Goal: Task Accomplishment & Management: Complete application form

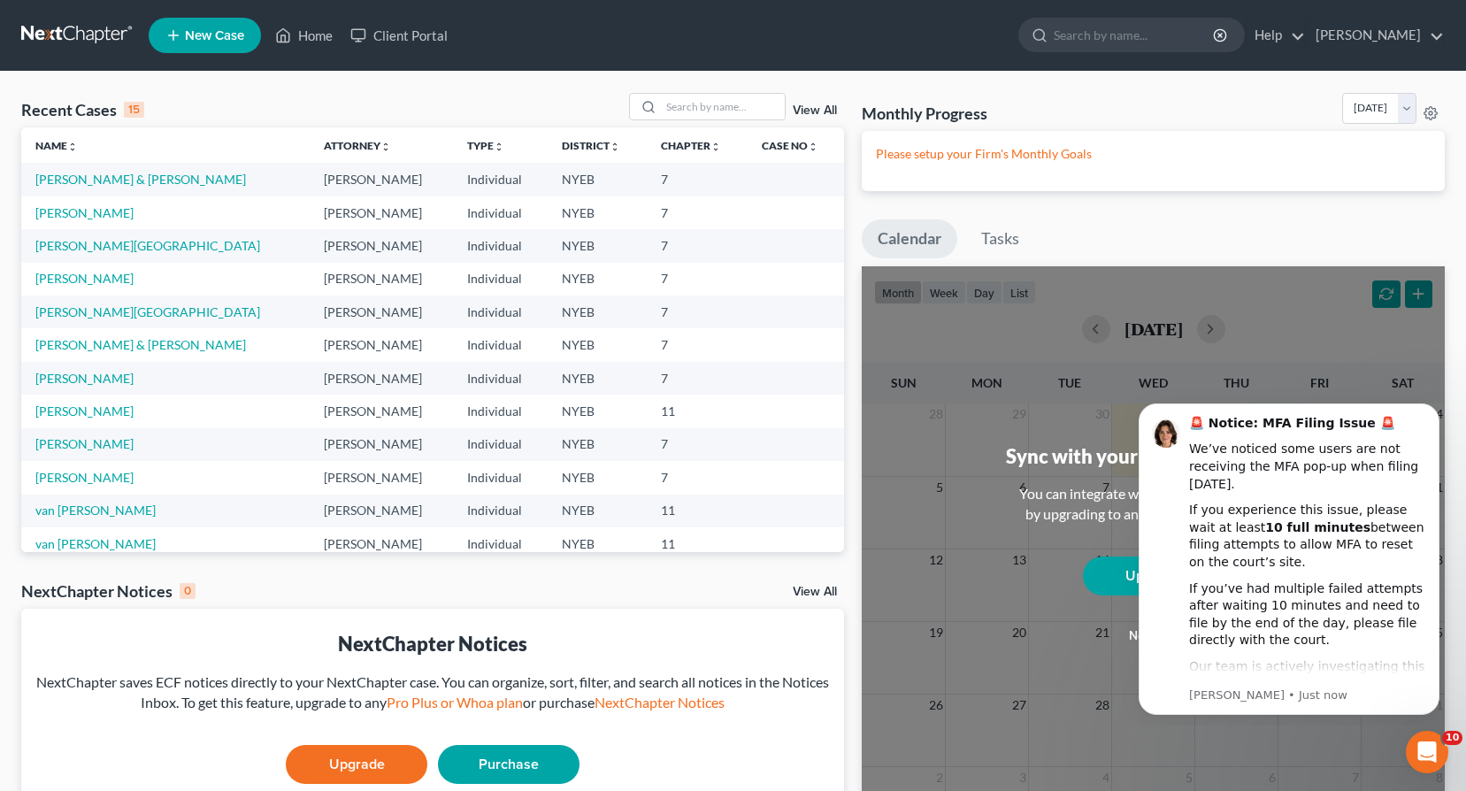
click at [203, 39] on span "New Case" at bounding box center [214, 35] width 59 height 13
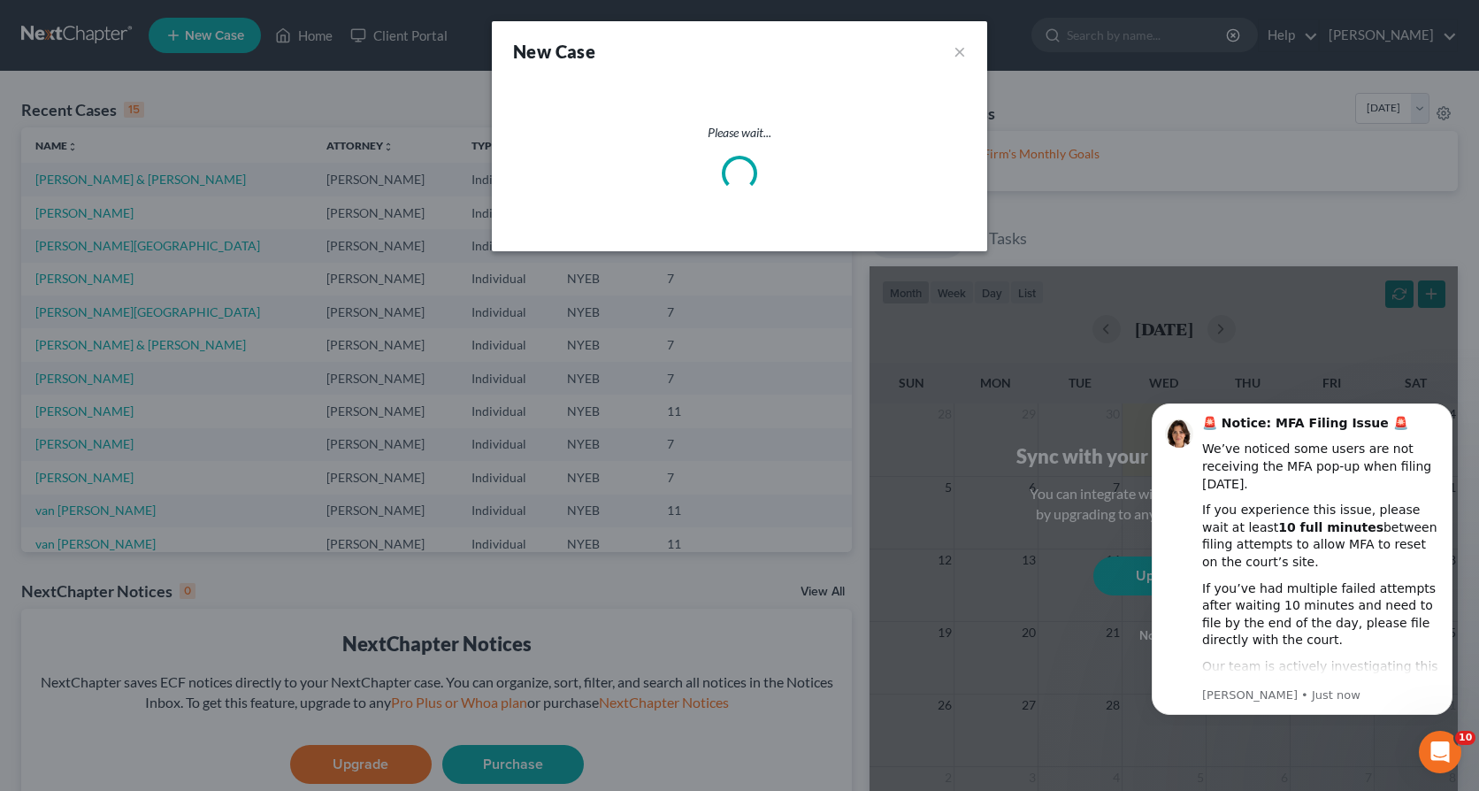
select select "53"
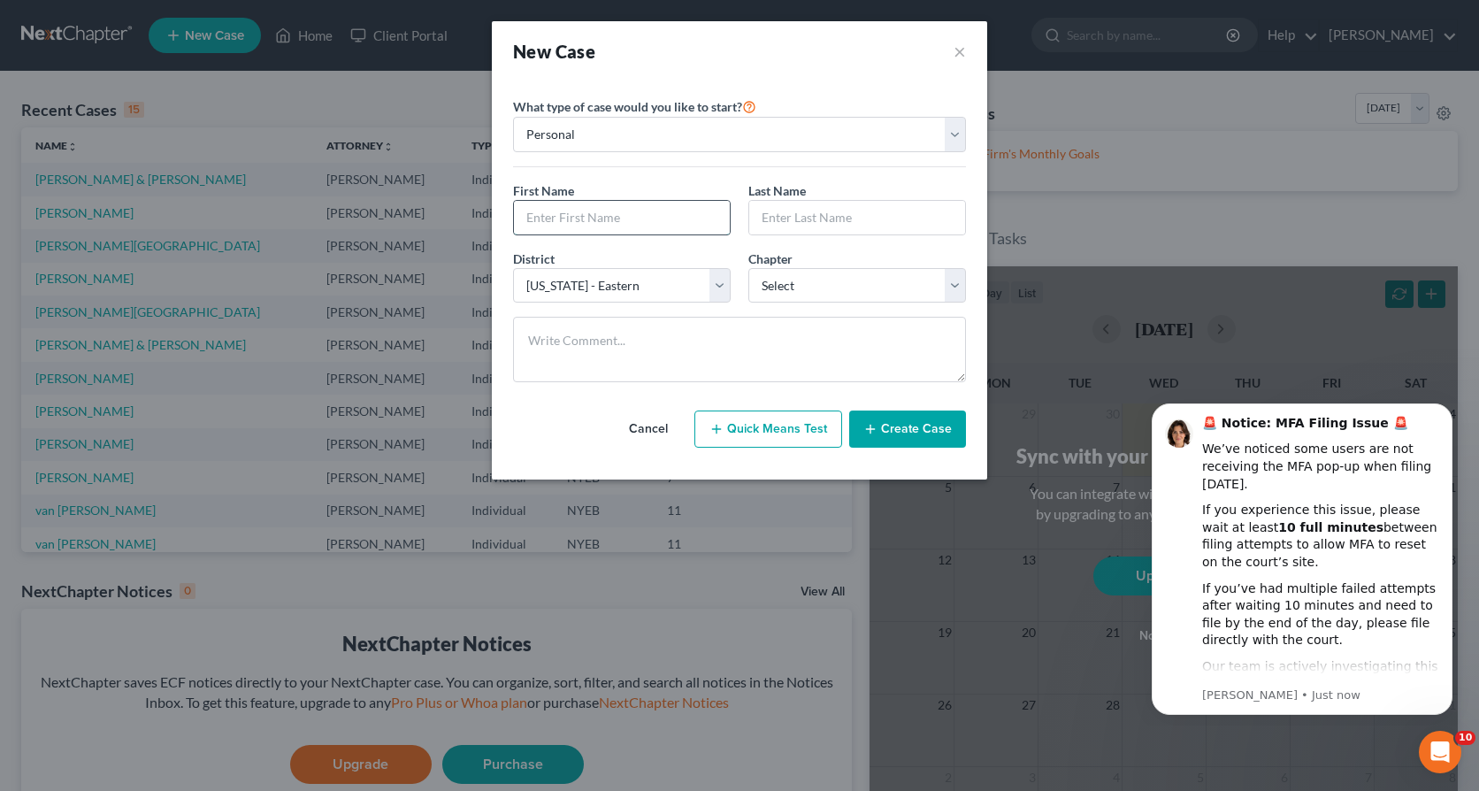
click at [594, 219] on input "text" at bounding box center [622, 218] width 216 height 34
type input "[PERSON_NAME]"
click at [947, 280] on select "Select 7 11 12 13" at bounding box center [857, 285] width 218 height 35
select select "0"
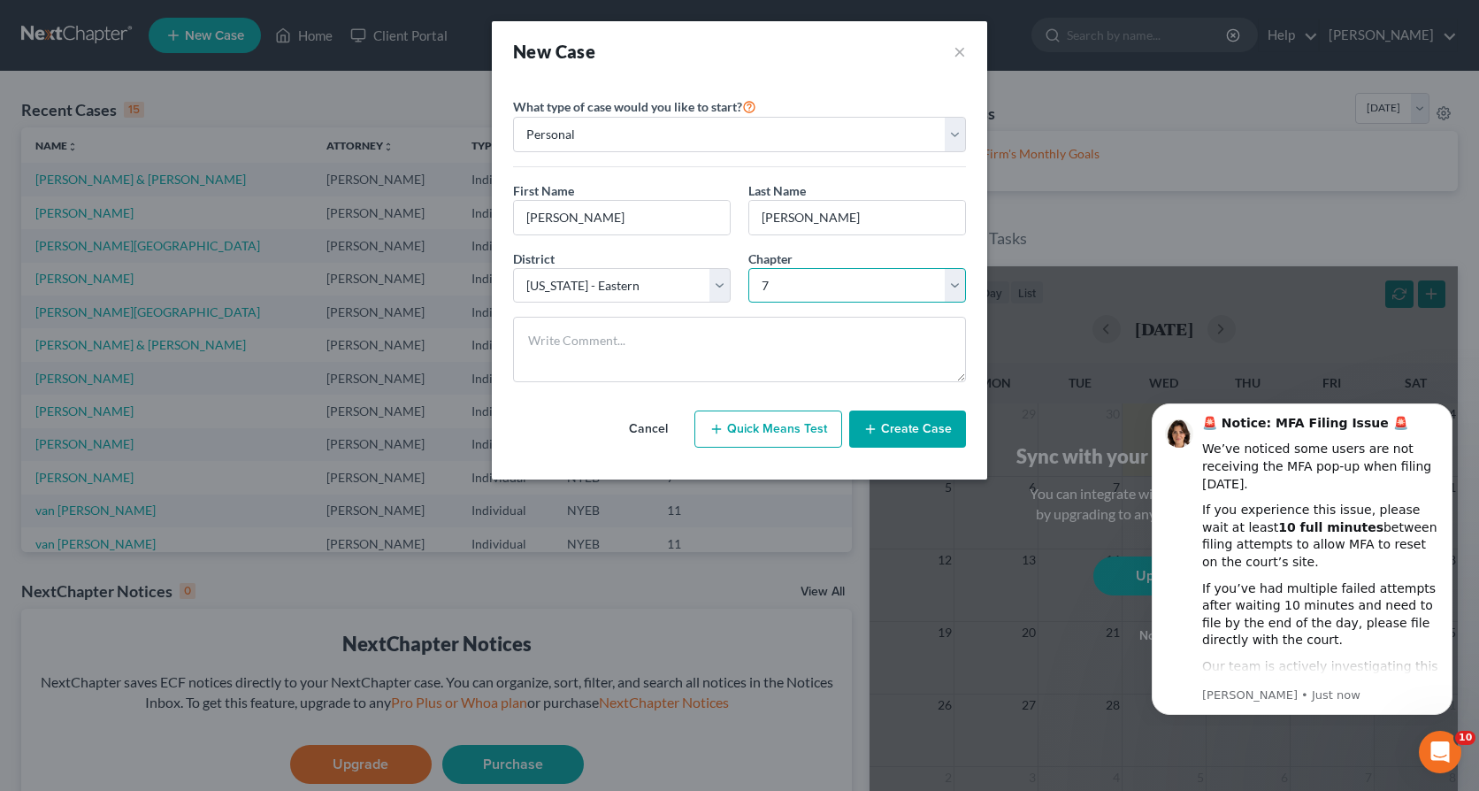
click at [748, 268] on select "Select 7 11 12 13" at bounding box center [857, 285] width 218 height 35
click at [924, 433] on button "Create Case" at bounding box center [907, 428] width 117 height 37
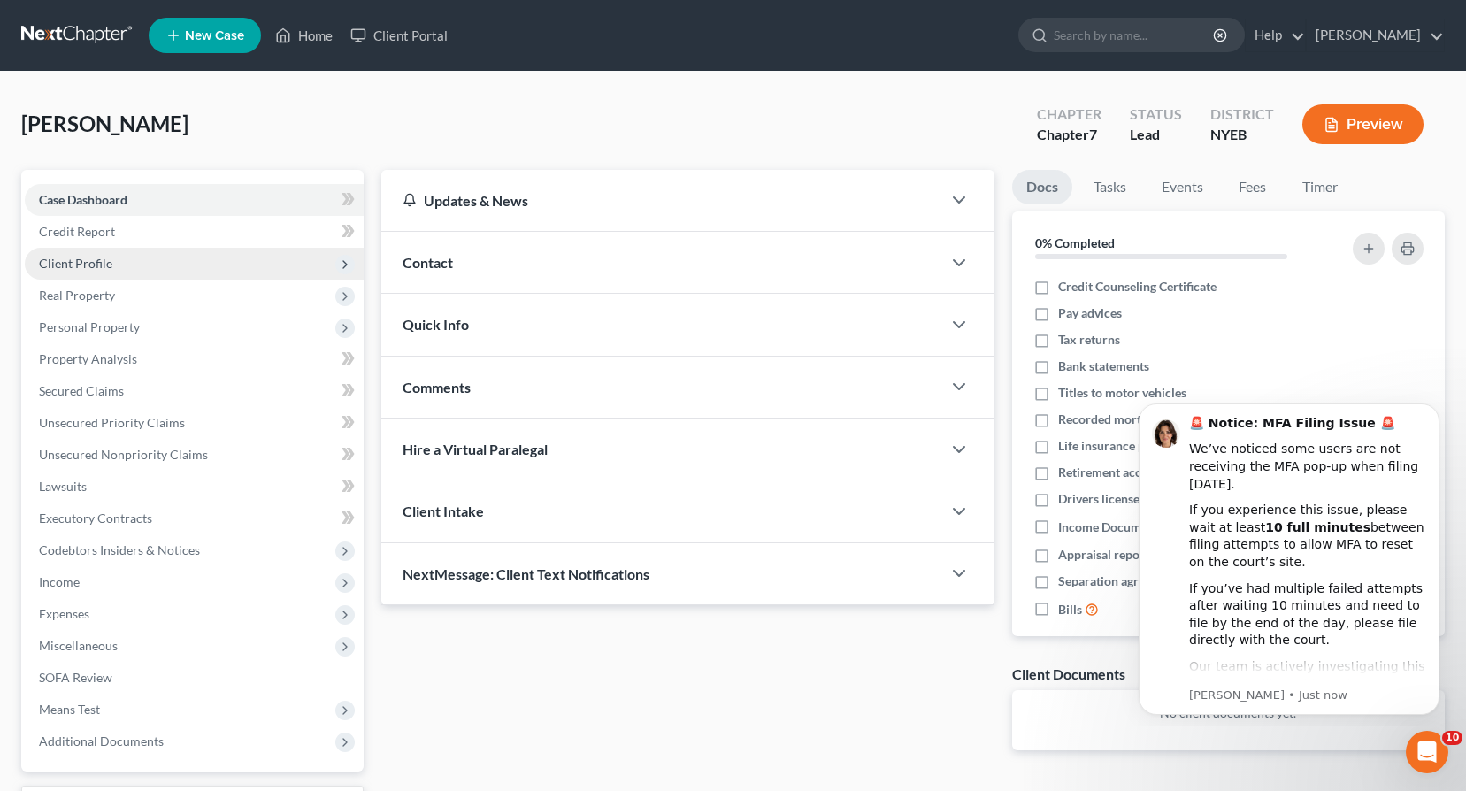
click at [92, 265] on span "Client Profile" at bounding box center [75, 263] width 73 height 15
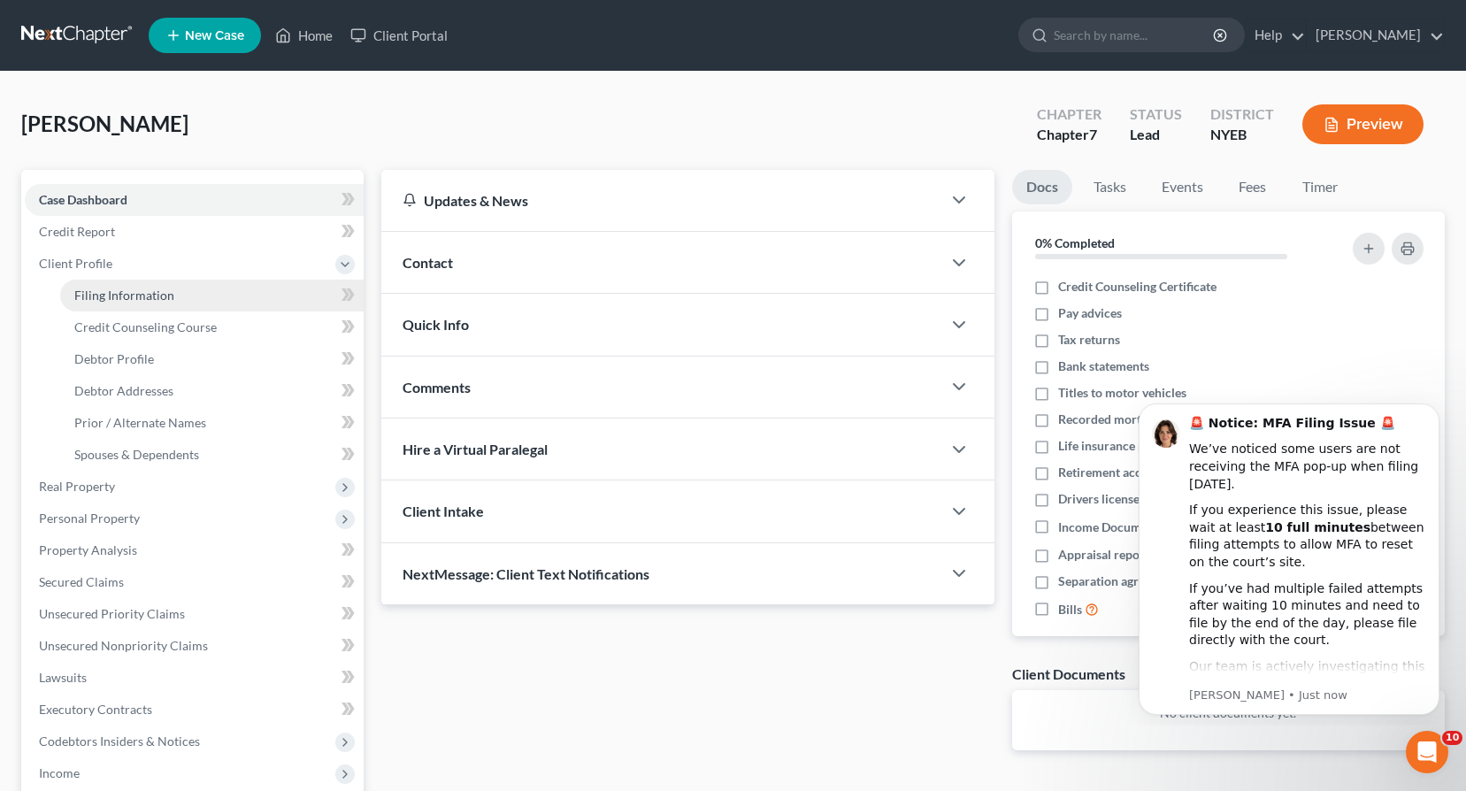
click at [103, 301] on span "Filing Information" at bounding box center [124, 294] width 100 height 15
select select "1"
select select "0"
select select "53"
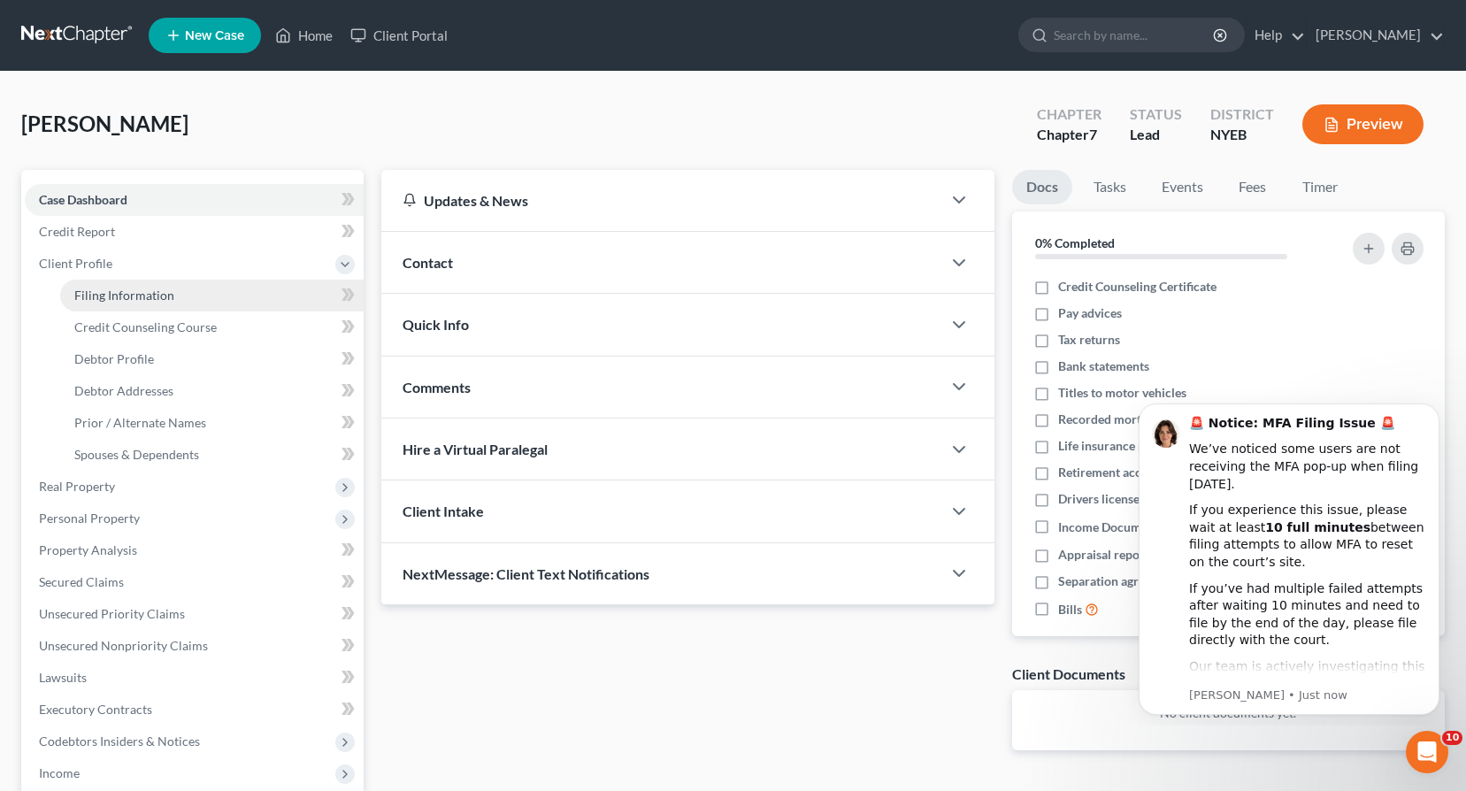
select select "35"
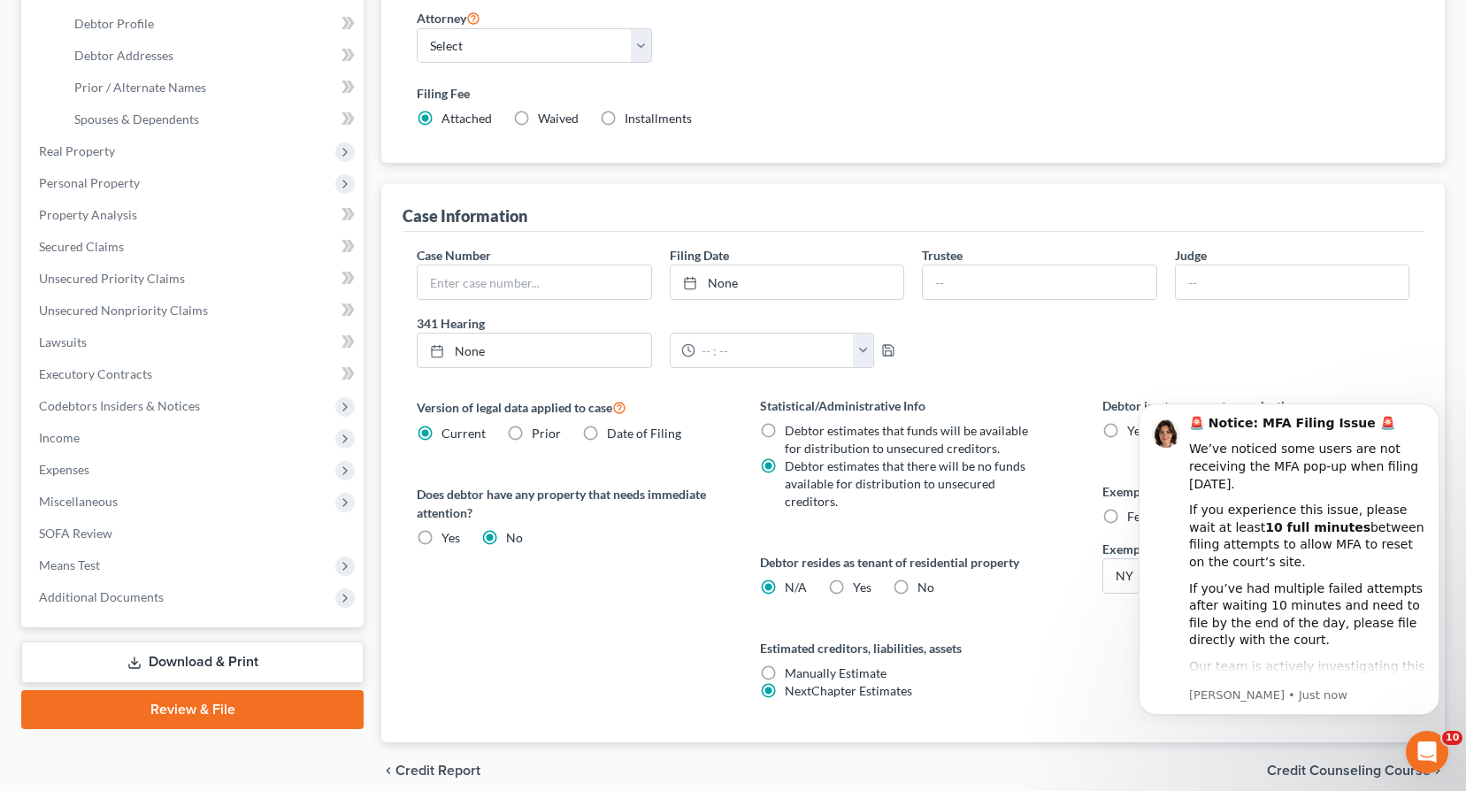
scroll to position [393, 0]
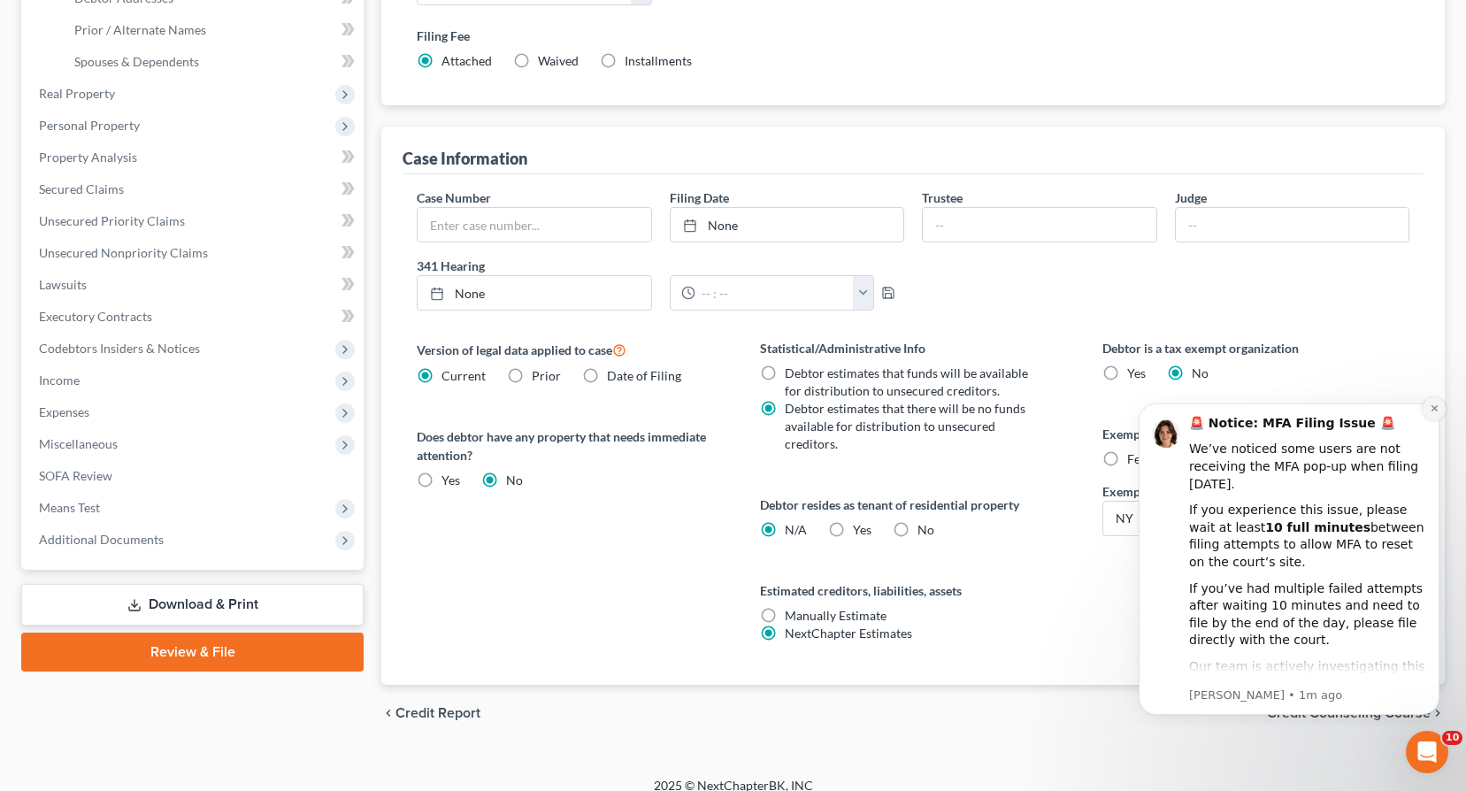
click at [1430, 406] on icon "Dismiss notification" at bounding box center [1435, 408] width 10 height 10
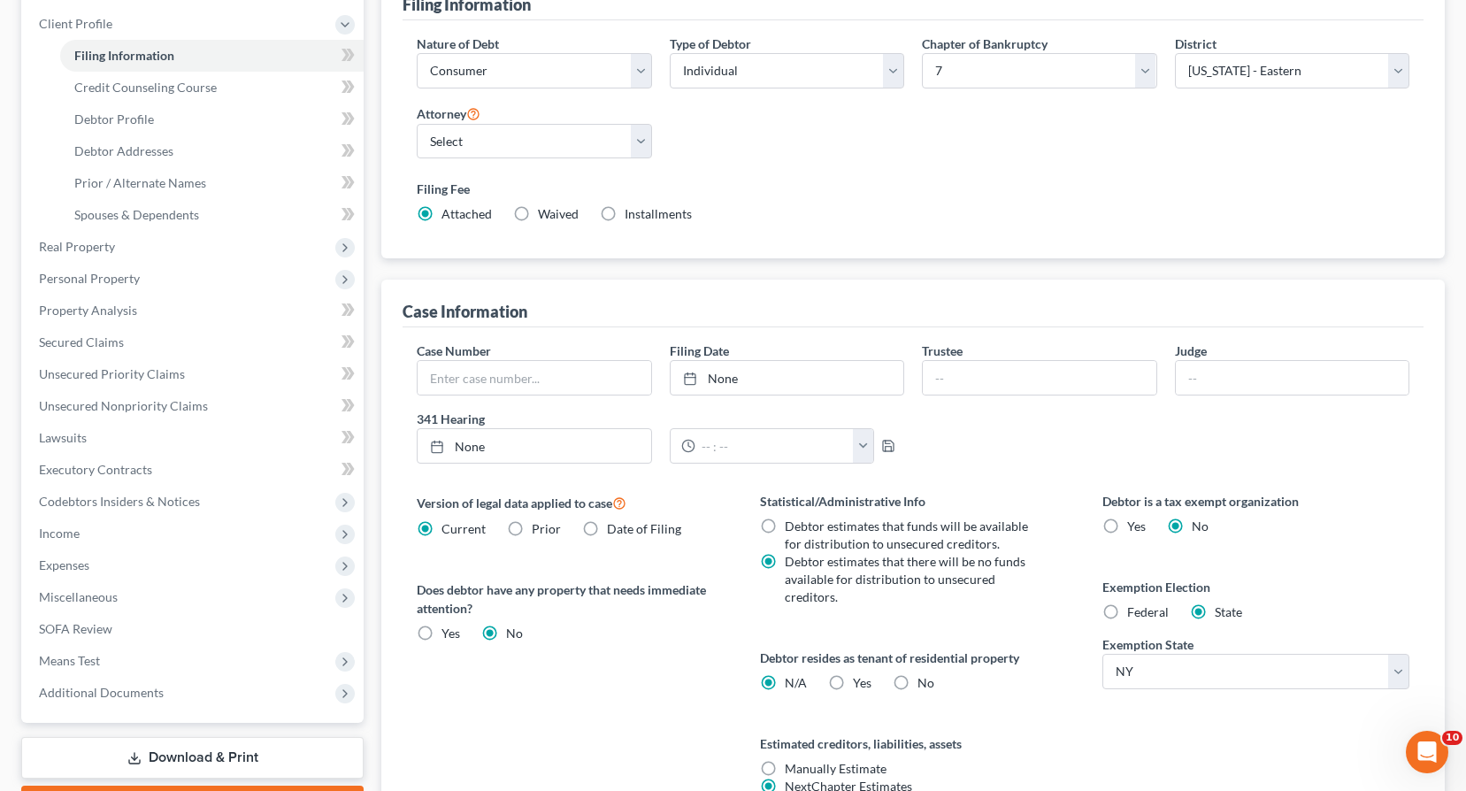
scroll to position [216, 0]
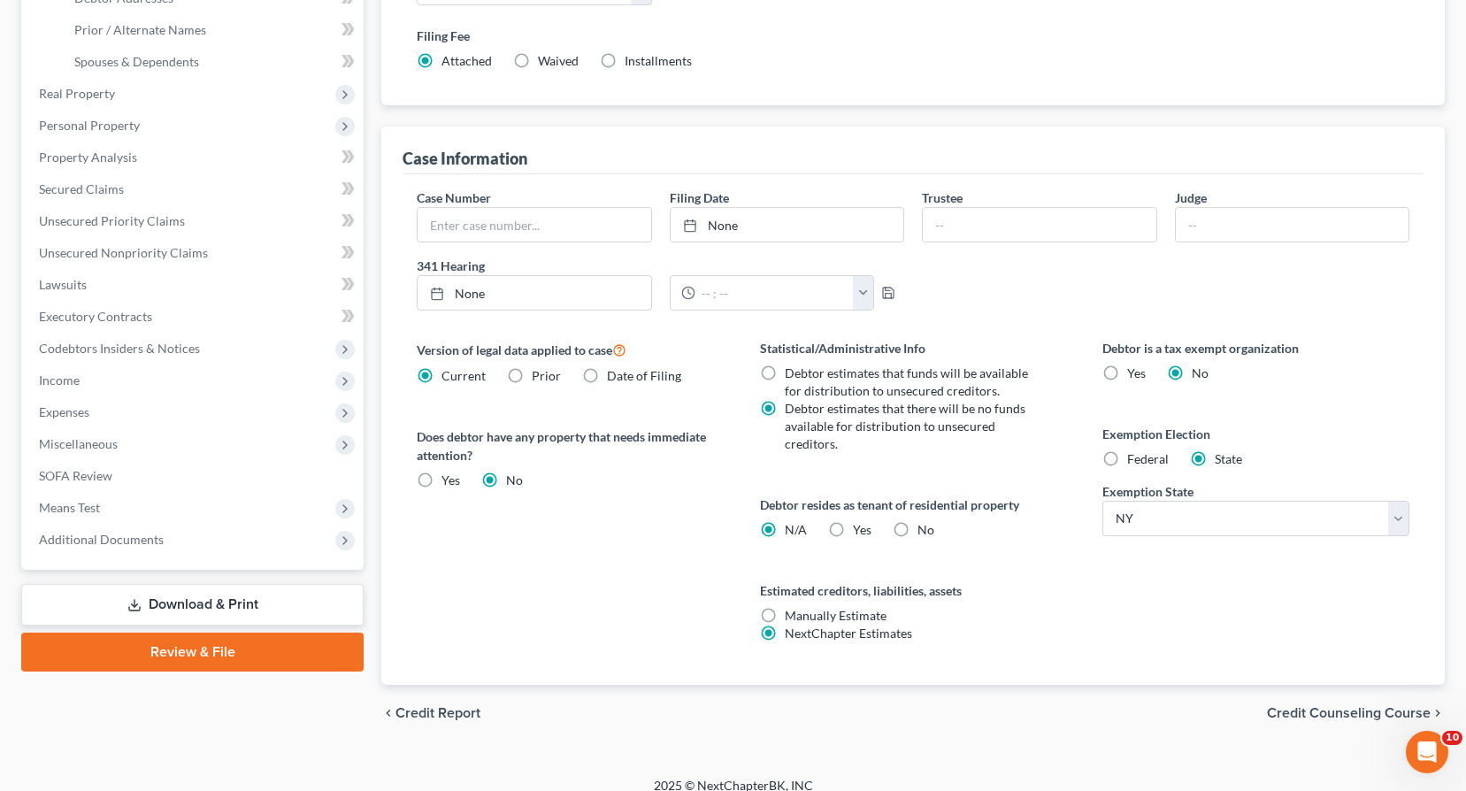
click at [1307, 706] on span "Credit Counseling Course" at bounding box center [1349, 713] width 164 height 14
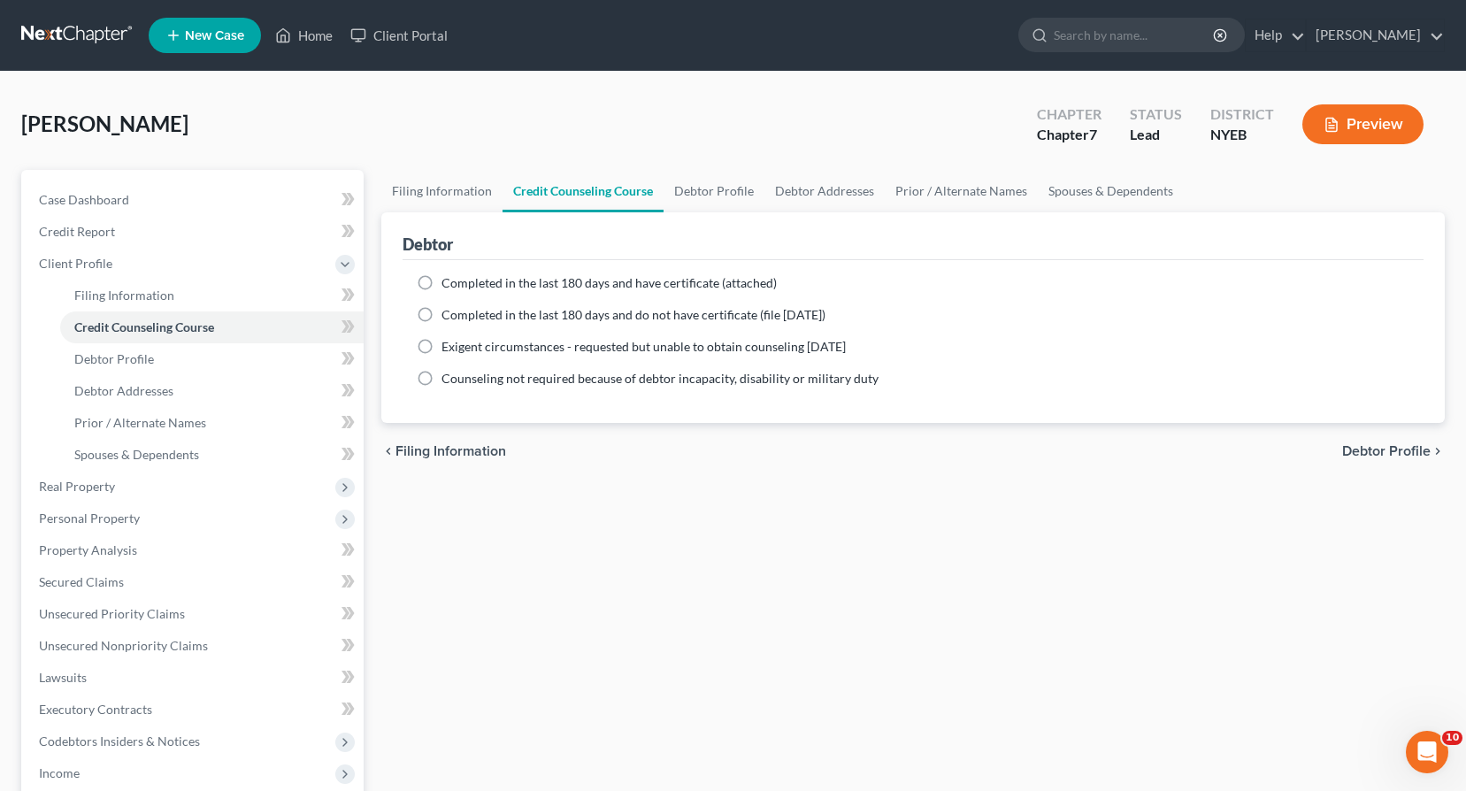
click at [441, 281] on label "Completed in the last 180 days and have certificate (attached)" at bounding box center [608, 283] width 335 height 18
click at [448, 281] on input "Completed in the last 180 days and have certificate (attached)" at bounding box center [453, 279] width 11 height 11
radio input "true"
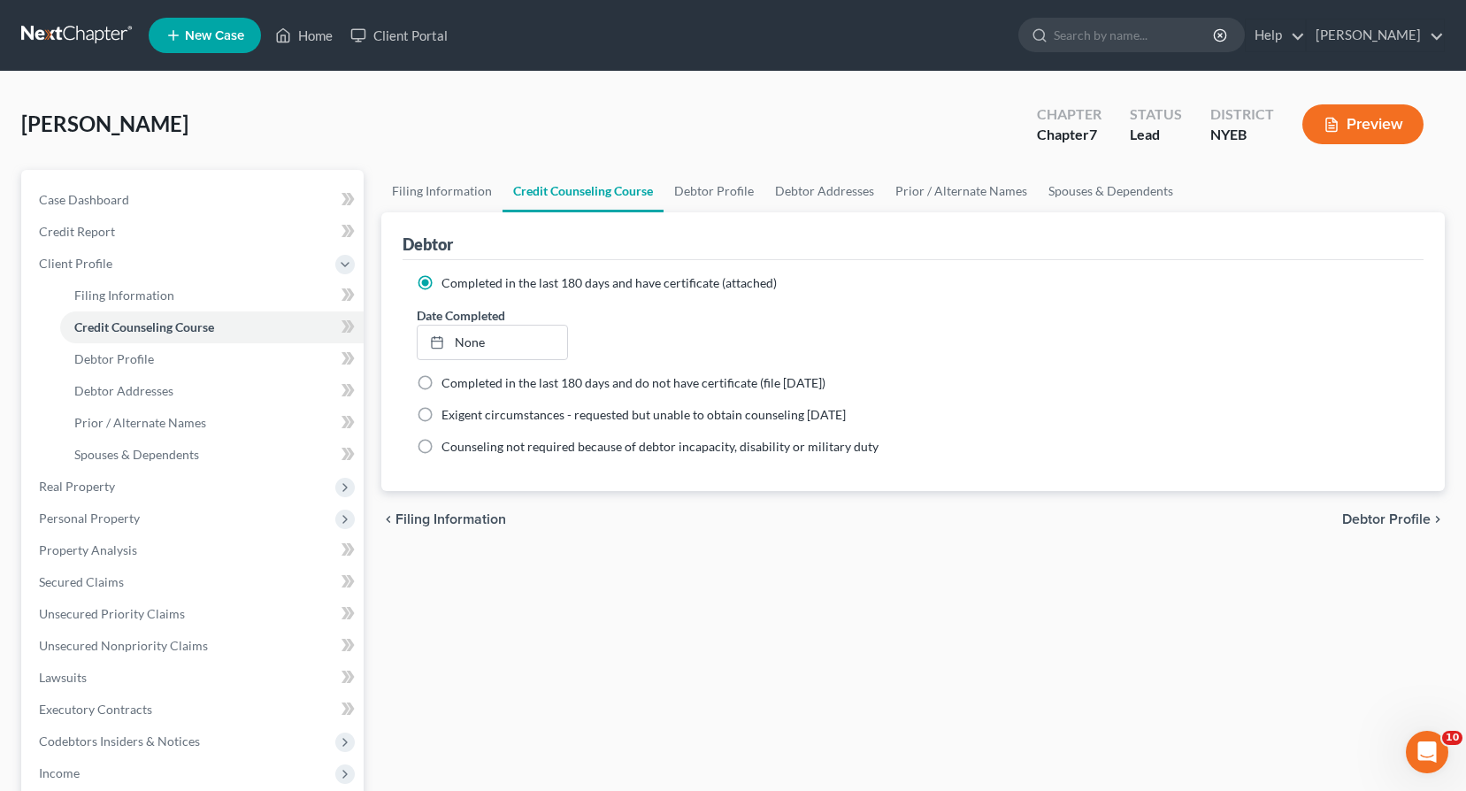
click at [1366, 521] on span "Debtor Profile" at bounding box center [1386, 519] width 88 height 14
select select "0"
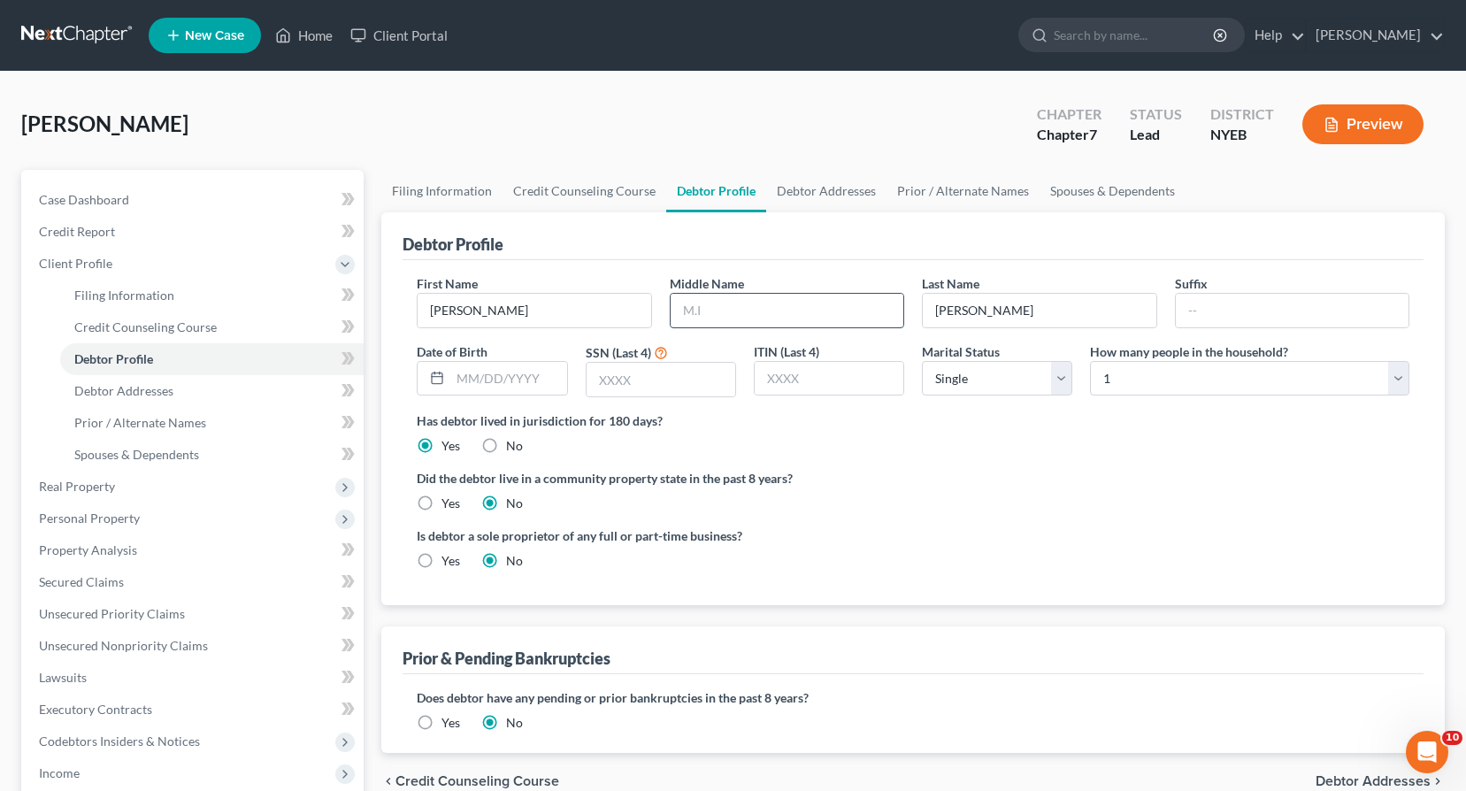
click at [685, 311] on input "text" at bounding box center [787, 311] width 233 height 34
type input "[PERSON_NAME]"
click at [609, 382] on input "text" at bounding box center [660, 380] width 149 height 34
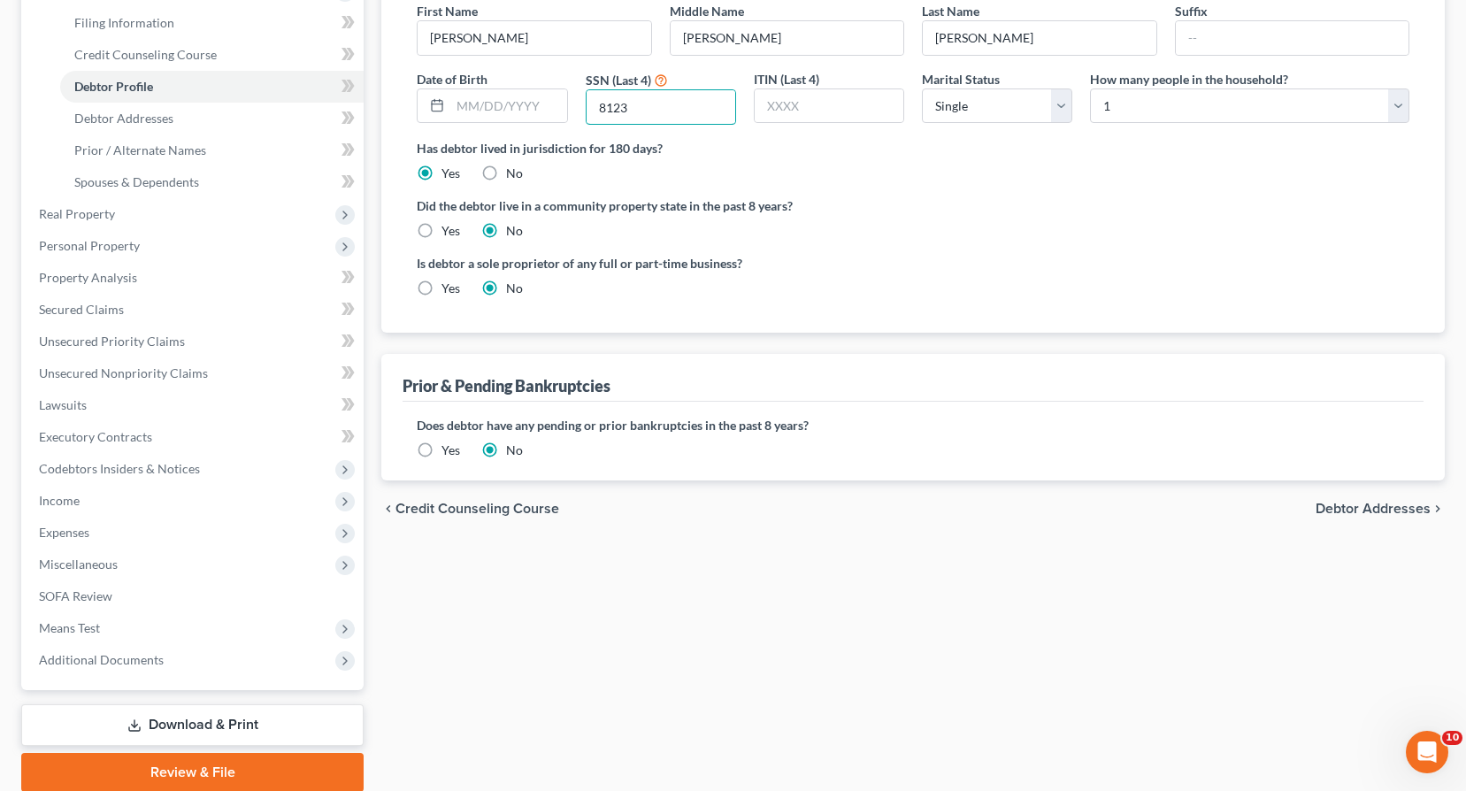
scroll to position [341, 0]
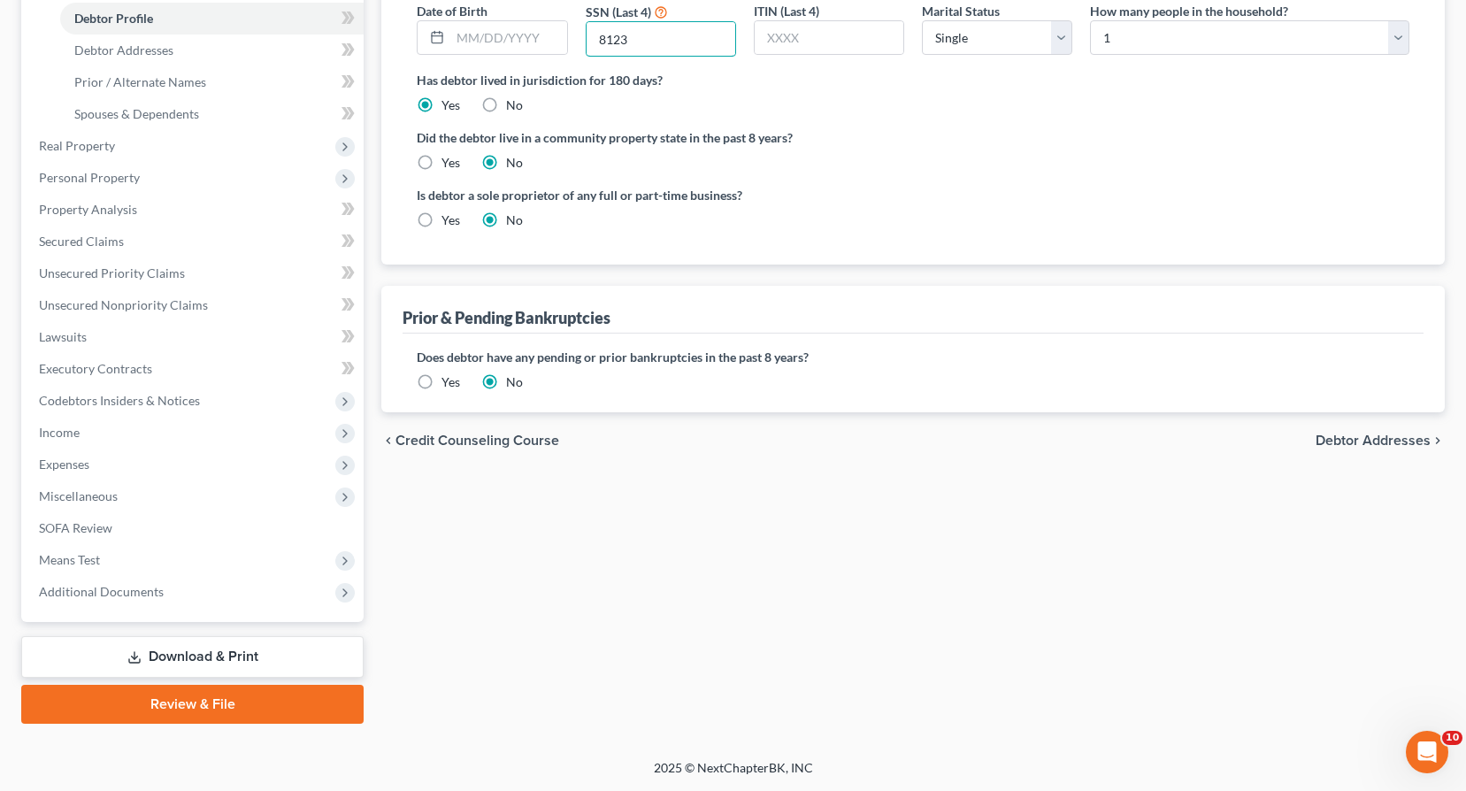
type input "8123"
click at [1339, 437] on span "Debtor Addresses" at bounding box center [1372, 440] width 115 height 14
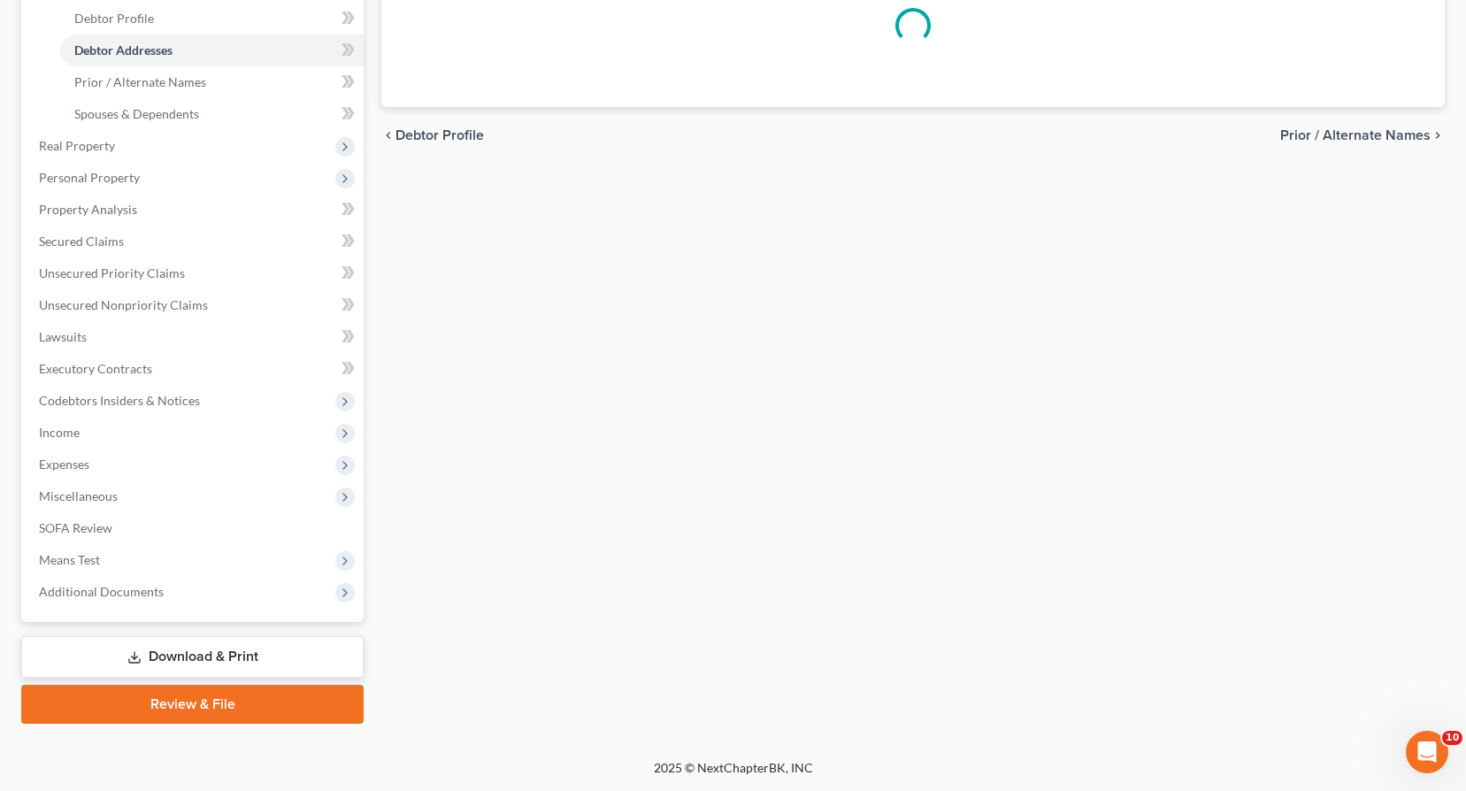
scroll to position [264, 0]
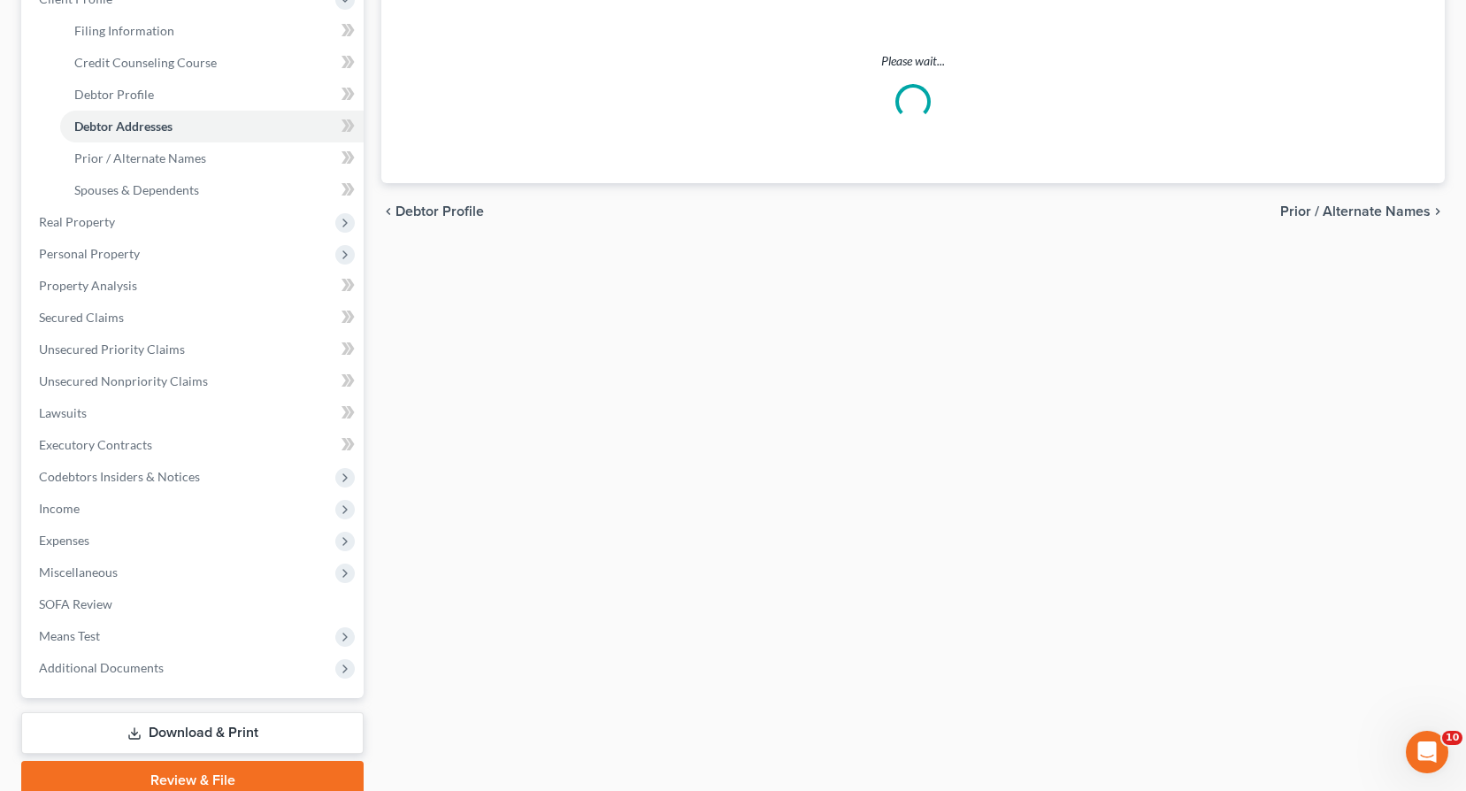
select select "0"
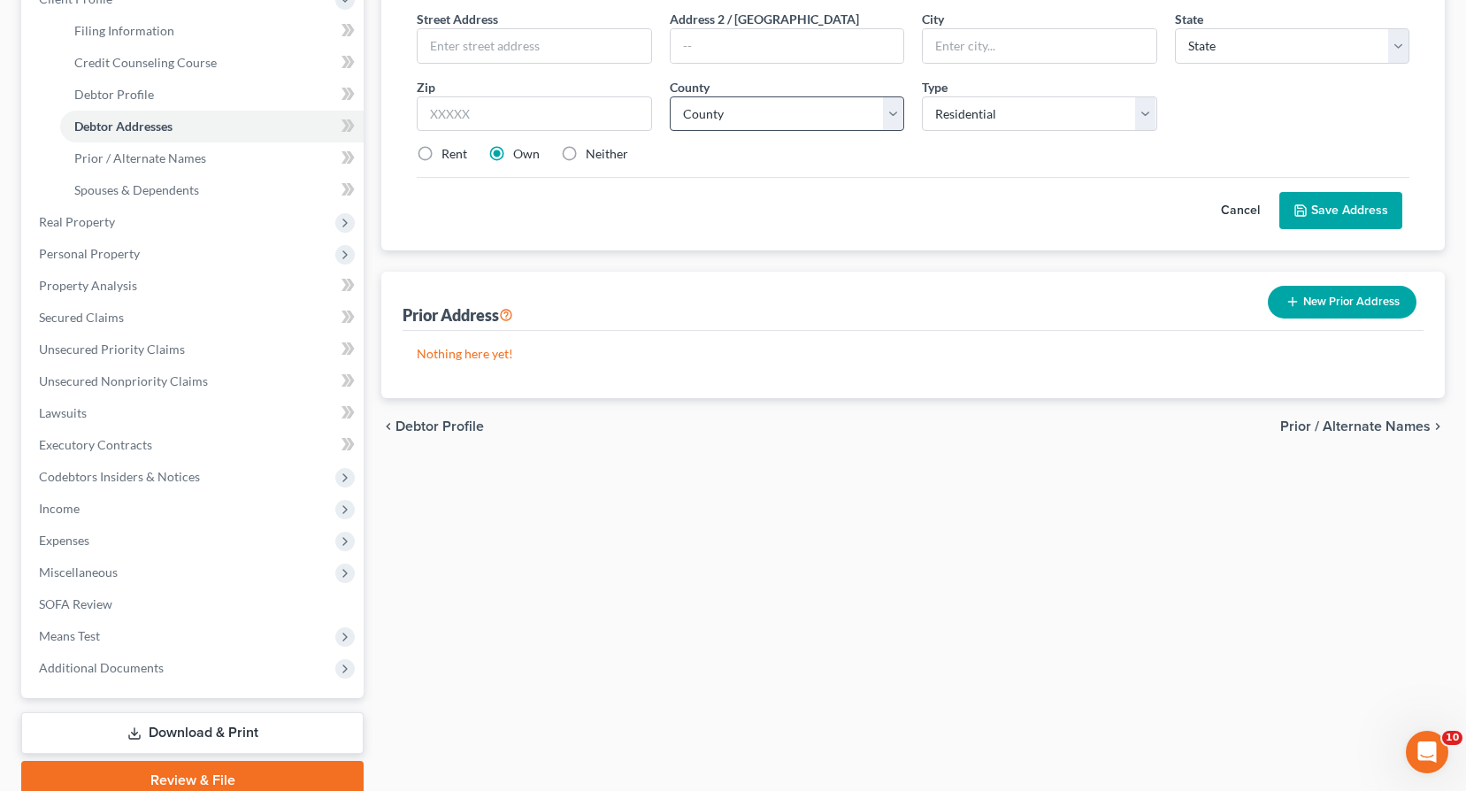
scroll to position [0, 0]
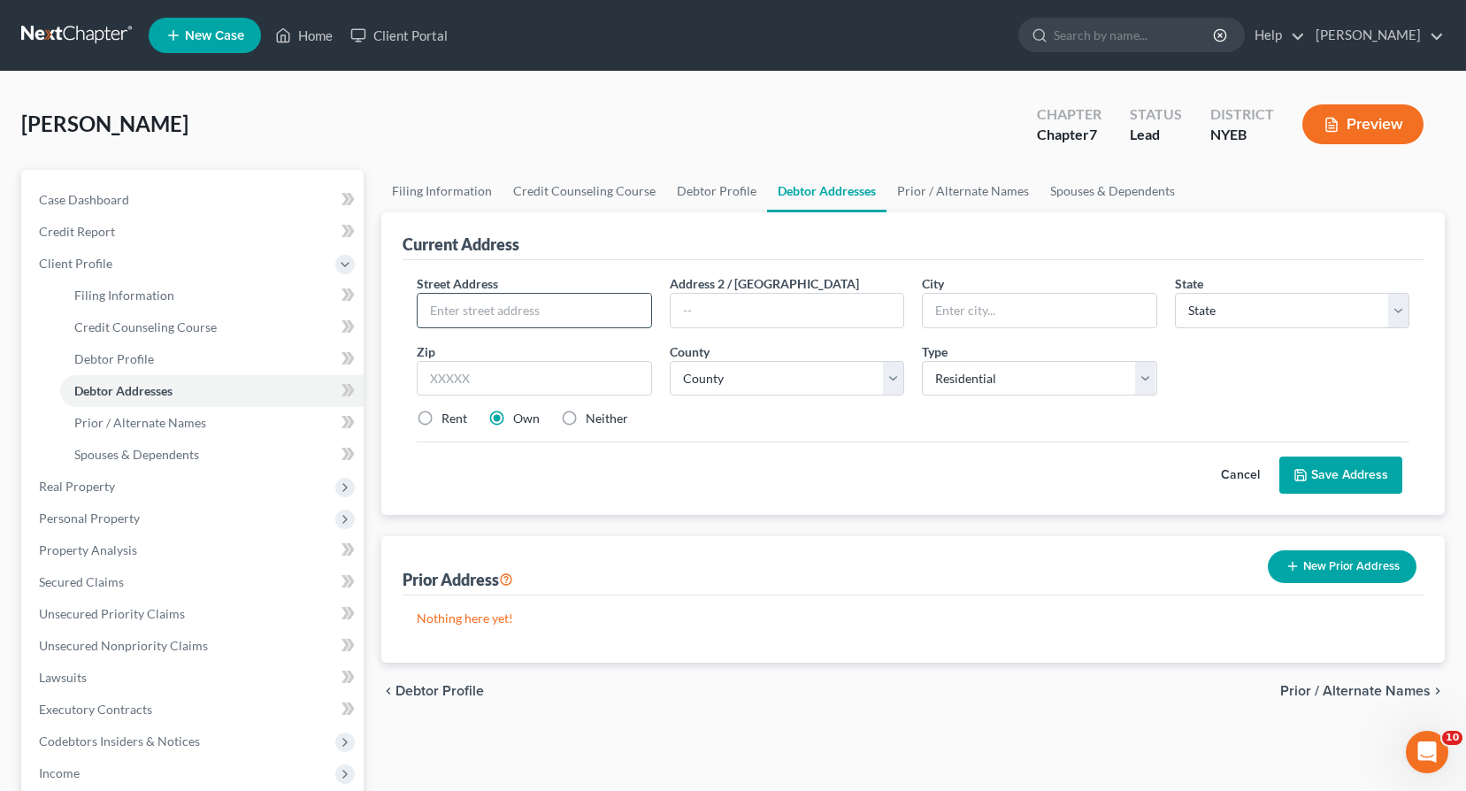
click at [463, 307] on input "text" at bounding box center [534, 311] width 233 height 34
type input "[STREET_ADDRESS]"
click at [940, 308] on input "text" at bounding box center [1039, 311] width 233 height 34
type input "[GEOGRAPHIC_DATA]"
click at [1215, 308] on select "State [US_STATE] AK AR AZ CA CO CT DE DC [GEOGRAPHIC_DATA] [GEOGRAPHIC_DATA] GU…" at bounding box center [1292, 310] width 234 height 35
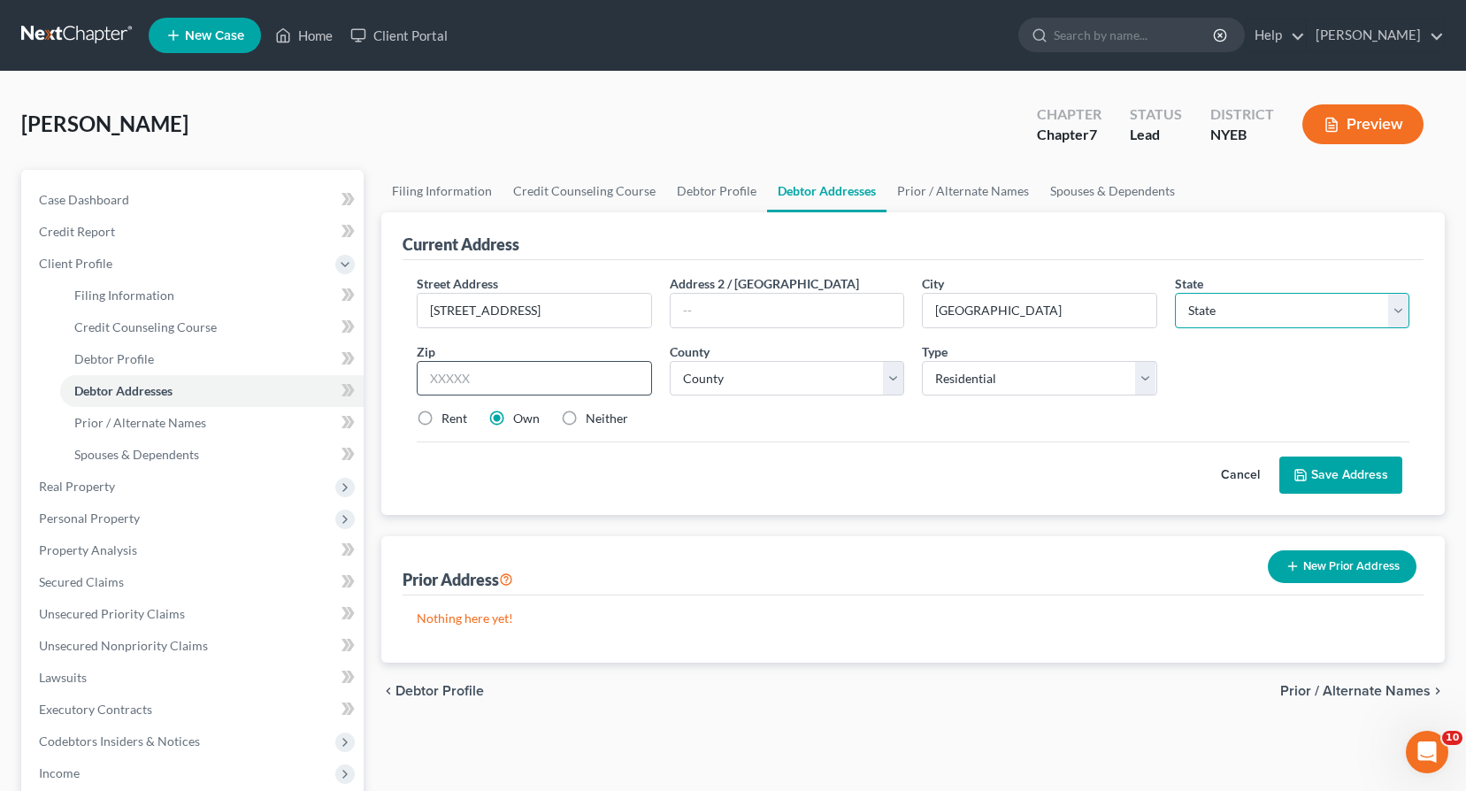
select select "35"
click at [460, 379] on input "text" at bounding box center [534, 378] width 234 height 35
type input "11742"
click at [896, 378] on select "County [GEOGRAPHIC_DATA] [GEOGRAPHIC_DATA] [GEOGRAPHIC_DATA] [GEOGRAPHIC_DATA] …" at bounding box center [787, 378] width 234 height 35
select select "51"
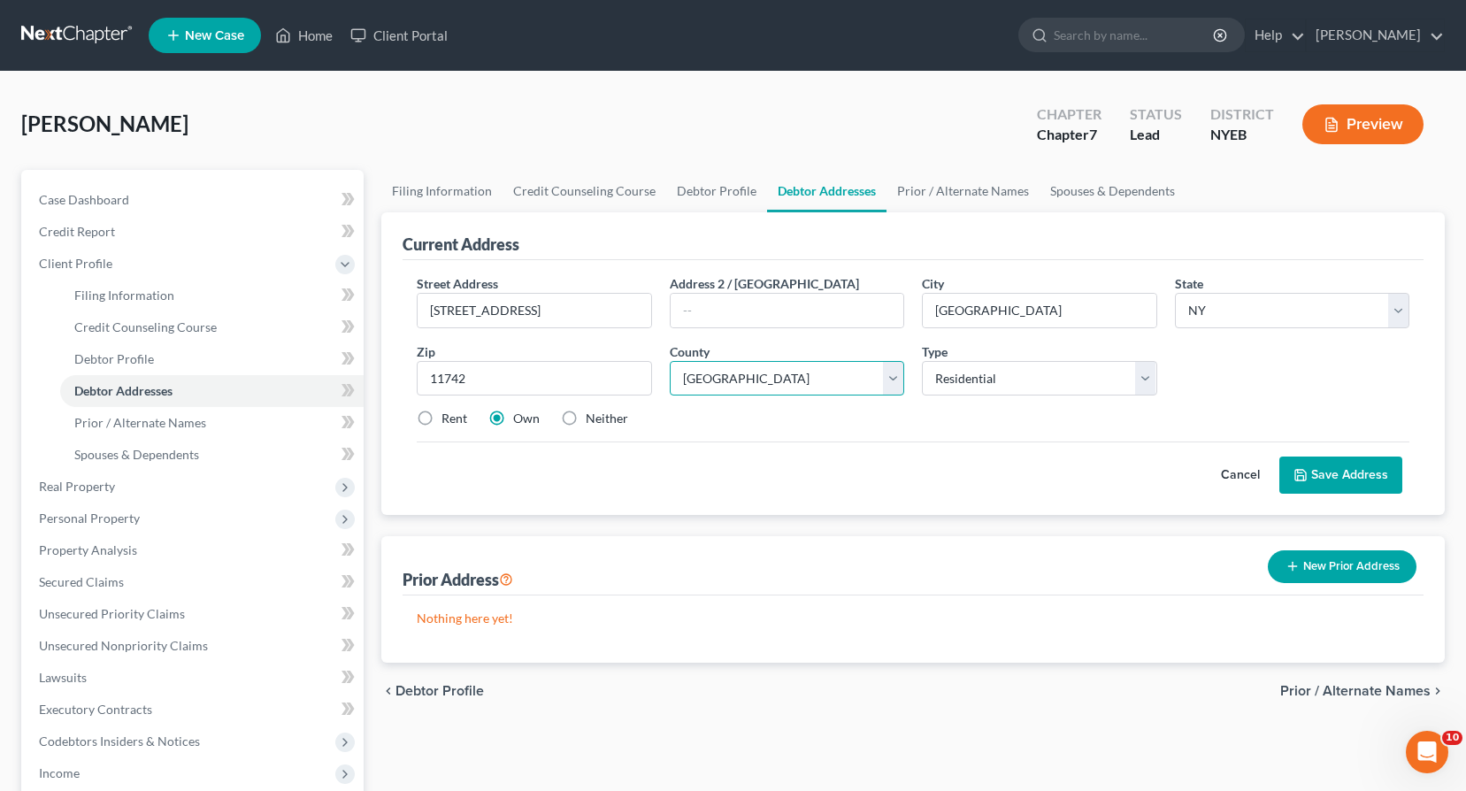
click at [670, 361] on select "County [GEOGRAPHIC_DATA] [GEOGRAPHIC_DATA] [GEOGRAPHIC_DATA] [GEOGRAPHIC_DATA] …" at bounding box center [787, 378] width 234 height 35
click at [1358, 479] on button "Save Address" at bounding box center [1340, 474] width 123 height 37
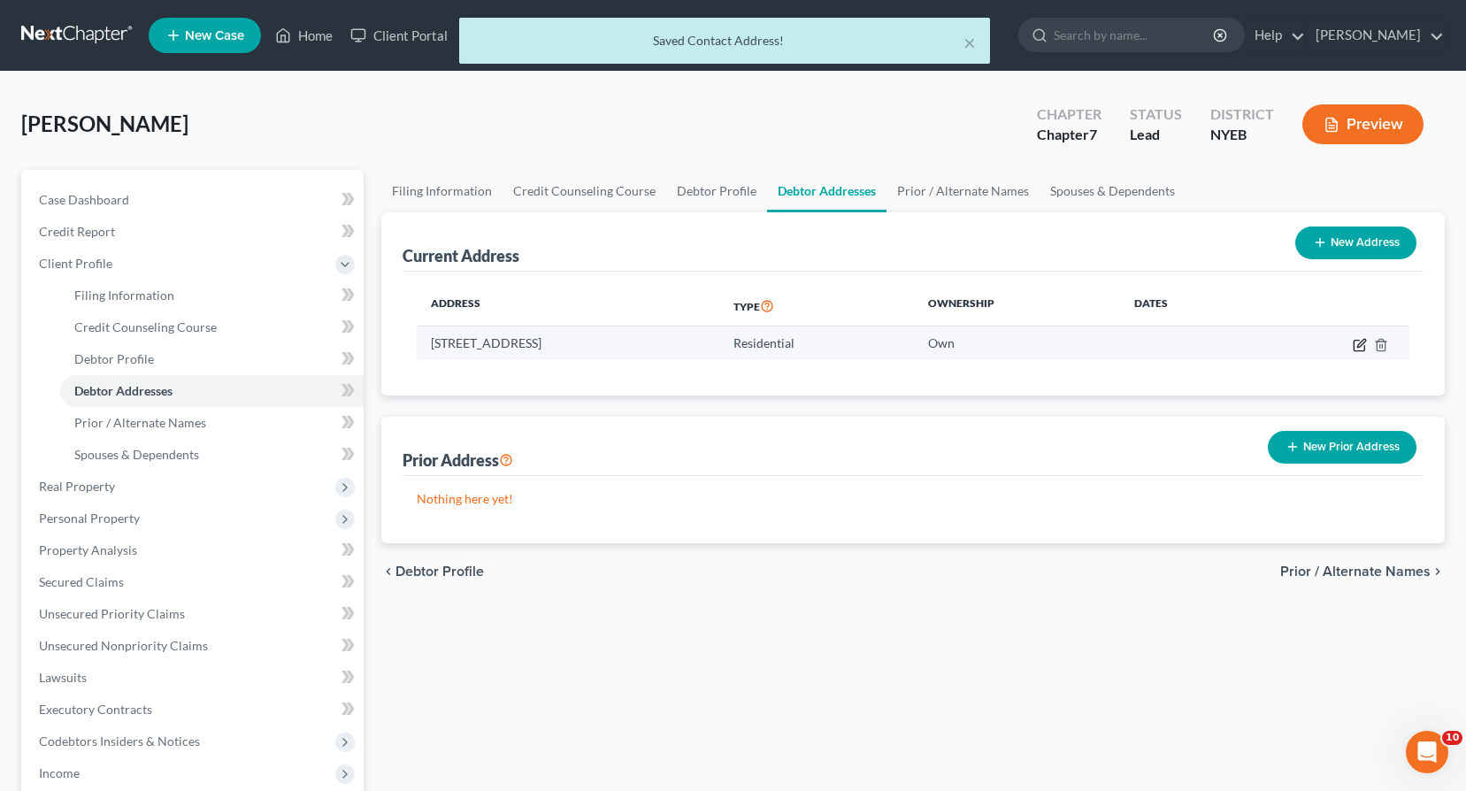
click at [1356, 344] on icon "button" at bounding box center [1360, 345] width 14 height 14
select select "35"
select select "51"
select select "0"
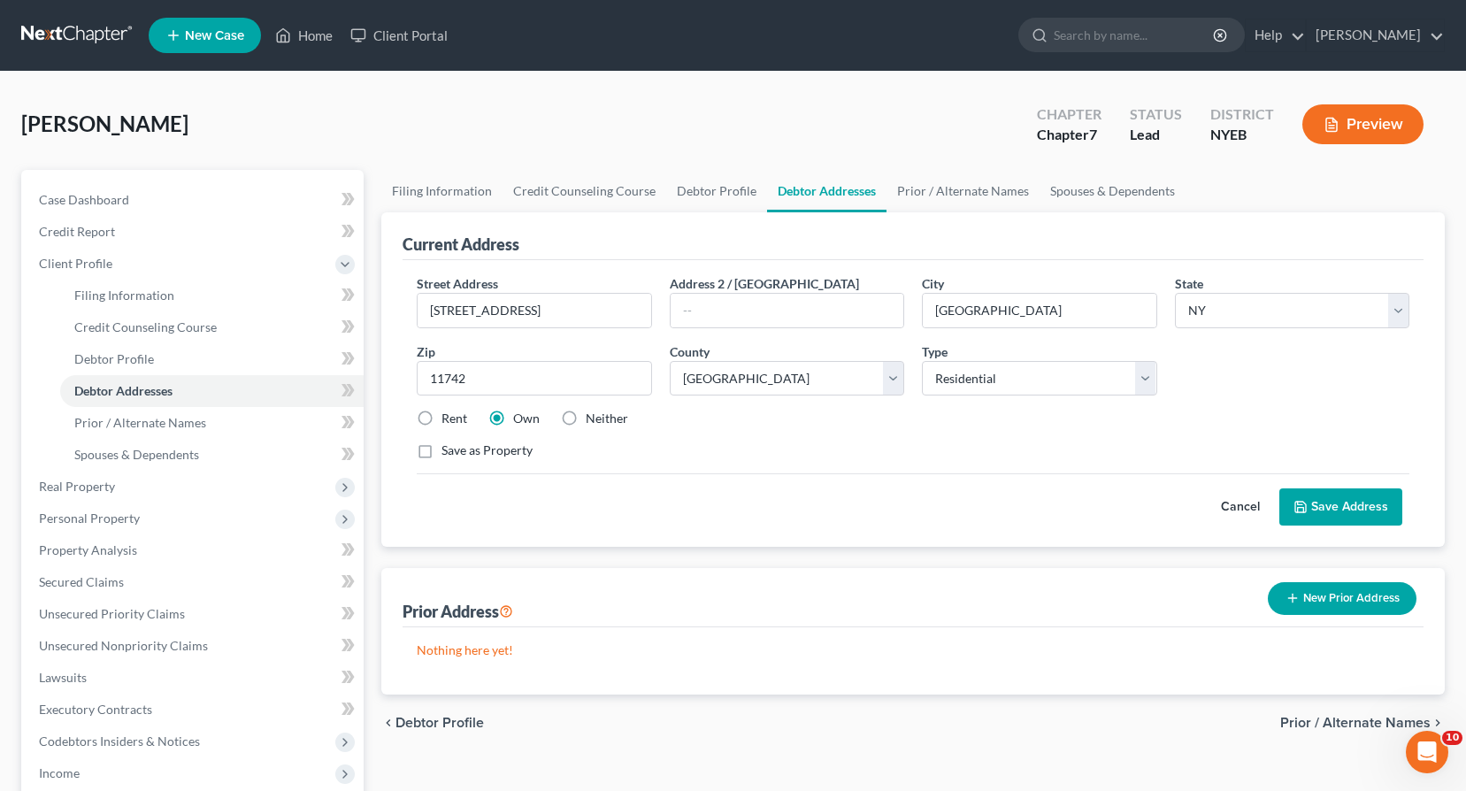
click at [1322, 722] on span "Prior / Alternate Names" at bounding box center [1355, 723] width 150 height 14
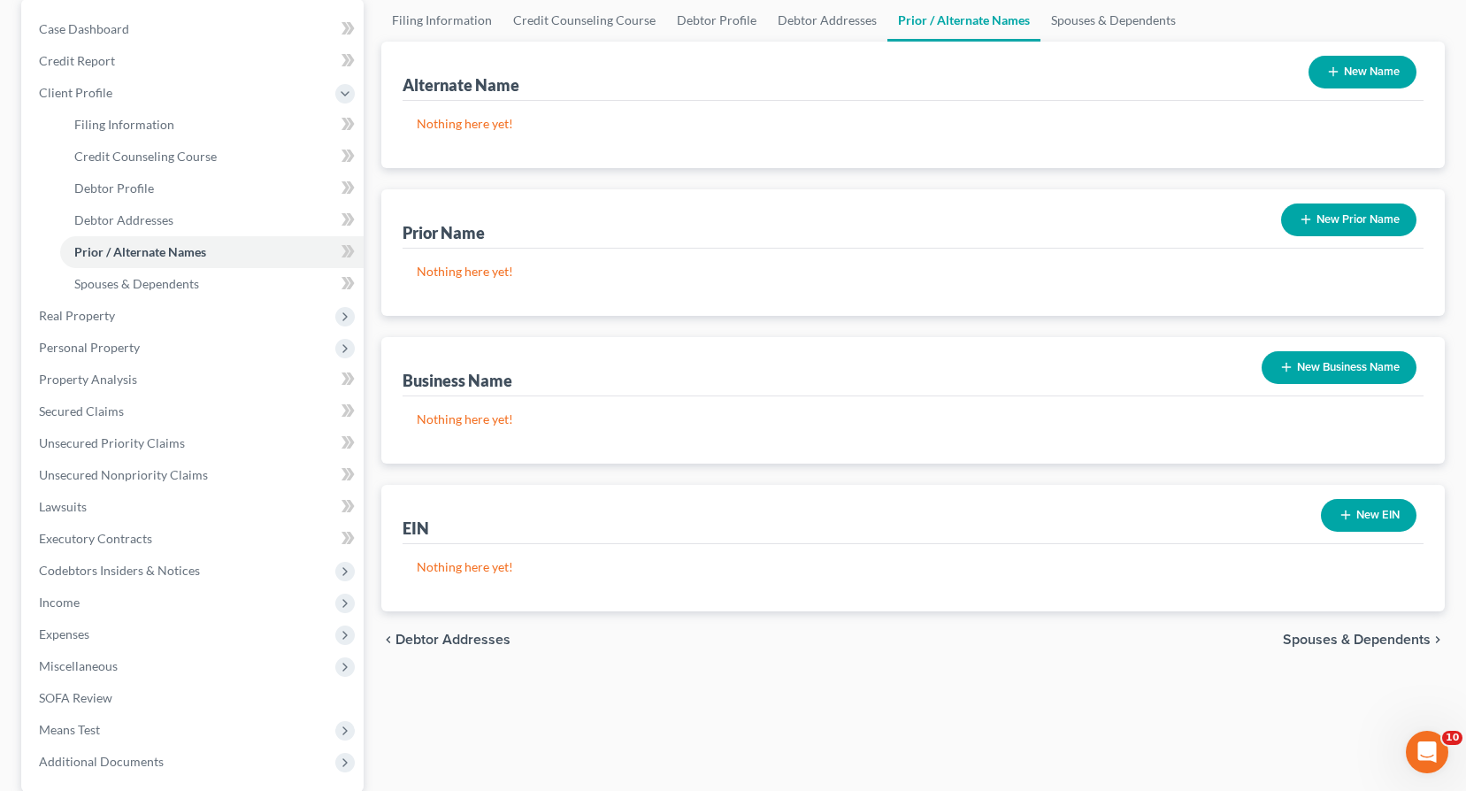
scroll to position [177, 0]
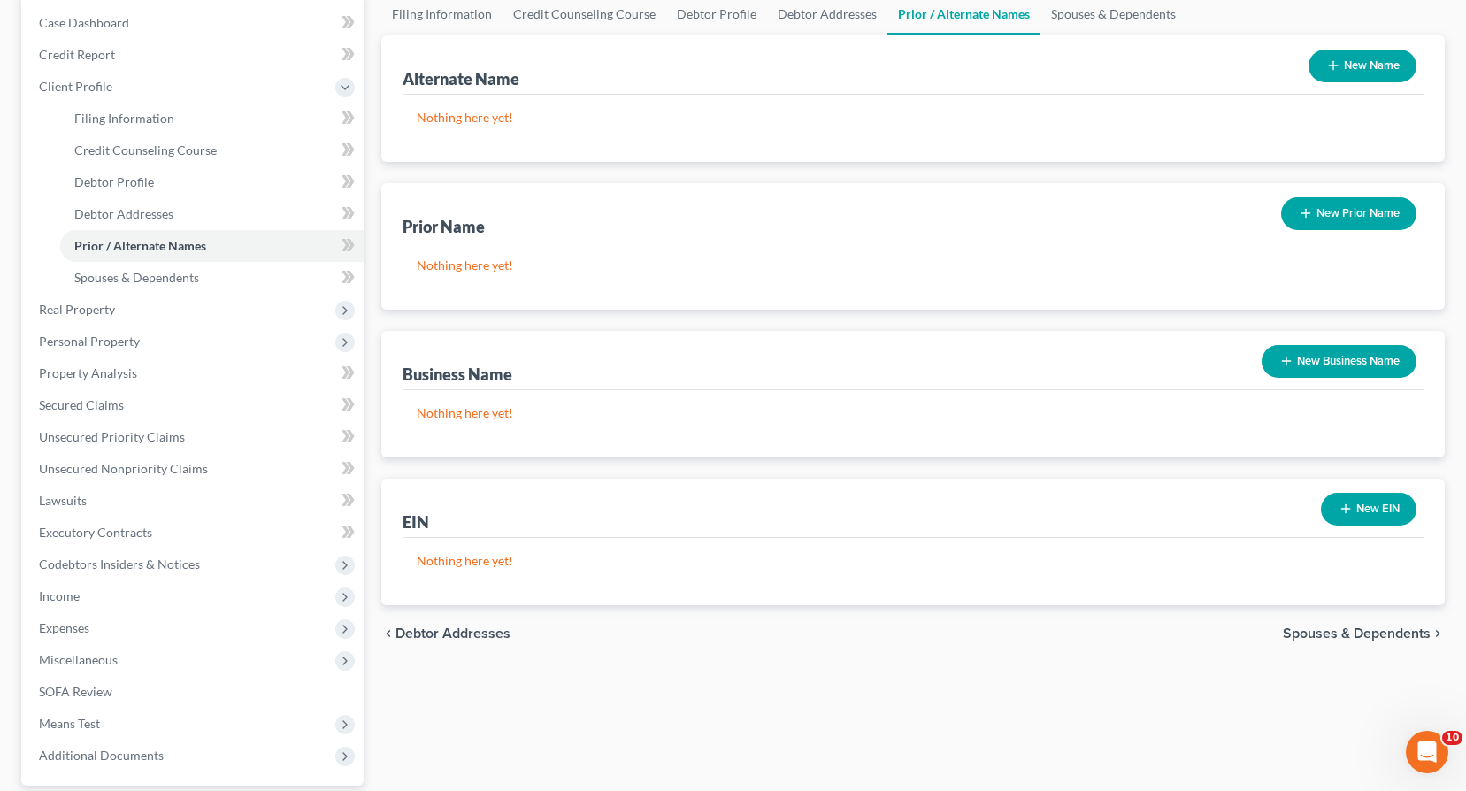
click at [1323, 632] on span "Spouses & Dependents" at bounding box center [1357, 633] width 148 height 14
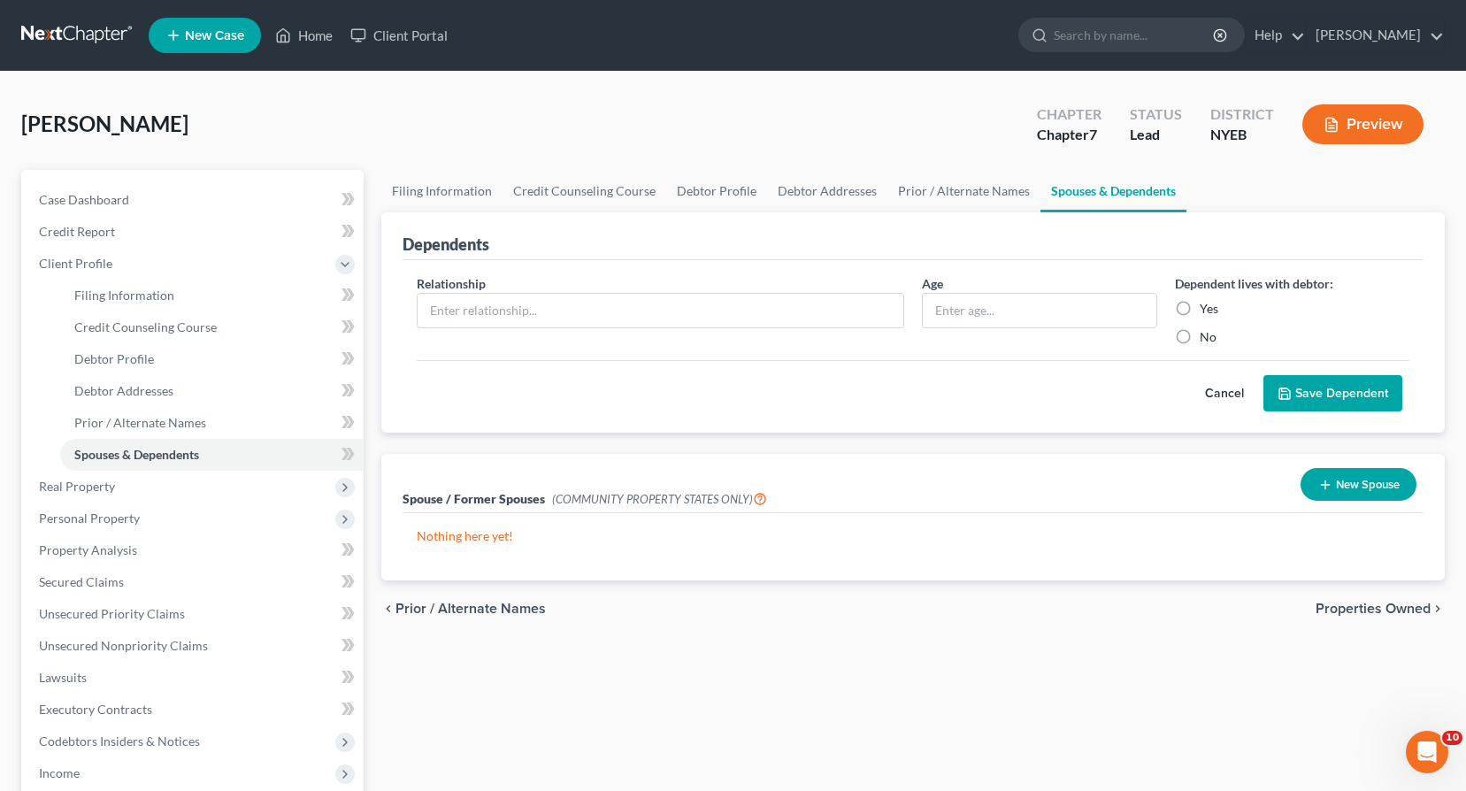
click at [1350, 607] on span "Properties Owned" at bounding box center [1372, 609] width 115 height 14
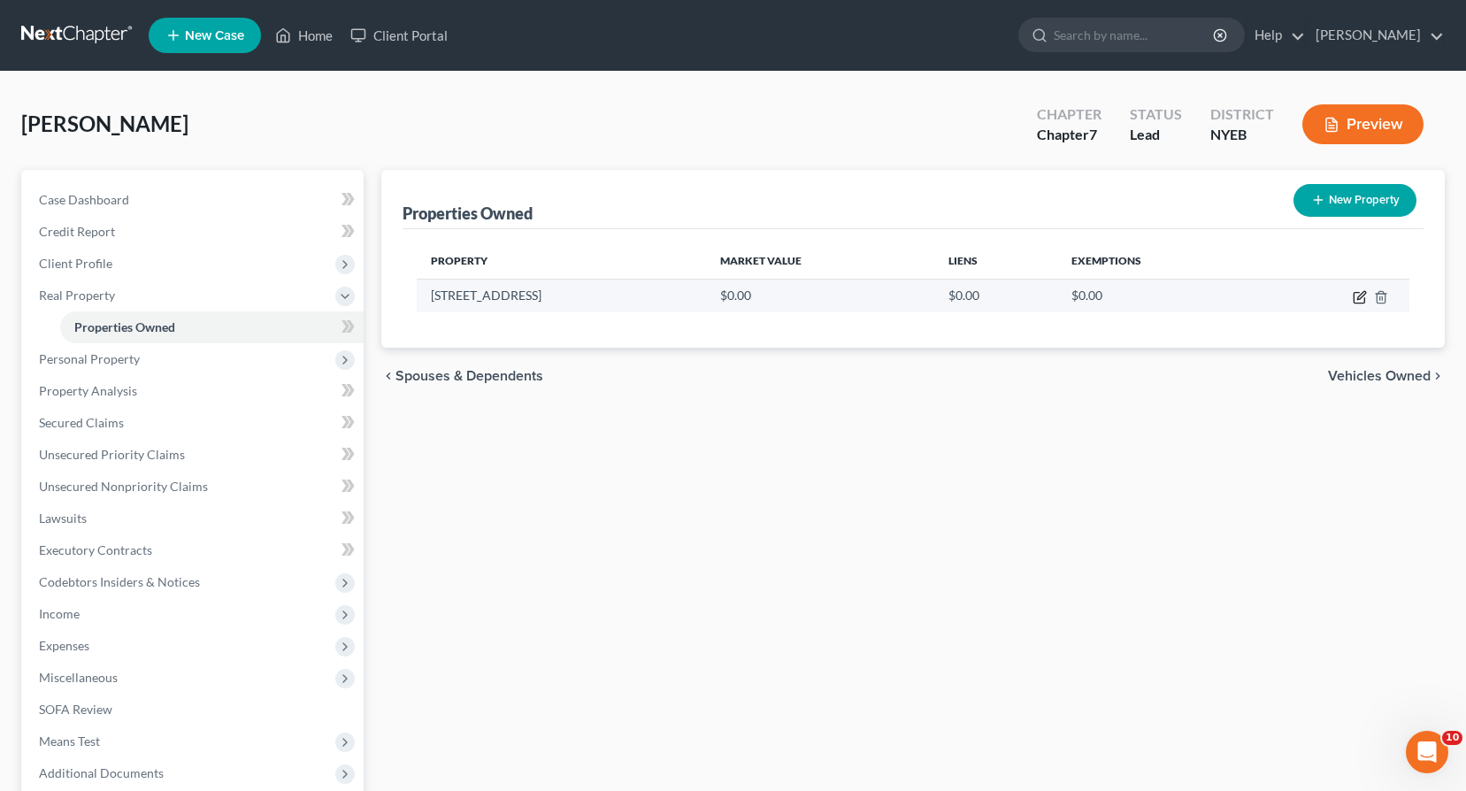
click at [1353, 300] on icon "button" at bounding box center [1358, 298] width 11 height 11
select select "35"
select select "51"
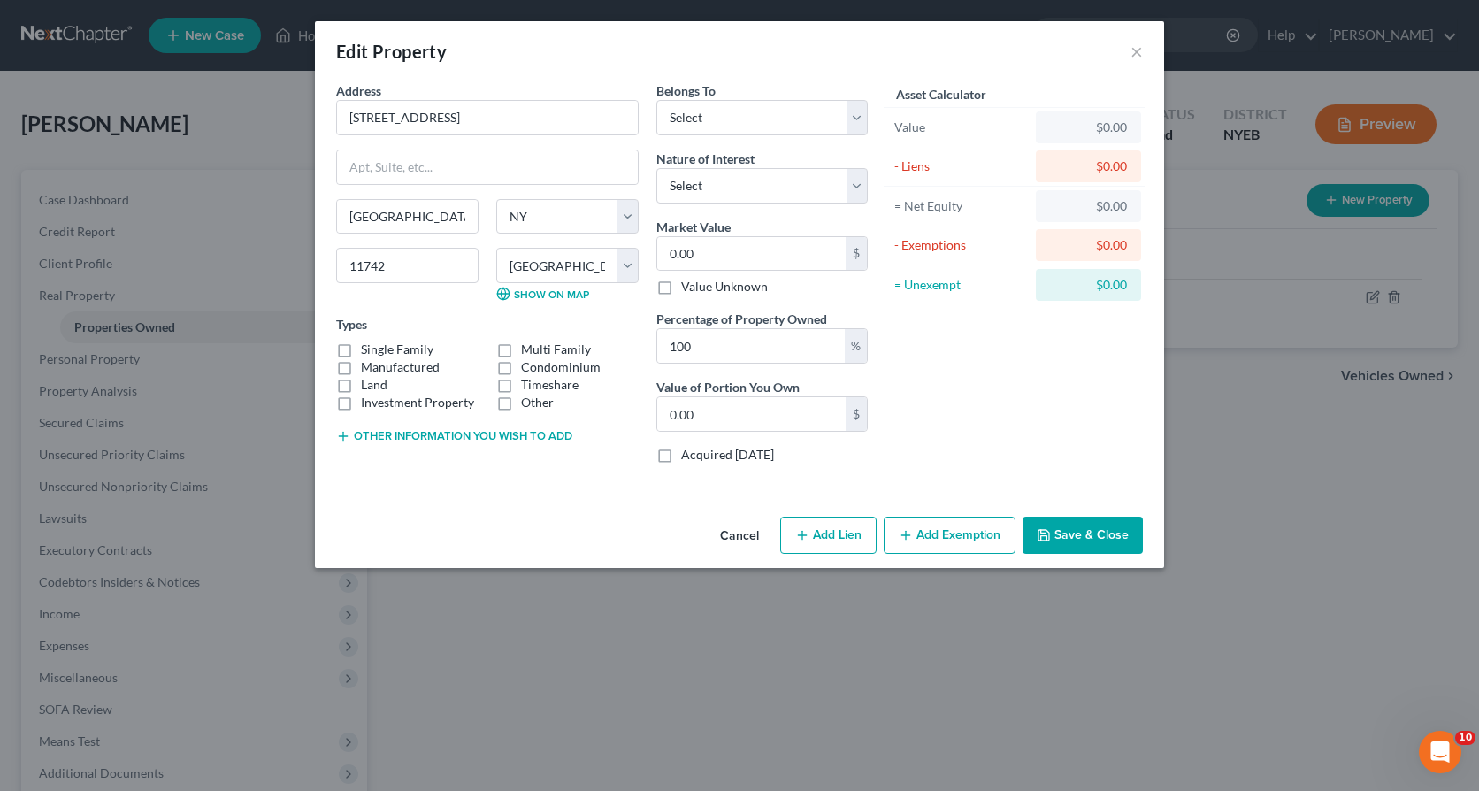
click at [833, 534] on button "Add Lien" at bounding box center [828, 535] width 96 height 37
select select "0"
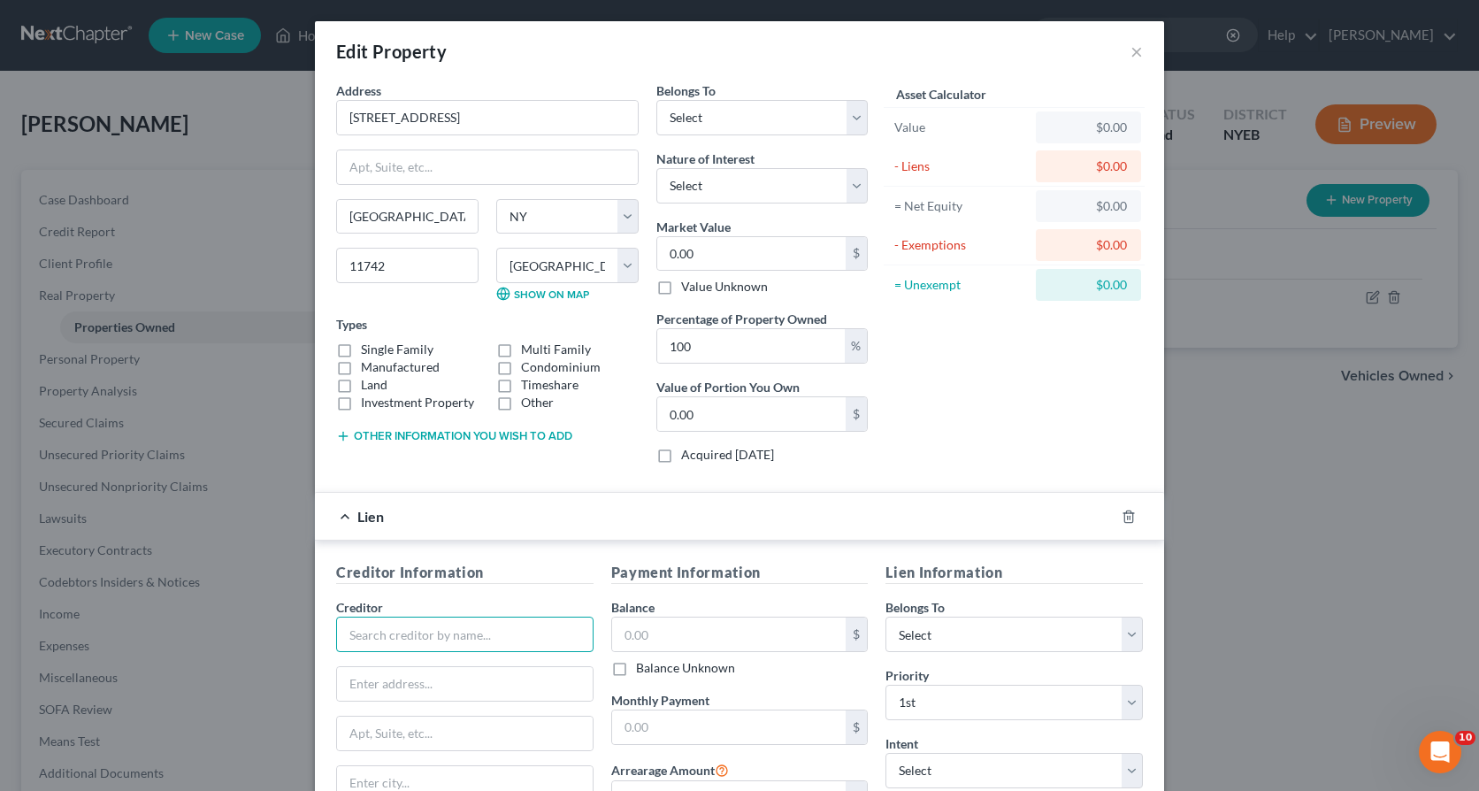
click at [394, 632] on input "text" at bounding box center [464, 634] width 257 height 35
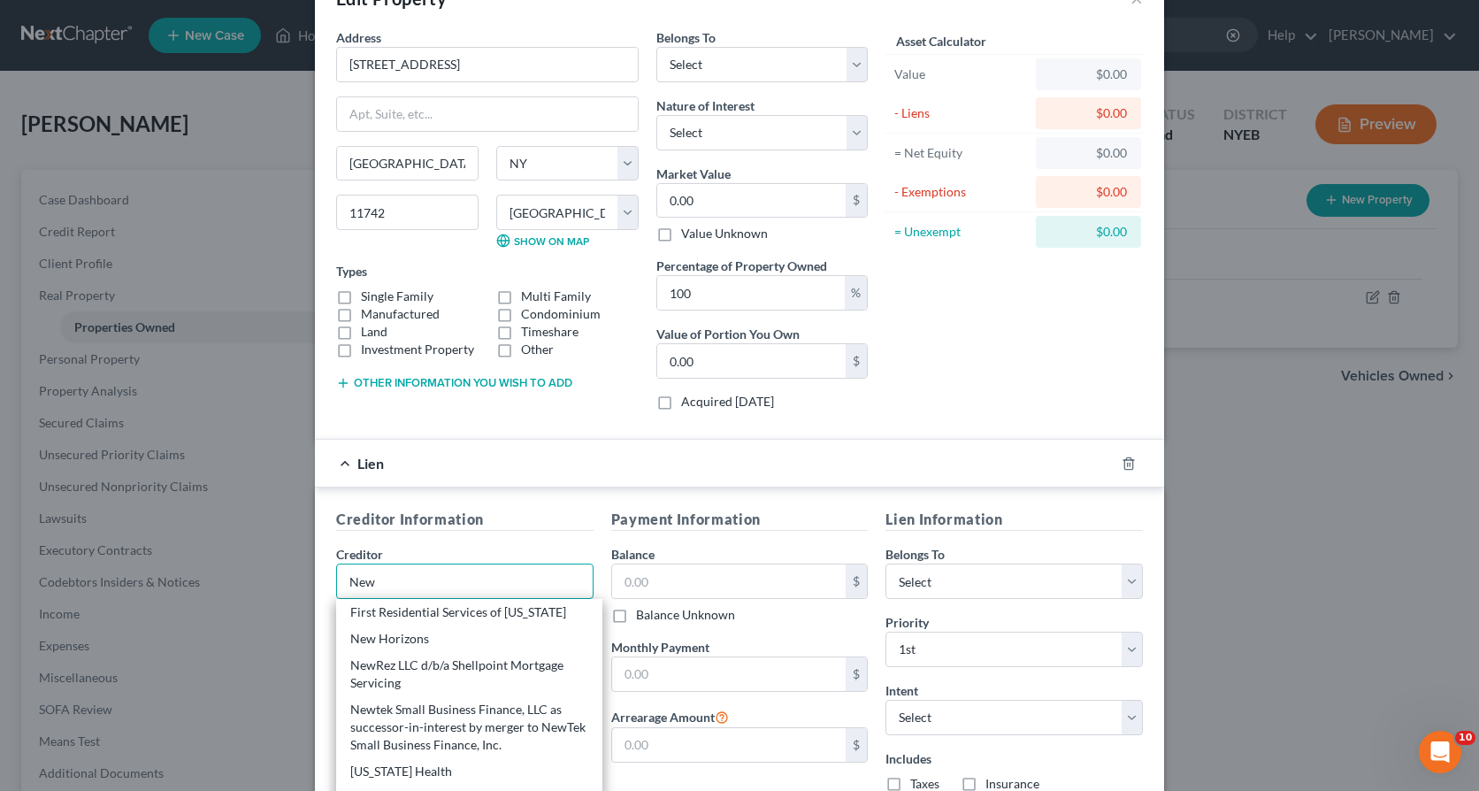
scroll to position [88, 0]
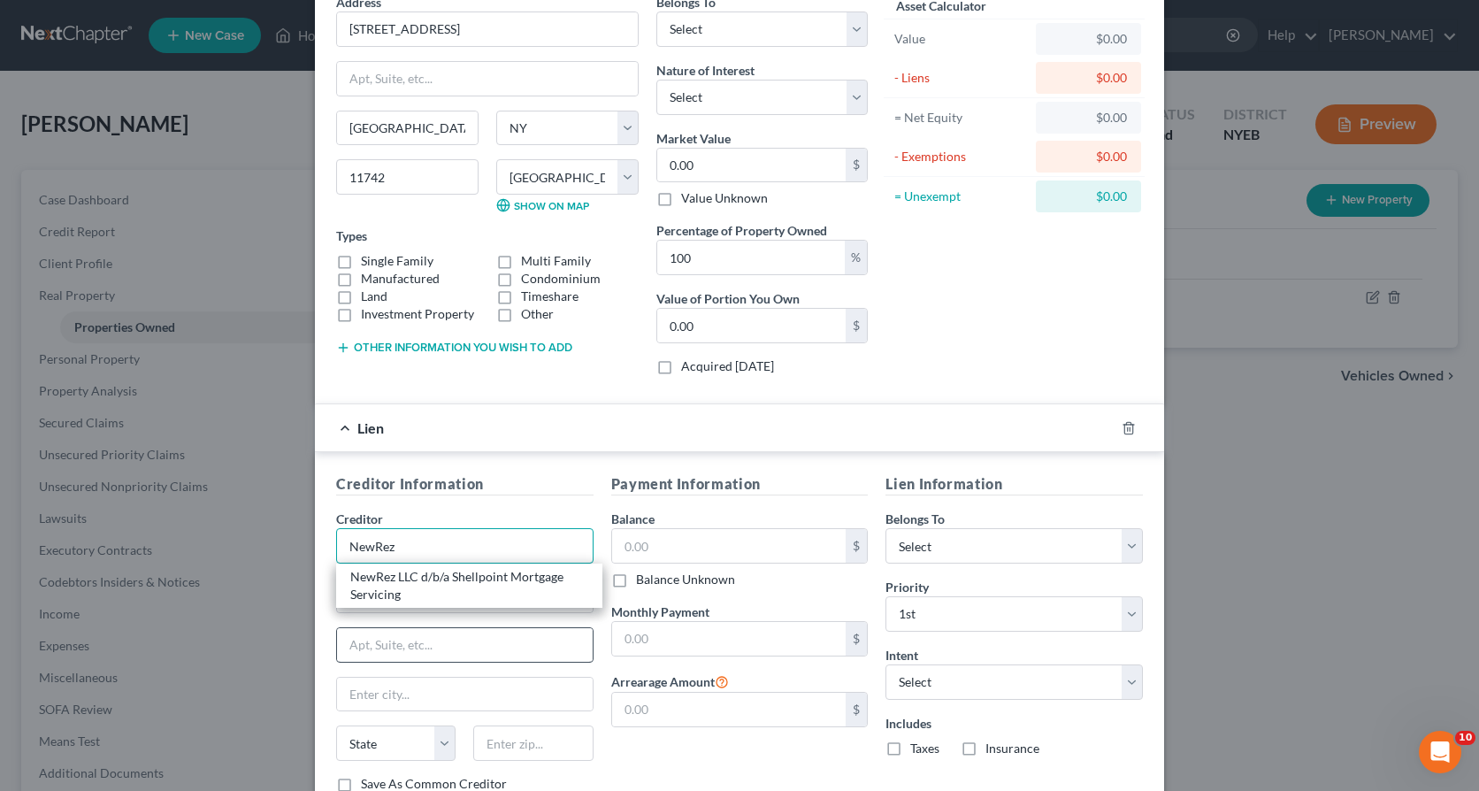
type input "NewRez"
click at [366, 649] on input "text" at bounding box center [465, 645] width 256 height 34
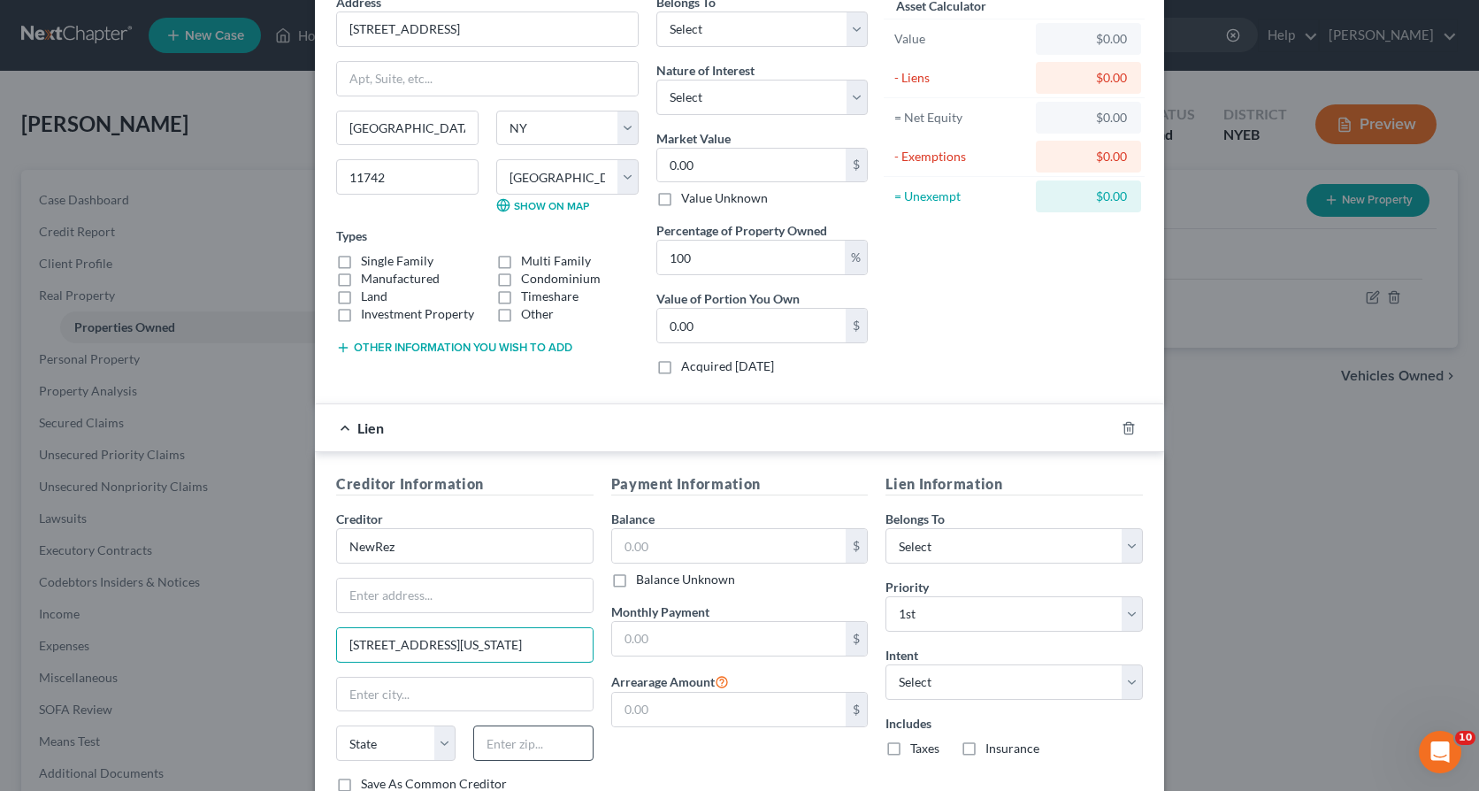
type input "[STREET_ADDRESS][US_STATE]"
click at [489, 740] on input "text" at bounding box center [532, 742] width 119 height 35
type input "19034"
type input "[GEOGRAPHIC_DATA][US_STATE]"
select select "39"
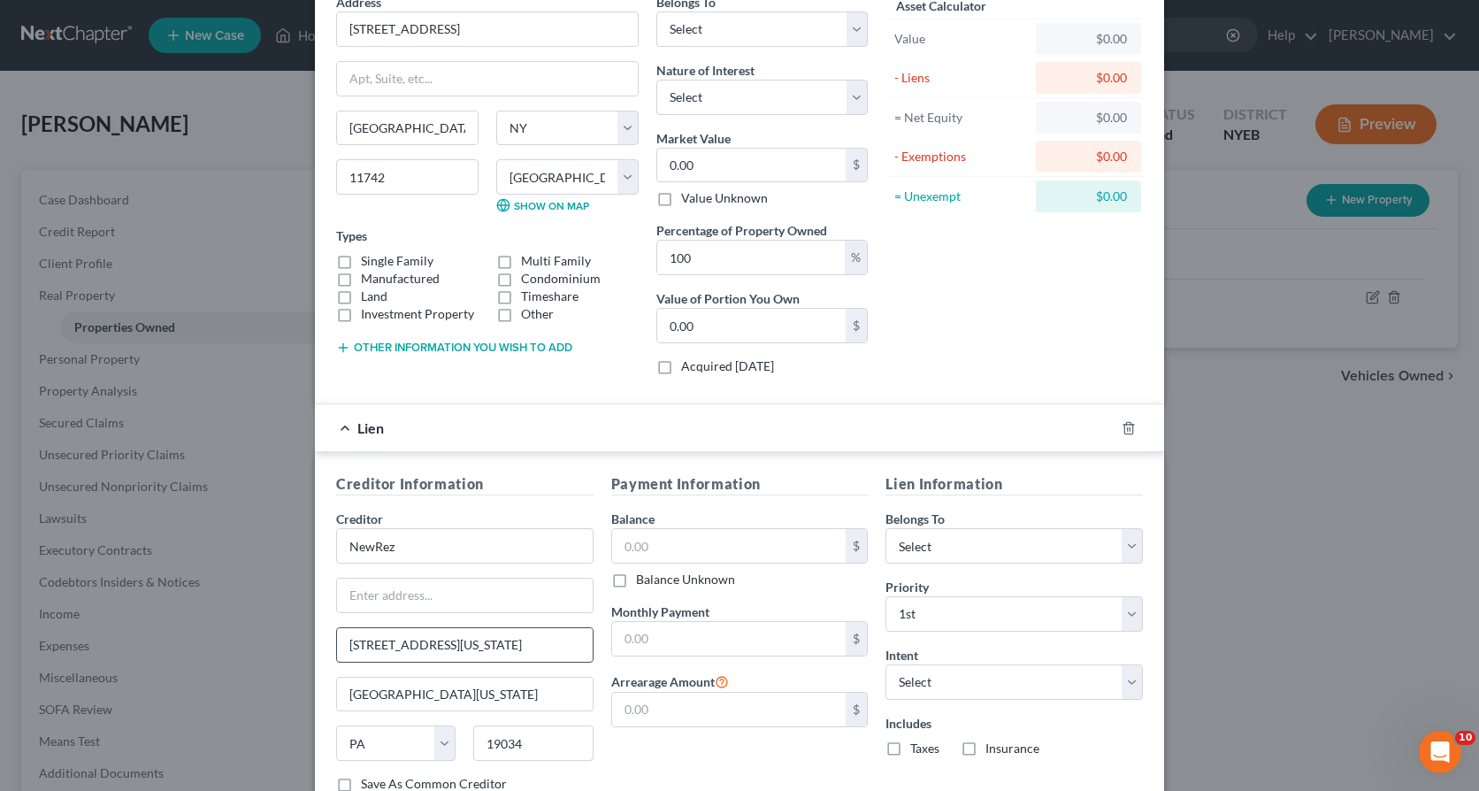
drag, startPoint x: 467, startPoint y: 645, endPoint x: 330, endPoint y: 640, distance: 137.2
click at [337, 640] on input "[STREET_ADDRESS][US_STATE]" at bounding box center [465, 645] width 256 height 34
click at [352, 595] on input "text" at bounding box center [465, 596] width 256 height 34
paste input "[STREET_ADDRESS][US_STATE]"
type input "[STREET_ADDRESS][US_STATE]"
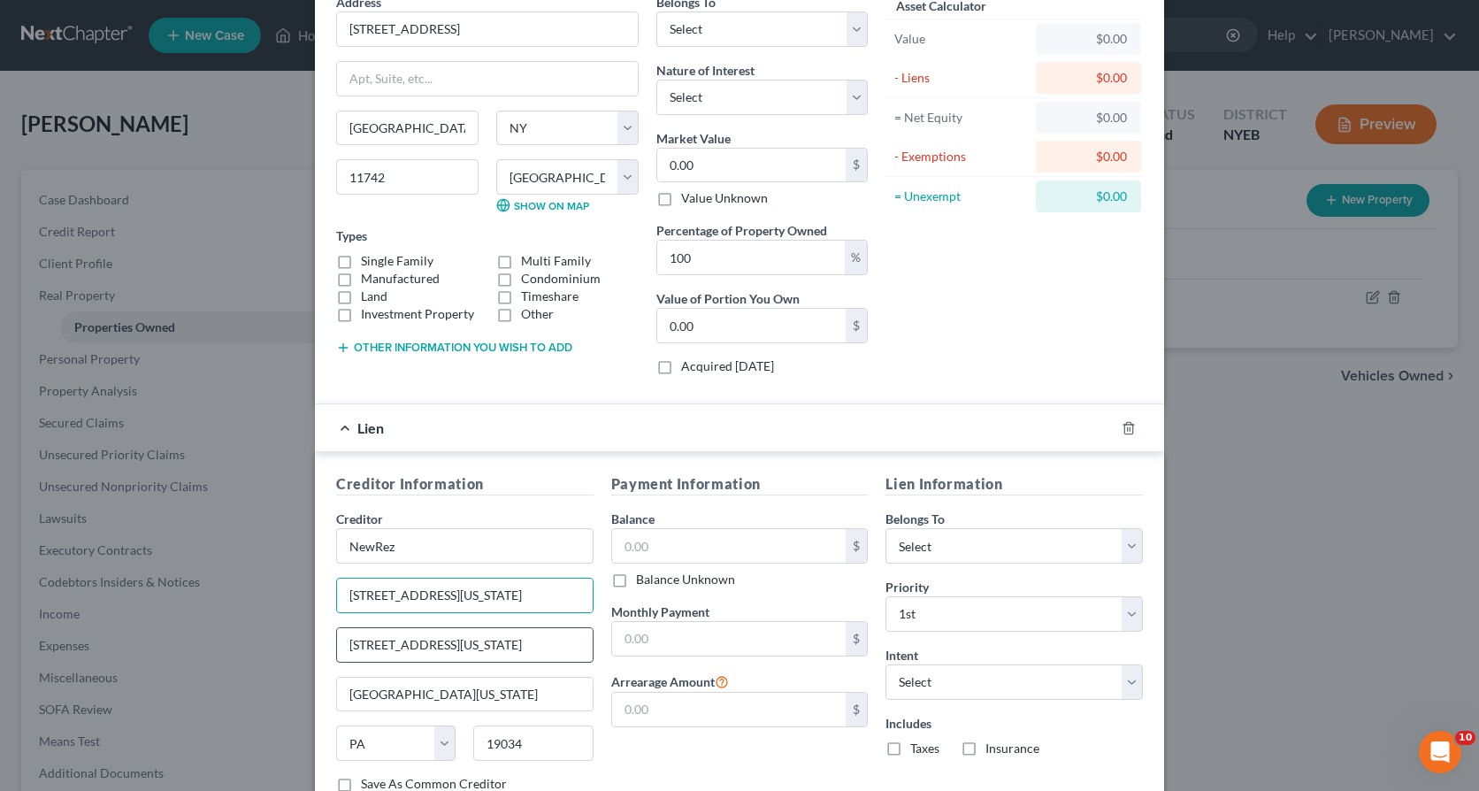
click at [471, 646] on input "[STREET_ADDRESS][US_STATE]" at bounding box center [465, 645] width 256 height 34
type input "1"
type input "Suite 125"
click at [627, 540] on input "text" at bounding box center [729, 546] width 234 height 34
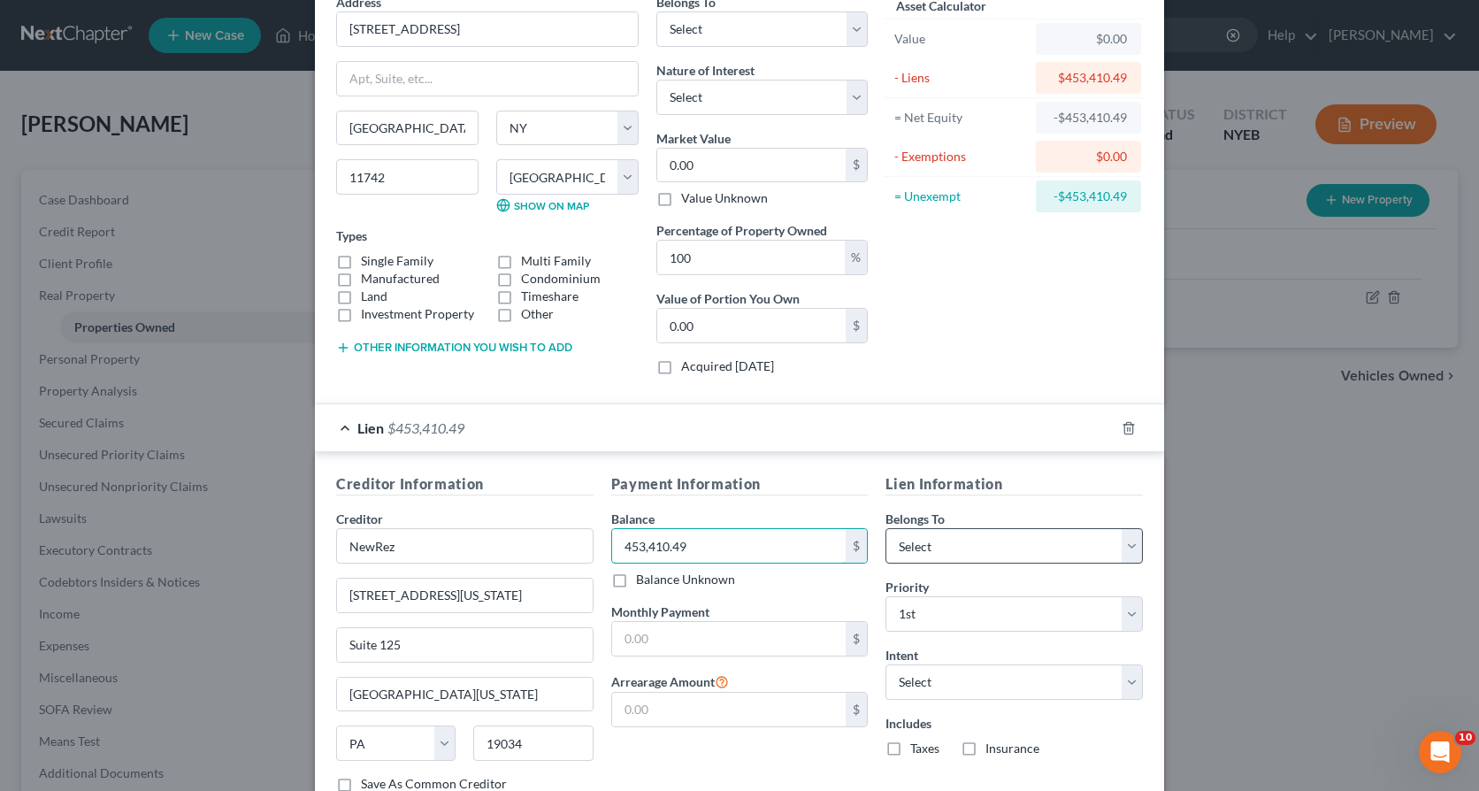
type input "453,410.49"
click at [1121, 544] on select "Select Debtor 1 Only Debtor 2 Only Debtor 1 And Debtor 2 Only At Least One Of T…" at bounding box center [1013, 545] width 257 height 35
select select "0"
click at [885, 528] on select "Select Debtor 1 Only Debtor 2 Only Debtor 1 And Debtor 2 Only At Least One Of T…" at bounding box center [1013, 545] width 257 height 35
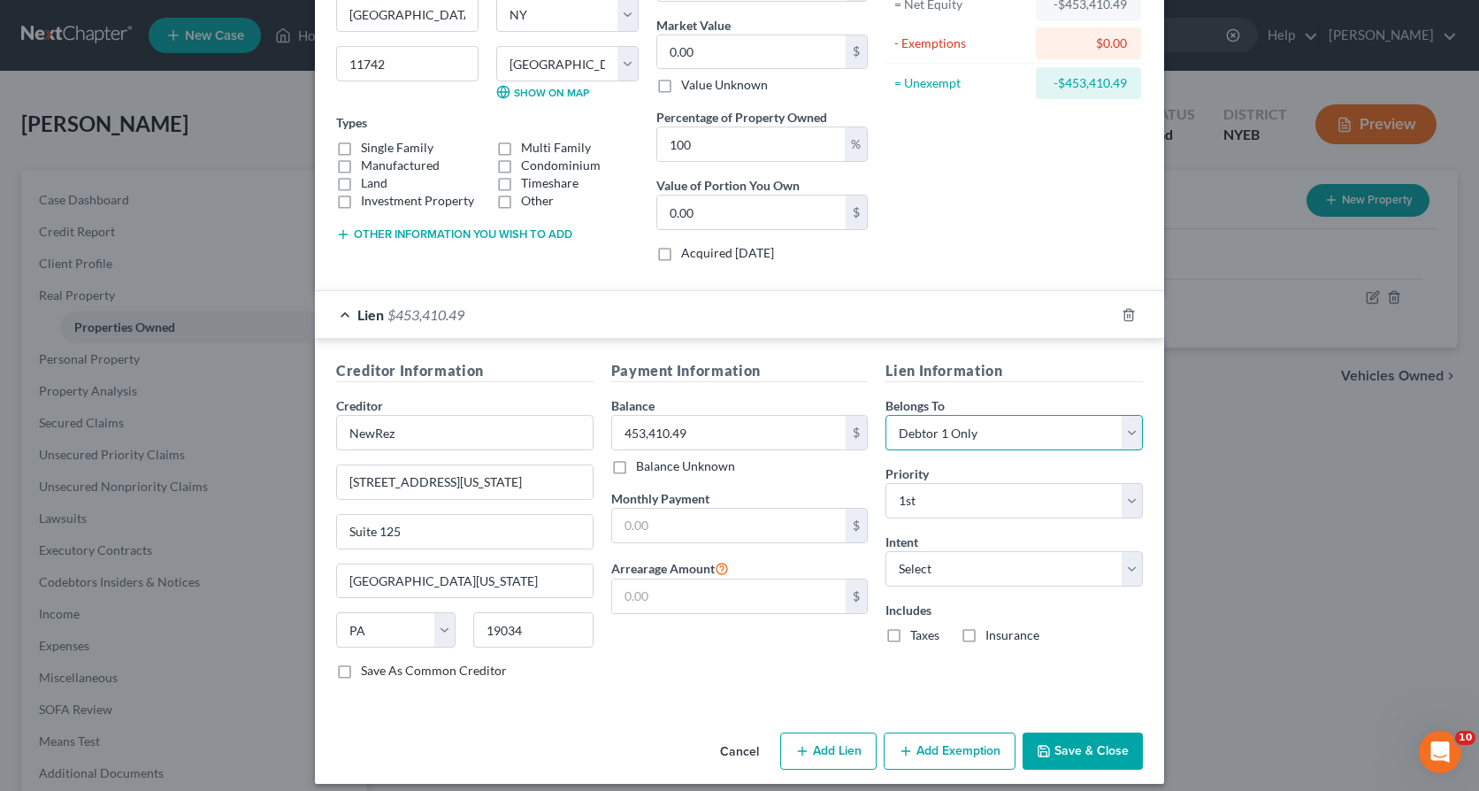
scroll to position [216, 0]
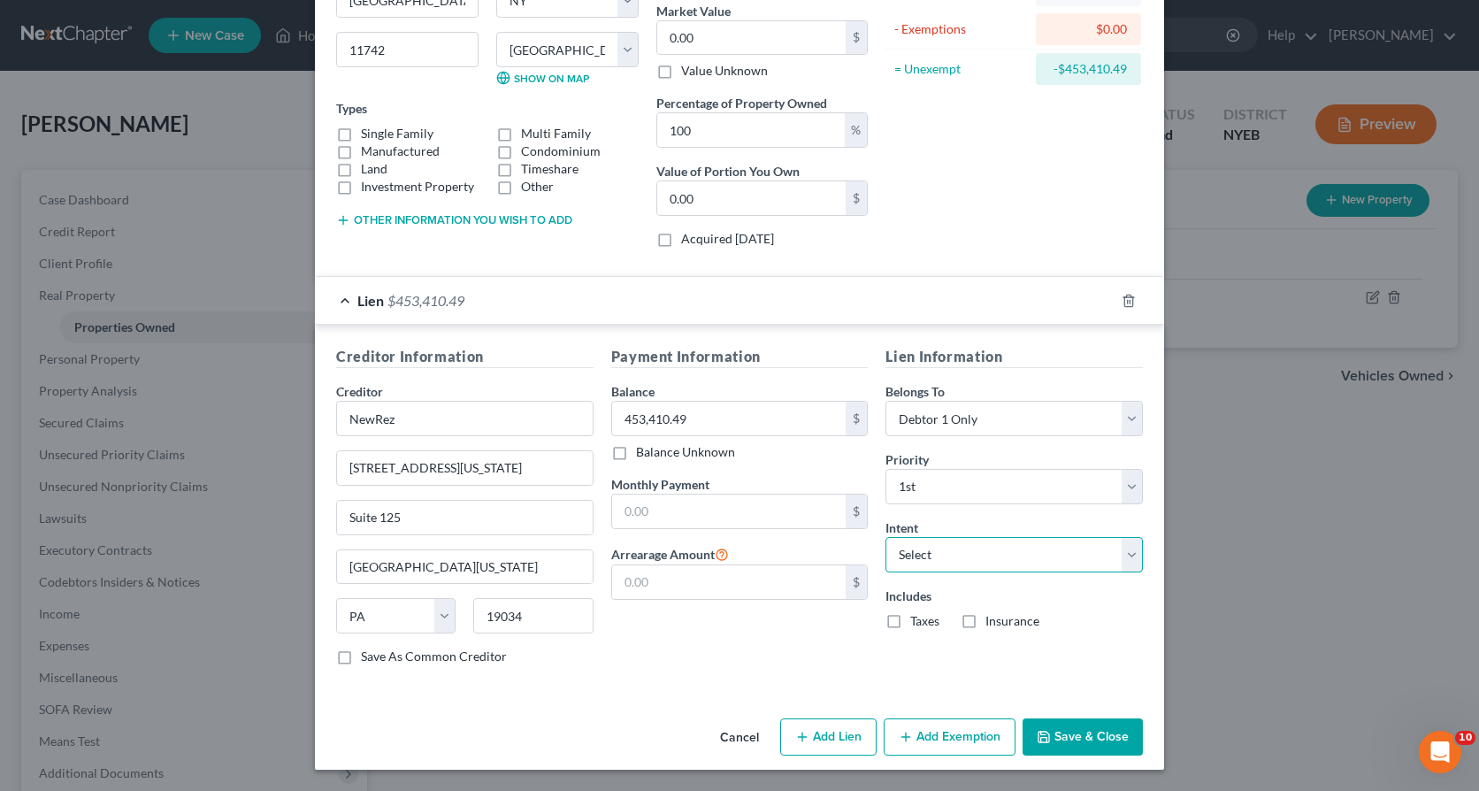
click at [1119, 557] on select "Select Surrender Redeem Reaffirm Avoid Other" at bounding box center [1013, 554] width 257 height 35
select select "4"
click at [885, 537] on select "Select Surrender Redeem Reaffirm Avoid Other" at bounding box center [1013, 554] width 257 height 35
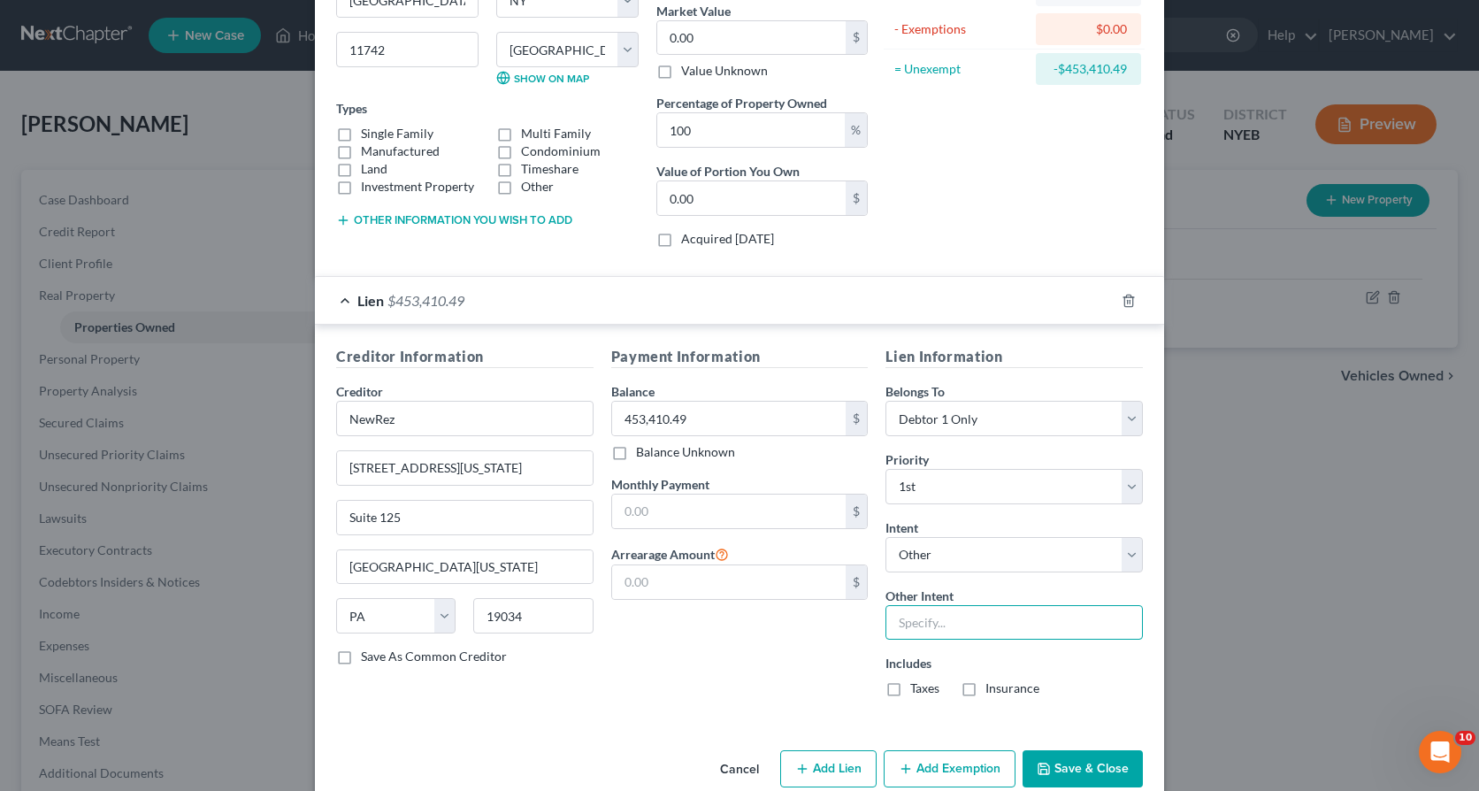
click at [910, 625] on input "text" at bounding box center [1013, 622] width 257 height 35
type input "Retain property"
click at [910, 687] on label "Taxes" at bounding box center [924, 688] width 29 height 18
click at [917, 687] on input "Taxes" at bounding box center [922, 684] width 11 height 11
checkbox input "true"
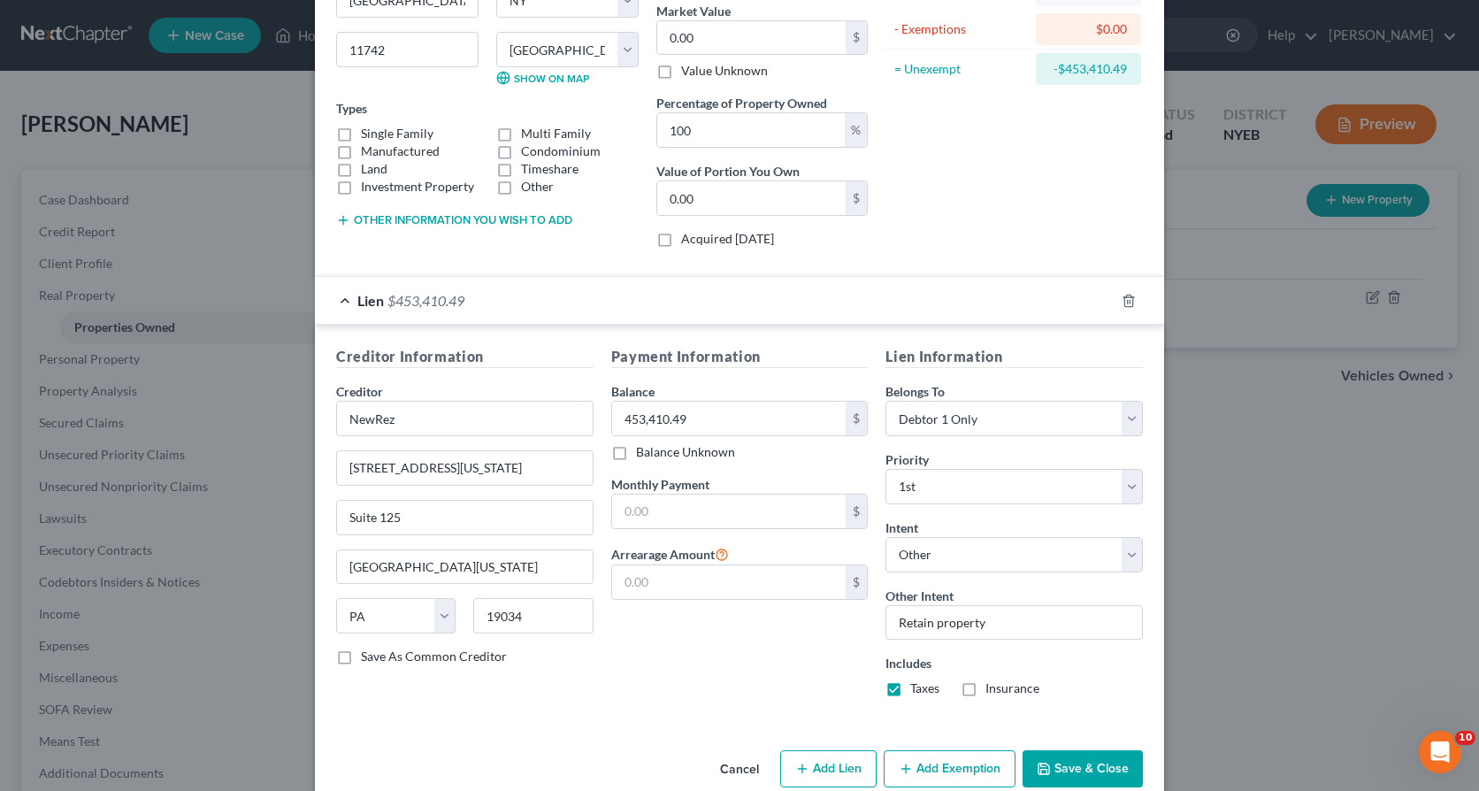
click at [985, 687] on label "Insurance" at bounding box center [1012, 688] width 54 height 18
click at [993, 687] on input "Insurance" at bounding box center [998, 684] width 11 height 11
checkbox input "true"
click at [1056, 773] on button "Save & Close" at bounding box center [1083, 768] width 120 height 37
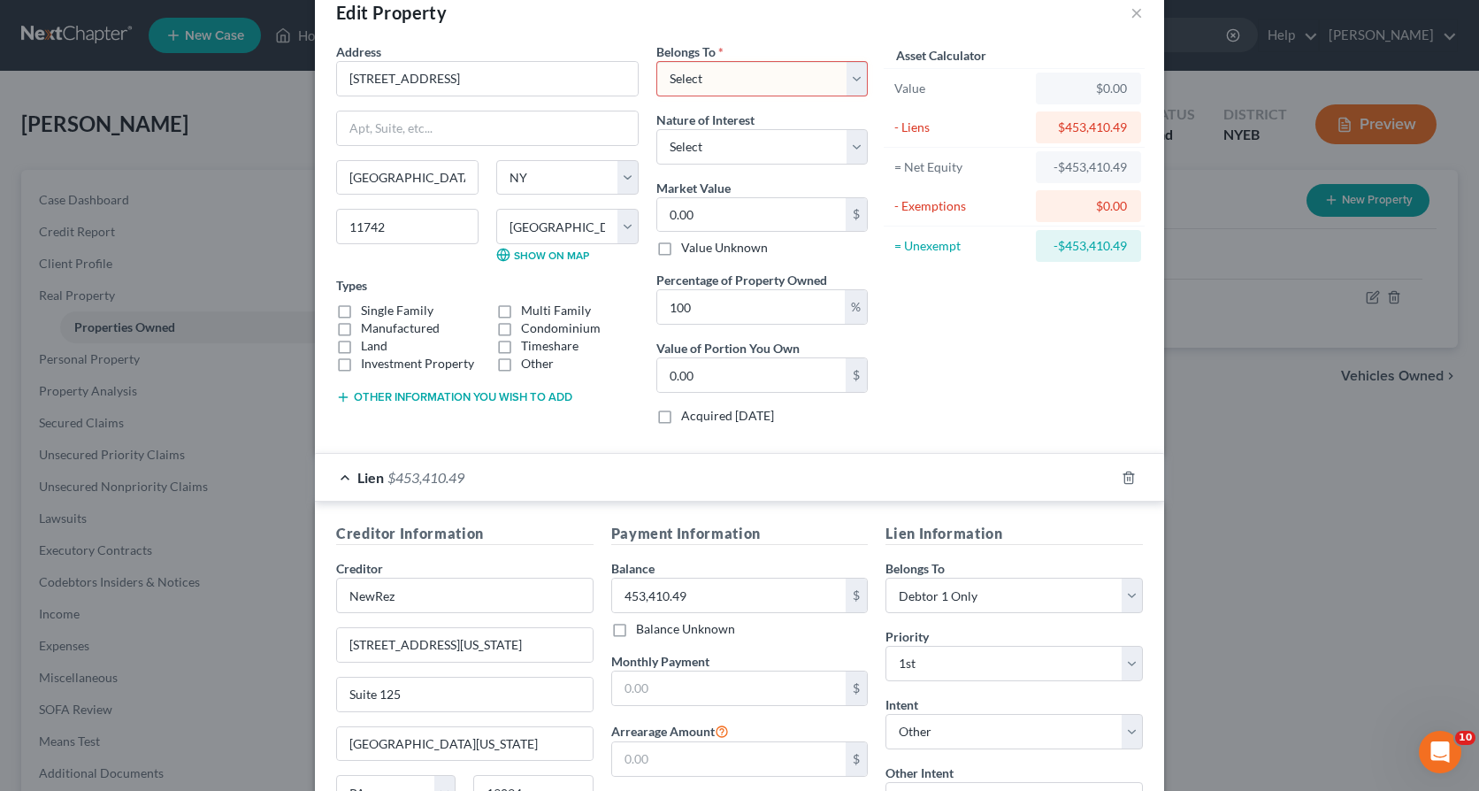
scroll to position [0, 0]
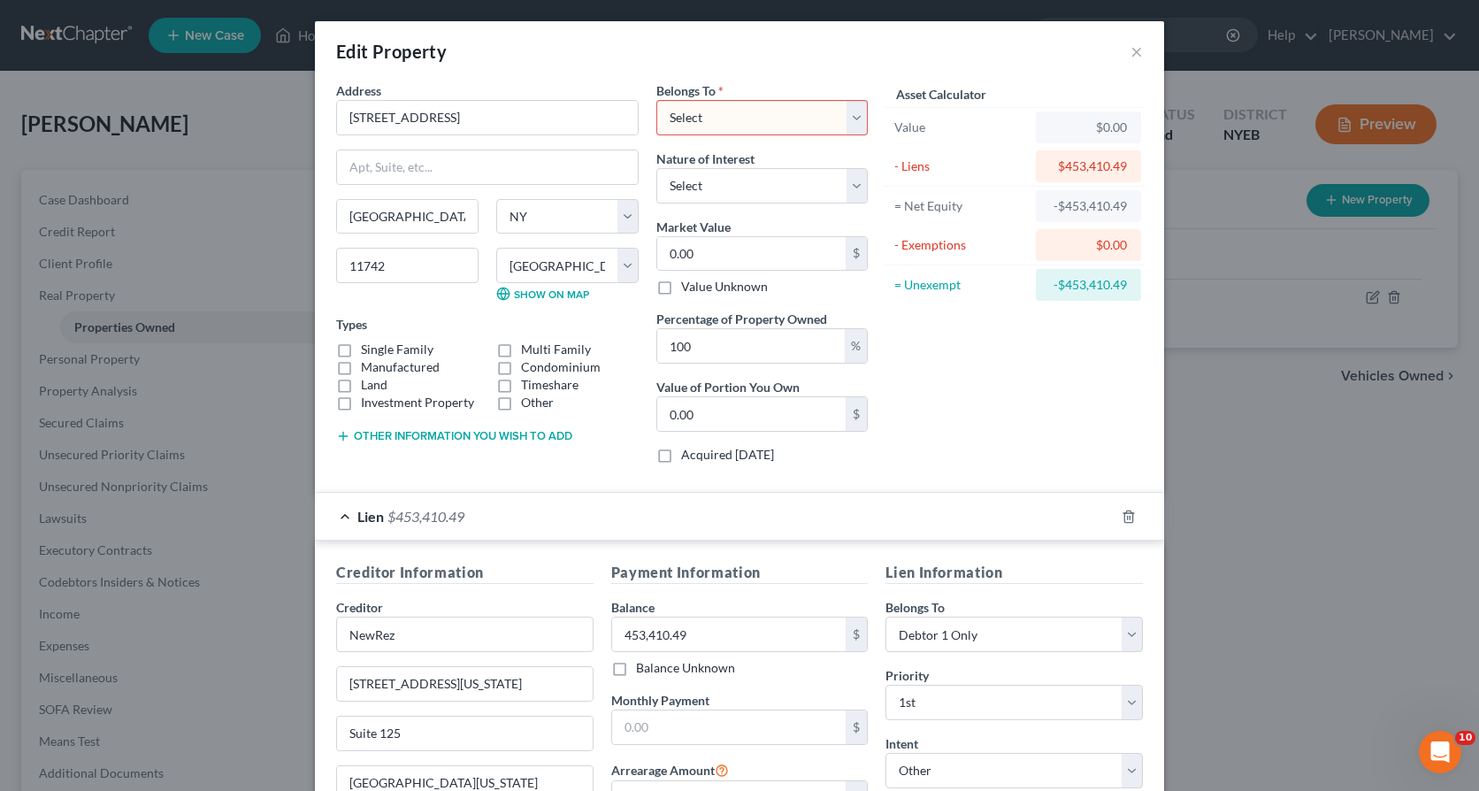
click at [846, 121] on select "Select Debtor 1 Only Debtor 2 Only Debtor 1 And Debtor 2 Only At Least One Of T…" at bounding box center [761, 117] width 211 height 35
select select "0"
click at [656, 100] on select "Select Debtor 1 Only Debtor 2 Only Debtor 1 And Debtor 2 Only At Least One Of T…" at bounding box center [761, 117] width 211 height 35
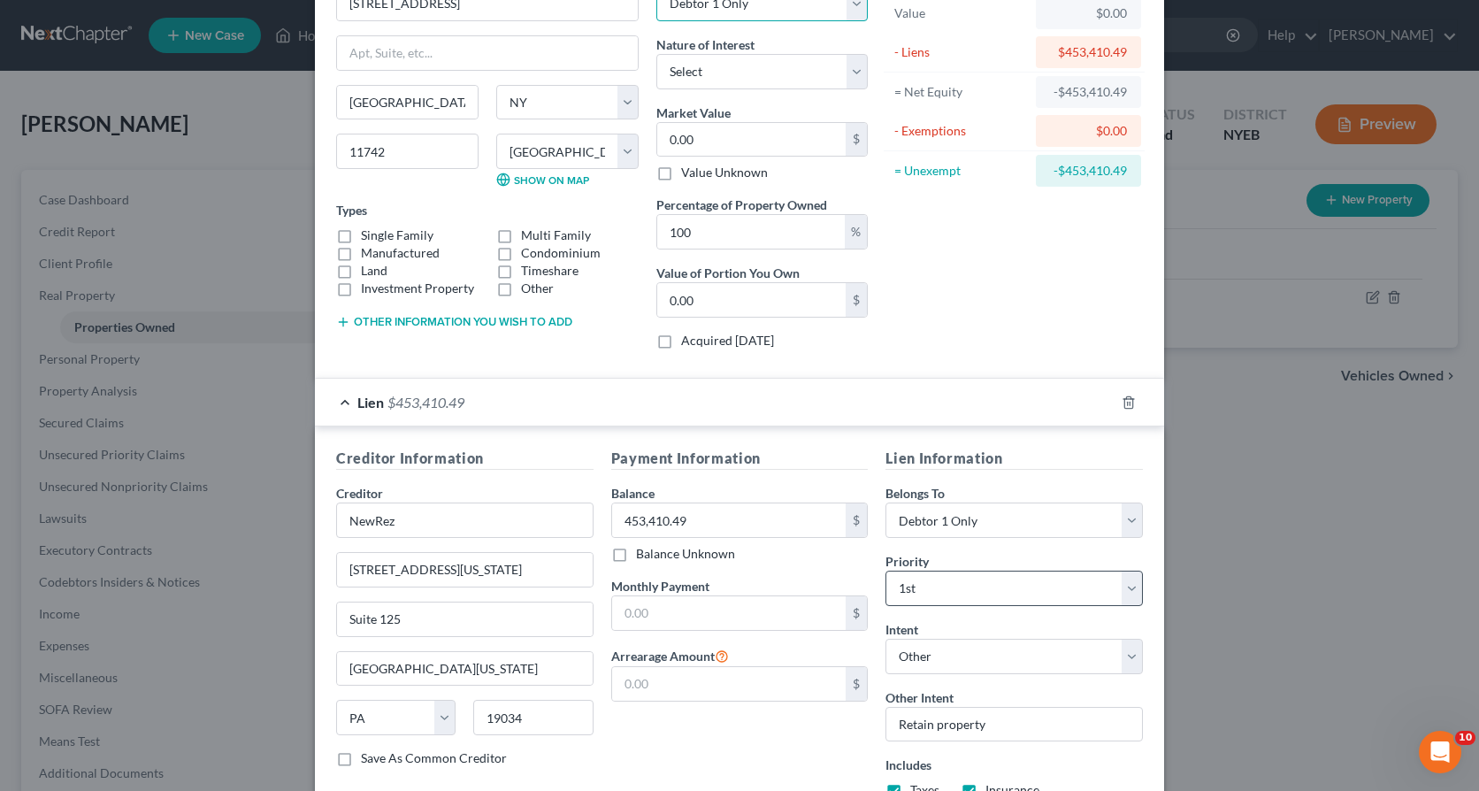
scroll to position [248, 0]
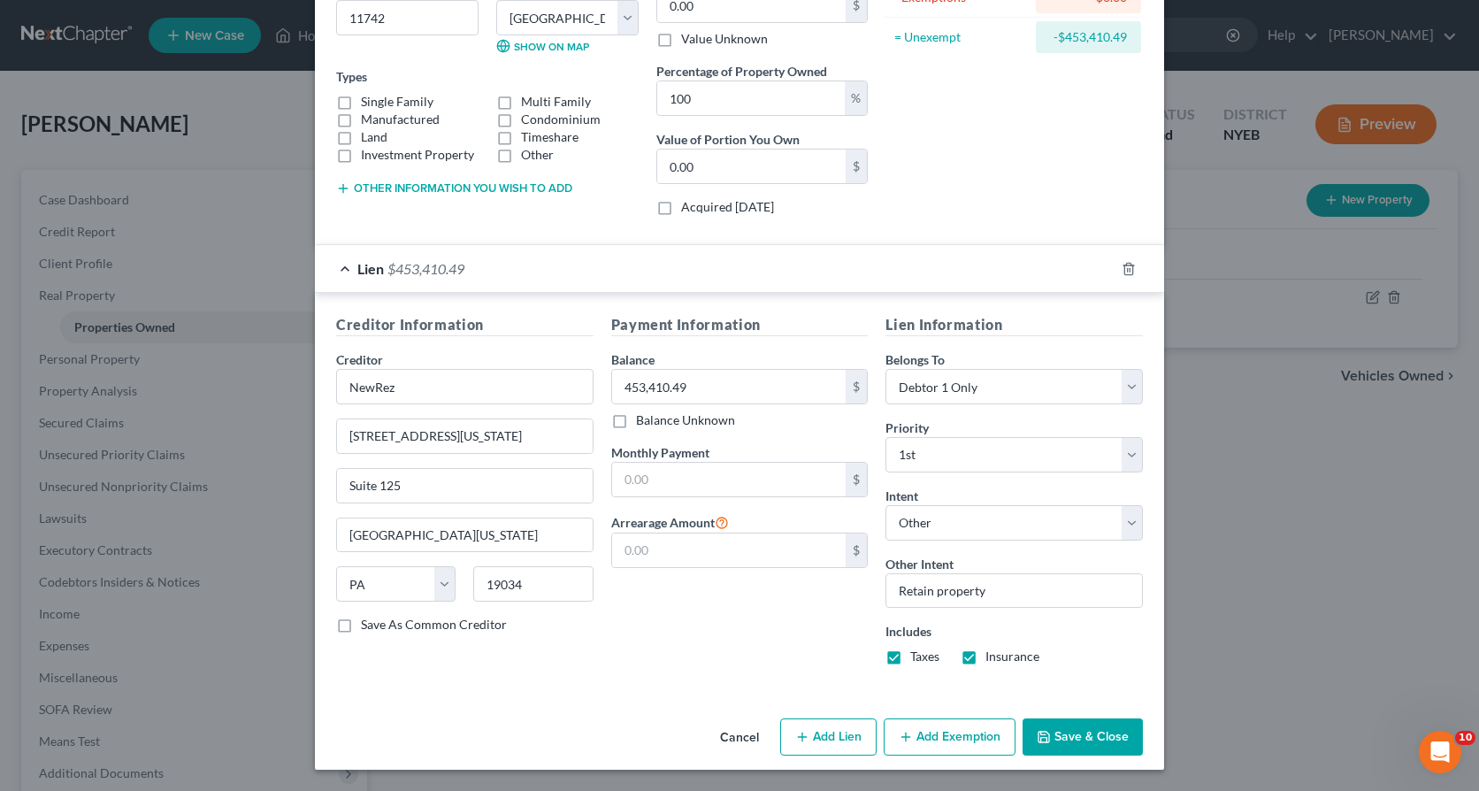
click at [1082, 739] on button "Save & Close" at bounding box center [1083, 736] width 120 height 37
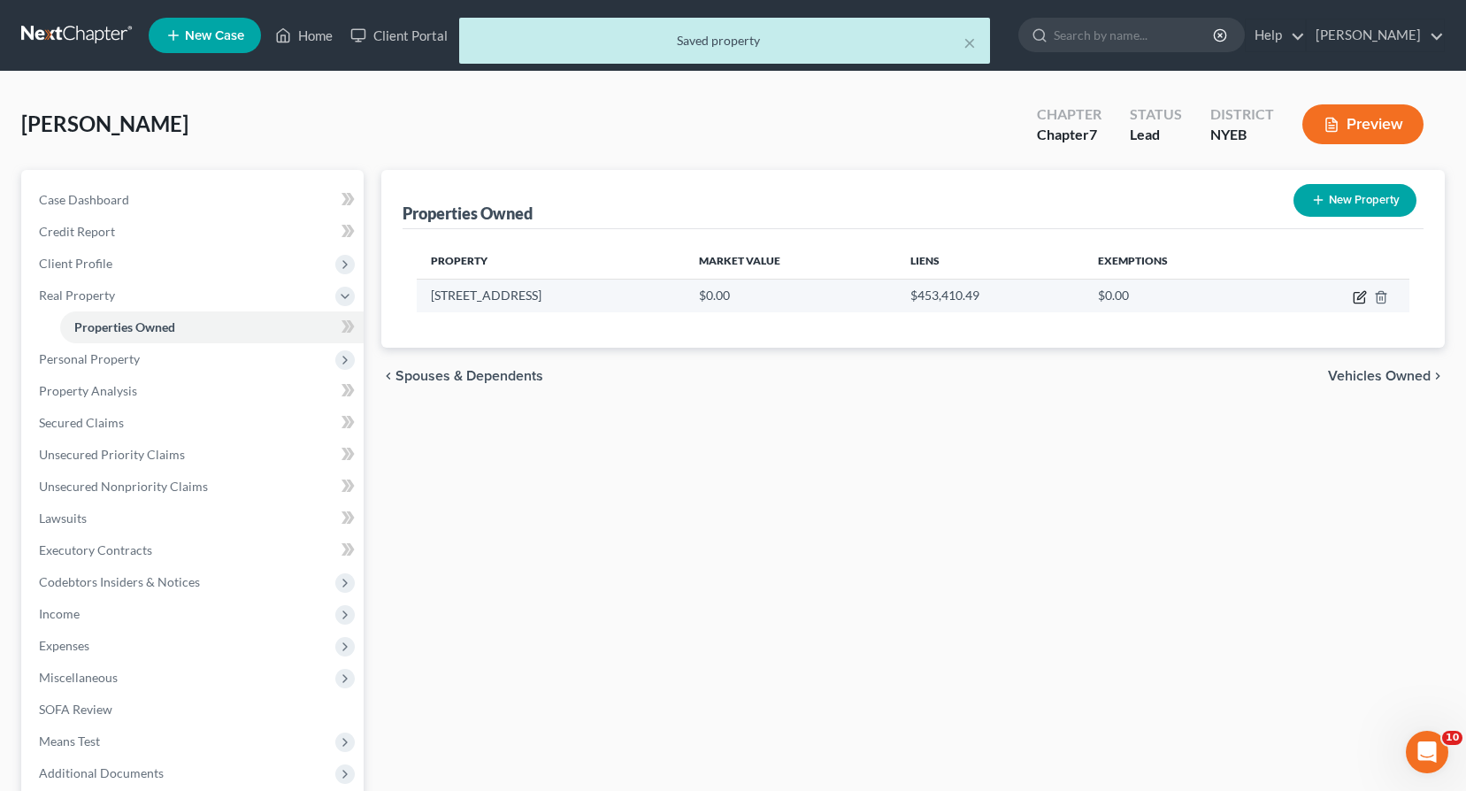
click at [1357, 295] on icon "button" at bounding box center [1360, 297] width 14 height 14
select select "35"
select select "51"
select select "0"
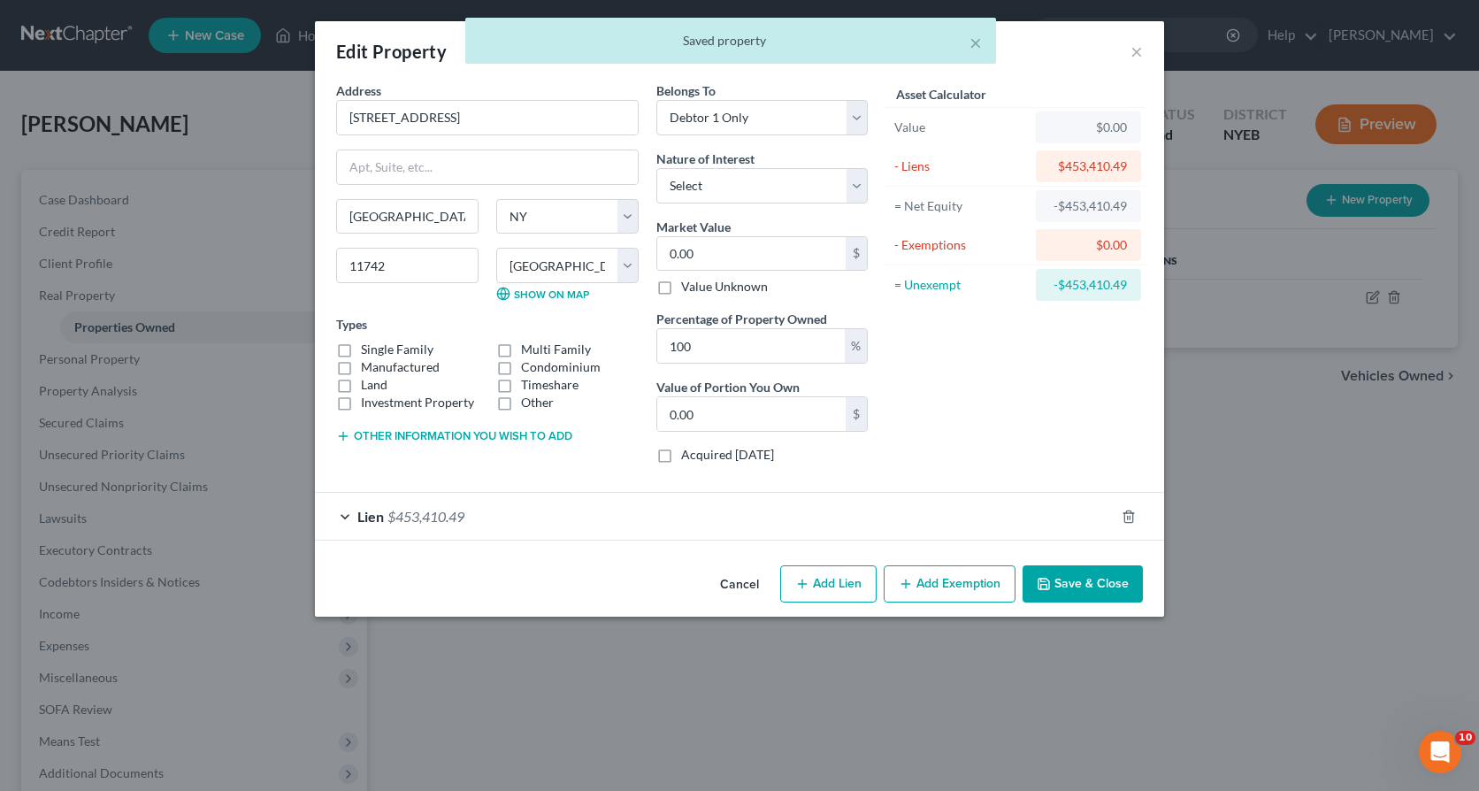
click at [923, 582] on button "Add Exemption" at bounding box center [950, 583] width 132 height 37
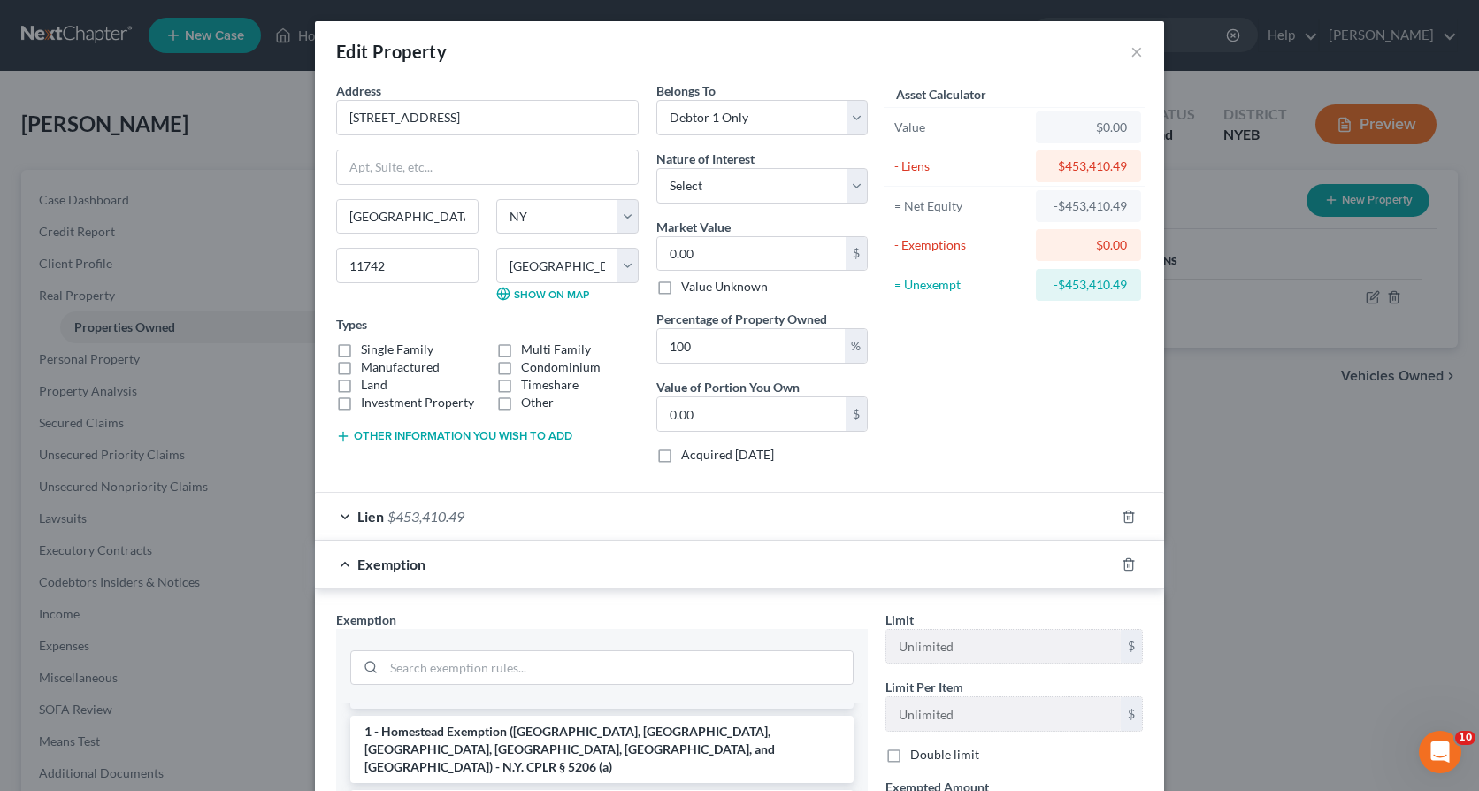
scroll to position [265, 0]
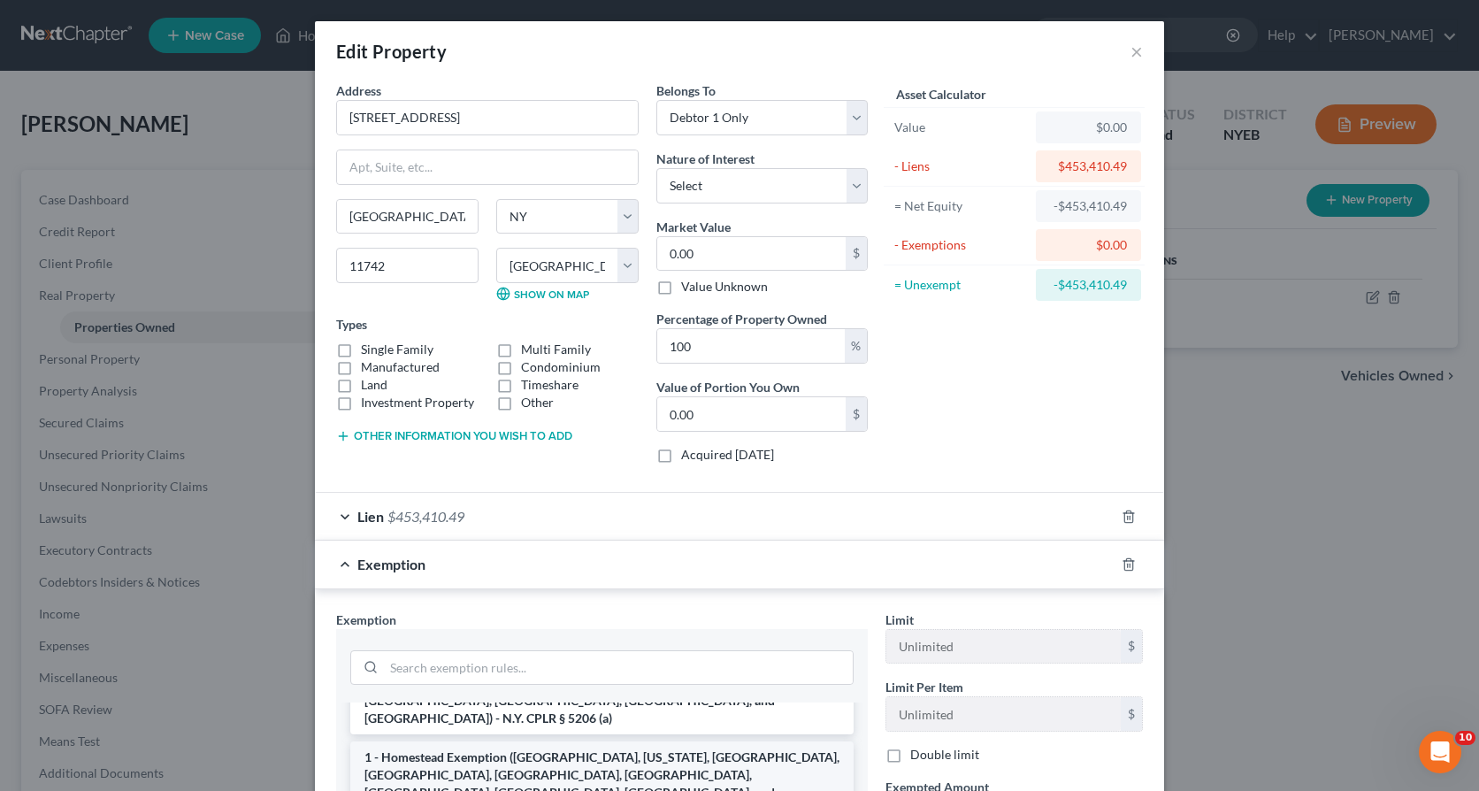
click at [532, 752] on li "1 - Homestead Exemption ([GEOGRAPHIC_DATA], [US_STATE], [GEOGRAPHIC_DATA], [GEO…" at bounding box center [601, 783] width 503 height 85
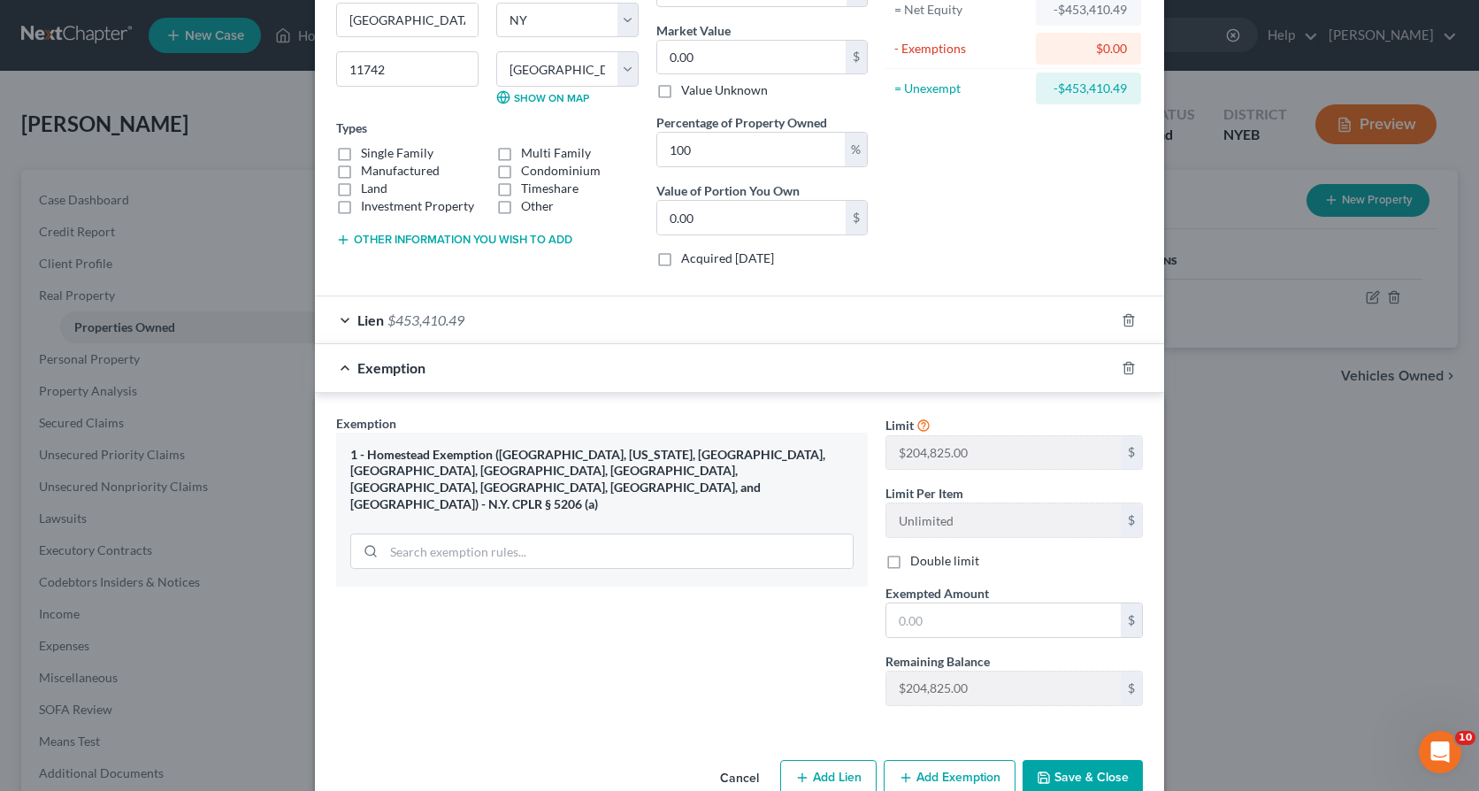
scroll to position [237, 0]
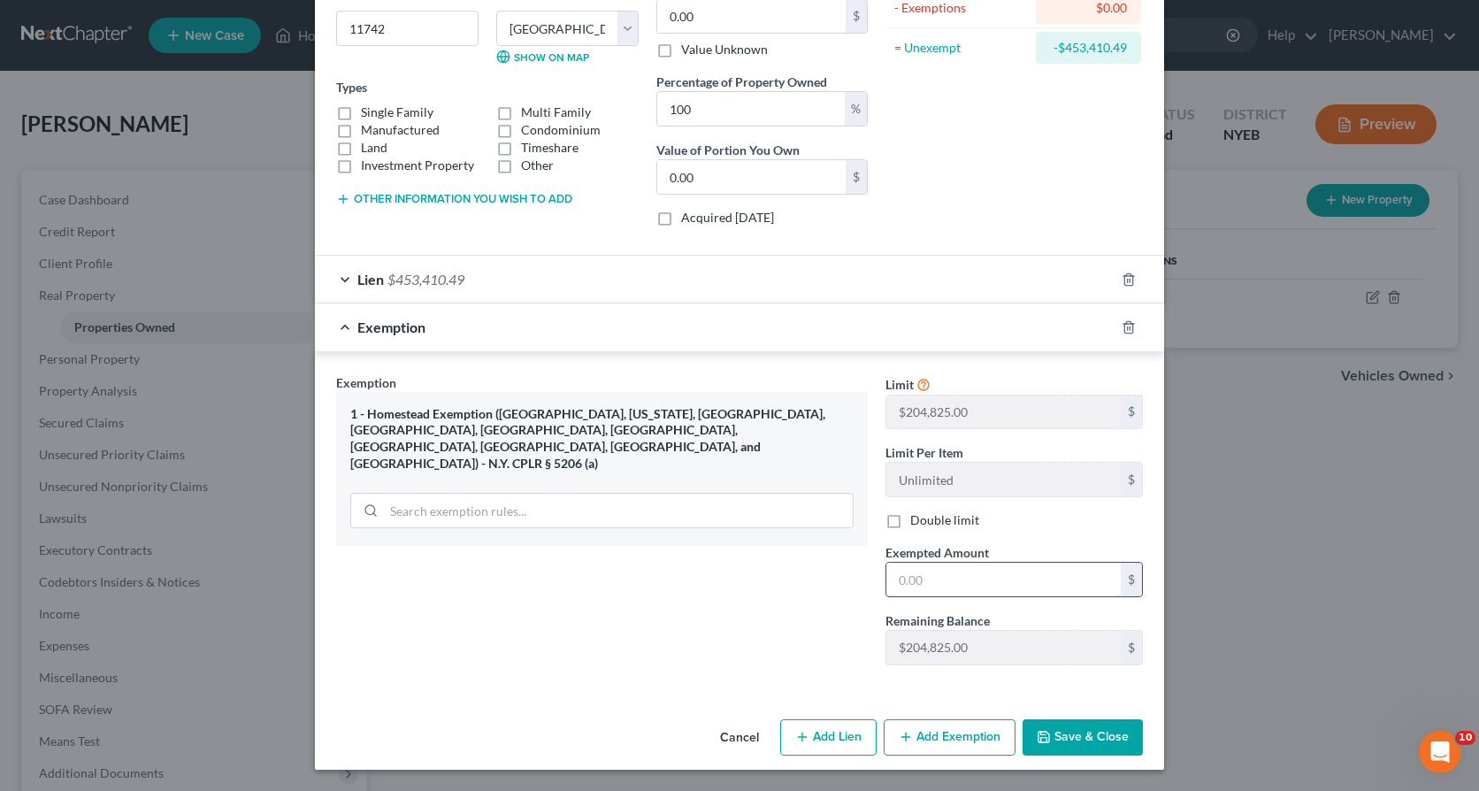
click at [894, 573] on input "text" at bounding box center [1003, 580] width 234 height 34
type input "204,825.00"
click at [1070, 735] on button "Save & Close" at bounding box center [1083, 737] width 120 height 37
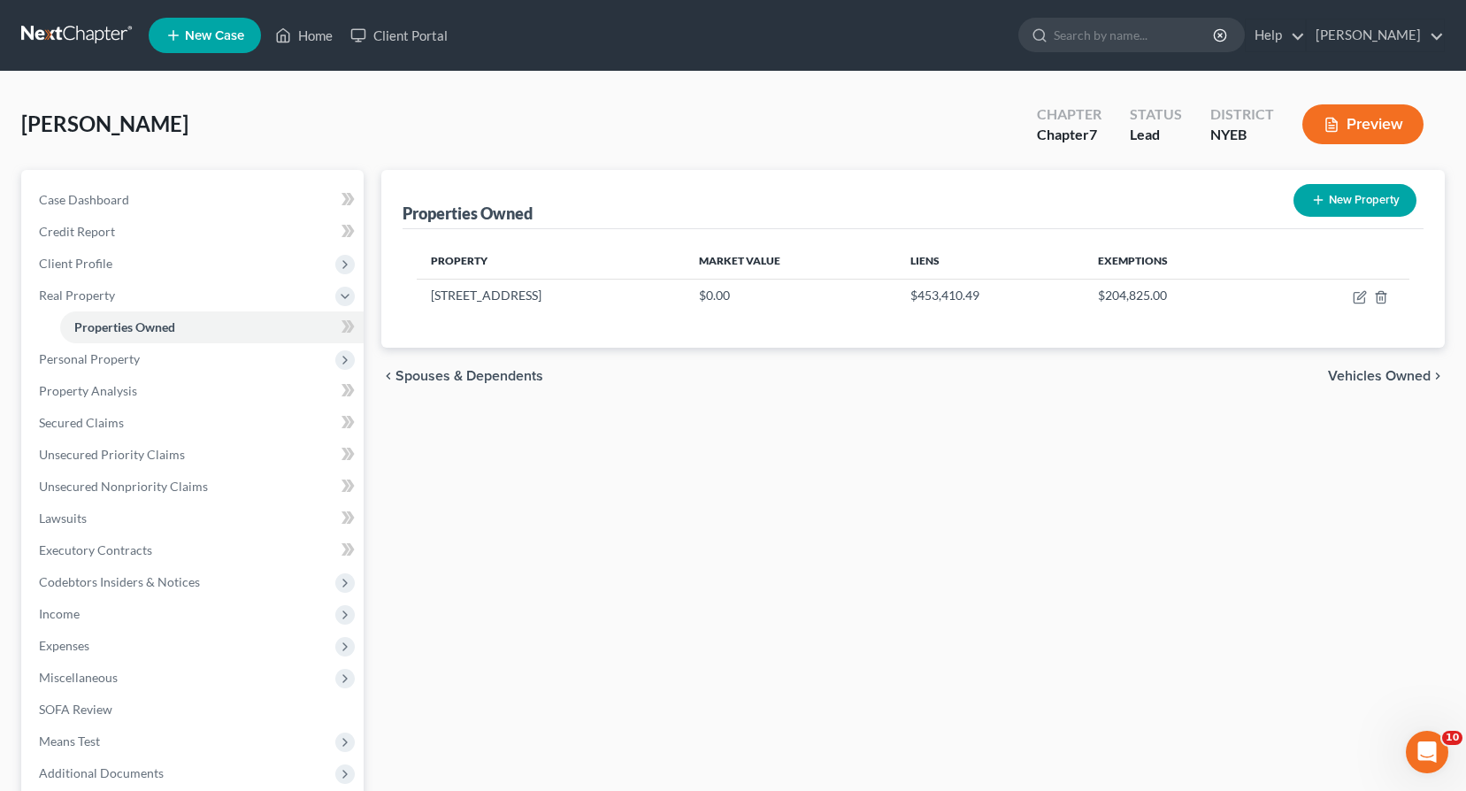
click at [1376, 373] on span "Vehicles Owned" at bounding box center [1379, 376] width 103 height 14
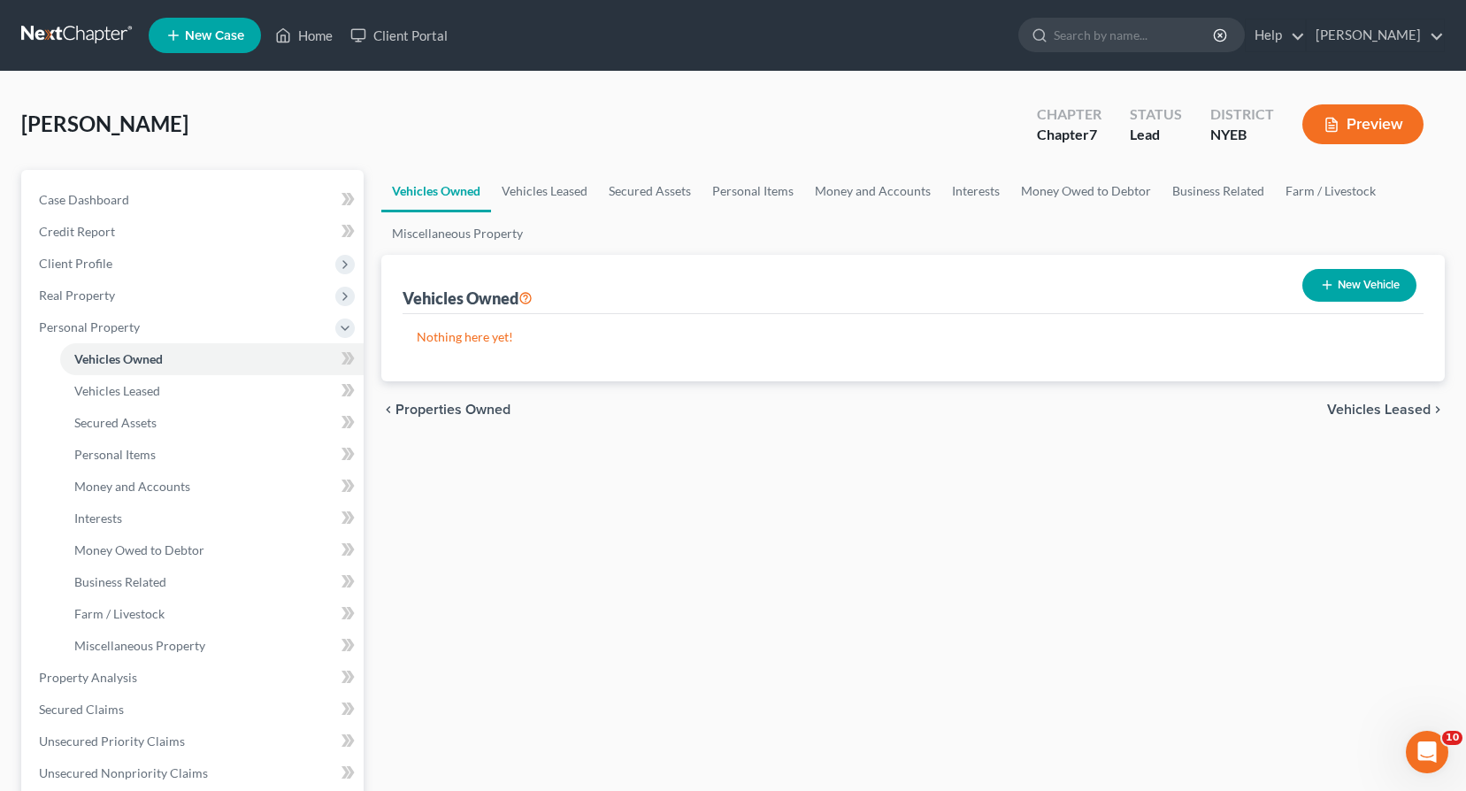
click at [1354, 408] on span "Vehicles Leased" at bounding box center [1378, 409] width 103 height 14
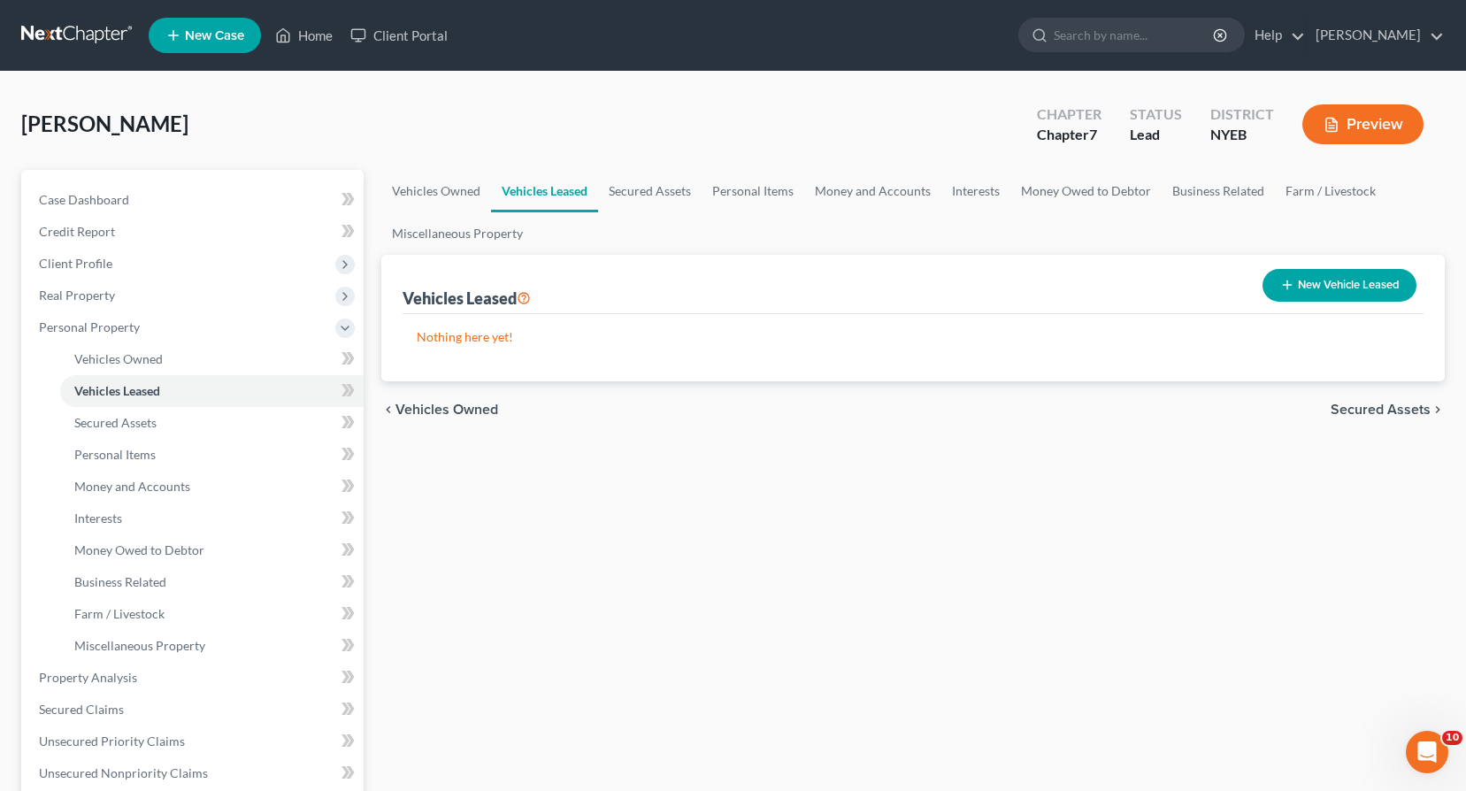
click at [1354, 408] on span "Secured Assets" at bounding box center [1380, 409] width 100 height 14
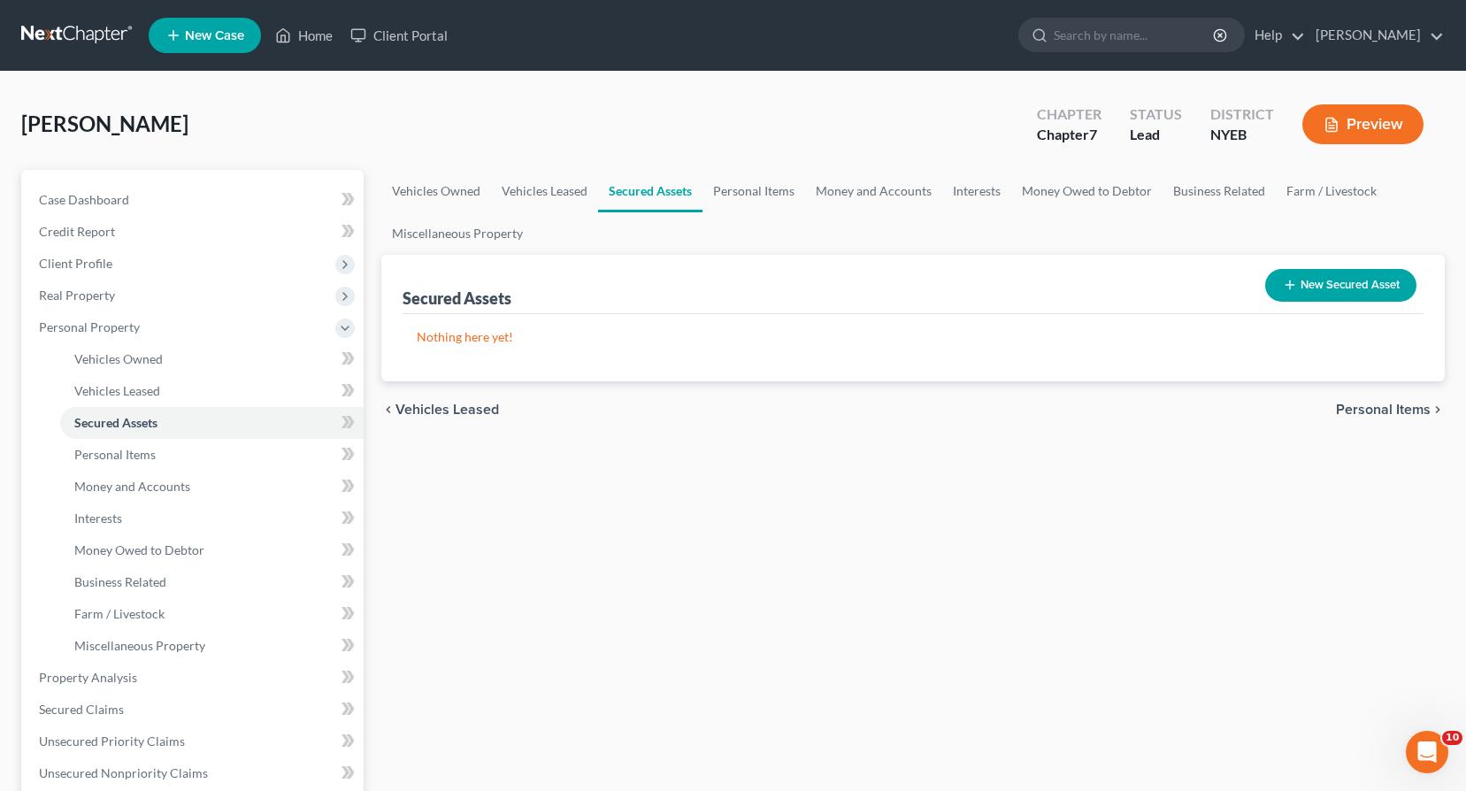
click at [1354, 408] on span "Personal Items" at bounding box center [1383, 409] width 95 height 14
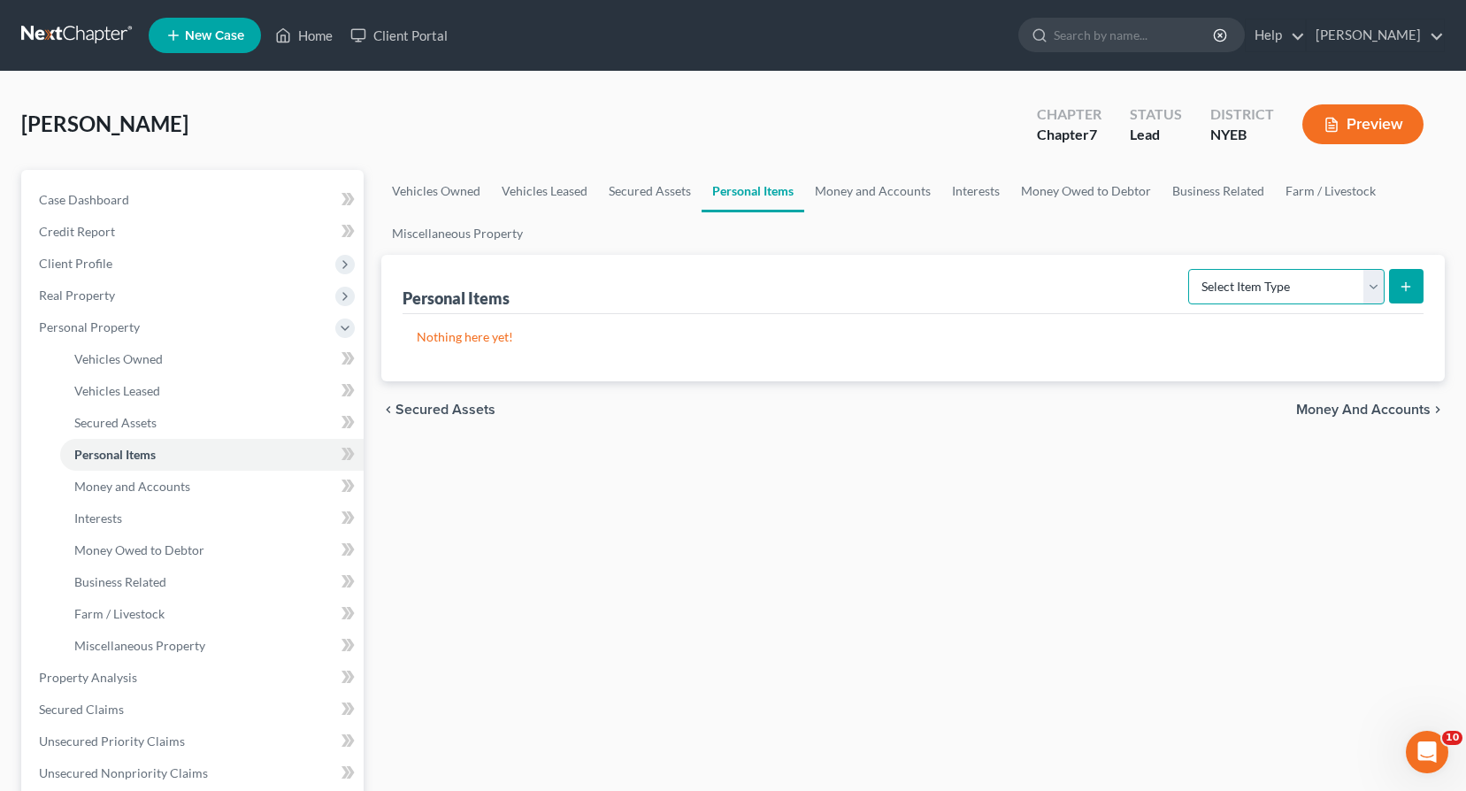
click at [1373, 285] on select "Select Item Type Clothing Collectibles Of Value Electronics Firearms Household …" at bounding box center [1286, 286] width 196 height 35
select select "clothing"
click at [1190, 269] on select "Select Item Type Clothing Collectibles Of Value Electronics Firearms Household …" at bounding box center [1286, 286] width 196 height 35
click at [1403, 281] on icon "submit" at bounding box center [1406, 287] width 14 height 14
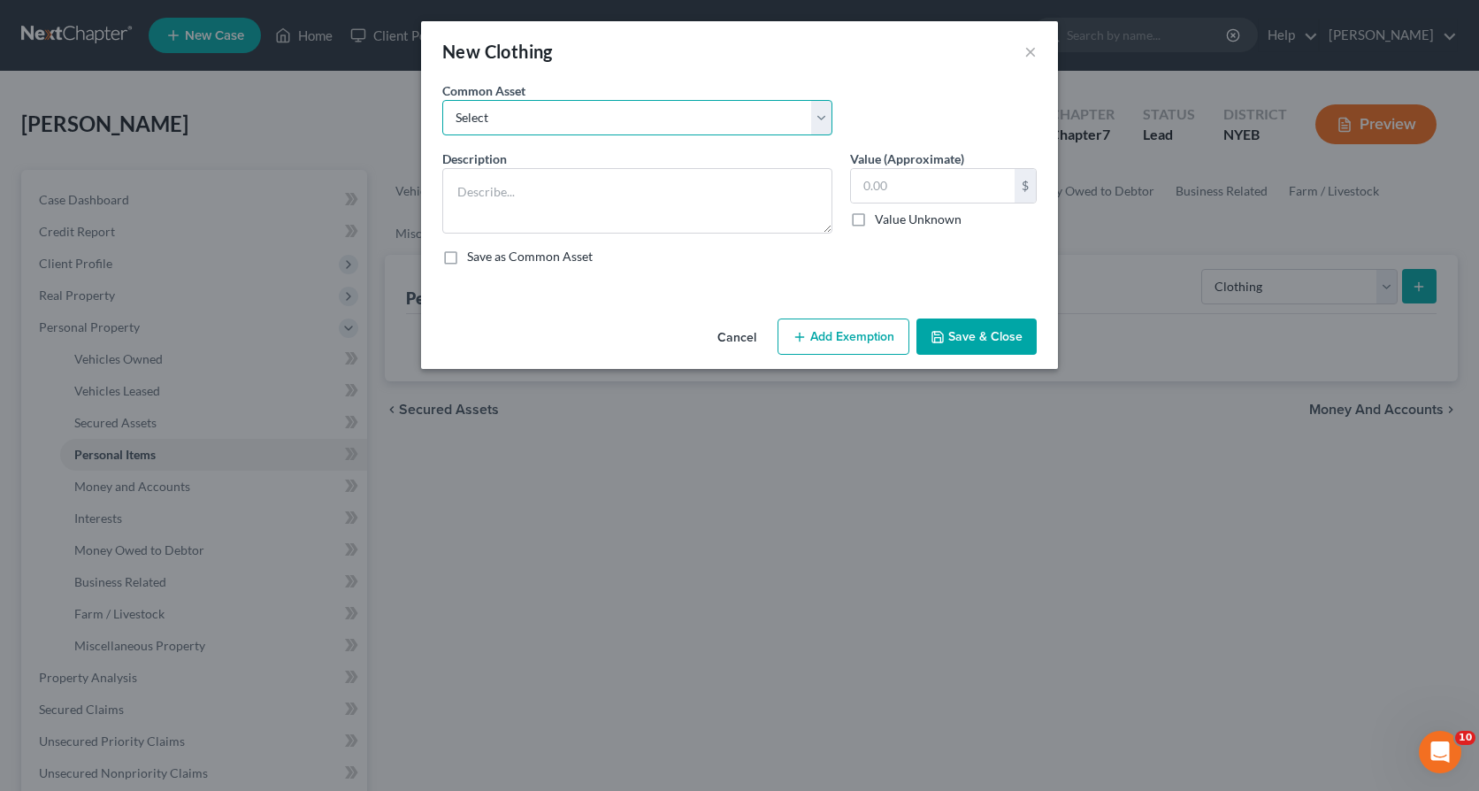
click at [821, 113] on select "Select Everyday clothes" at bounding box center [637, 117] width 390 height 35
select select "0"
click at [442, 100] on select "Select Everyday clothes" at bounding box center [637, 117] width 390 height 35
type textarea "Everyday clothes"
click at [862, 189] on input "800.00" at bounding box center [933, 186] width 164 height 34
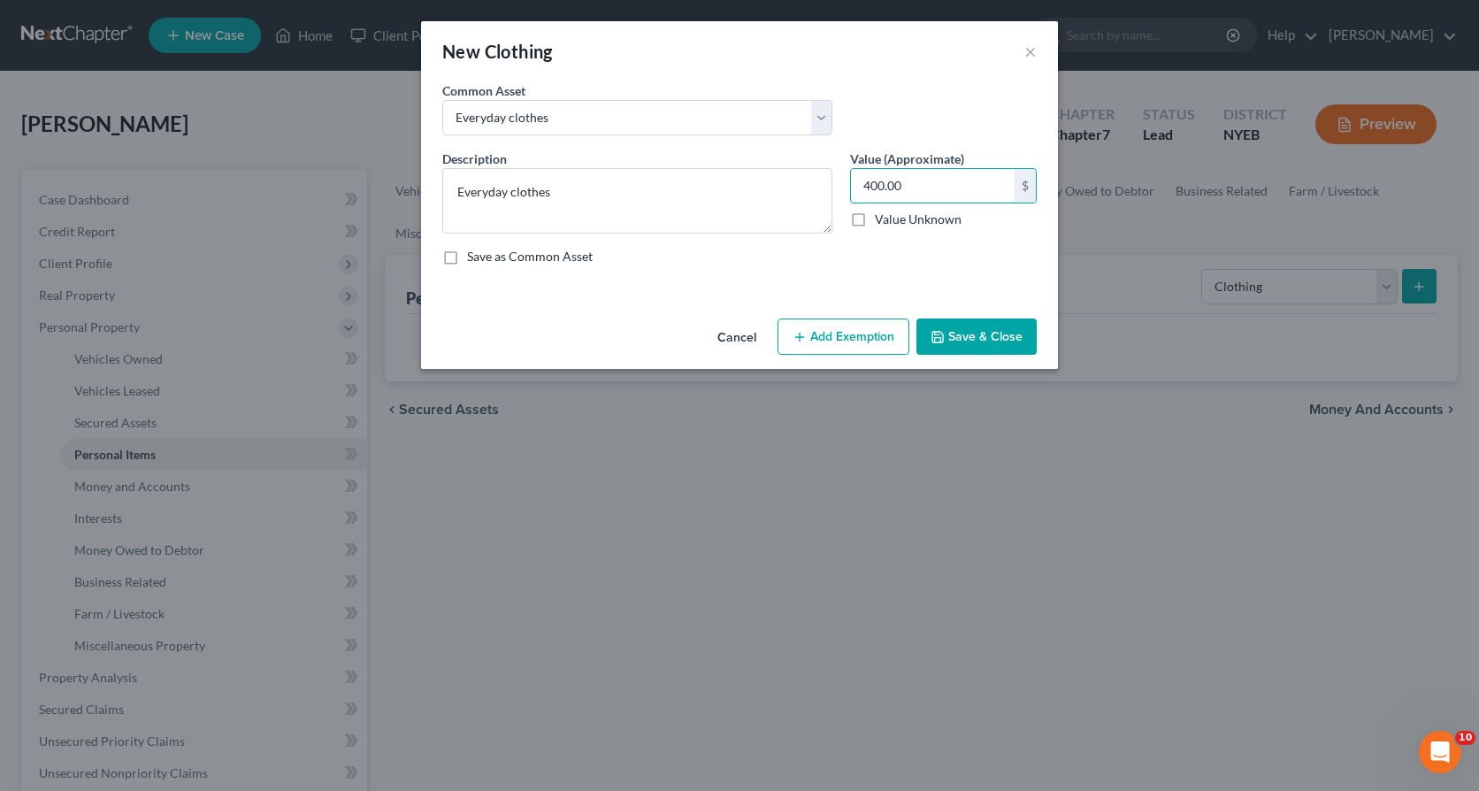
type input "400.00"
click at [859, 341] on button "Add Exemption" at bounding box center [844, 336] width 132 height 37
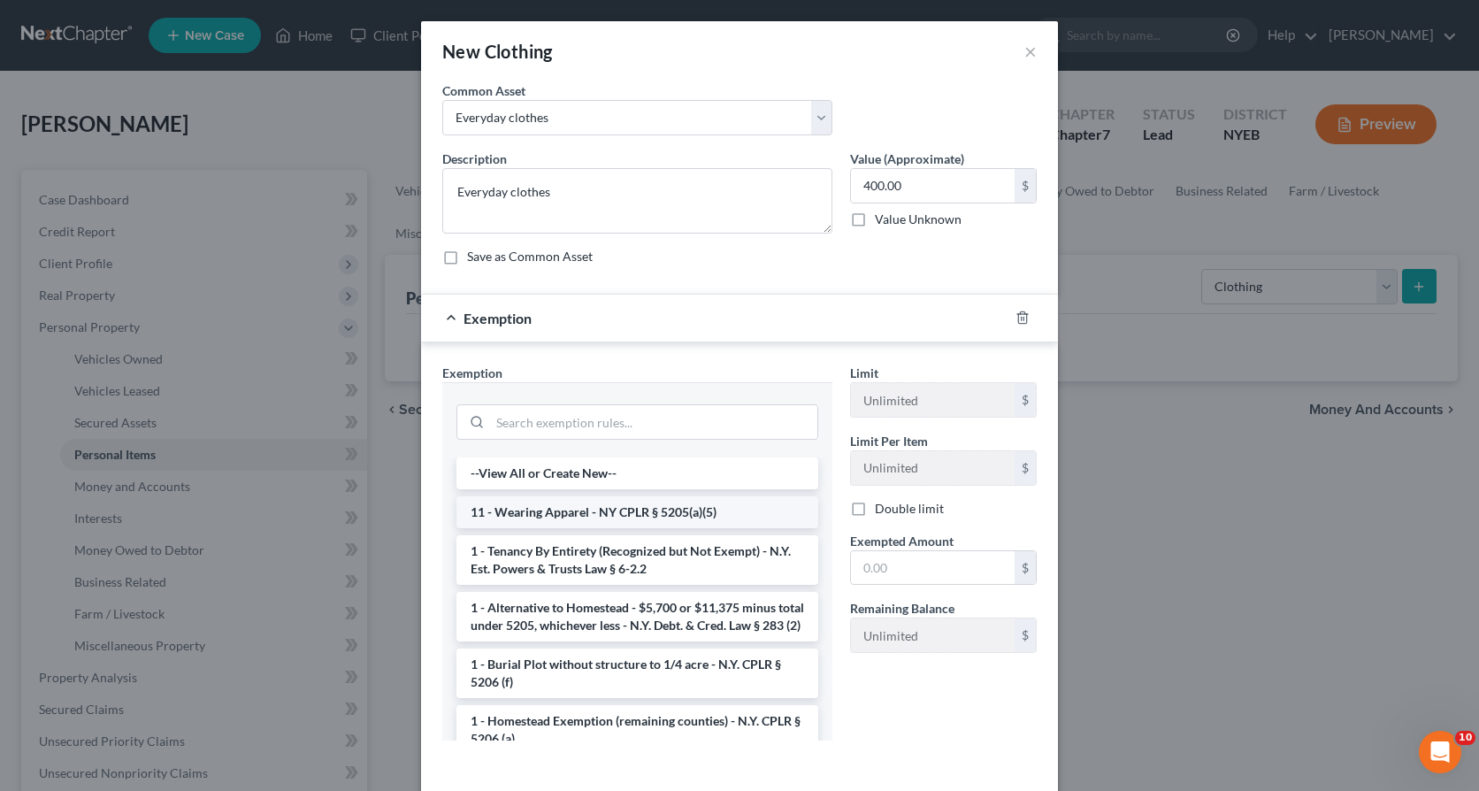
click at [627, 516] on li "11 - Wearing Apparel - NY CPLR § 5205(a)(5)" at bounding box center [637, 512] width 362 height 32
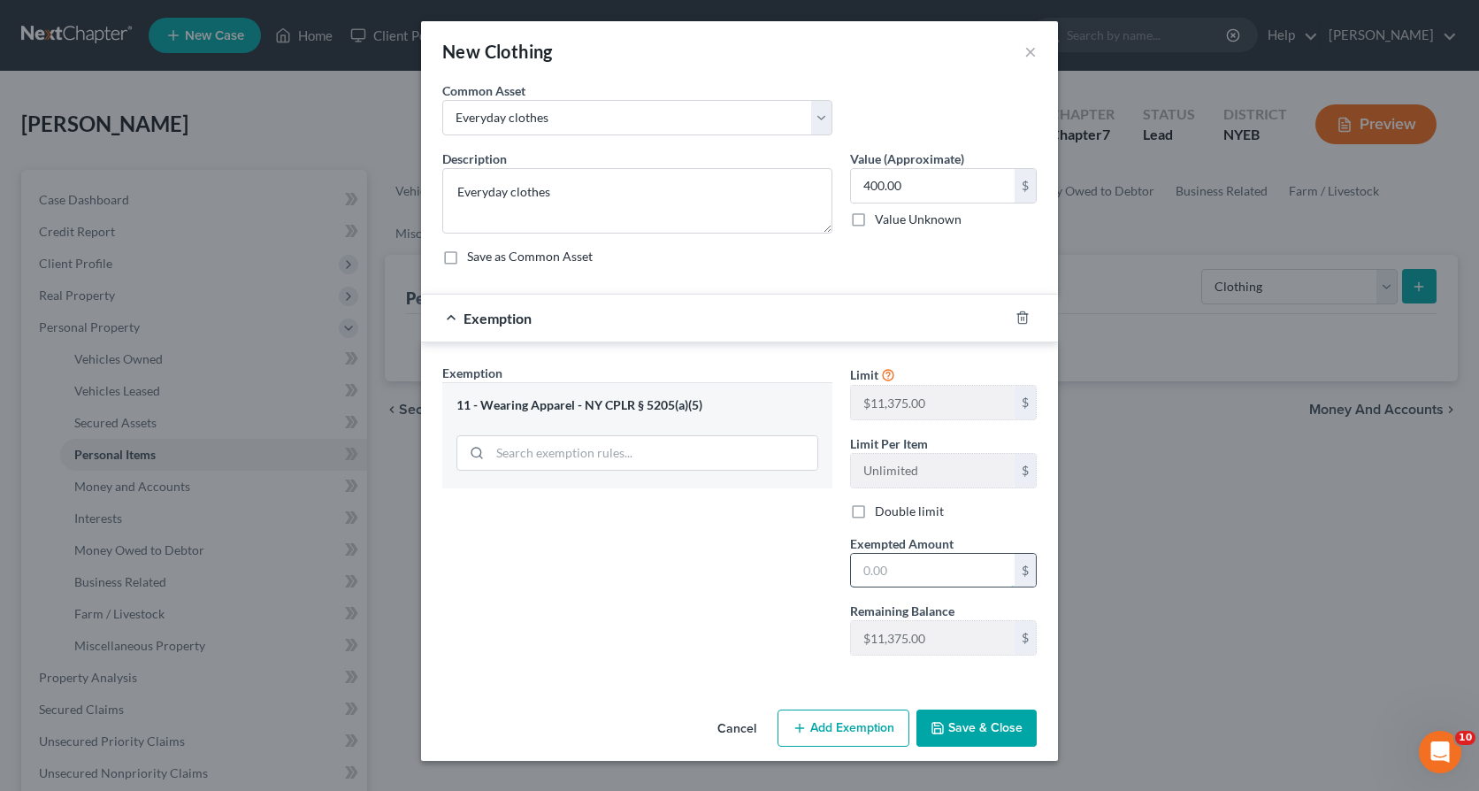
click at [862, 568] on input "text" at bounding box center [933, 571] width 164 height 34
type input "400.00"
click at [1000, 732] on button "Save & Close" at bounding box center [976, 727] width 120 height 37
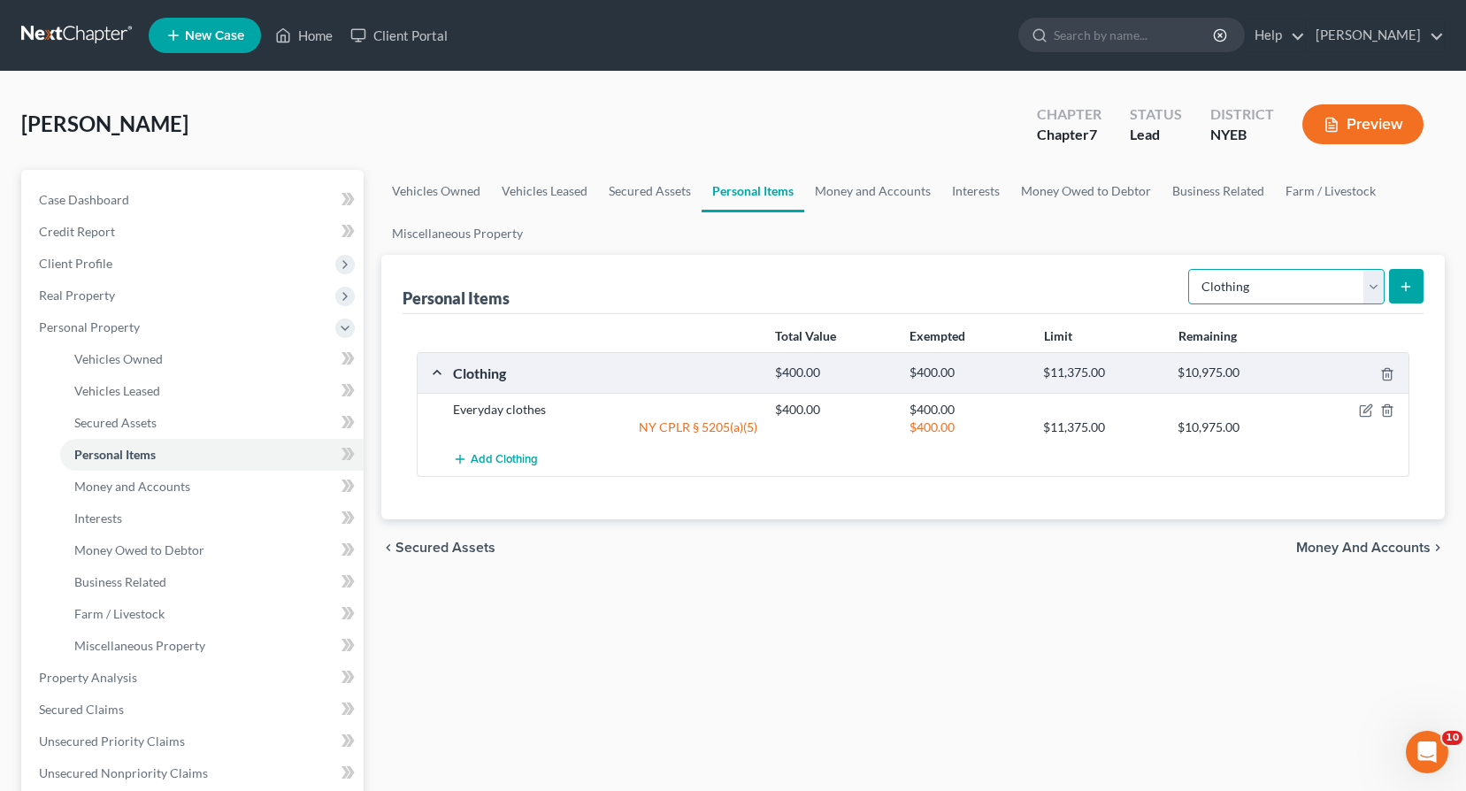
click at [1372, 288] on select "Select Item Type Clothing Collectibles Of Value Electronics Firearms Household …" at bounding box center [1286, 286] width 196 height 35
select select "electronics"
click at [1190, 269] on select "Select Item Type Clothing Collectibles Of Value Electronics Firearms Household …" at bounding box center [1286, 286] width 196 height 35
click at [1411, 291] on icon "submit" at bounding box center [1406, 287] width 14 height 14
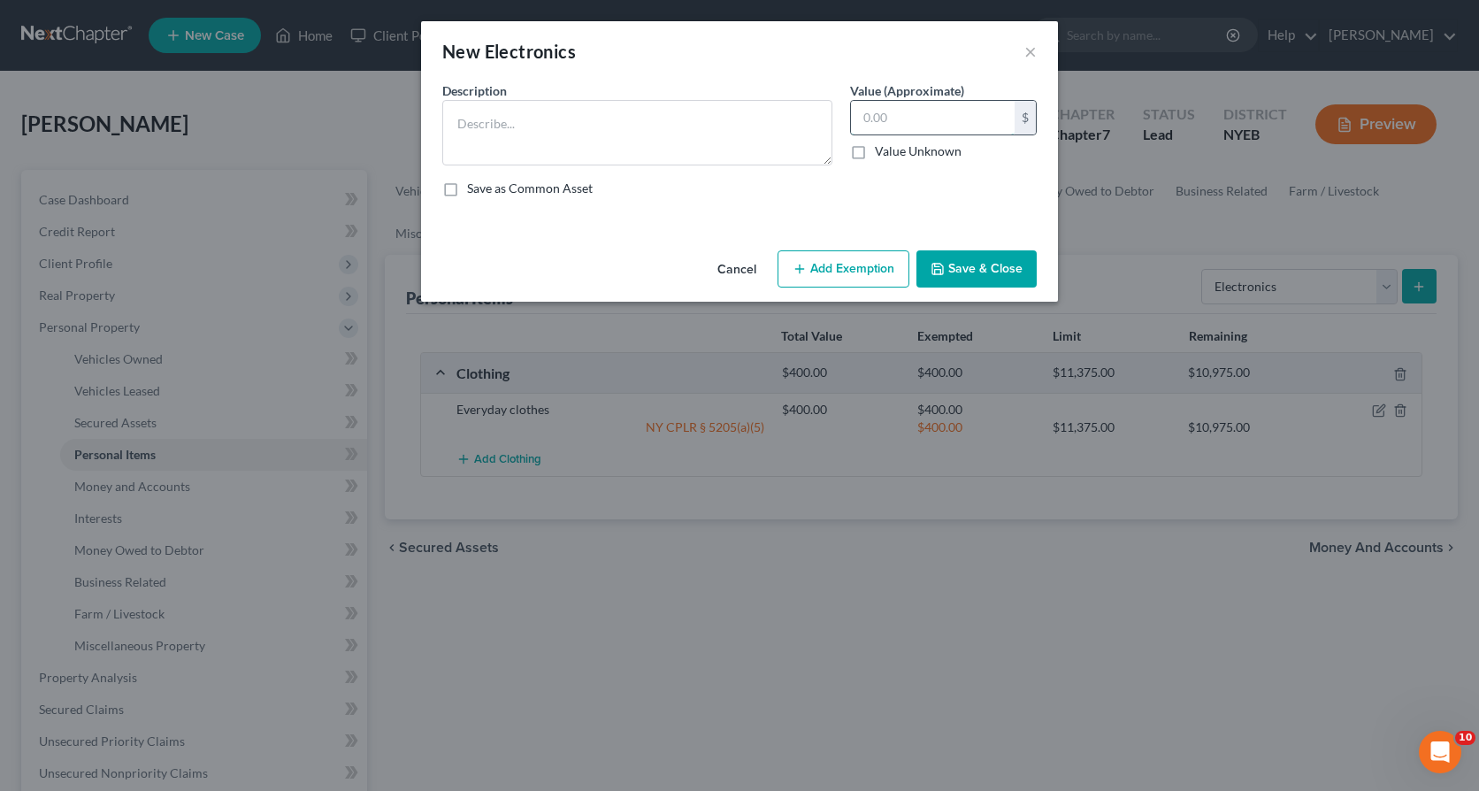
click at [863, 119] on input "text" at bounding box center [933, 118] width 164 height 34
type input "1,000.00"
click at [855, 265] on button "Add Exemption" at bounding box center [844, 268] width 132 height 37
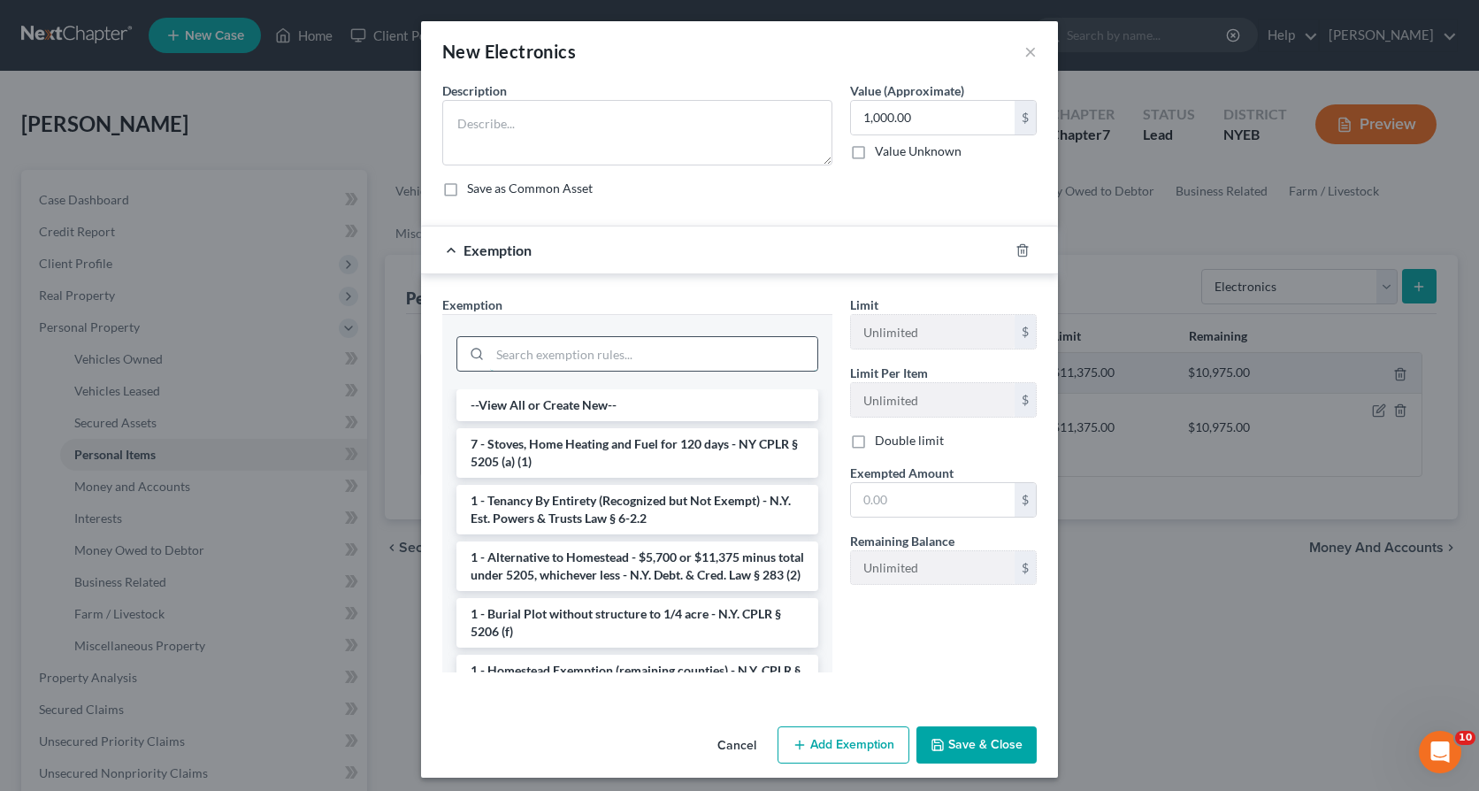
click at [509, 364] on input "search" at bounding box center [653, 354] width 327 height 34
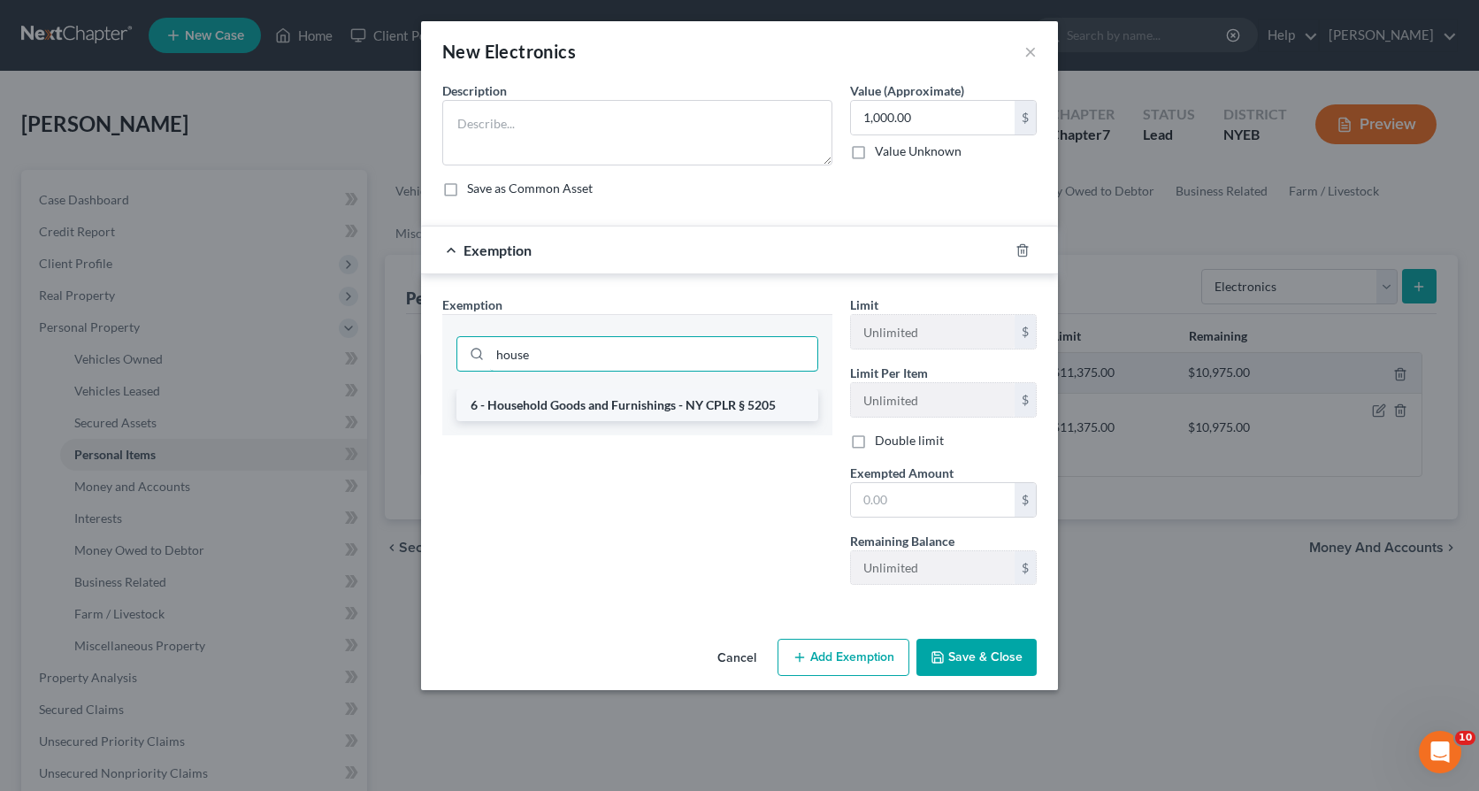
type input "house"
click at [534, 402] on li "6 - Household Goods and Furnishings - NY CPLR § 5205" at bounding box center [637, 405] width 362 height 32
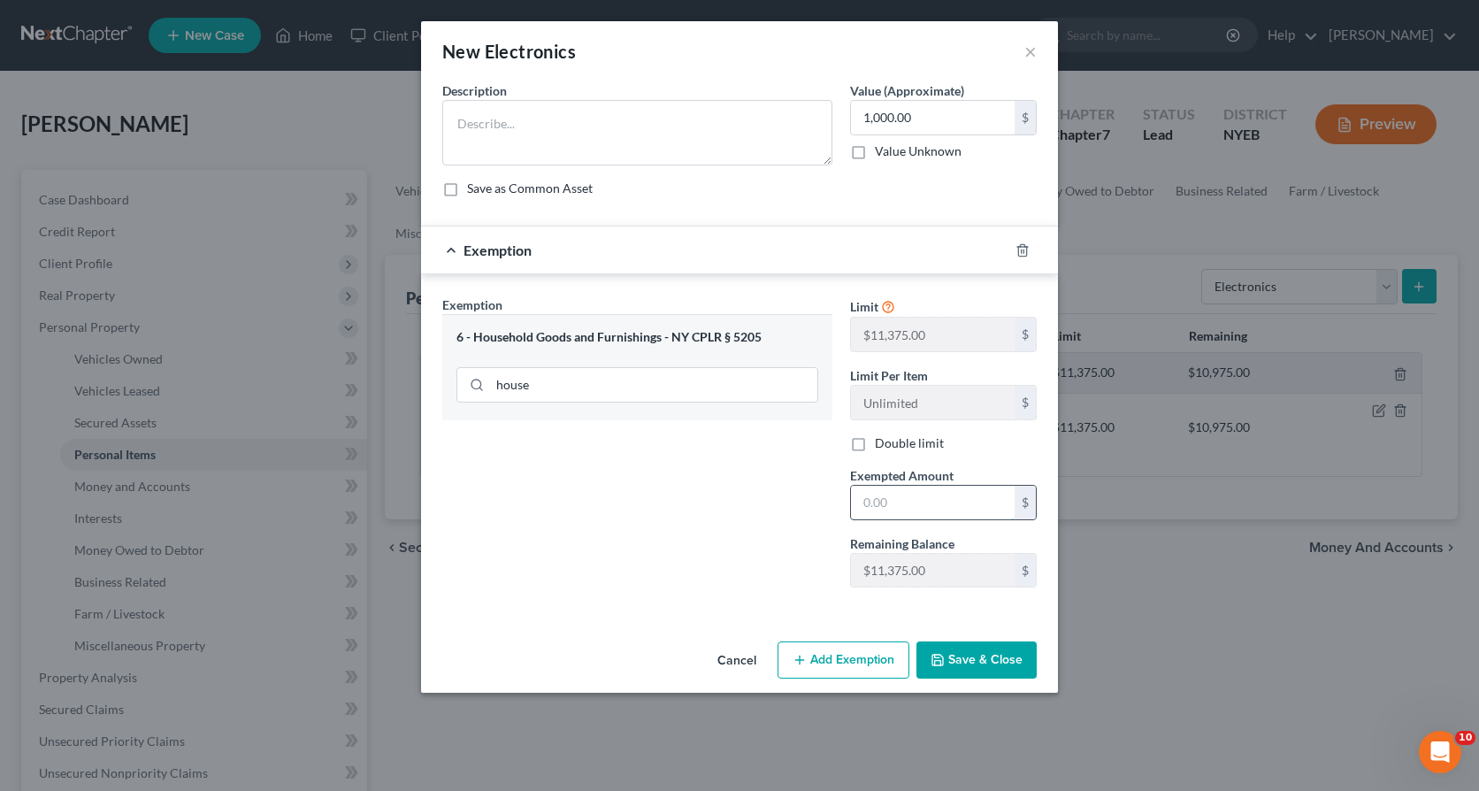
click at [863, 500] on input "text" at bounding box center [933, 503] width 164 height 34
type input "1,000.00"
click at [987, 663] on button "Save & Close" at bounding box center [976, 659] width 120 height 37
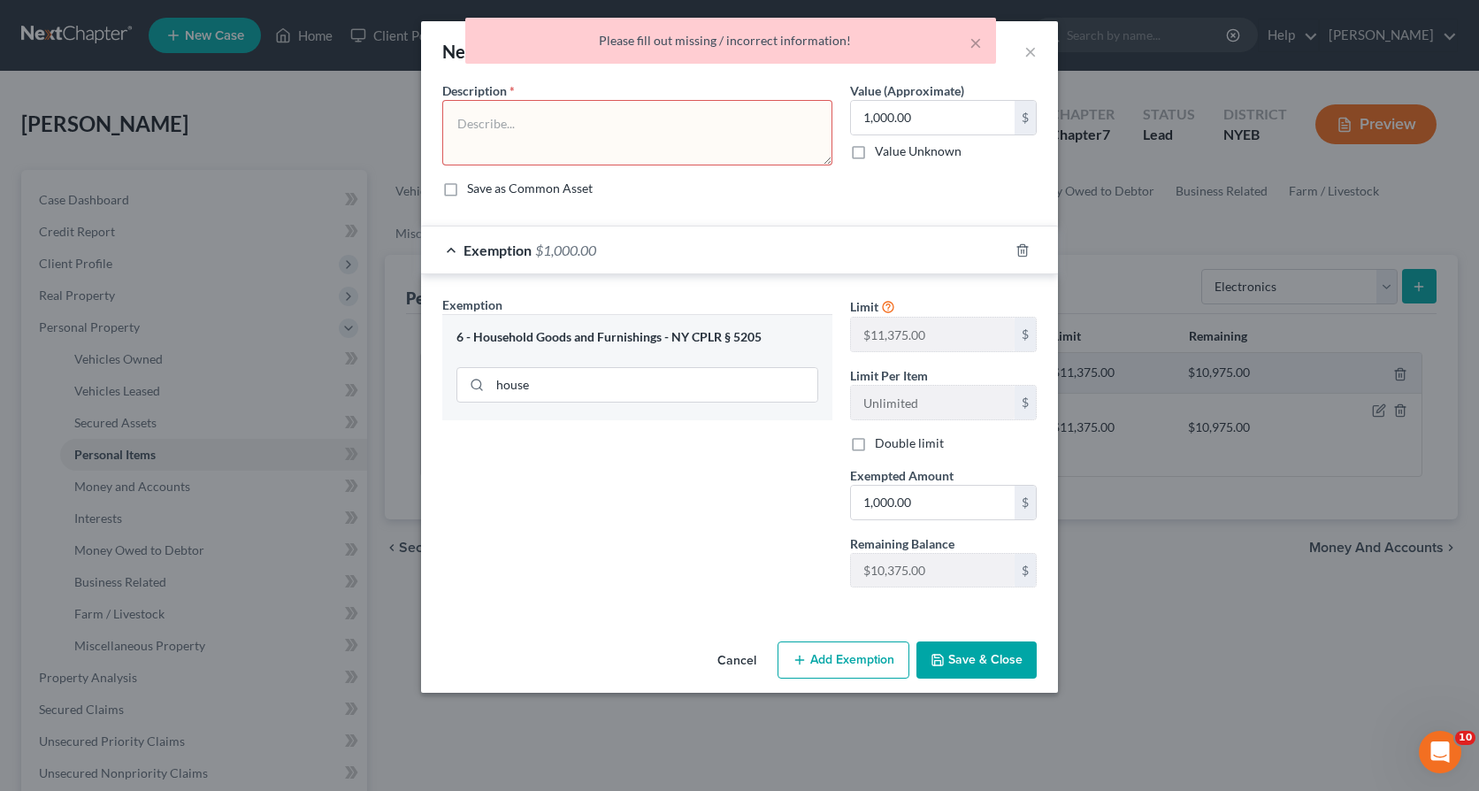
click at [558, 126] on textarea at bounding box center [637, 132] width 390 height 65
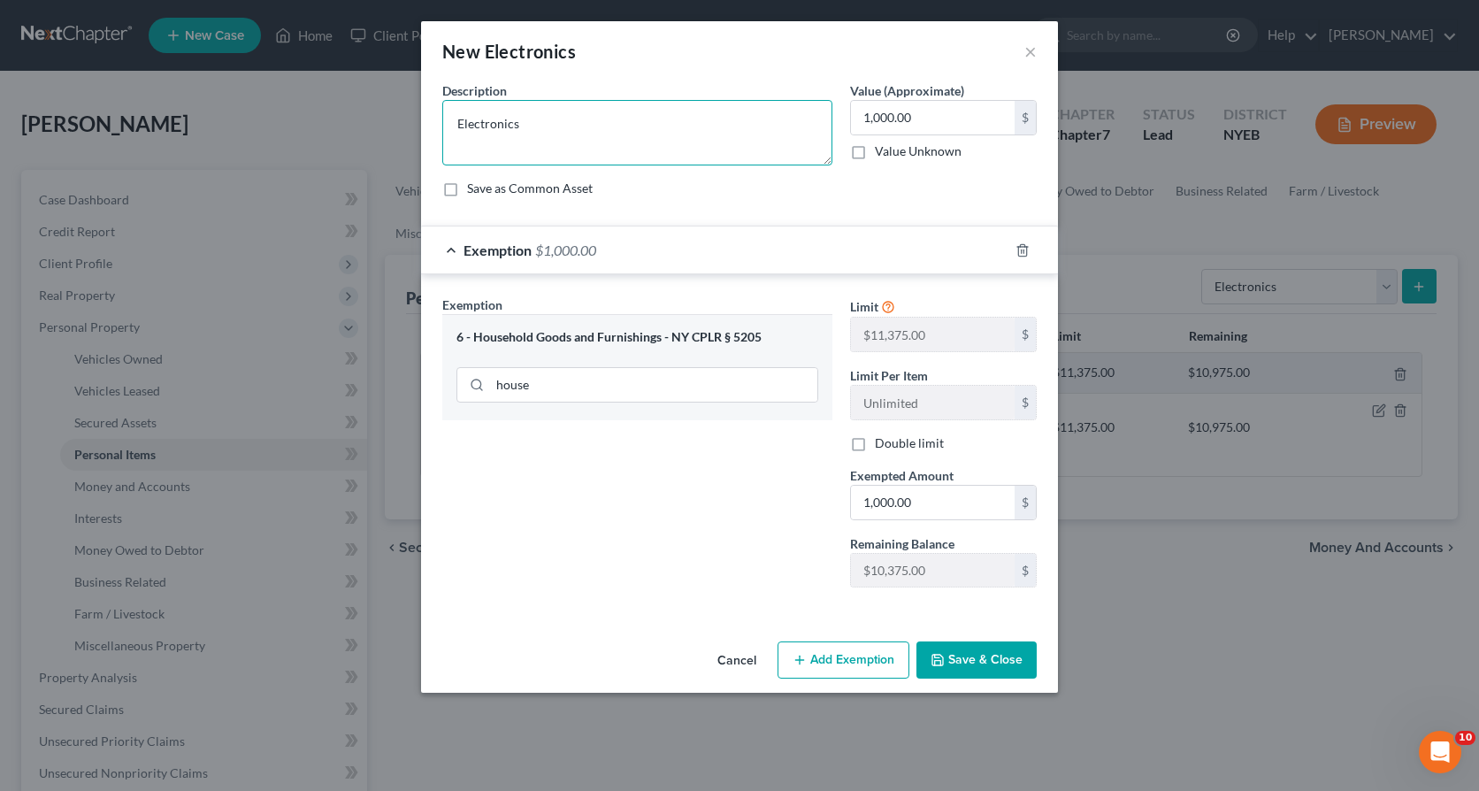
type textarea "Electronics"
click at [977, 662] on button "Save & Close" at bounding box center [976, 659] width 120 height 37
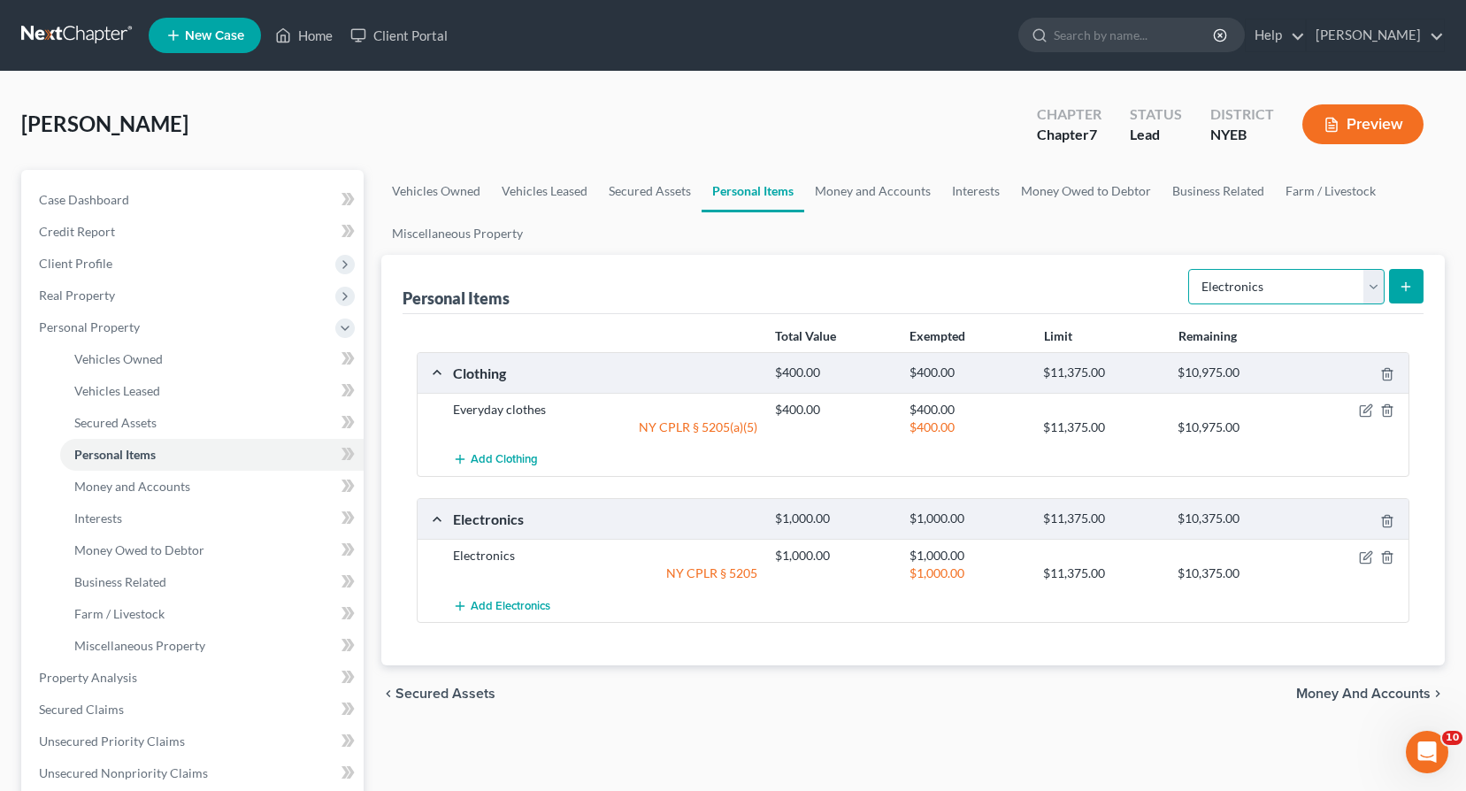
click at [1374, 289] on select "Select Item Type Clothing Collectibles Of Value Electronics Firearms Household …" at bounding box center [1286, 286] width 196 height 35
select select "household_goods"
click at [1190, 269] on select "Select Item Type Clothing Collectibles Of Value Electronics Firearms Household …" at bounding box center [1286, 286] width 196 height 35
click at [1406, 288] on line "submit" at bounding box center [1406, 286] width 0 height 8
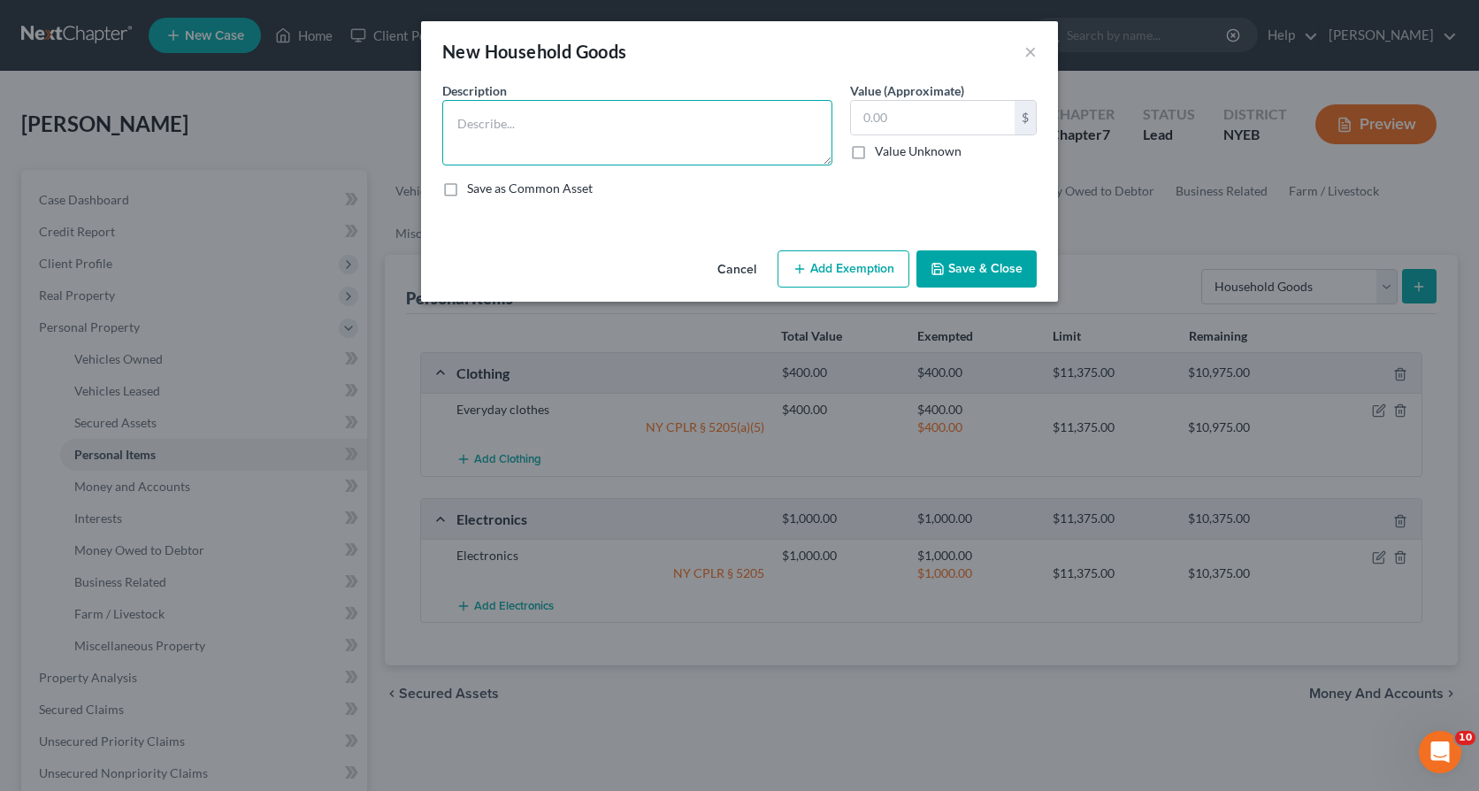
click at [521, 131] on textarea at bounding box center [637, 132] width 390 height 65
type textarea "Household items and furniture"
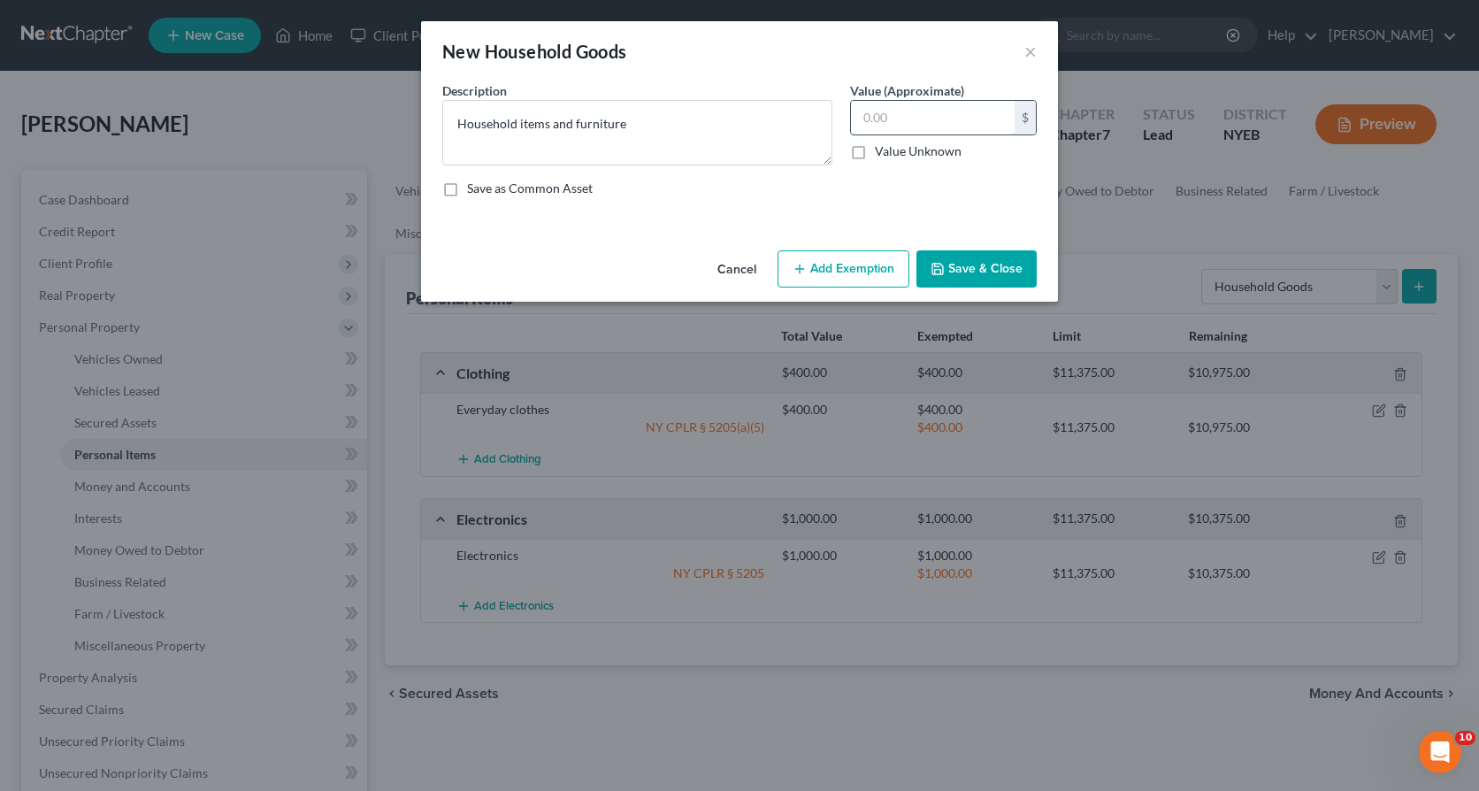
click at [883, 119] on input "text" at bounding box center [933, 118] width 164 height 34
type input "500.00"
click at [819, 269] on button "Add Exemption" at bounding box center [844, 268] width 132 height 37
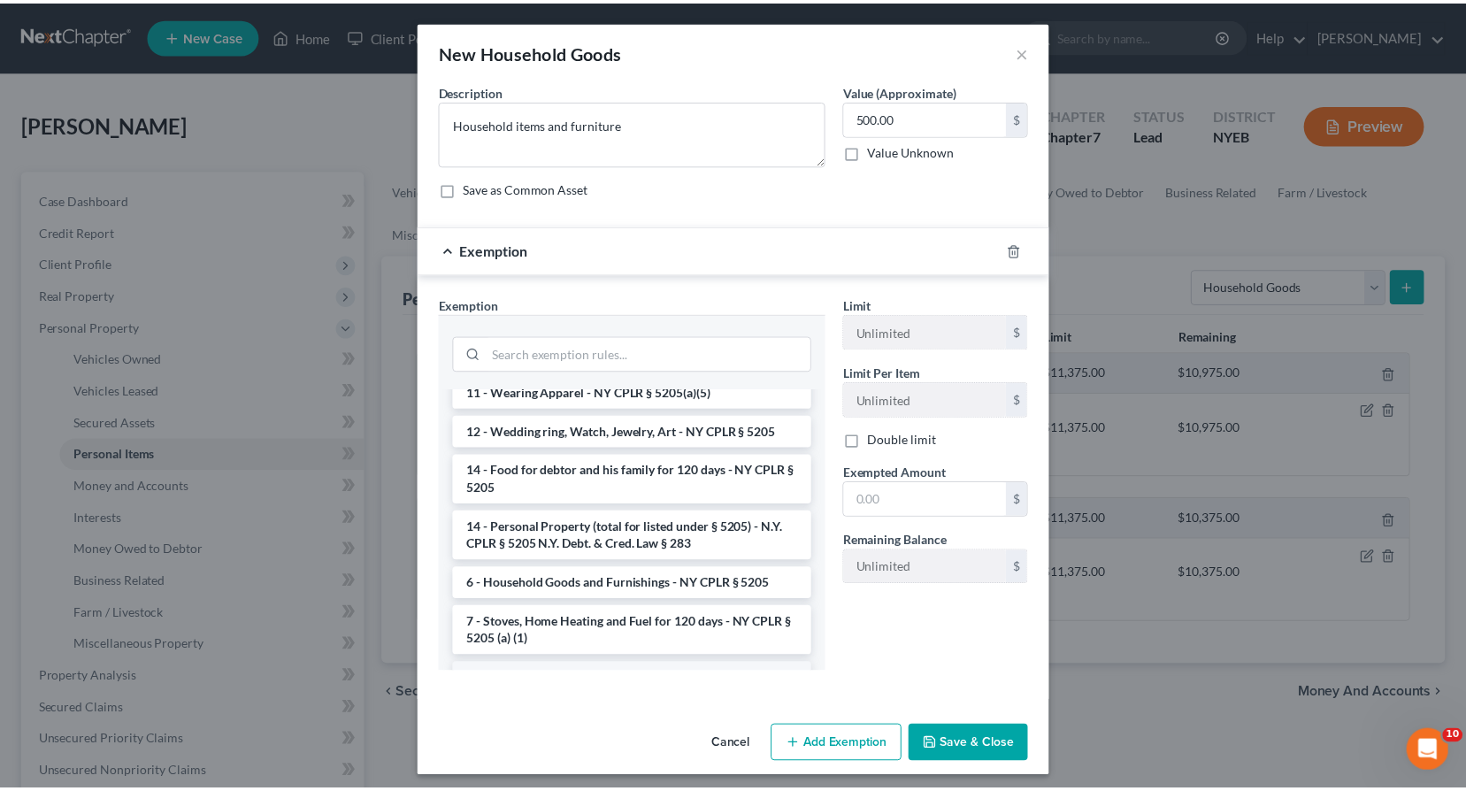
scroll to position [88, 0]
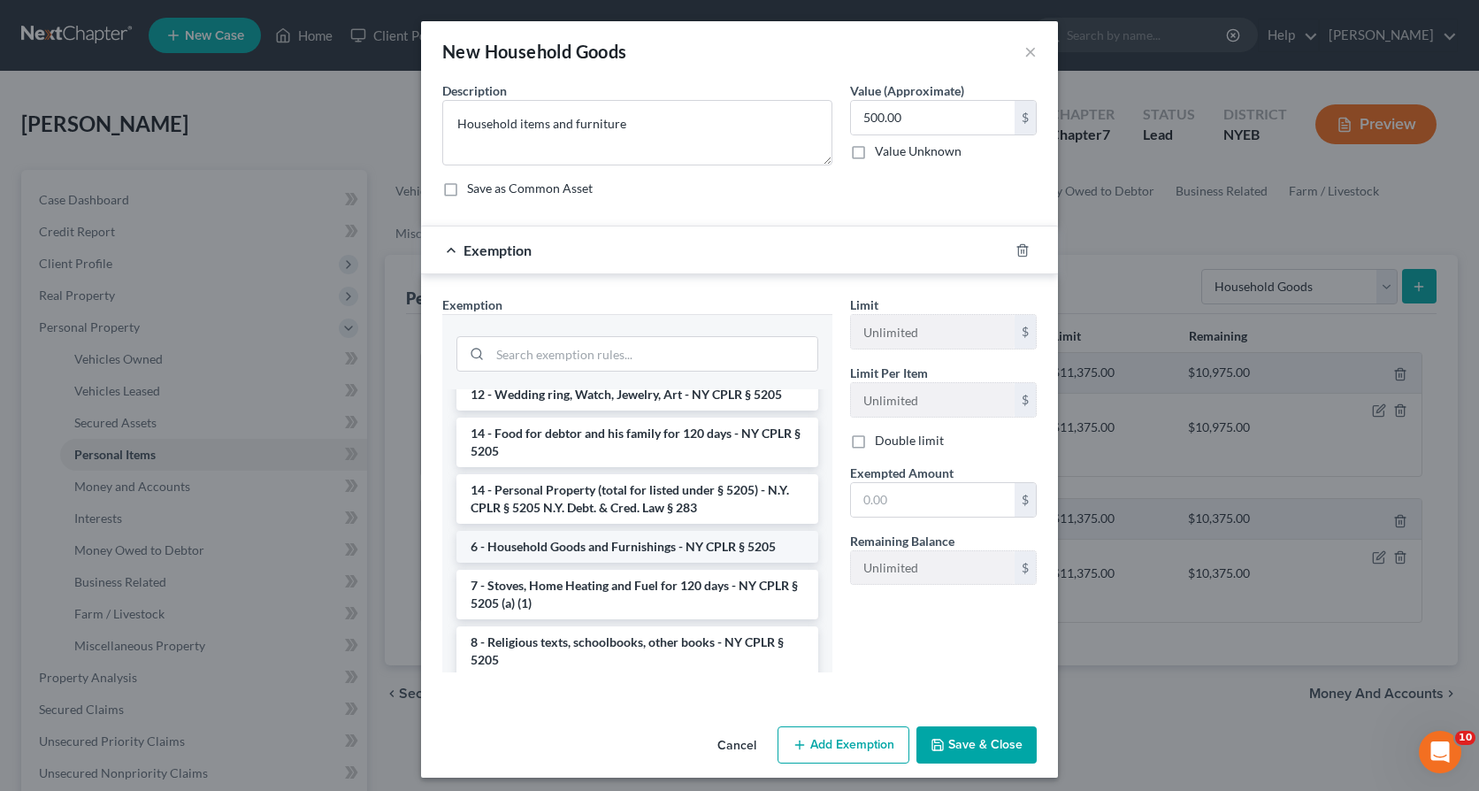
click at [572, 549] on li "6 - Household Goods and Furnishings - NY CPLR § 5205" at bounding box center [637, 547] width 362 height 32
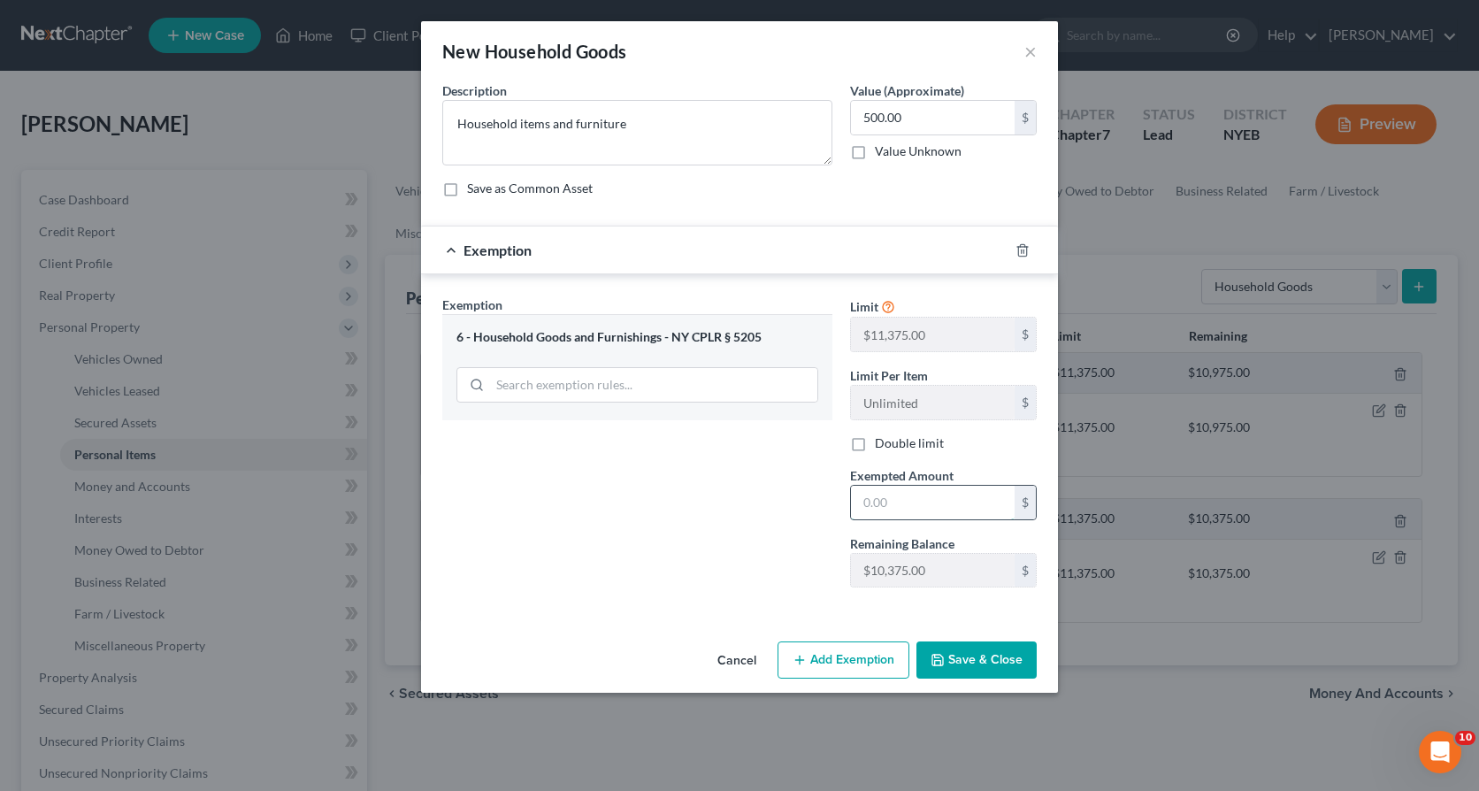
click at [870, 503] on input "text" at bounding box center [933, 503] width 164 height 34
type input "500.00"
click at [955, 660] on button "Save & Close" at bounding box center [976, 659] width 120 height 37
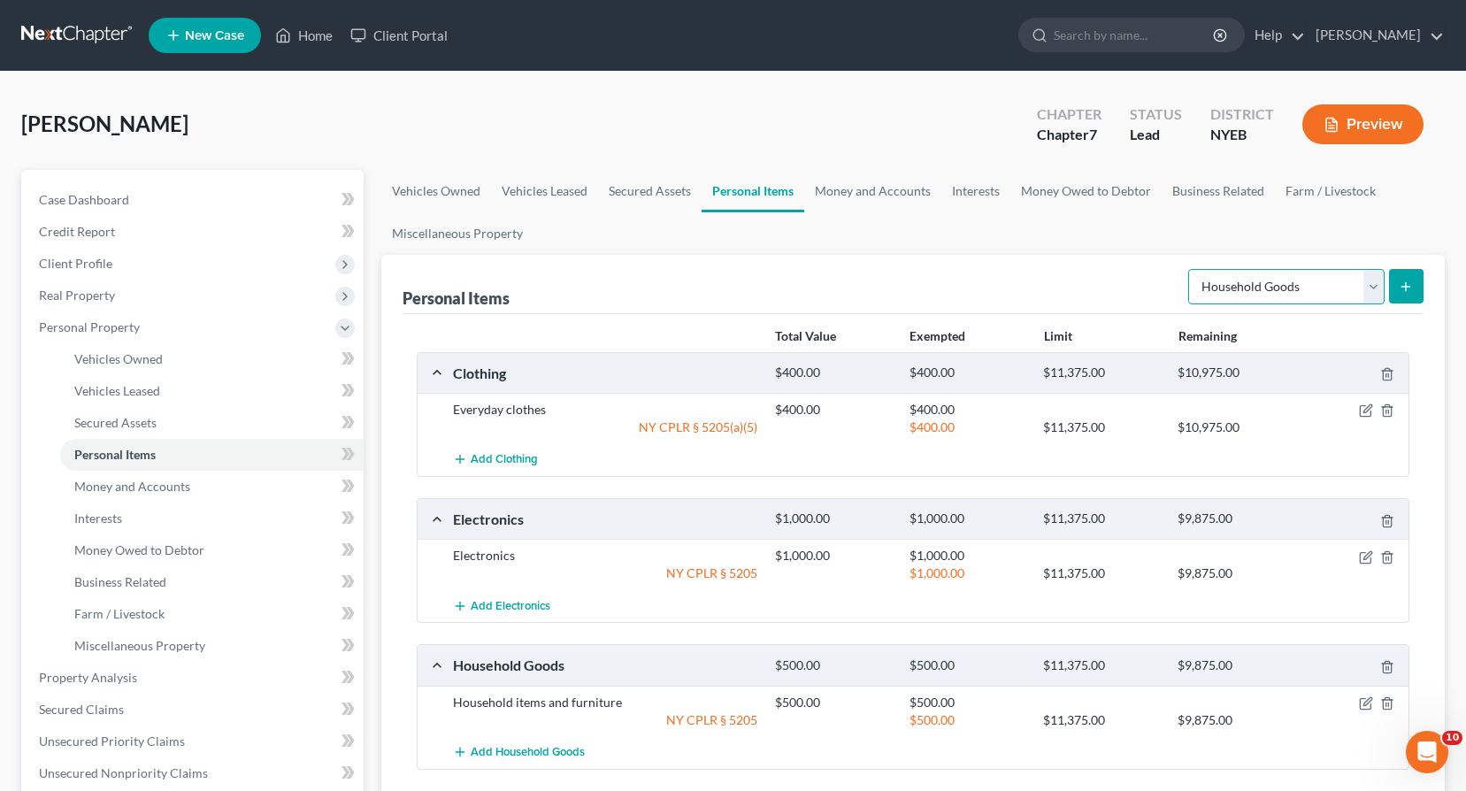
click at [1372, 288] on select "Select Item Type Clothing Collectibles Of Value Electronics Firearms Household …" at bounding box center [1286, 286] width 196 height 35
select select "jewelry"
click at [1190, 269] on select "Select Item Type Clothing Collectibles Of Value Electronics Firearms Household …" at bounding box center [1286, 286] width 196 height 35
click at [1399, 282] on icon "submit" at bounding box center [1406, 287] width 14 height 14
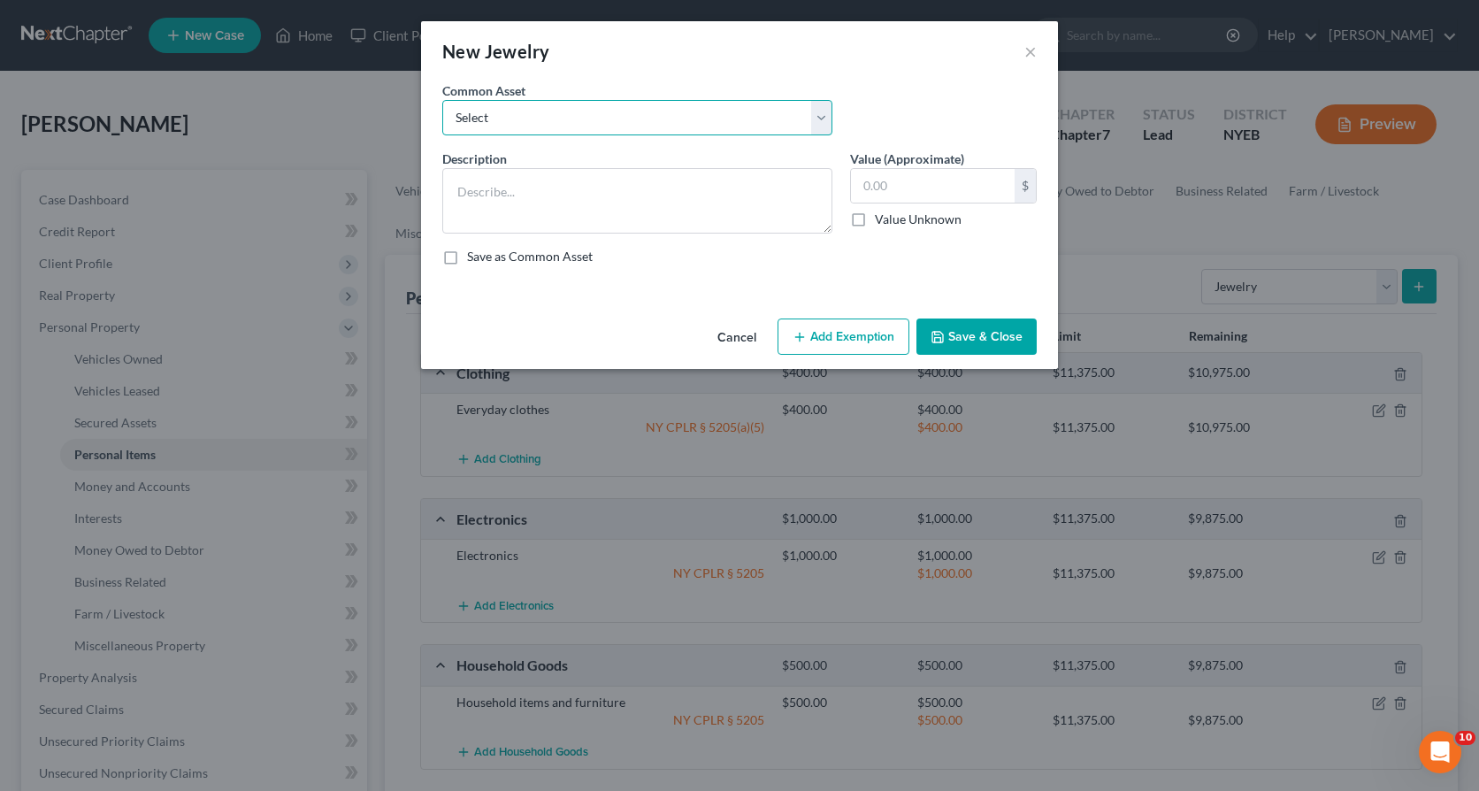
click at [816, 116] on select "Select Everyday jewelry" at bounding box center [637, 117] width 390 height 35
select select "0"
click at [442, 100] on select "Select Everyday jewelry" at bounding box center [637, 117] width 390 height 35
type textarea "Everyday jewelry"
type input "500.00"
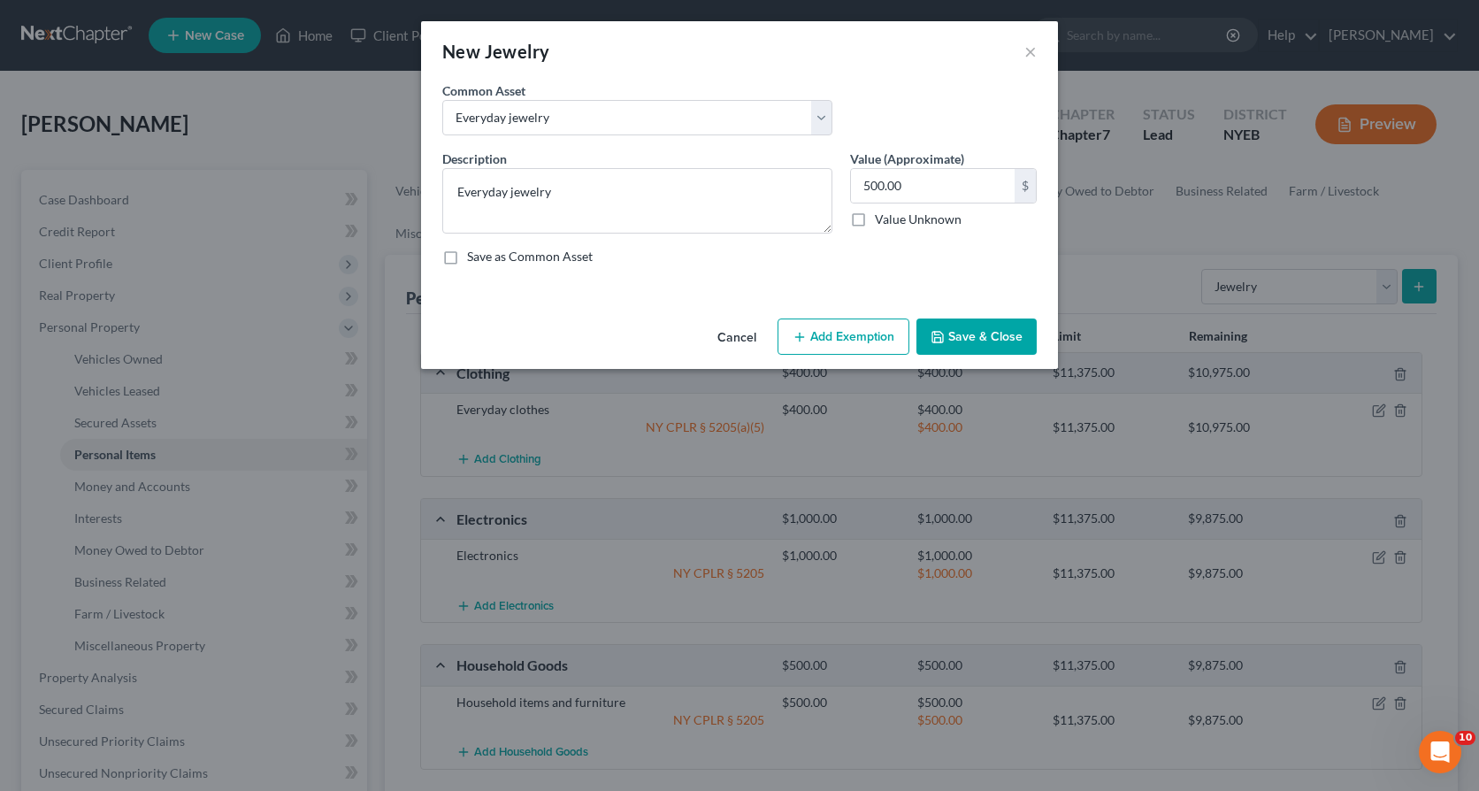
click at [887, 328] on button "Add Exemption" at bounding box center [844, 336] width 132 height 37
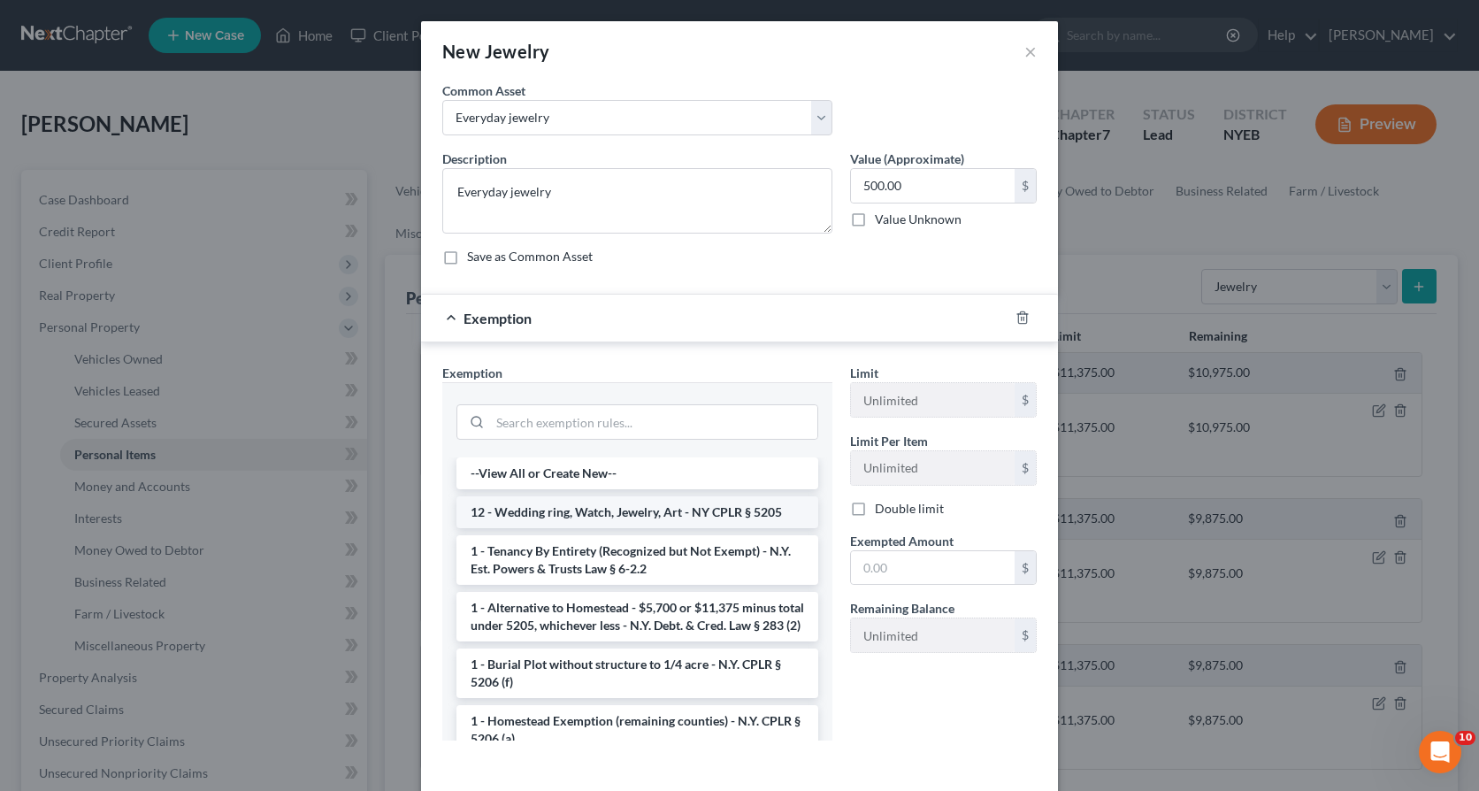
click at [670, 515] on li "12 - Wedding ring, Watch, Jewelry, Art - NY CPLR § 5205" at bounding box center [637, 512] width 362 height 32
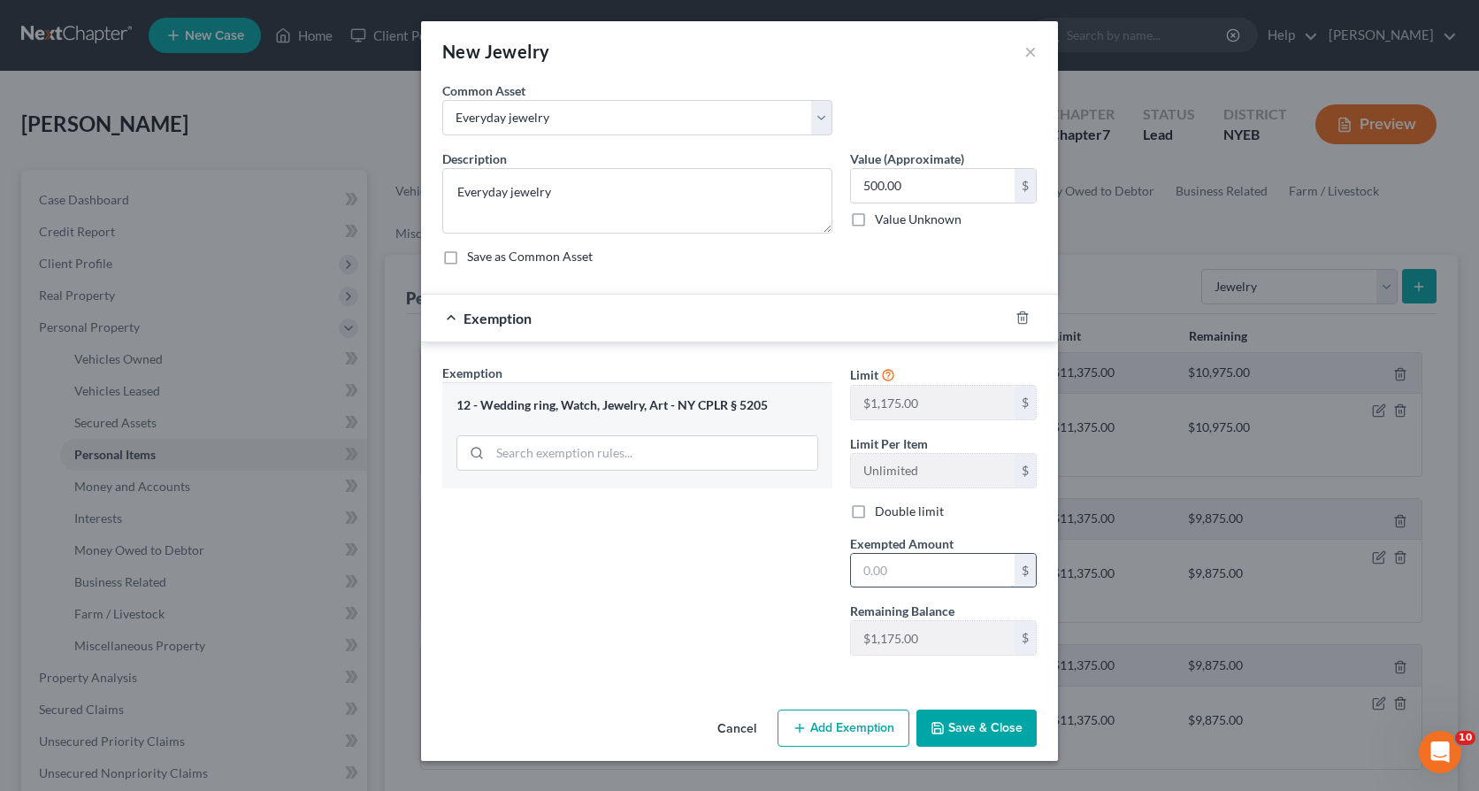
click at [874, 576] on input "text" at bounding box center [933, 571] width 164 height 34
type input "500.00"
click at [964, 721] on button "Save & Close" at bounding box center [976, 727] width 120 height 37
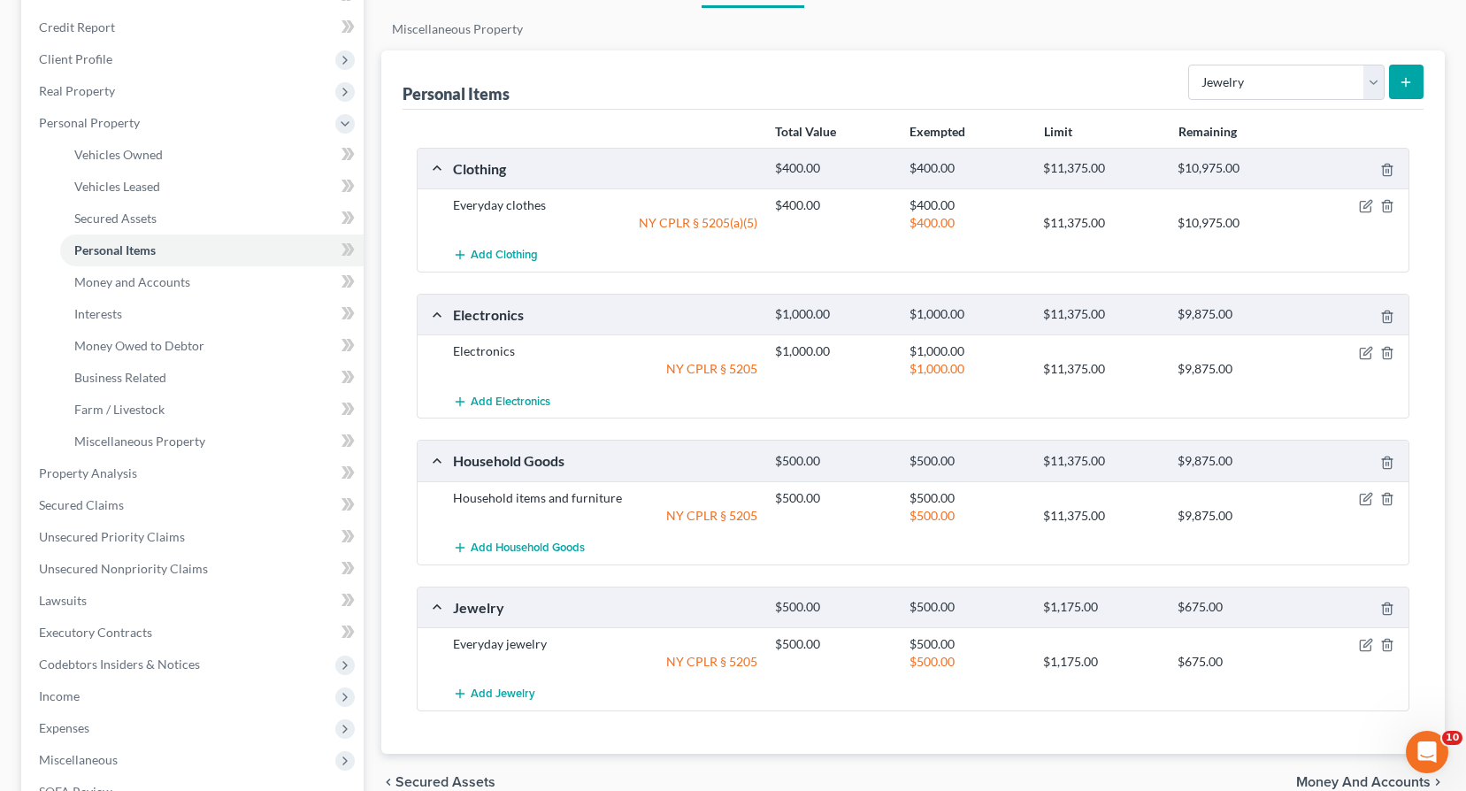
scroll to position [0, 0]
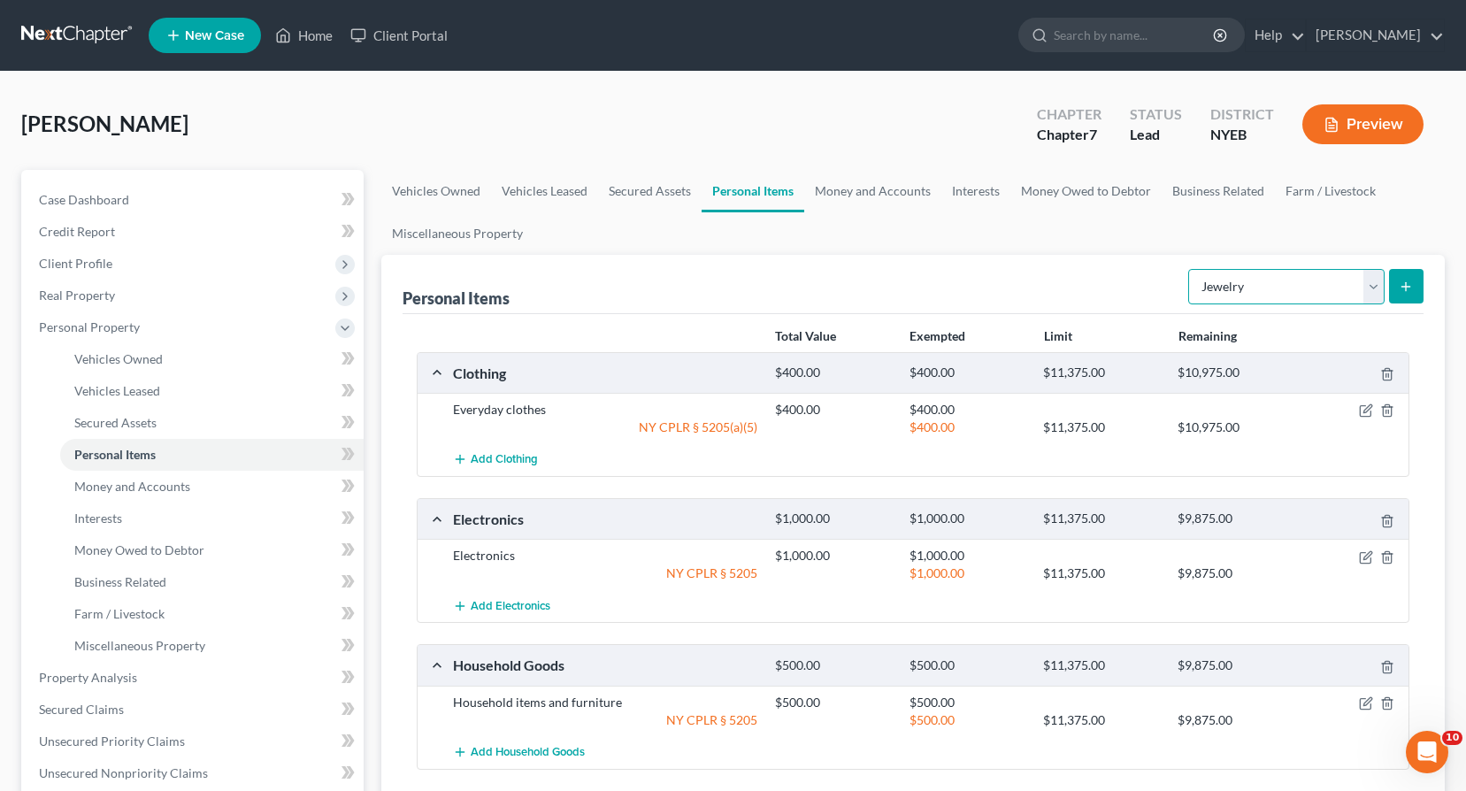
click at [1379, 280] on select "Select Item Type Clothing Collectibles Of Value Electronics Firearms Household …" at bounding box center [1286, 286] width 196 height 35
click at [155, 486] on span "Money and Accounts" at bounding box center [132, 486] width 116 height 15
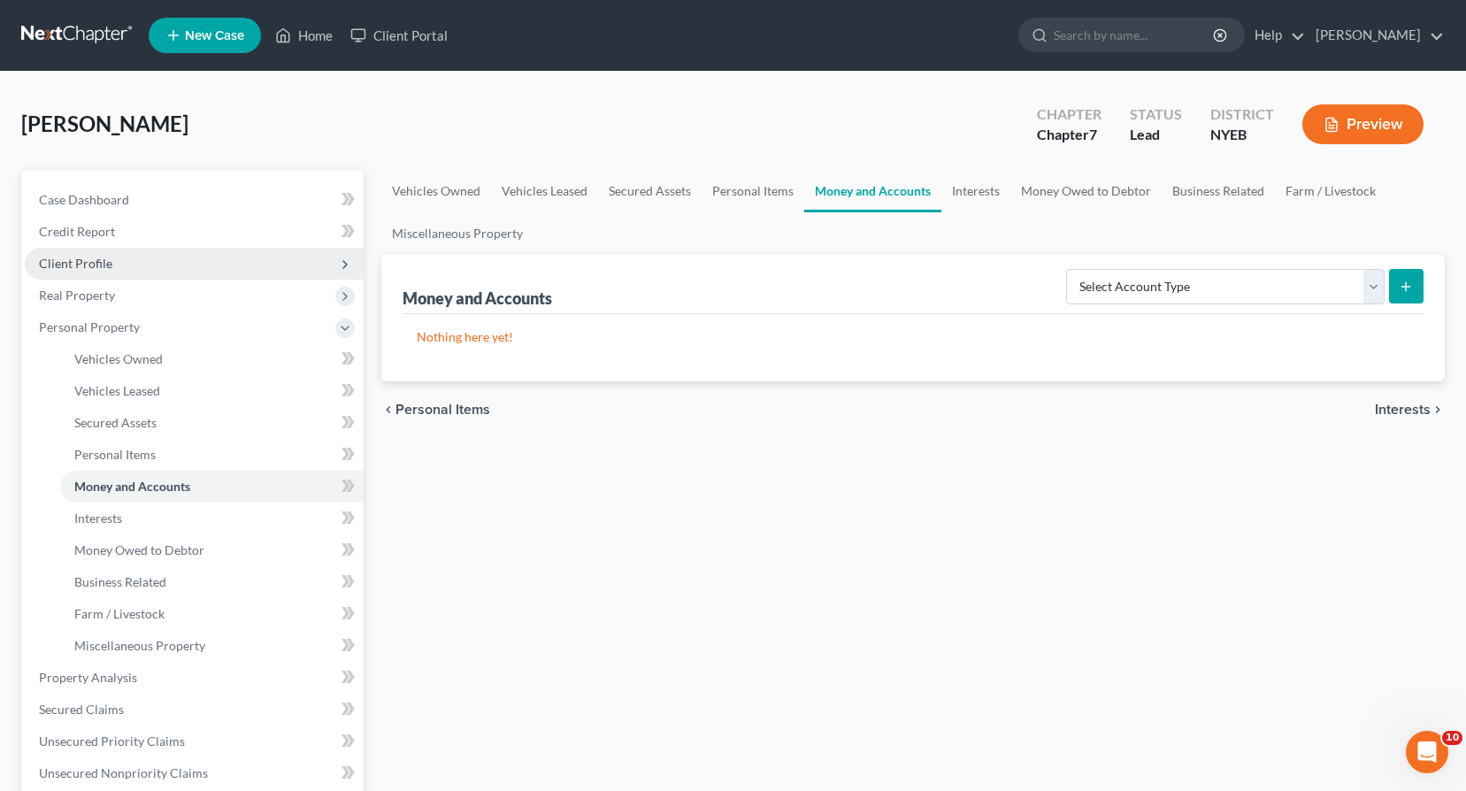
click at [106, 264] on span "Client Profile" at bounding box center [75, 263] width 73 height 15
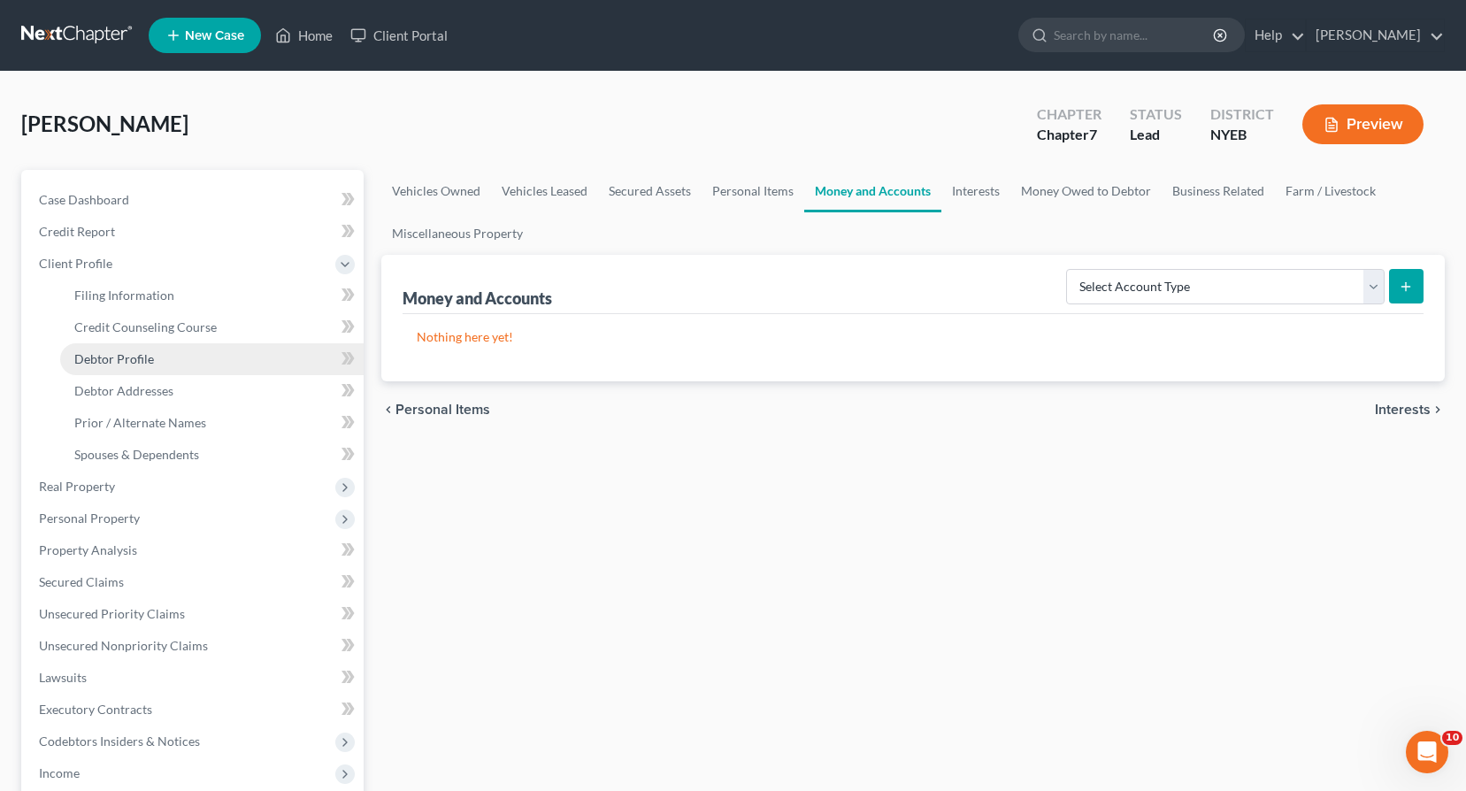
click at [130, 353] on span "Debtor Profile" at bounding box center [114, 358] width 80 height 15
select select "0"
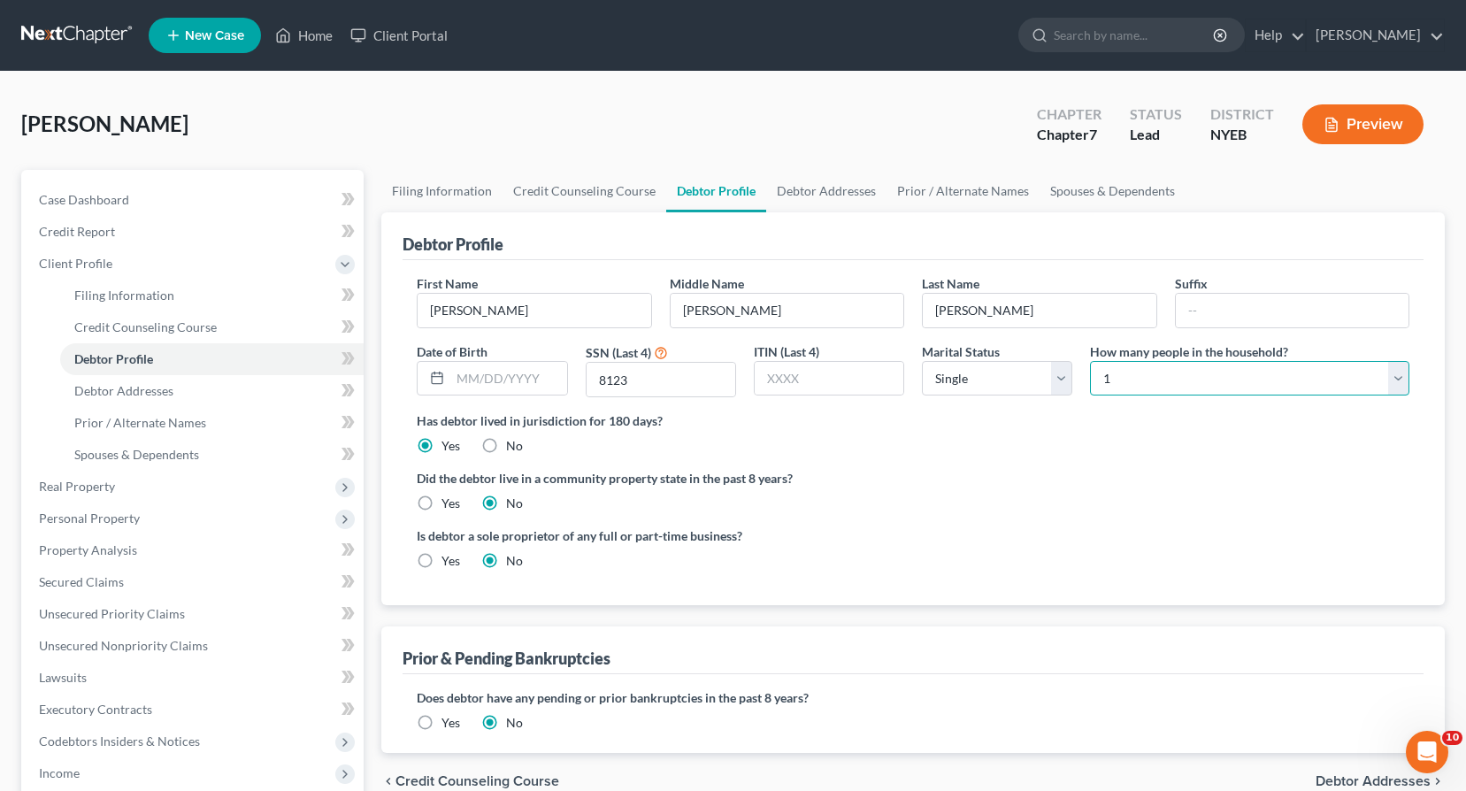
click at [1399, 376] on select "Select 1 2 3 4 5 6 7 8 9 10 11 12 13 14 15 16 17 18 19 20" at bounding box center [1249, 378] width 319 height 35
select select "1"
click at [1090, 361] on select "Select 1 2 3 4 5 6 7 8 9 10 11 12 13 14 15 16 17 18 19 20" at bounding box center [1249, 378] width 319 height 35
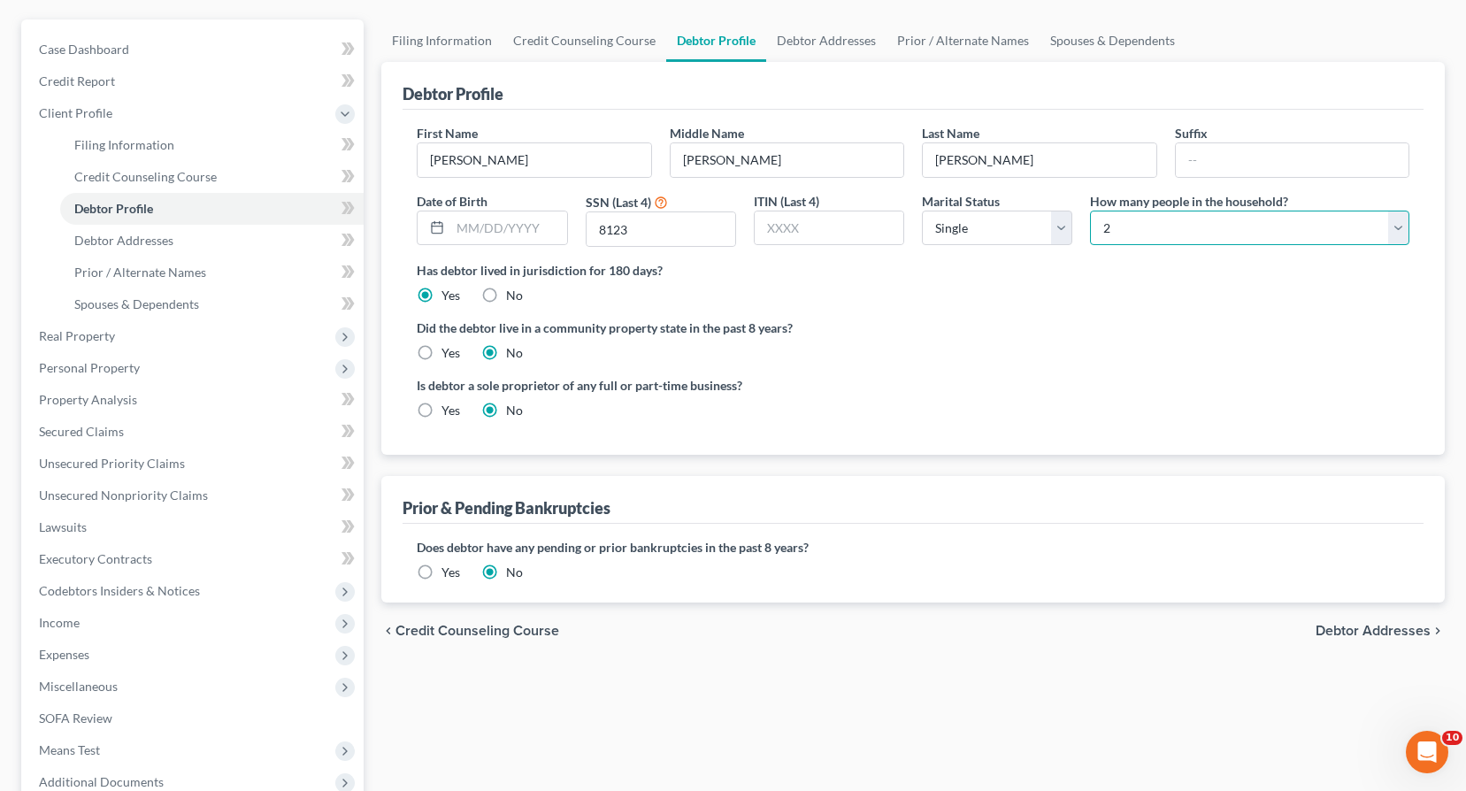
scroll to position [177, 0]
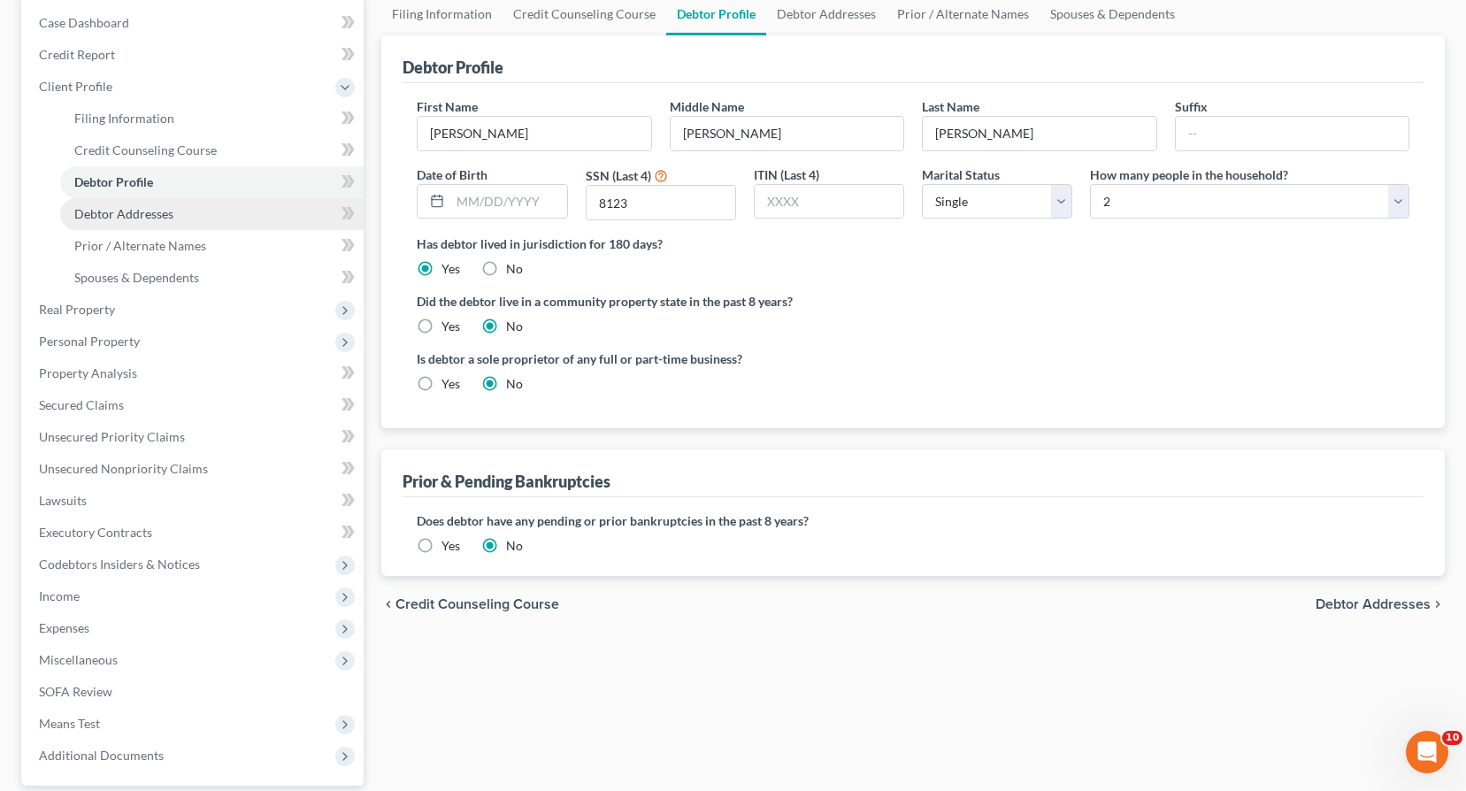
click at [95, 216] on span "Debtor Addresses" at bounding box center [123, 213] width 99 height 15
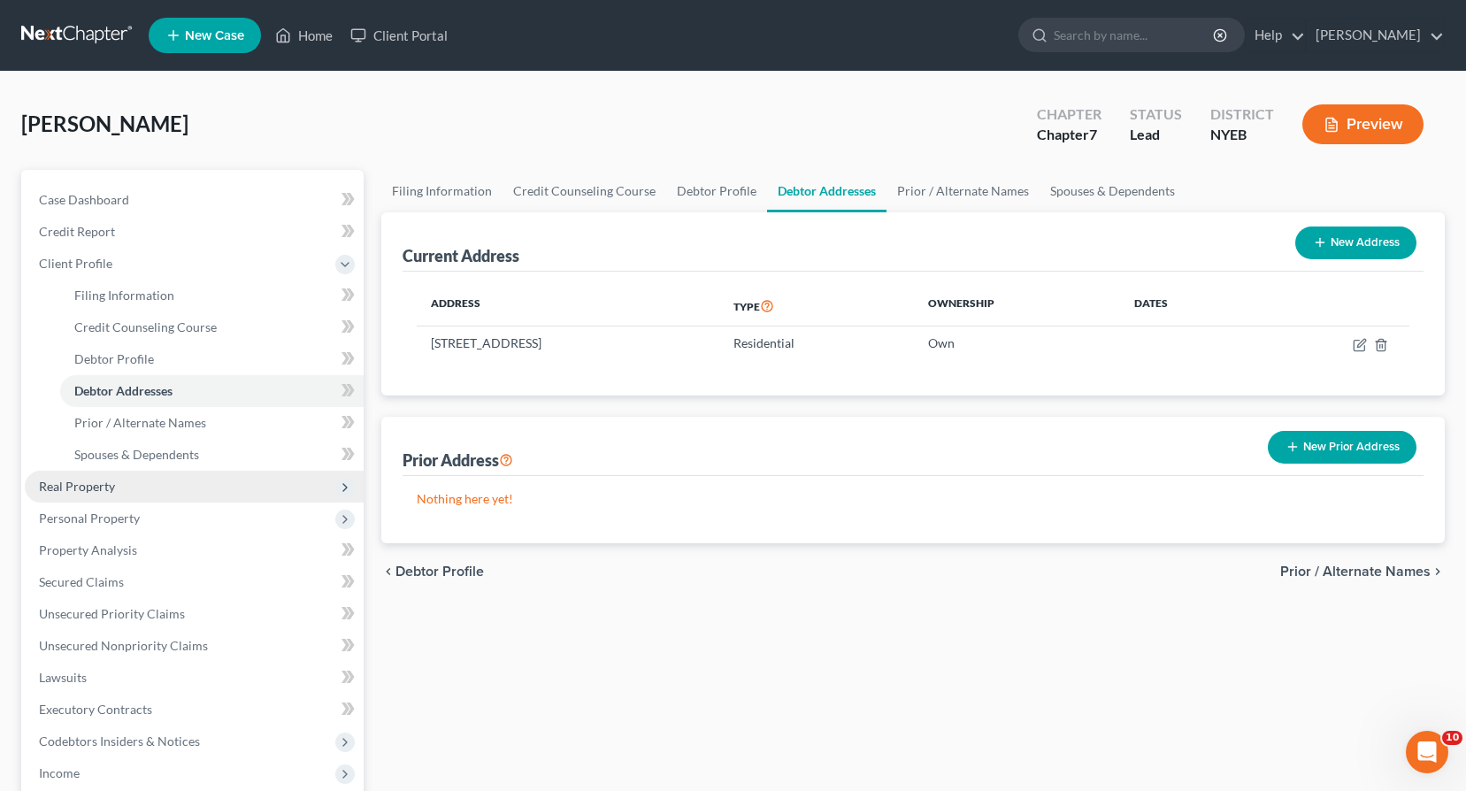
scroll to position [265, 0]
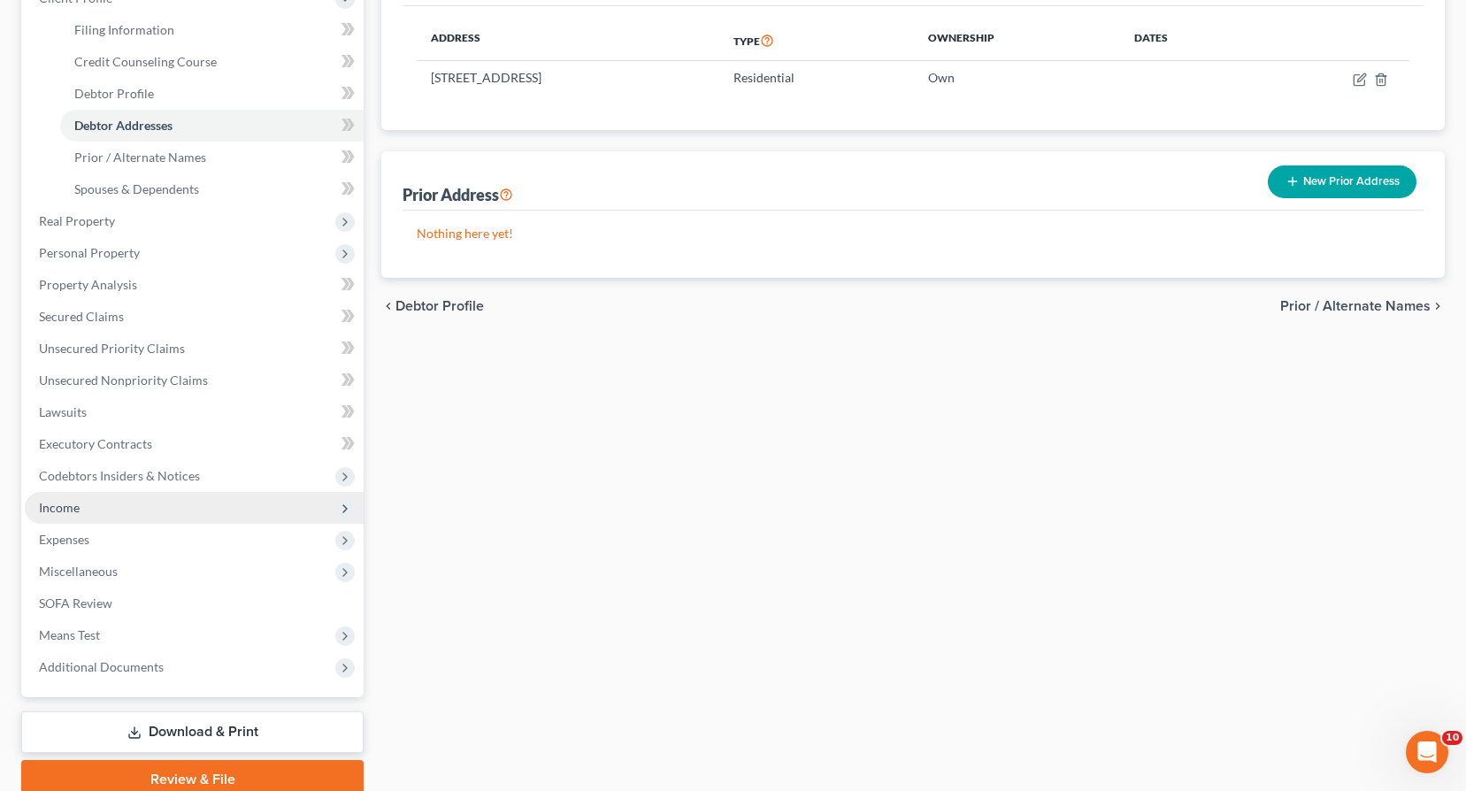
click at [85, 507] on span "Income" at bounding box center [194, 508] width 339 height 32
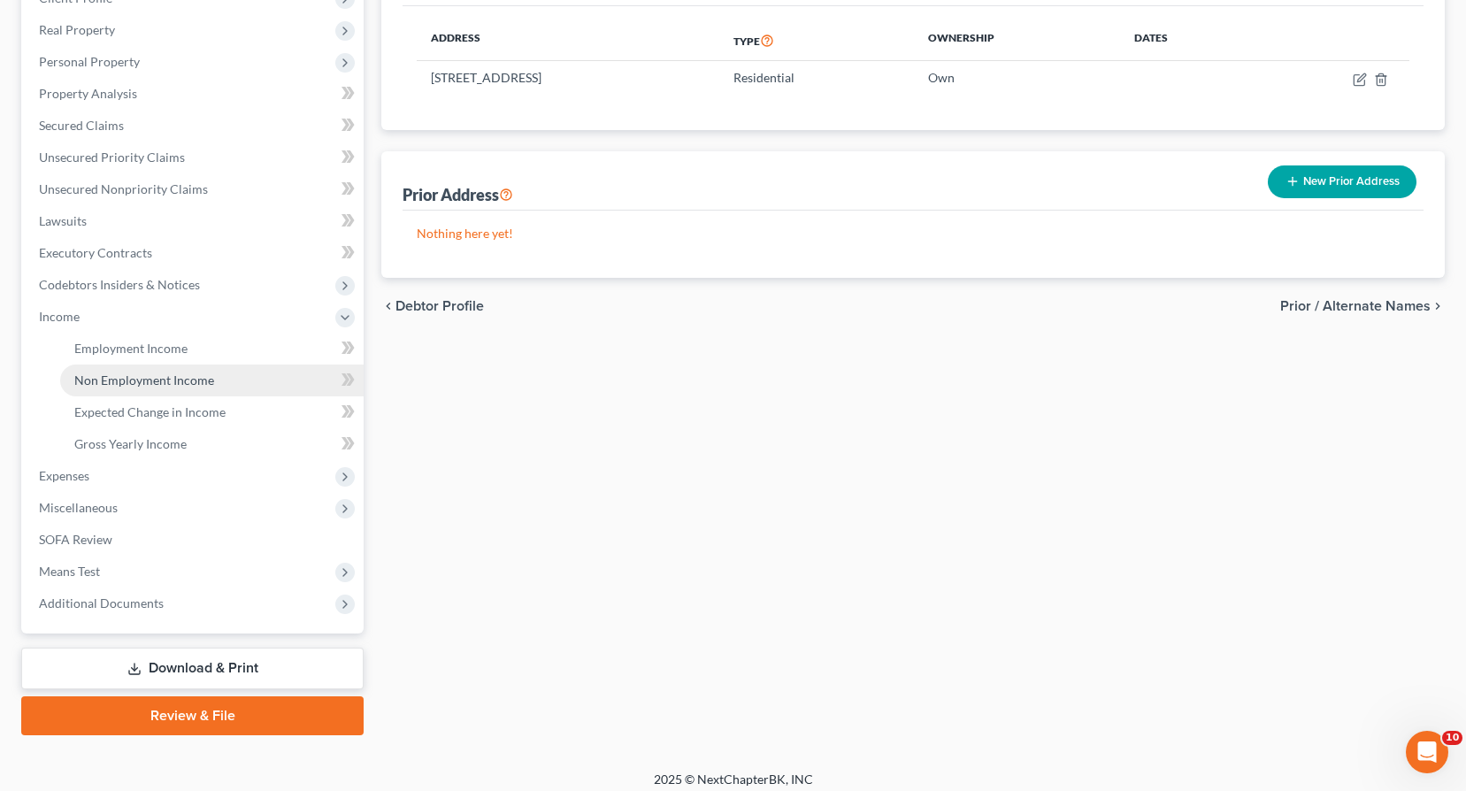
click at [114, 381] on span "Non Employment Income" at bounding box center [144, 379] width 140 height 15
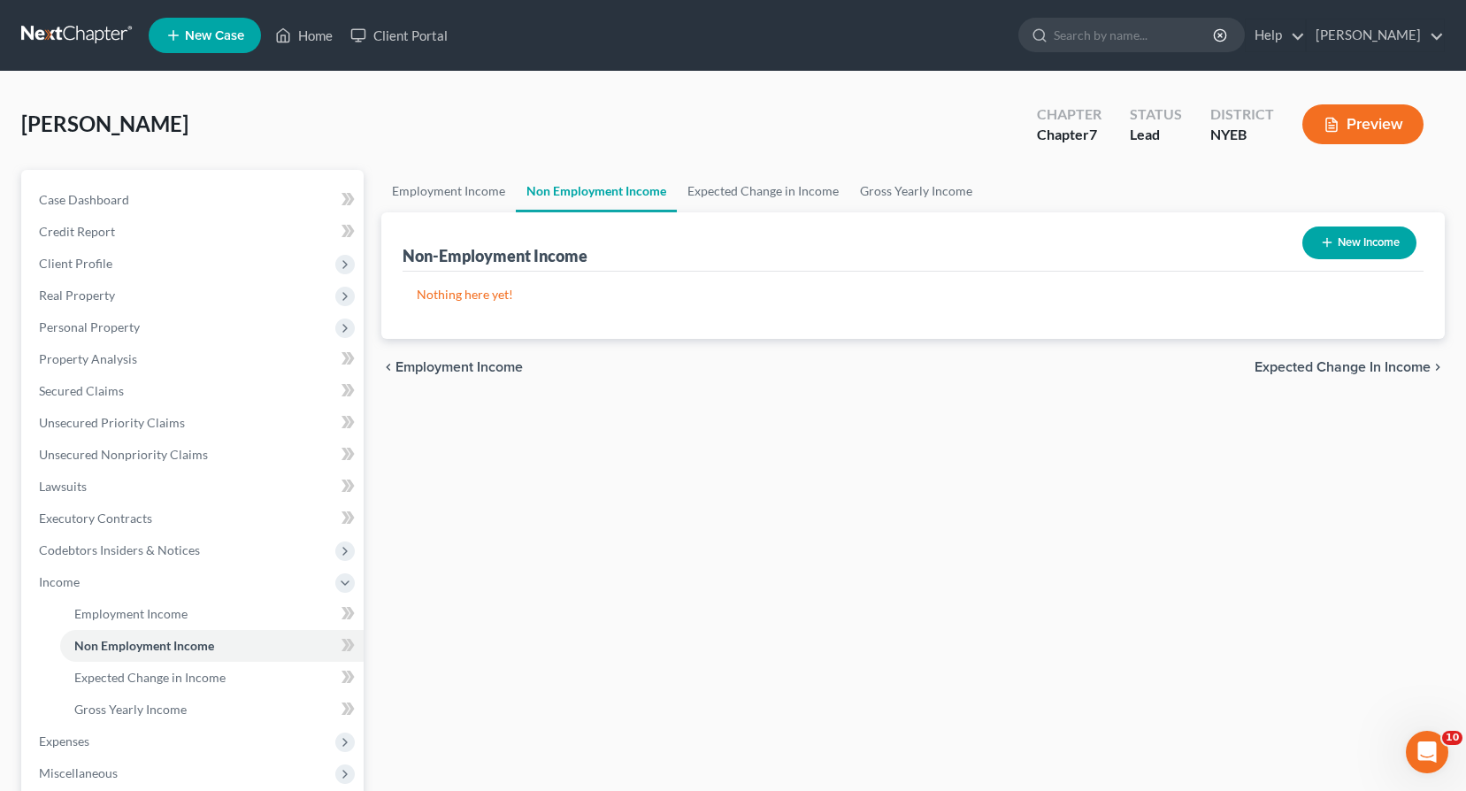
click at [1322, 242] on line "button" at bounding box center [1326, 242] width 8 height 0
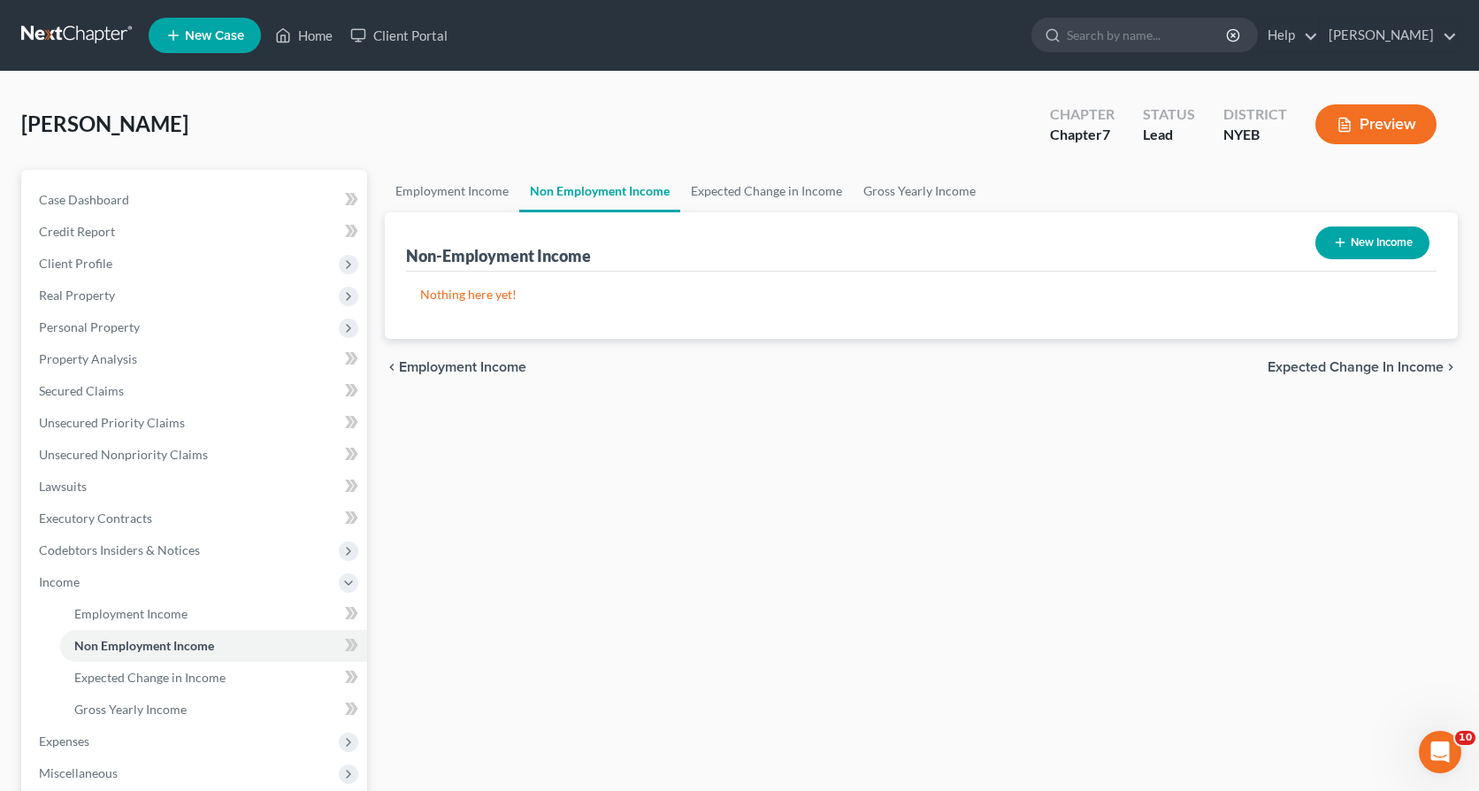
select select "0"
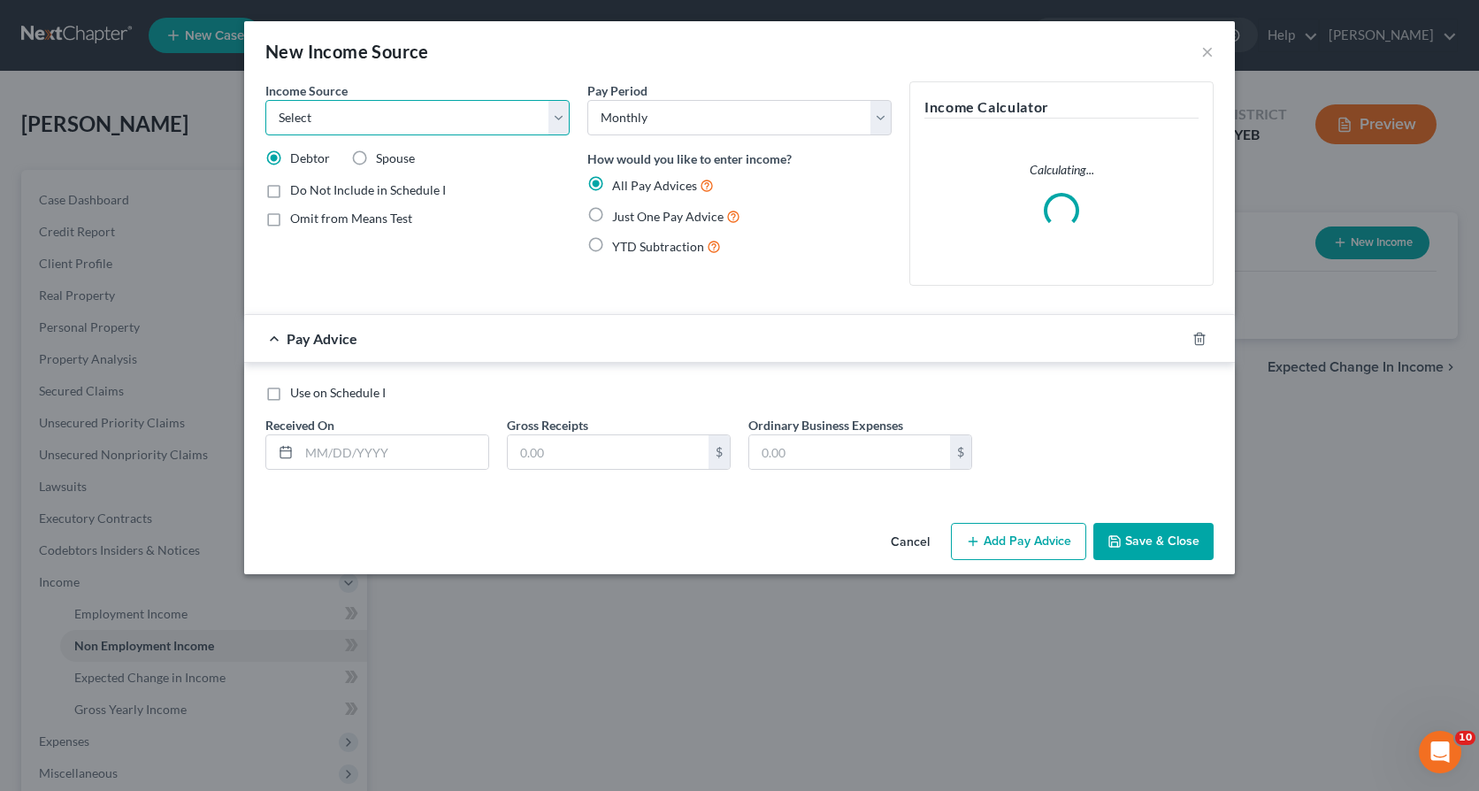
click at [564, 116] on select "Select Unemployment Disability (from employer) Pension Retirement Social Securi…" at bounding box center [417, 117] width 304 height 35
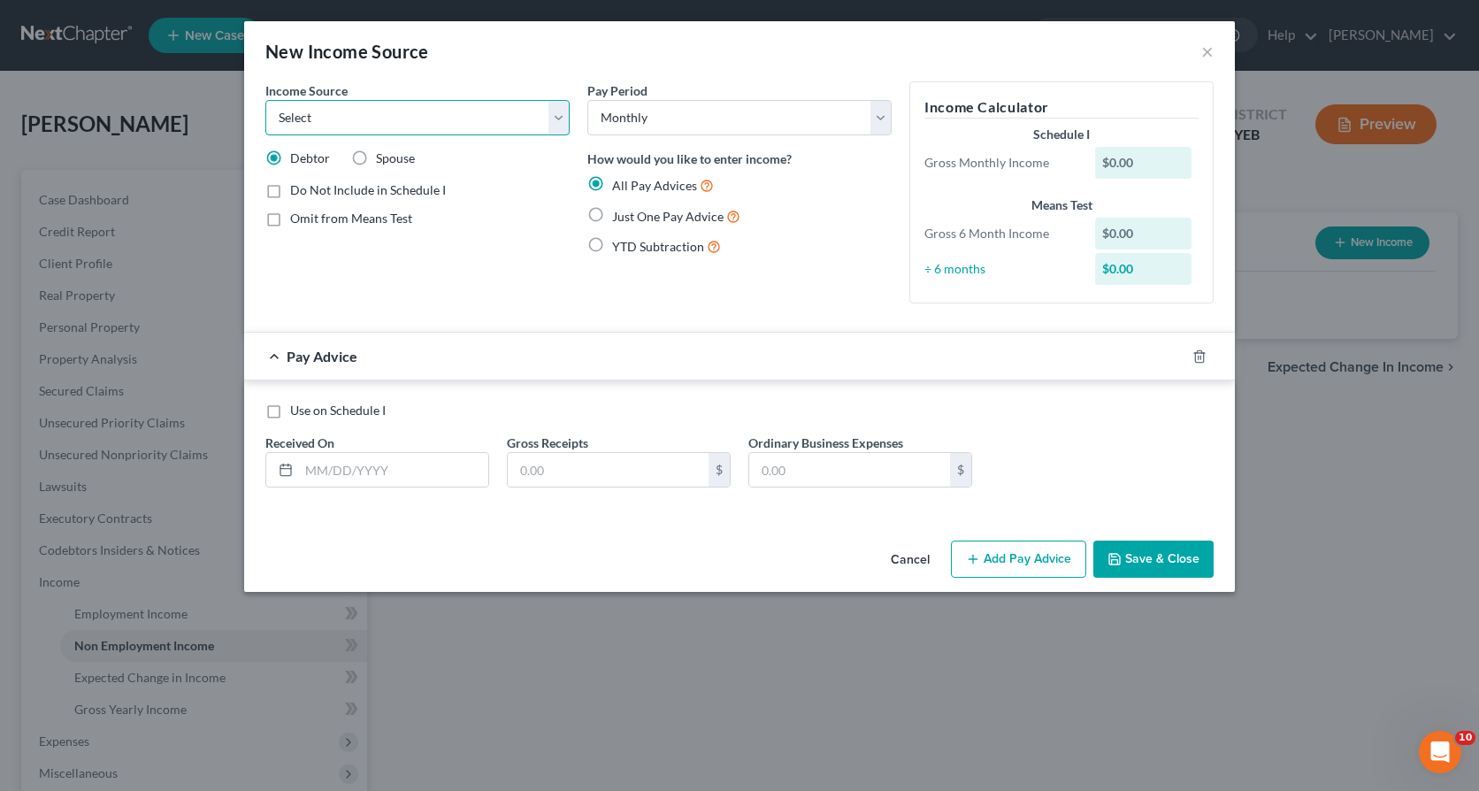
select select "4"
click at [265, 100] on select "Select Unemployment Disability (from employer) Pension Retirement Social Securi…" at bounding box center [417, 117] width 304 height 35
click at [526, 473] on input "text" at bounding box center [608, 470] width 201 height 34
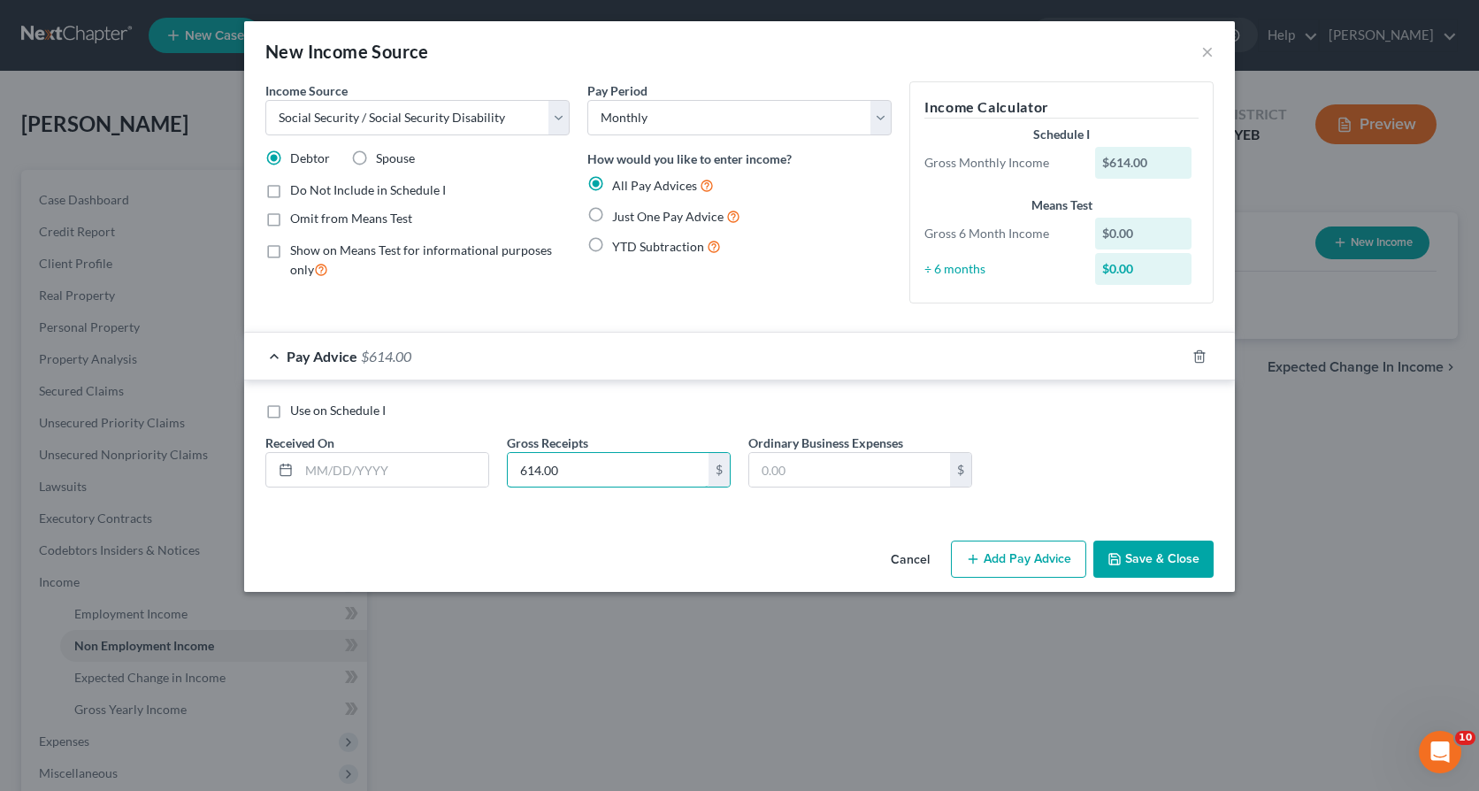
type input "614.00"
click at [612, 211] on label "Just One Pay Advice" at bounding box center [676, 216] width 128 height 20
click at [619, 211] on input "Just One Pay Advice" at bounding box center [624, 211] width 11 height 11
radio input "true"
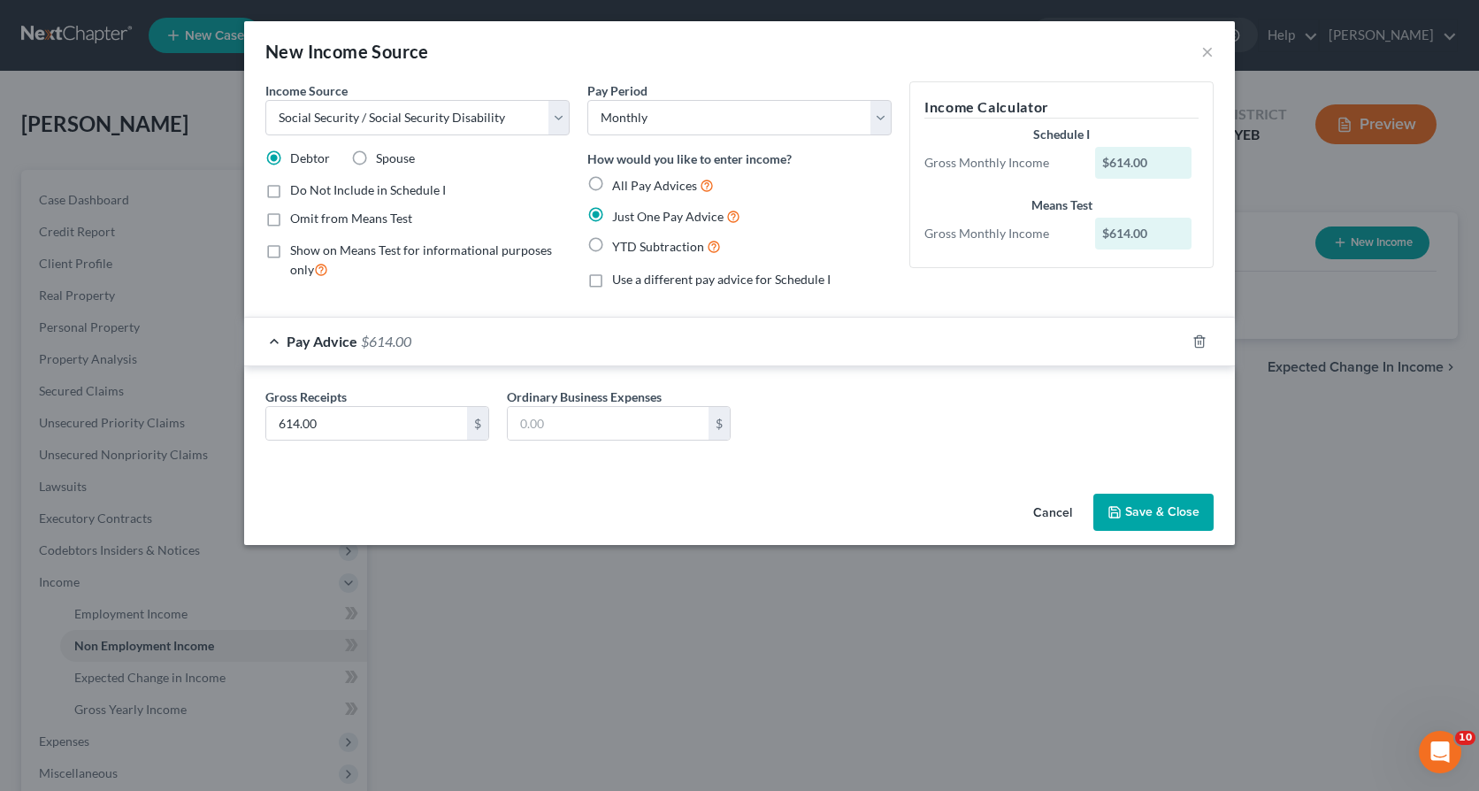
click at [1130, 512] on button "Save & Close" at bounding box center [1153, 512] width 120 height 37
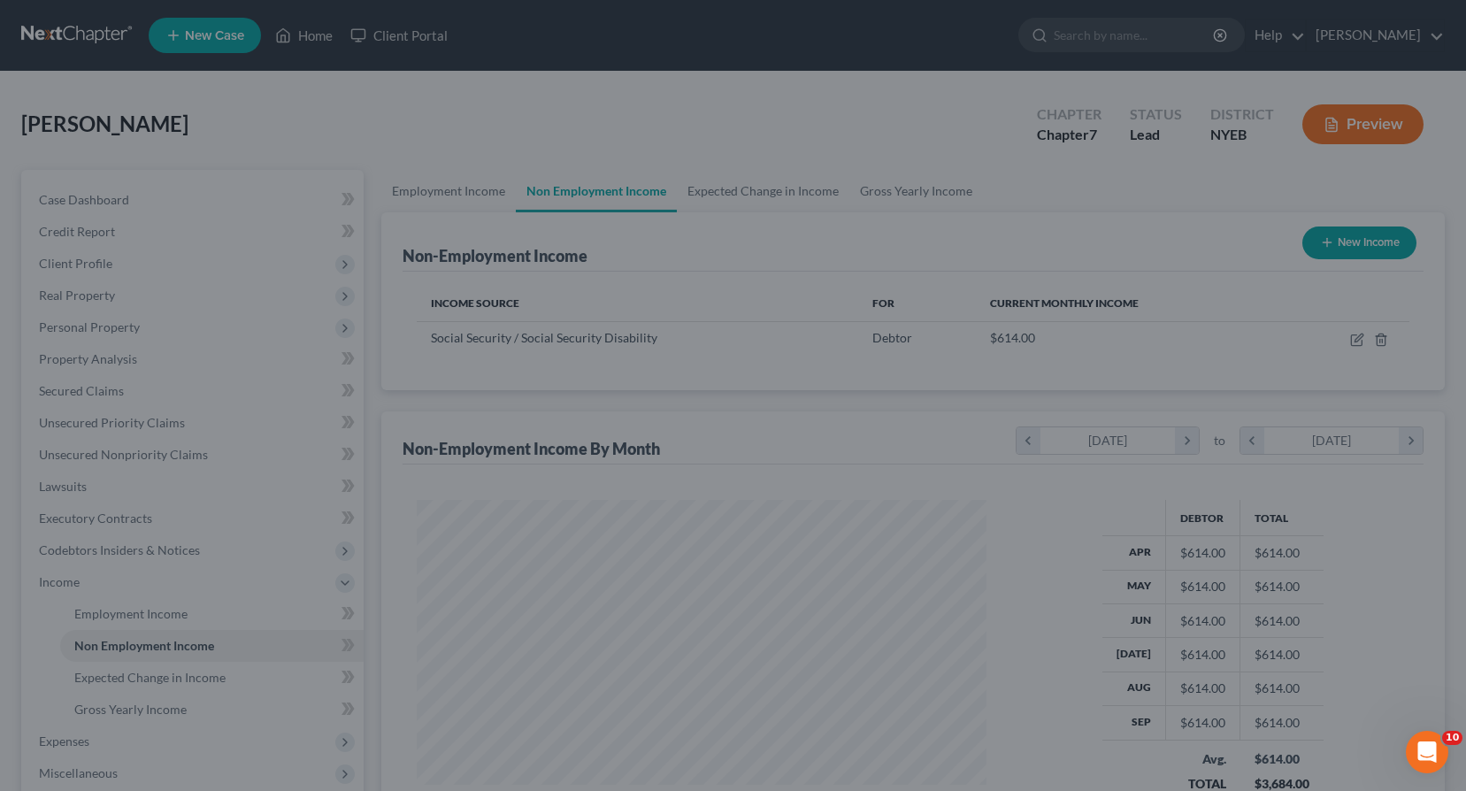
scroll to position [884287, 884004]
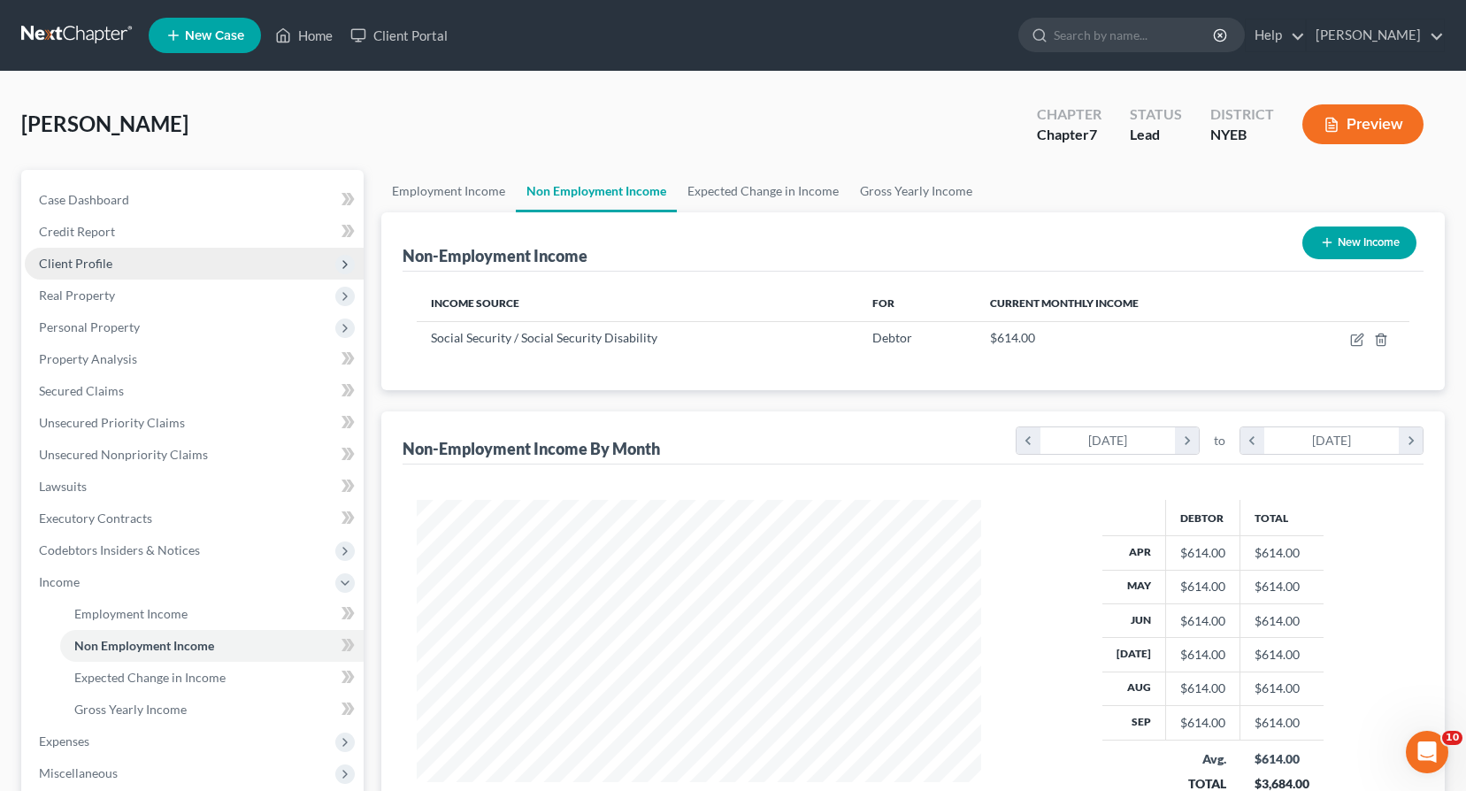
click at [99, 267] on span "Client Profile" at bounding box center [75, 263] width 73 height 15
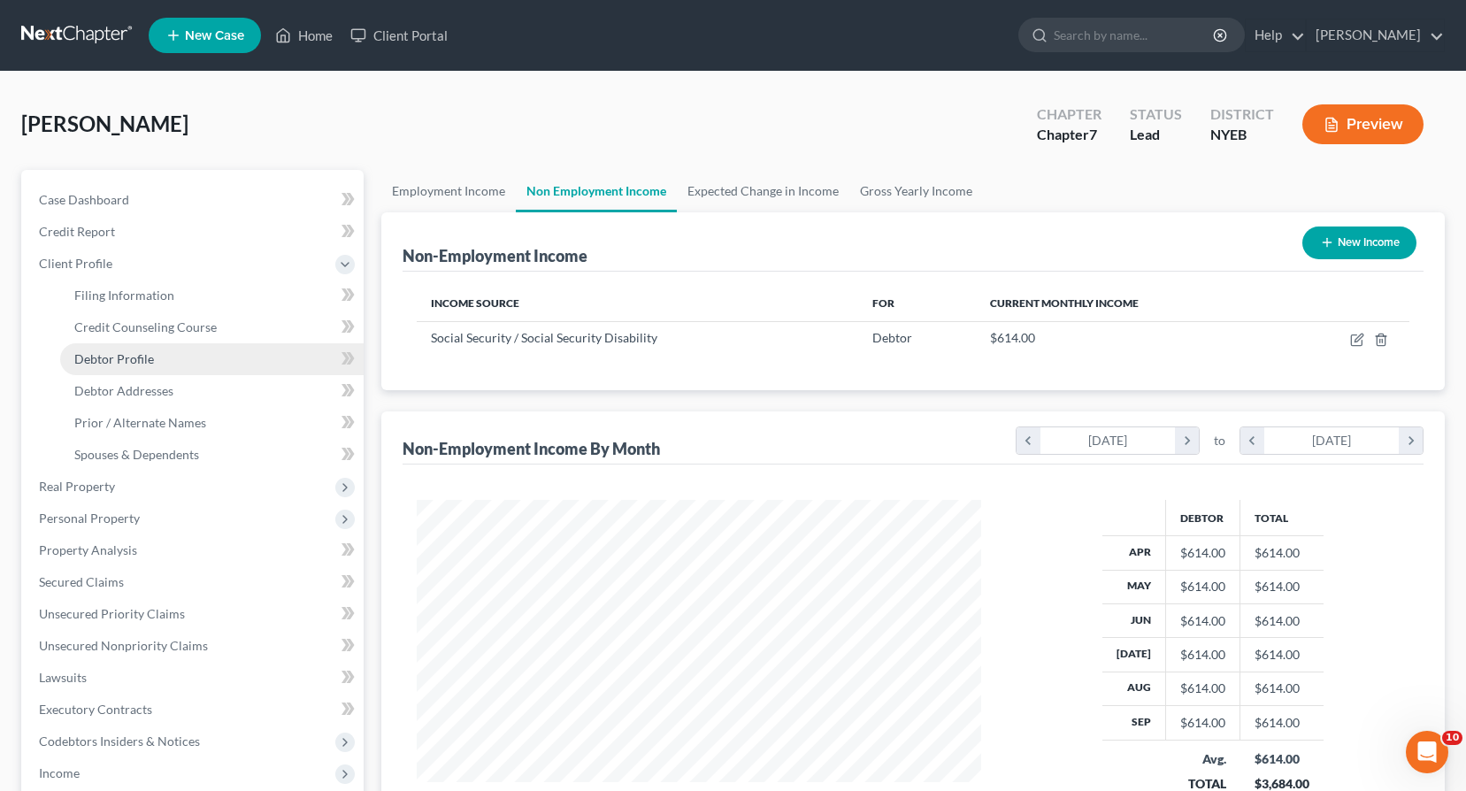
click at [112, 359] on span "Debtor Profile" at bounding box center [114, 358] width 80 height 15
select select "0"
select select "1"
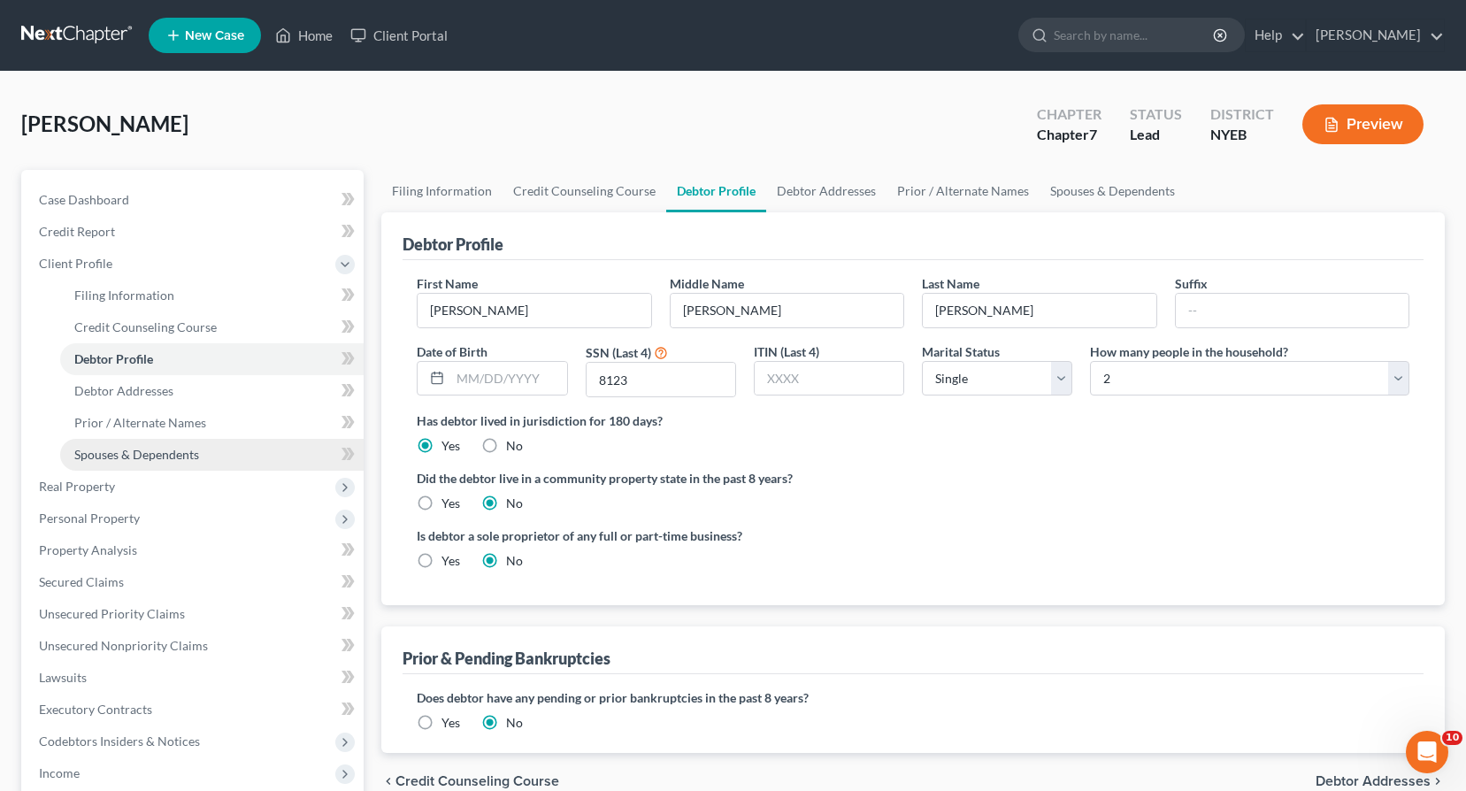
click at [133, 455] on span "Spouses & Dependents" at bounding box center [136, 454] width 125 height 15
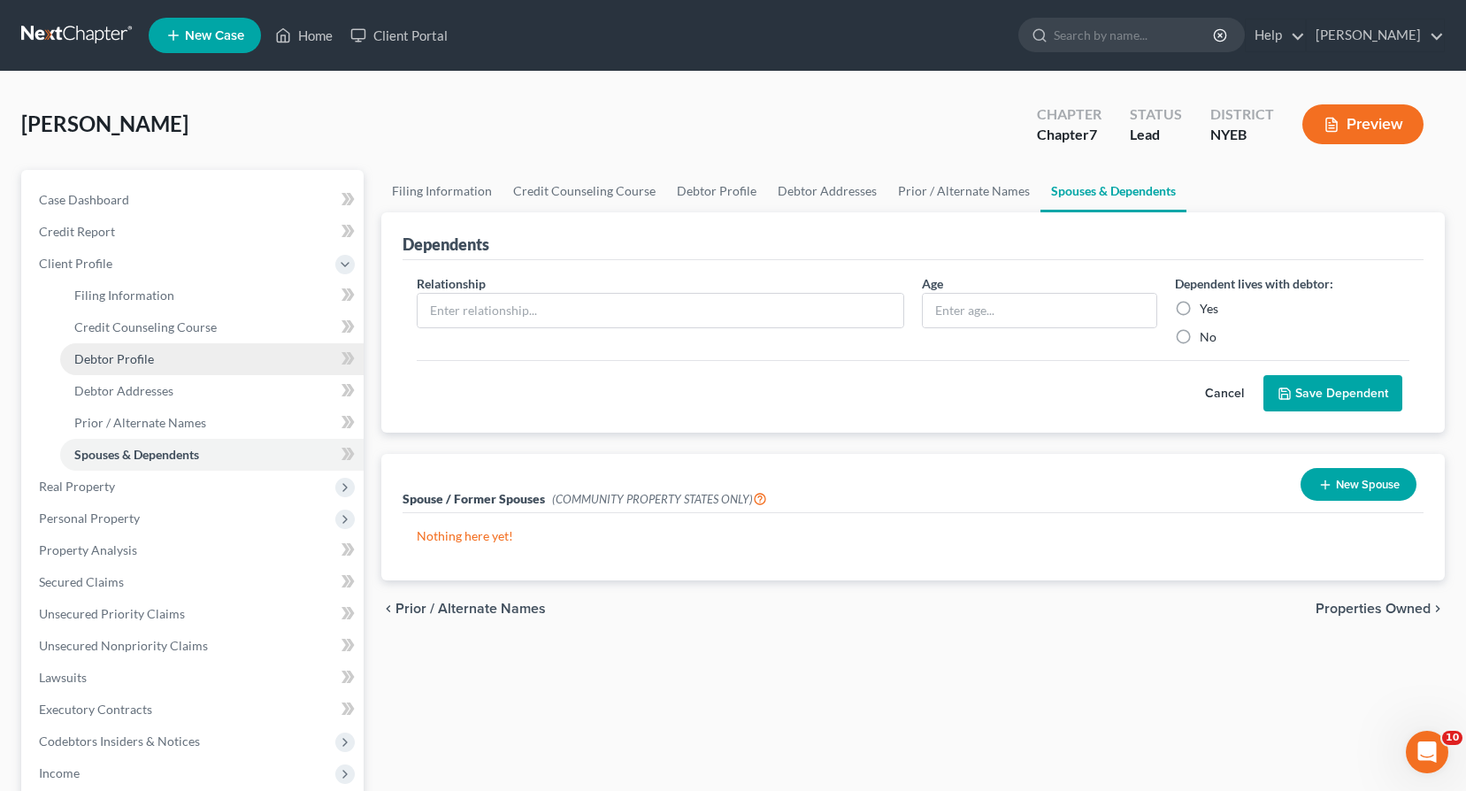
click at [118, 358] on span "Debtor Profile" at bounding box center [114, 358] width 80 height 15
select select "0"
select select "1"
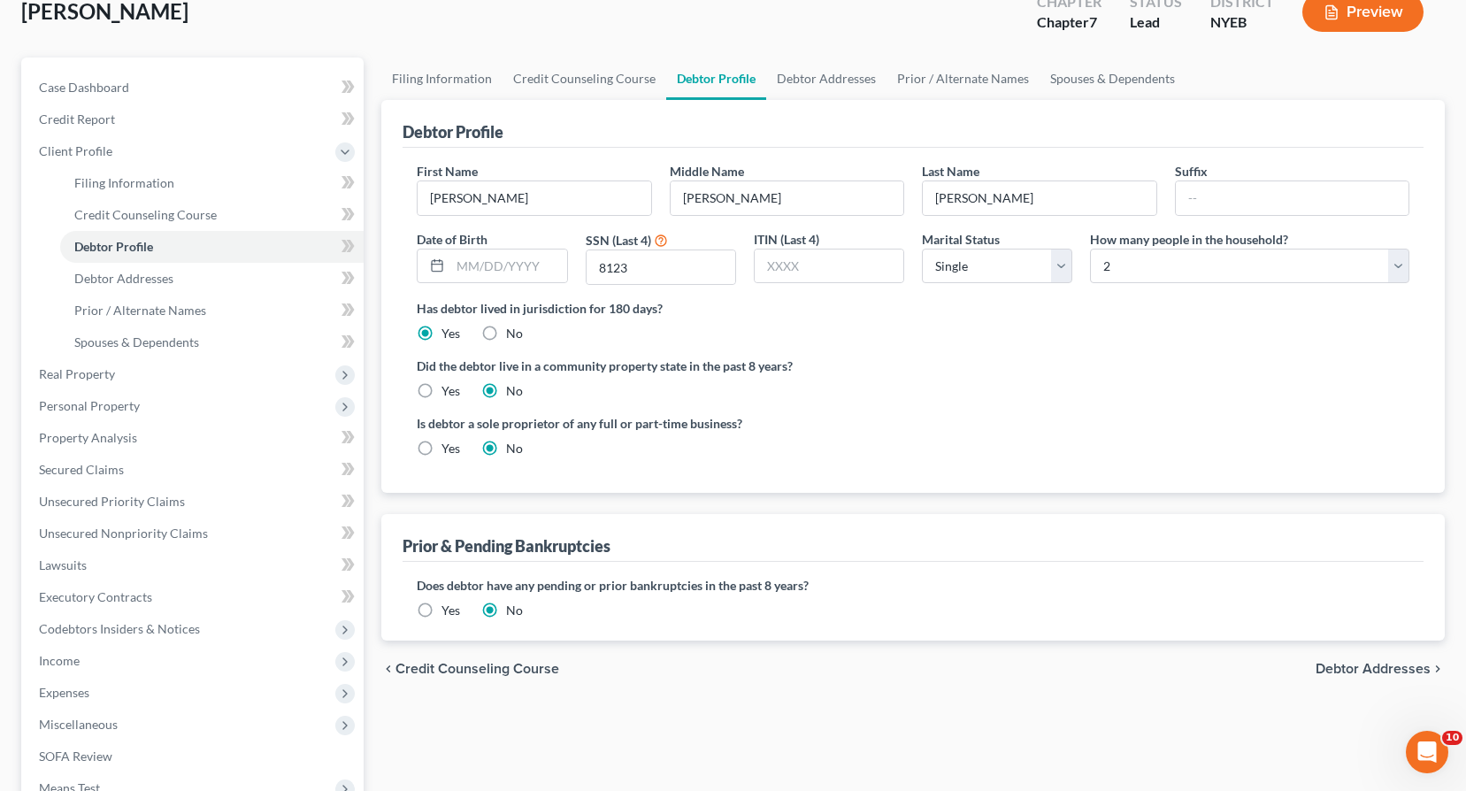
scroll to position [177, 0]
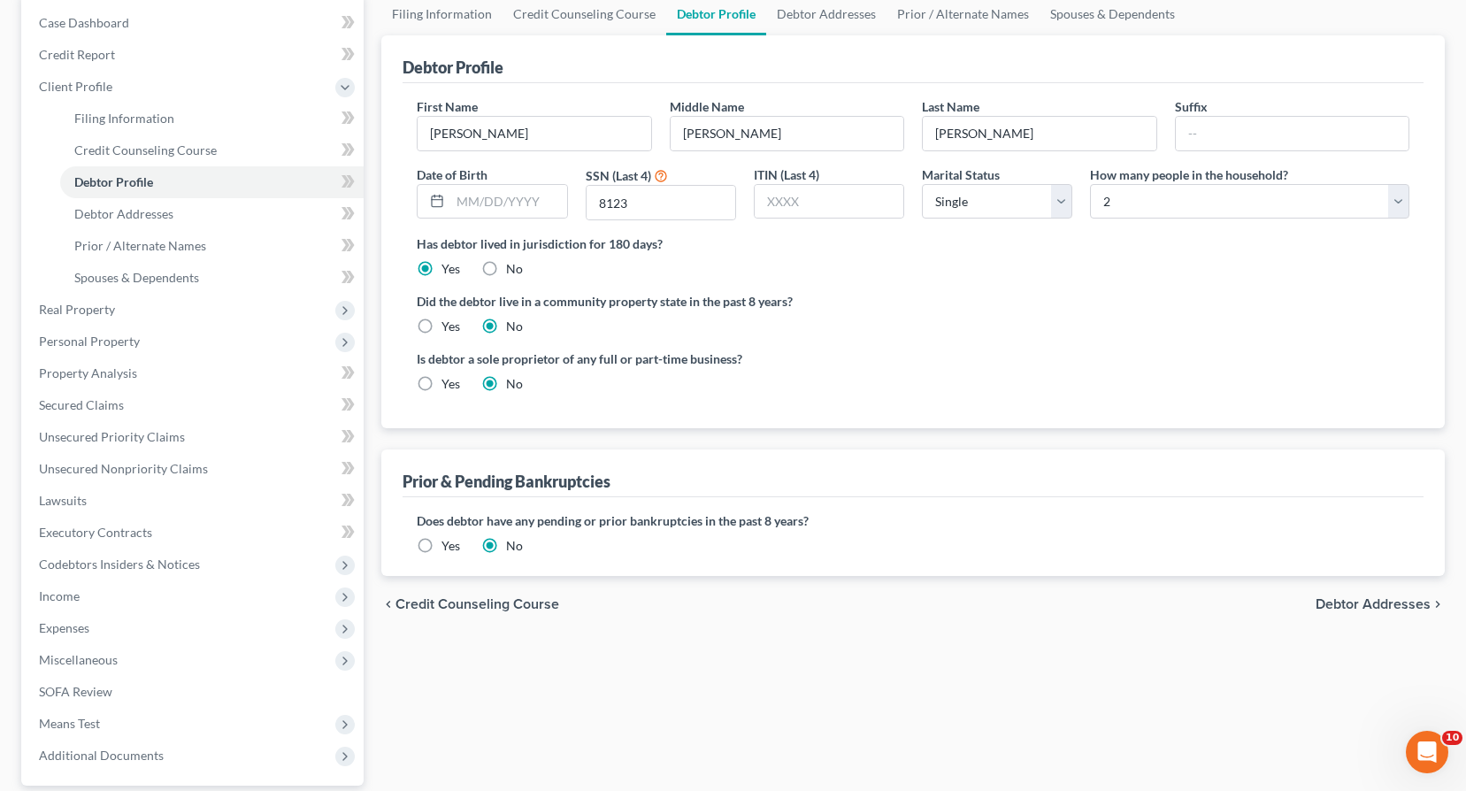
click at [1397, 601] on span "Debtor Addresses" at bounding box center [1372, 604] width 115 height 14
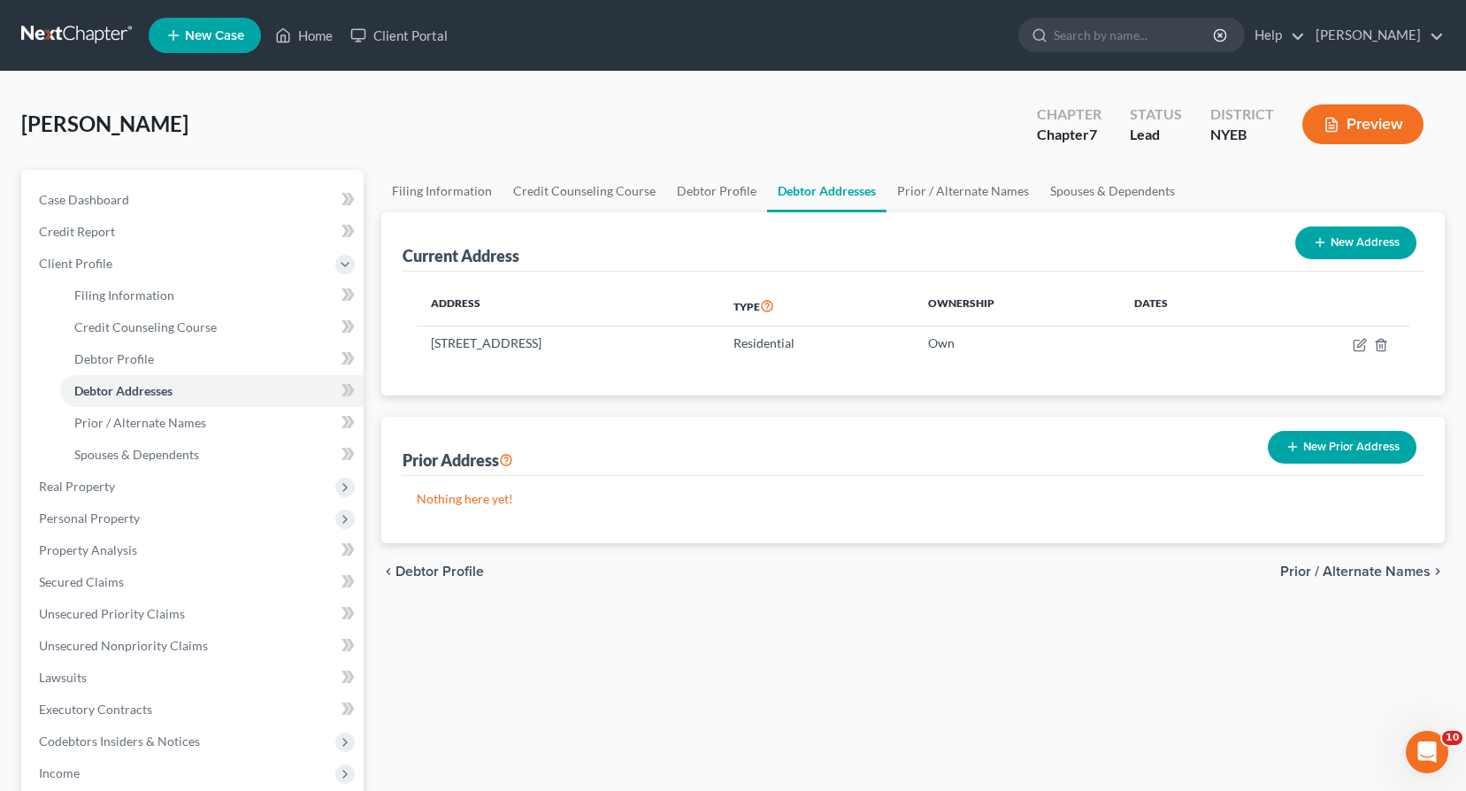
click at [1389, 574] on span "Prior / Alternate Names" at bounding box center [1355, 571] width 150 height 14
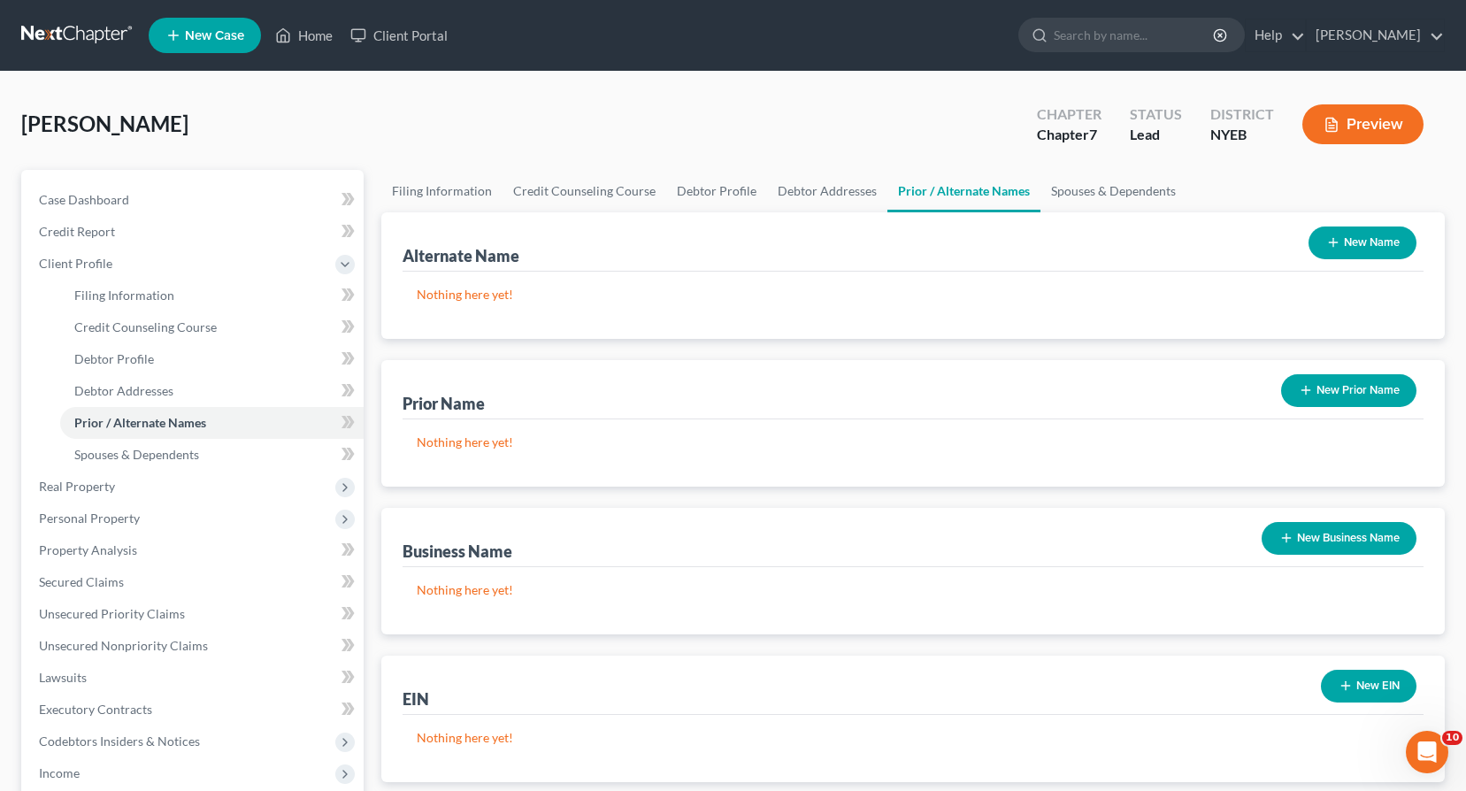
click at [1329, 242] on line "button" at bounding box center [1333, 242] width 8 height 0
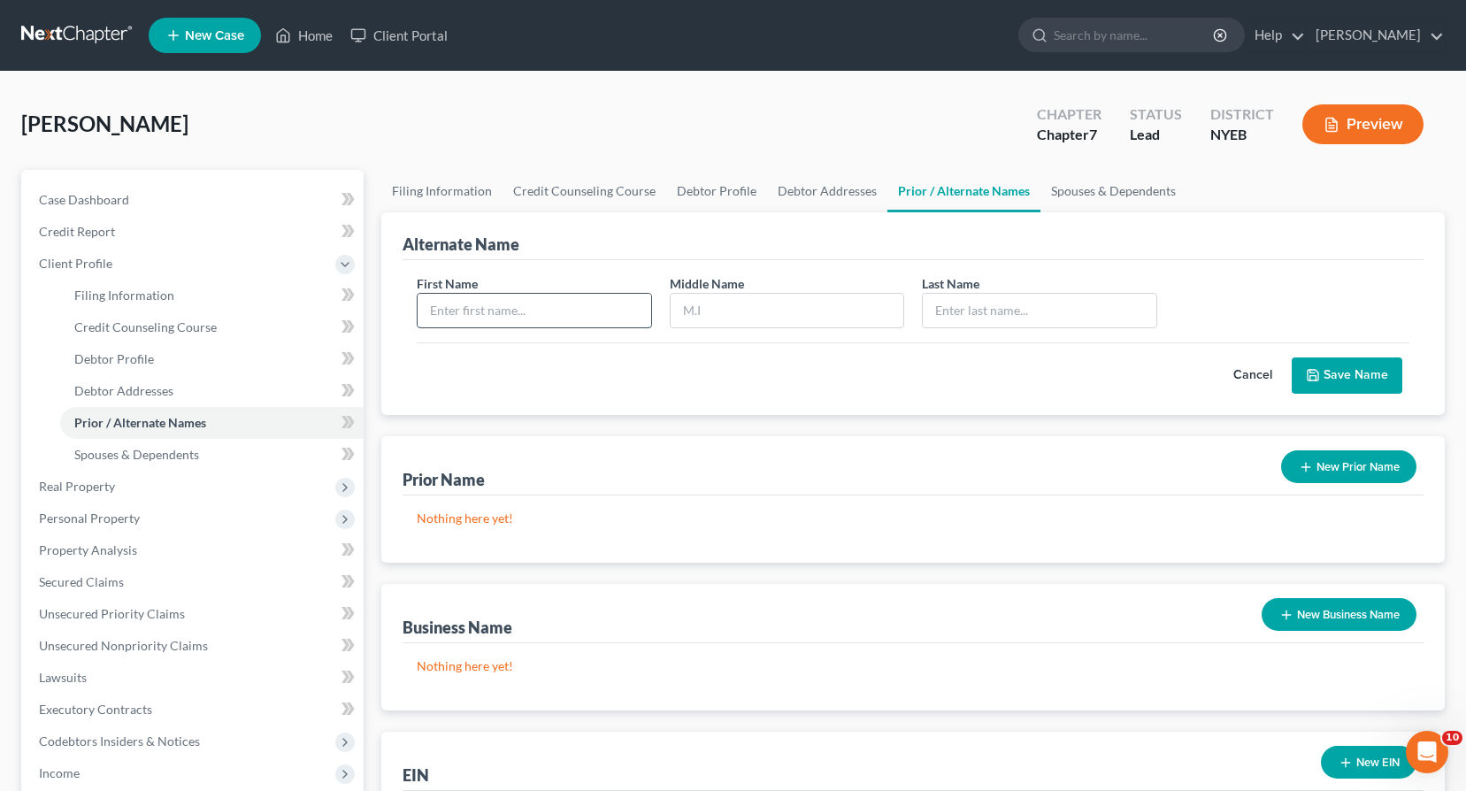
click at [580, 318] on input "text" at bounding box center [534, 311] width 233 height 34
type input "[PERSON_NAME]"
type input "Shenhavy"
click at [1332, 373] on button "Save Name" at bounding box center [1347, 375] width 111 height 37
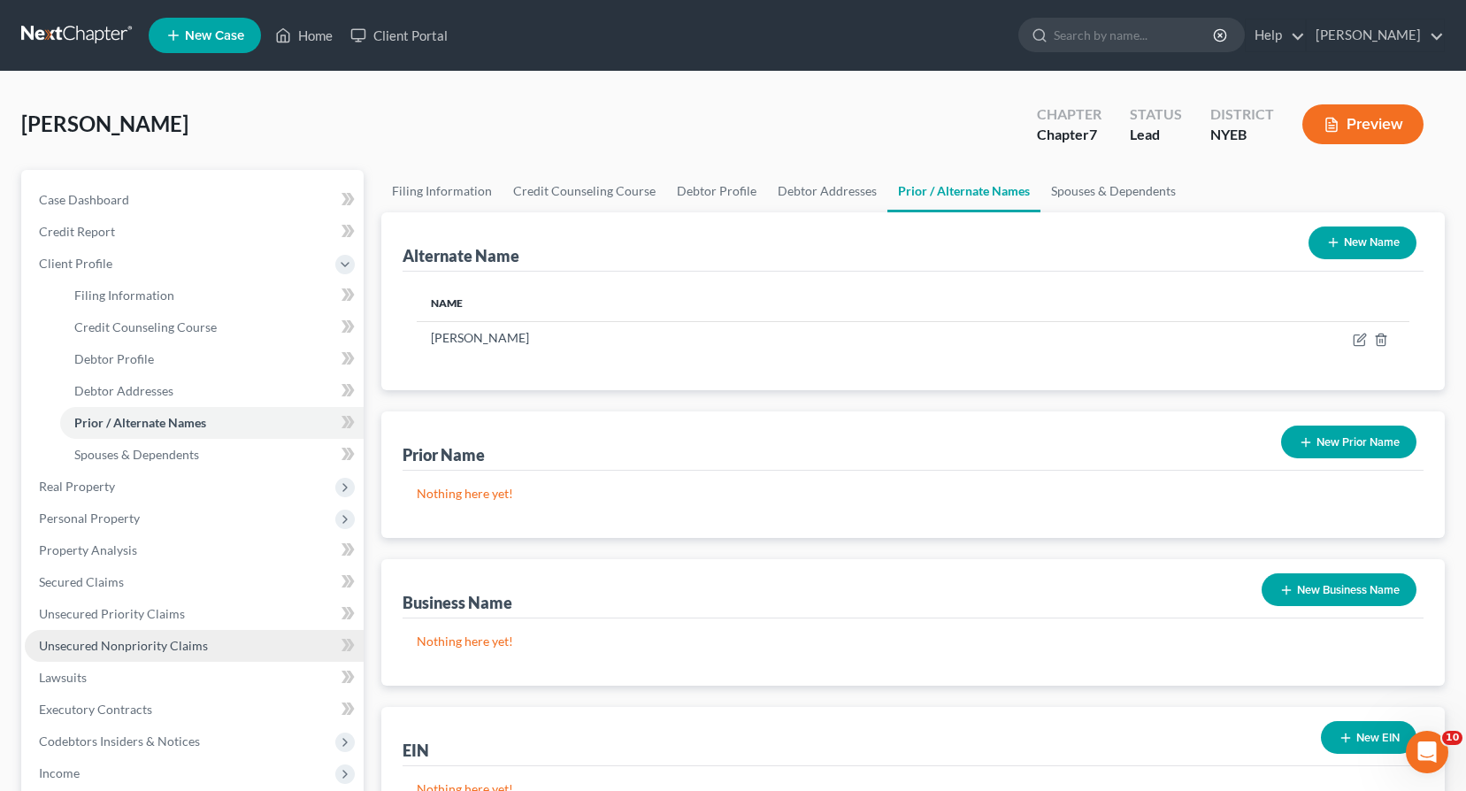
click at [134, 650] on span "Unsecured Nonpriority Claims" at bounding box center [123, 645] width 169 height 15
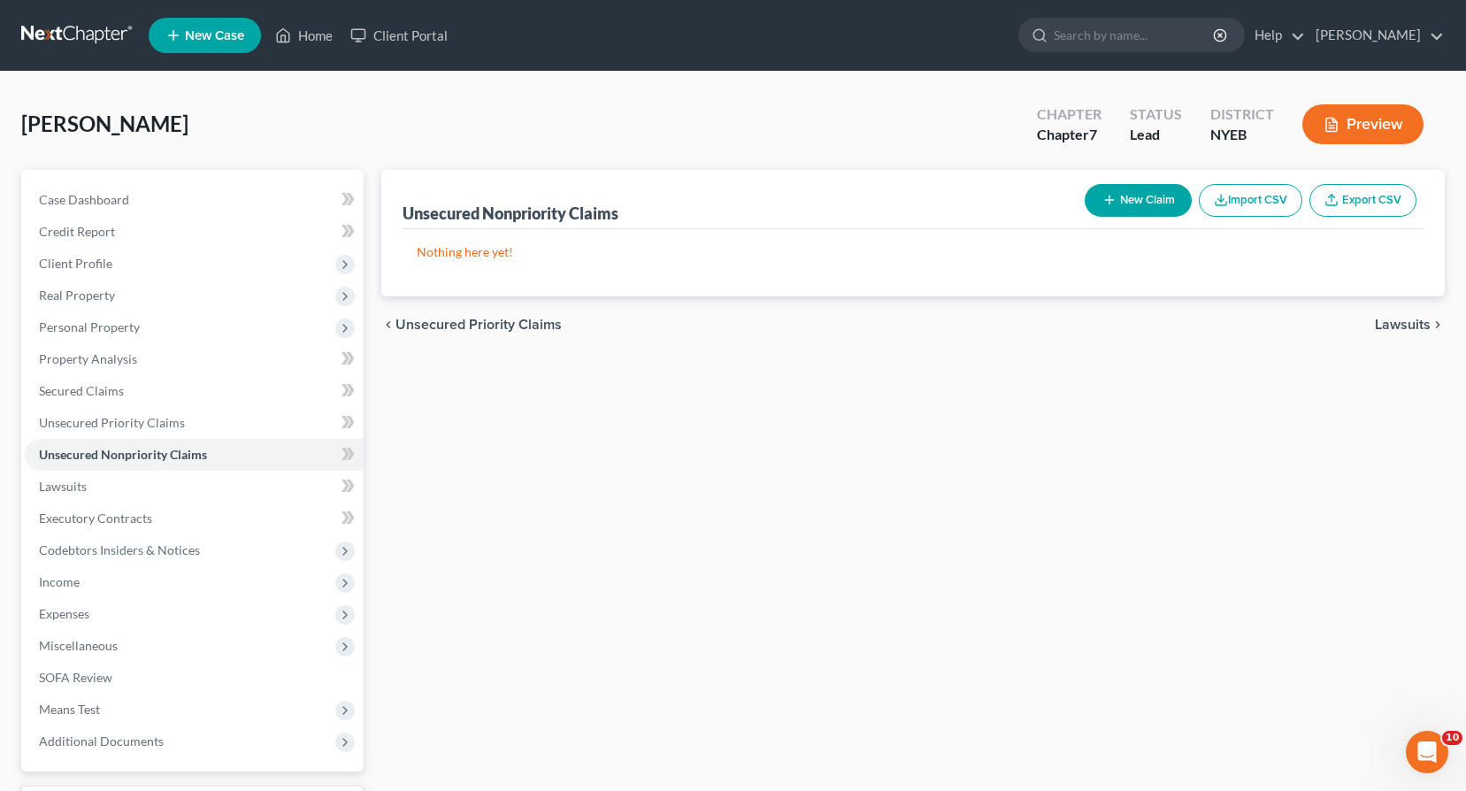
click at [1123, 197] on button "New Claim" at bounding box center [1138, 200] width 107 height 33
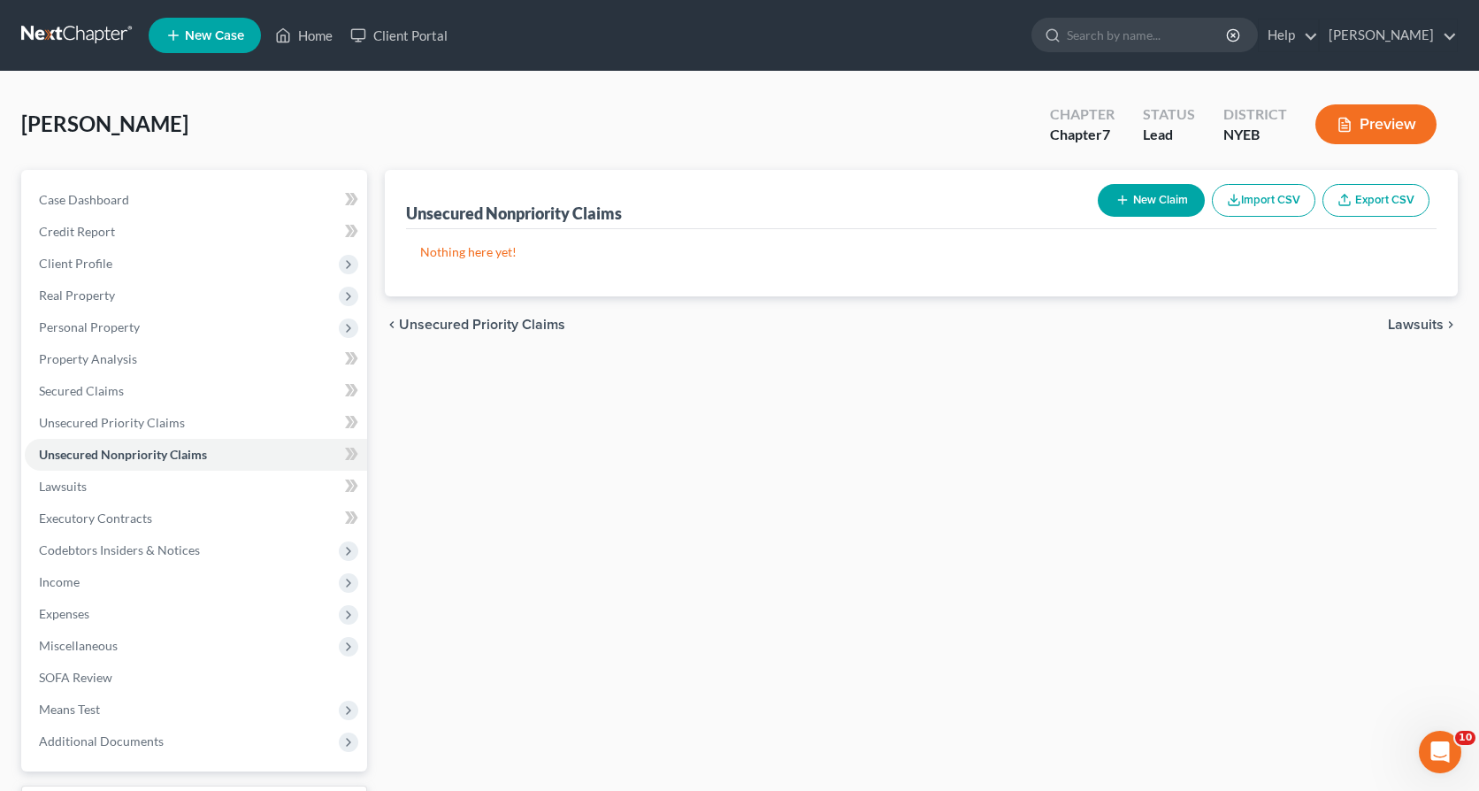
select select "0"
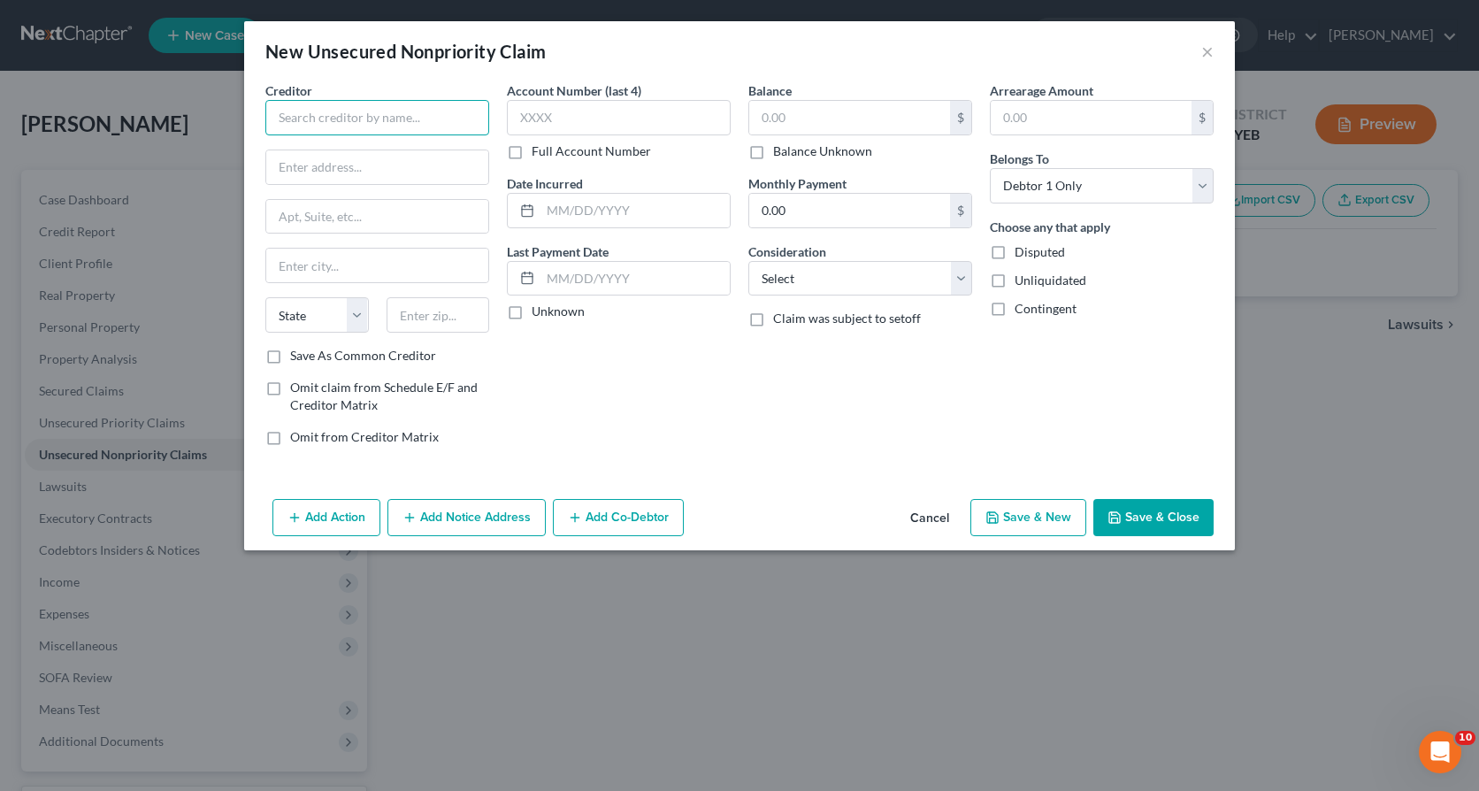
click at [379, 118] on input "text" at bounding box center [377, 117] width 224 height 35
click at [348, 118] on input "Cadlerock III LLC" at bounding box center [377, 117] width 224 height 35
type input "Cadlerock III, LLC"
click at [303, 169] on input "text" at bounding box center [377, 167] width 222 height 34
type input "c/o VLOCK & ASSOCIATES, P.C."
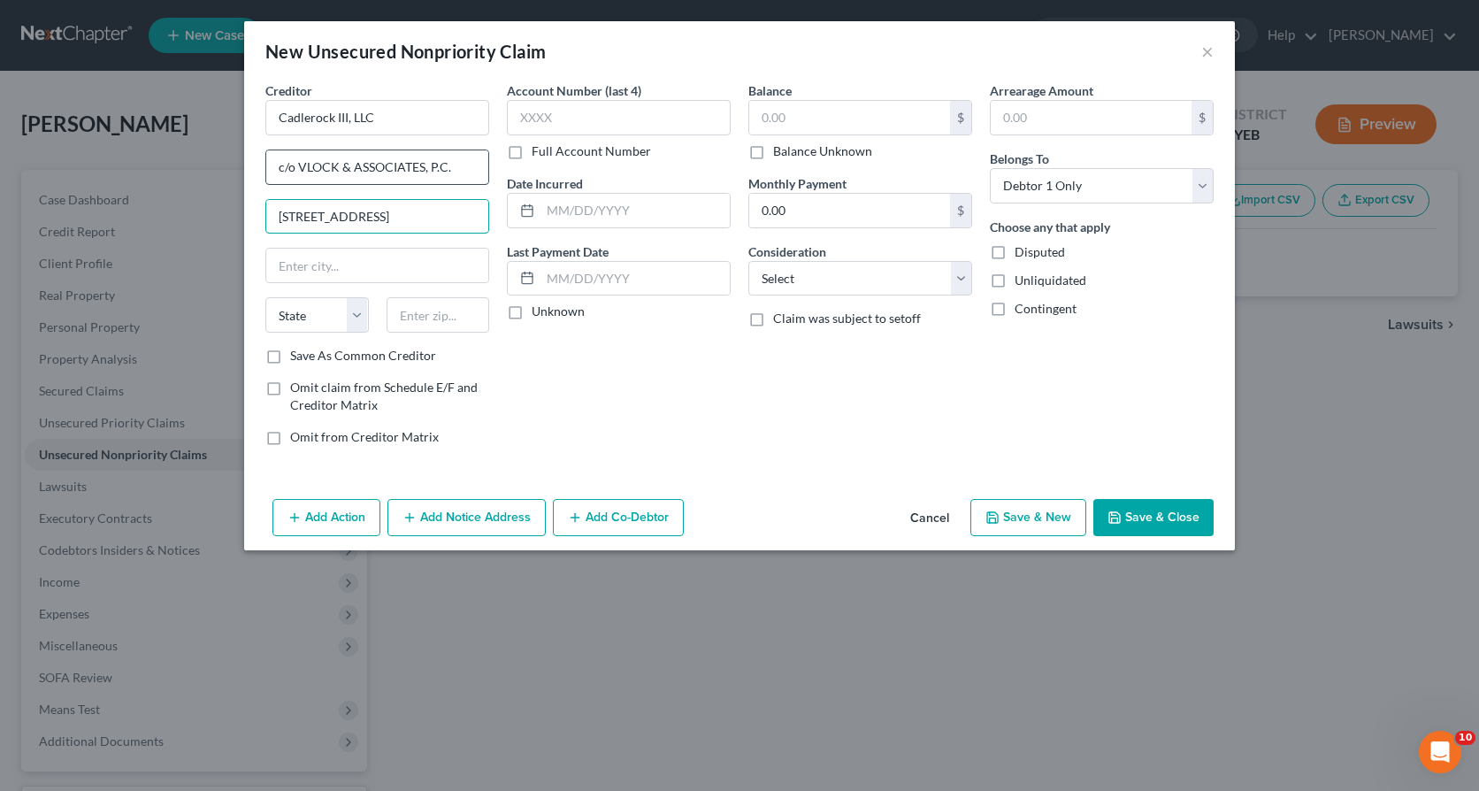
type input "[STREET_ADDRESS]"
type input "10017"
type input "[US_STATE]"
select select "35"
click at [290, 356] on label "Save As Common Creditor" at bounding box center [363, 356] width 146 height 18
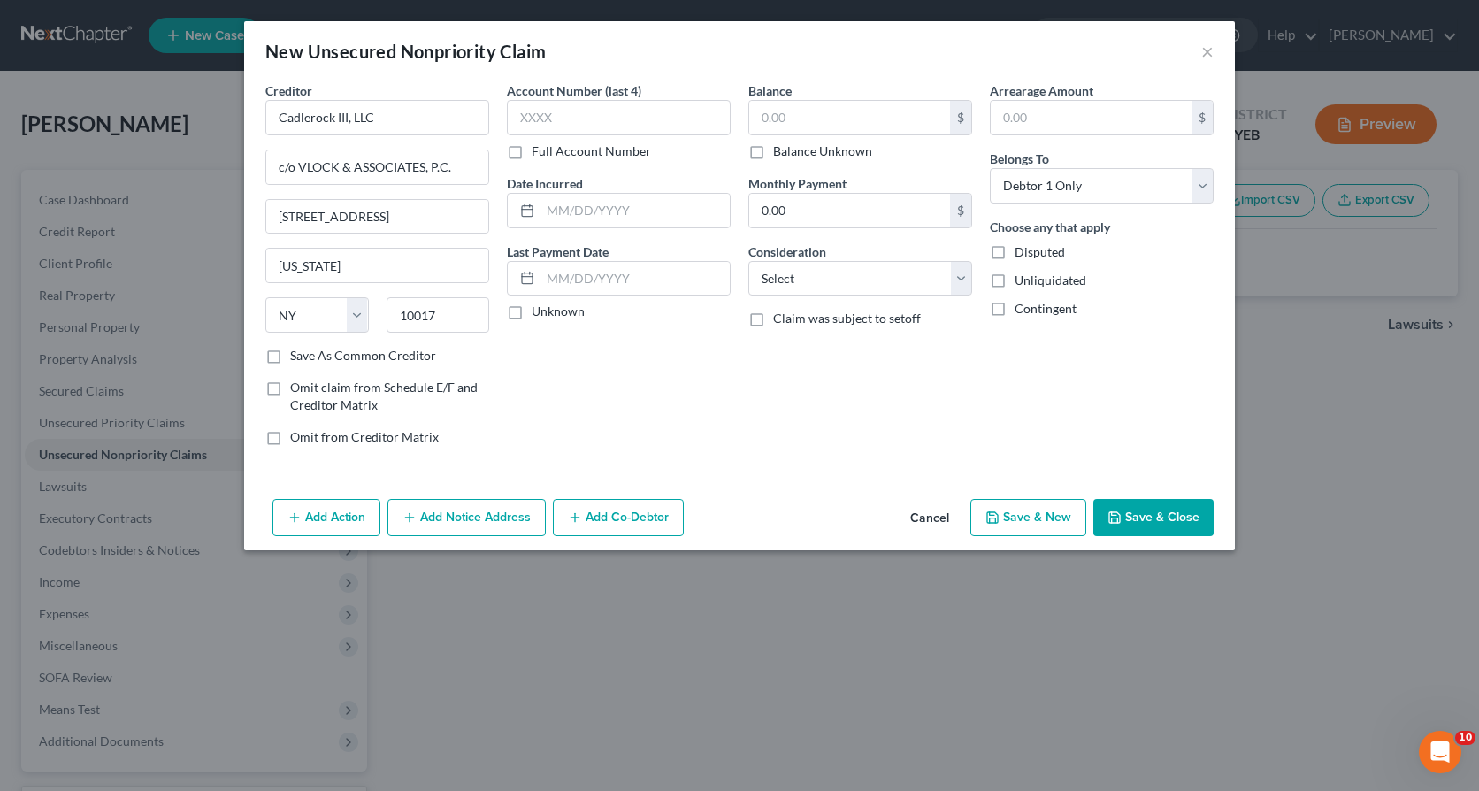
click at [297, 356] on input "Save As Common Creditor" at bounding box center [302, 352] width 11 height 11
checkbox input "true"
click at [760, 113] on input "text" at bounding box center [849, 118] width 201 height 34
type input "243,676.12"
click at [336, 517] on button "Add Action" at bounding box center [326, 517] width 108 height 37
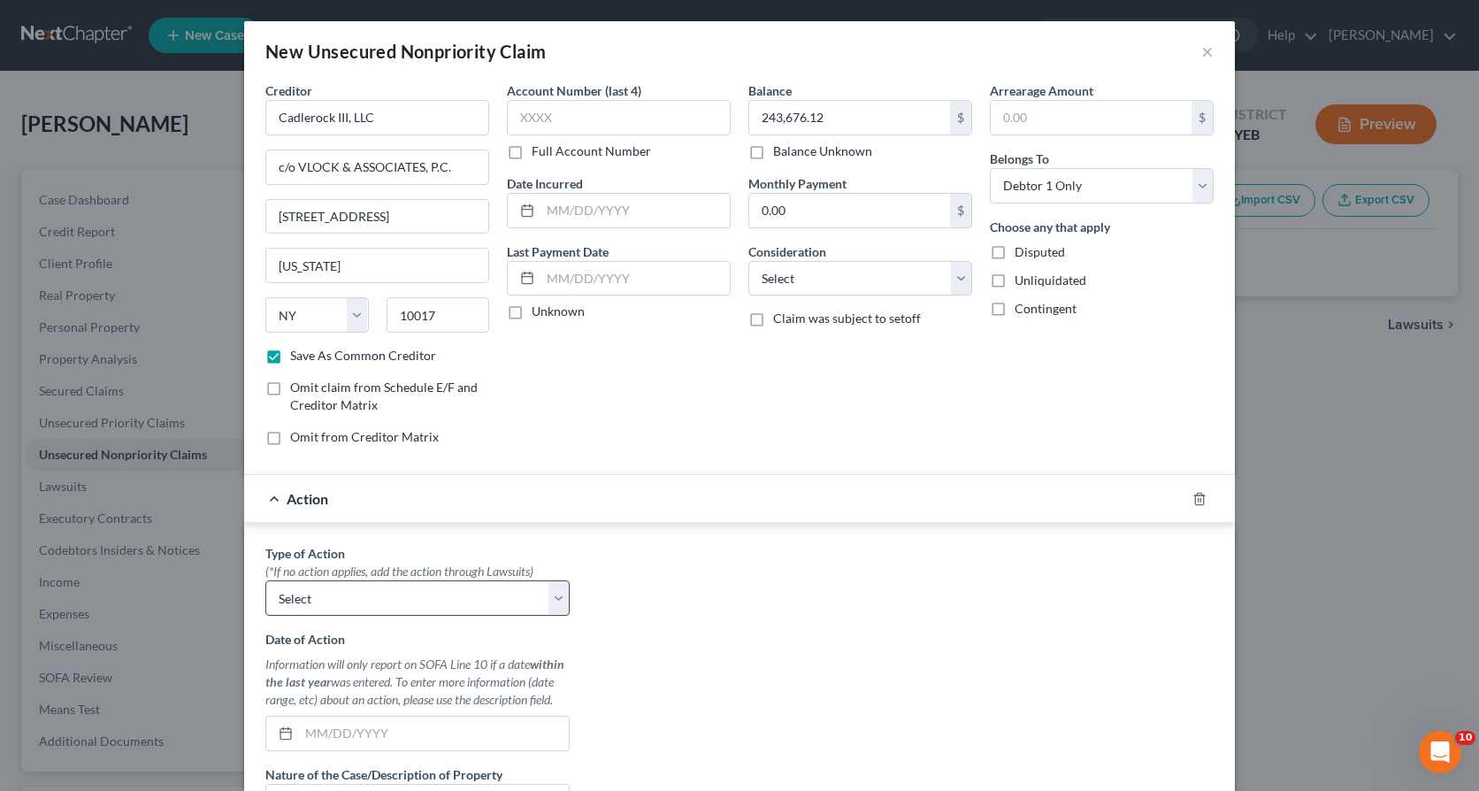
scroll to position [88, 0]
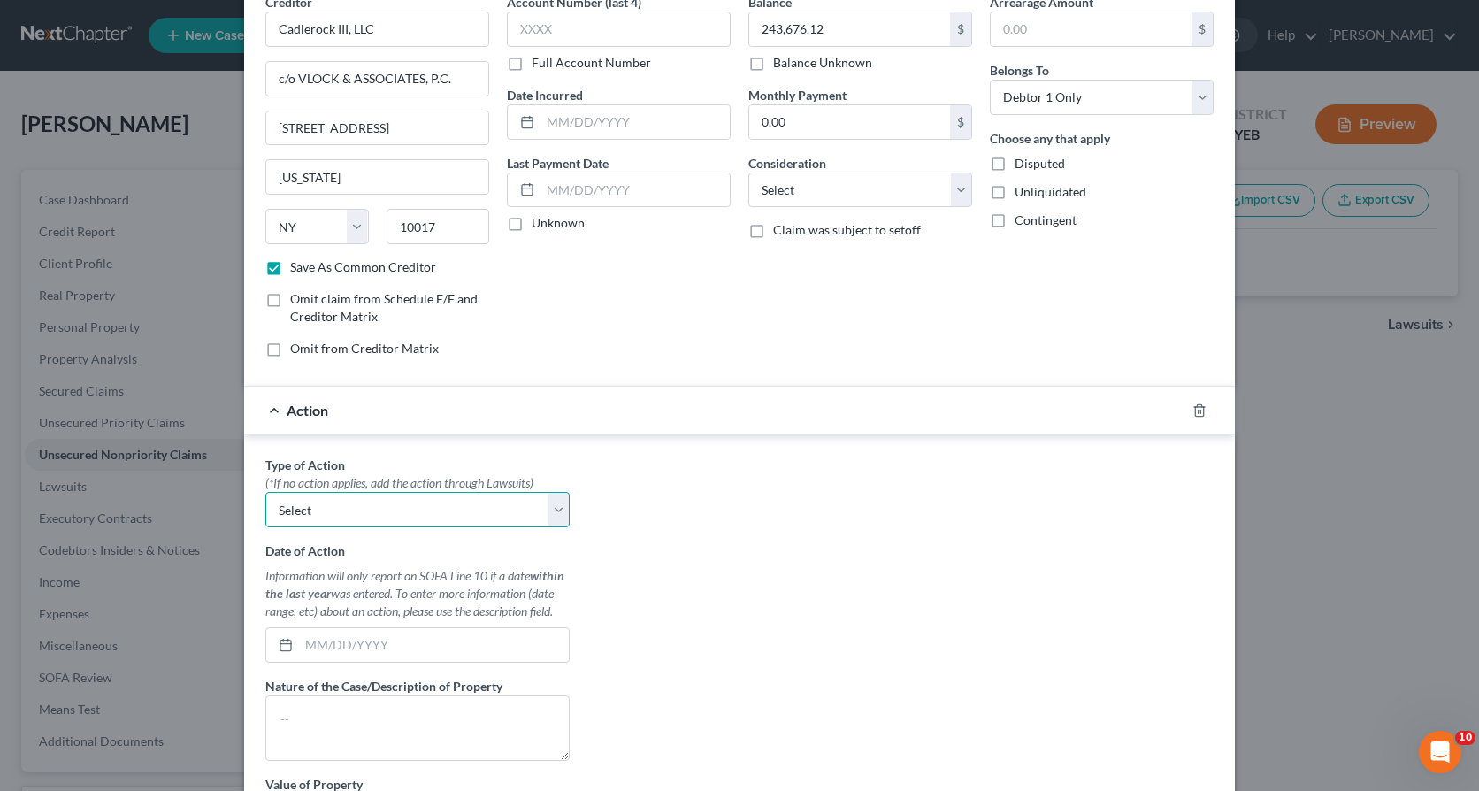
click at [556, 517] on select "Select Repossession Garnishment Foreclosure Personal Injury Attached, Seized, O…" at bounding box center [417, 509] width 304 height 35
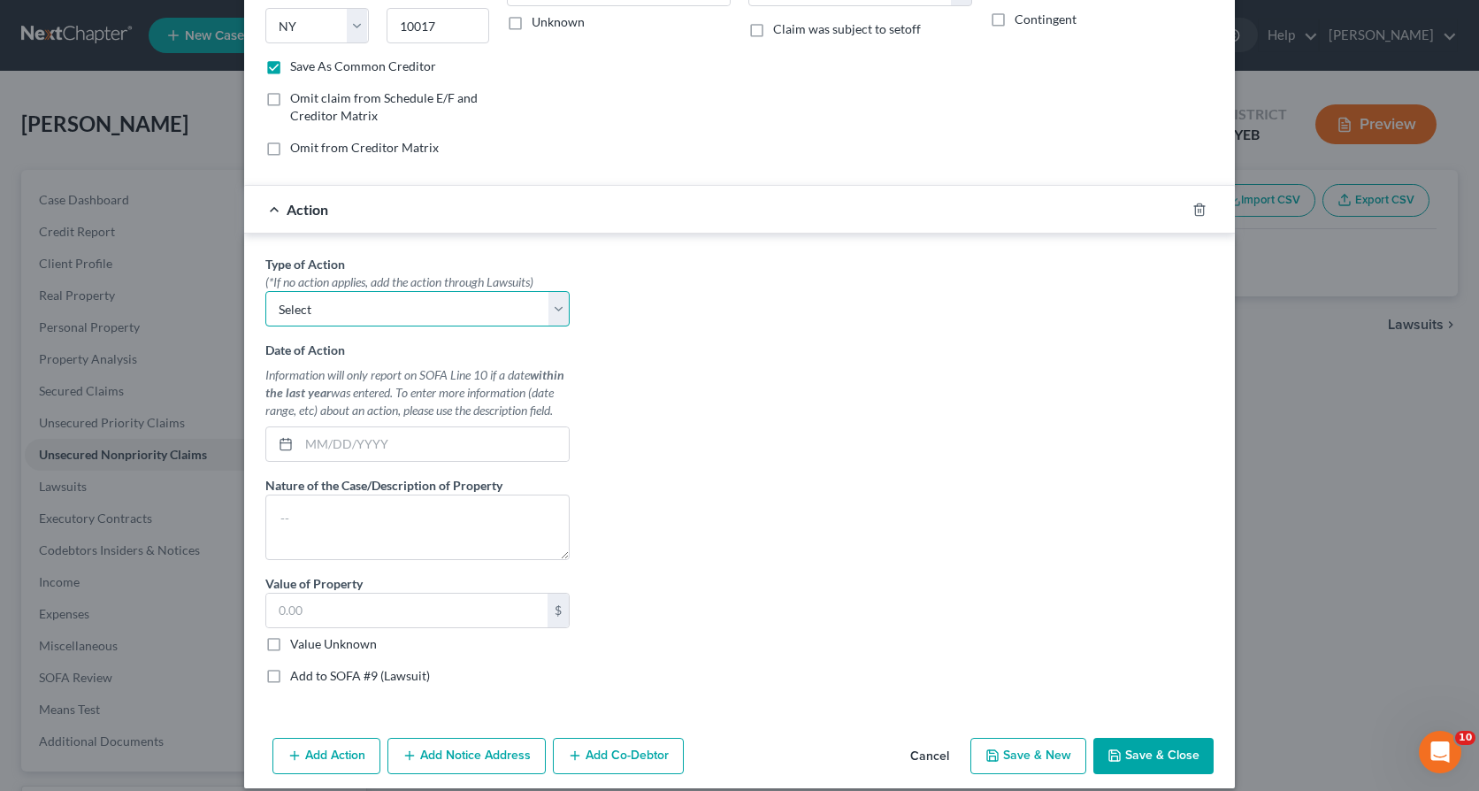
scroll to position [308, 0]
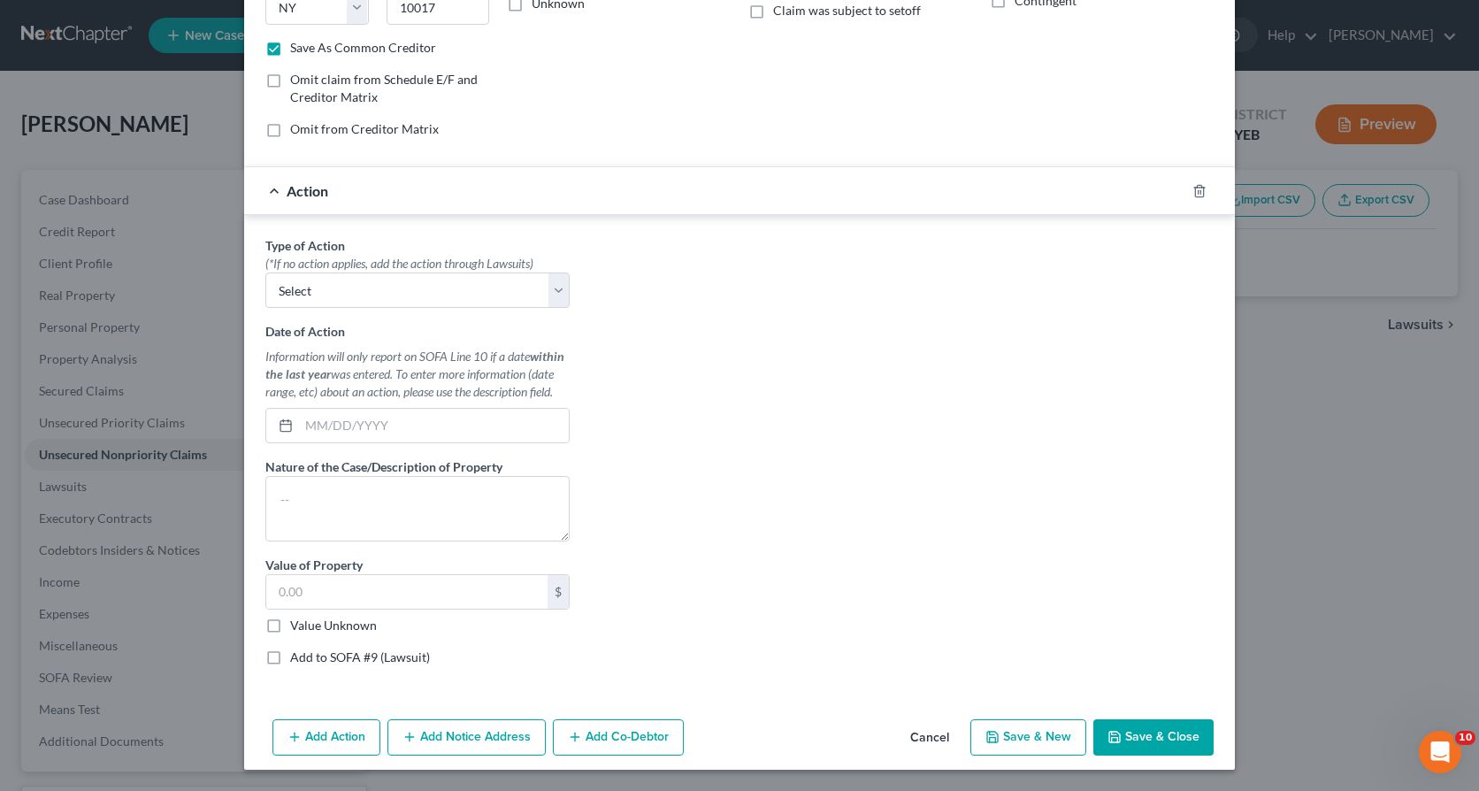
click at [1141, 740] on button "Save & Close" at bounding box center [1153, 737] width 120 height 37
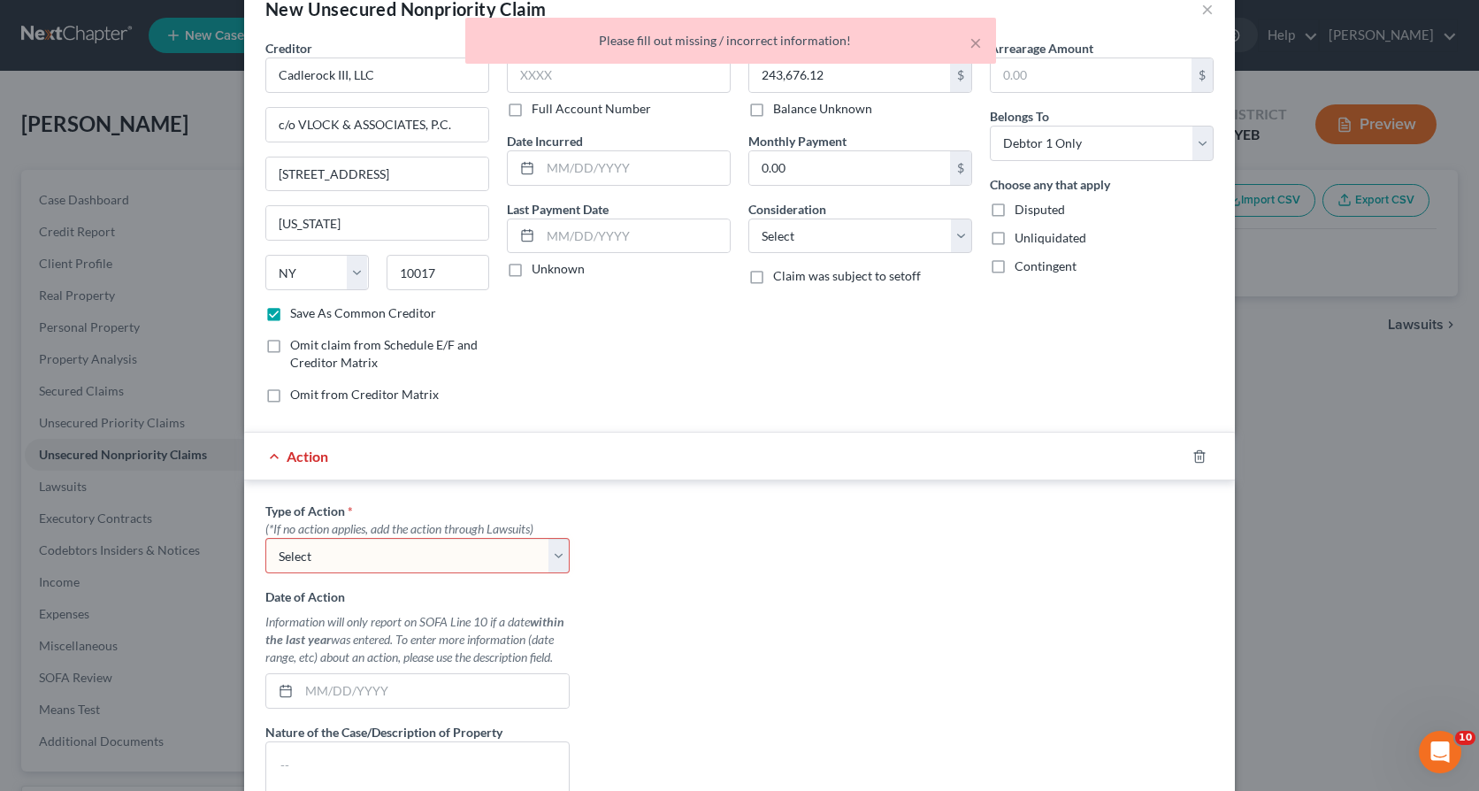
scroll to position [0, 0]
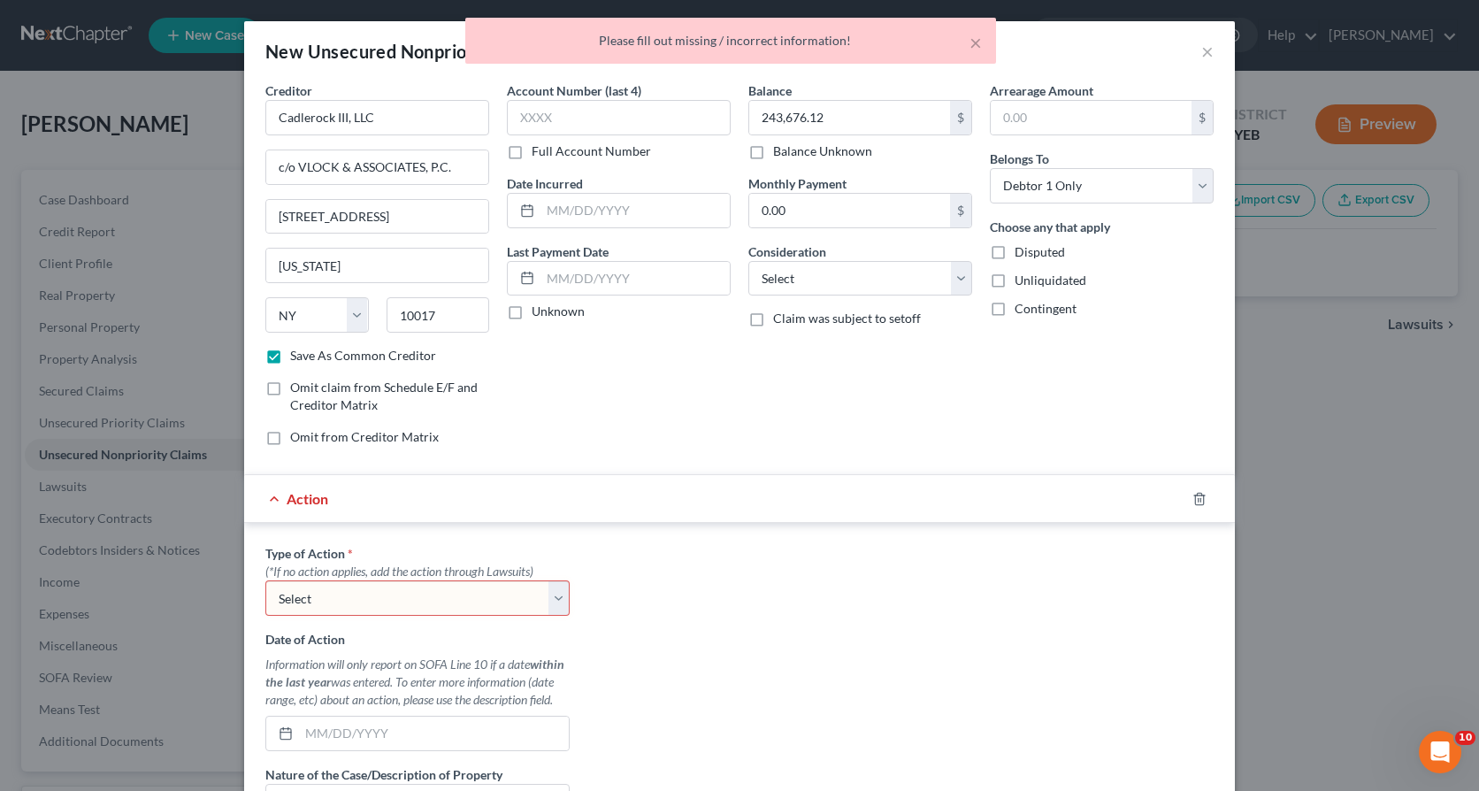
click at [940, 386] on div "Balance 243,676.12 $ Balance Unknown Balance Undetermined 243,676.12 $ Balance …" at bounding box center [860, 270] width 241 height 379
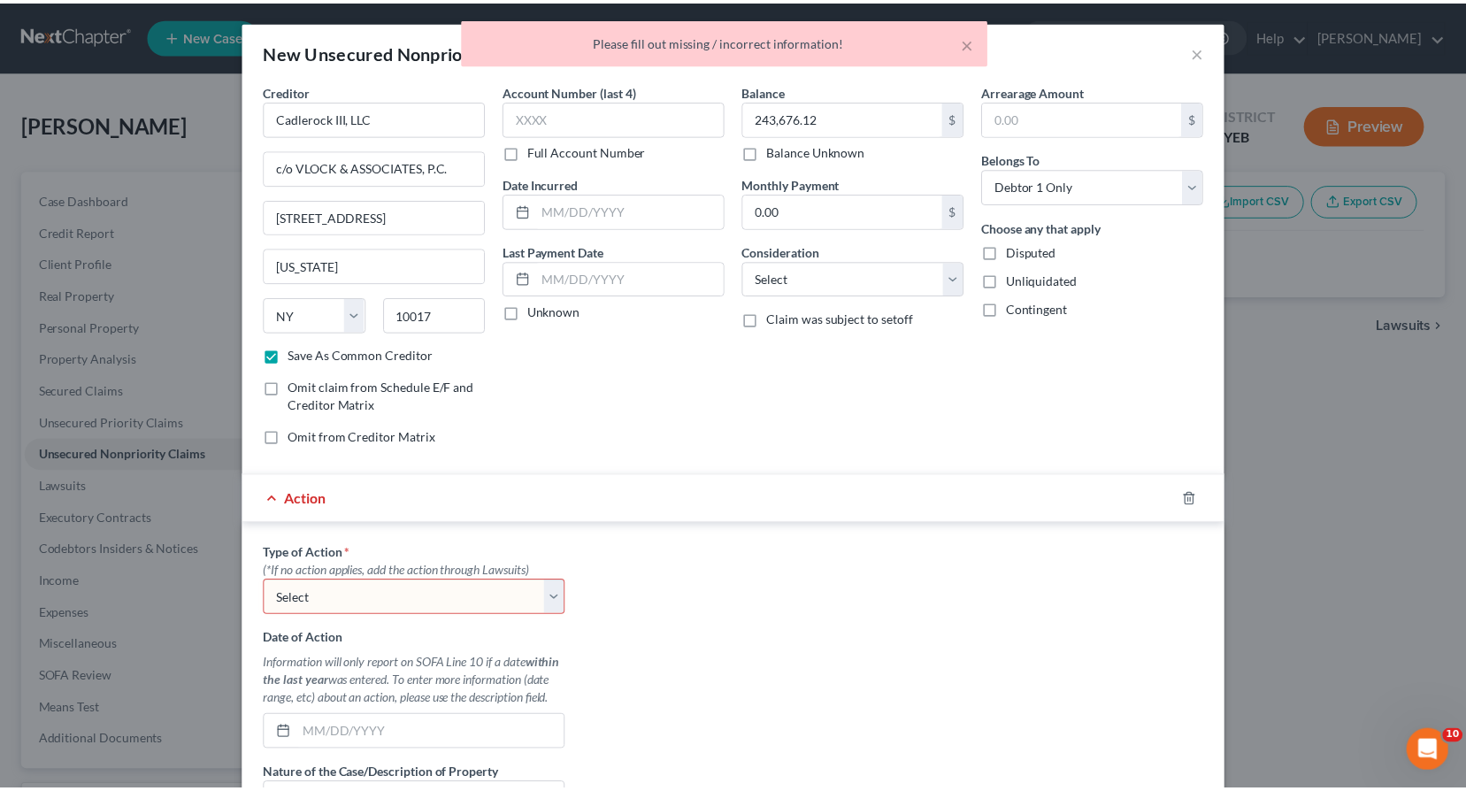
scroll to position [308, 0]
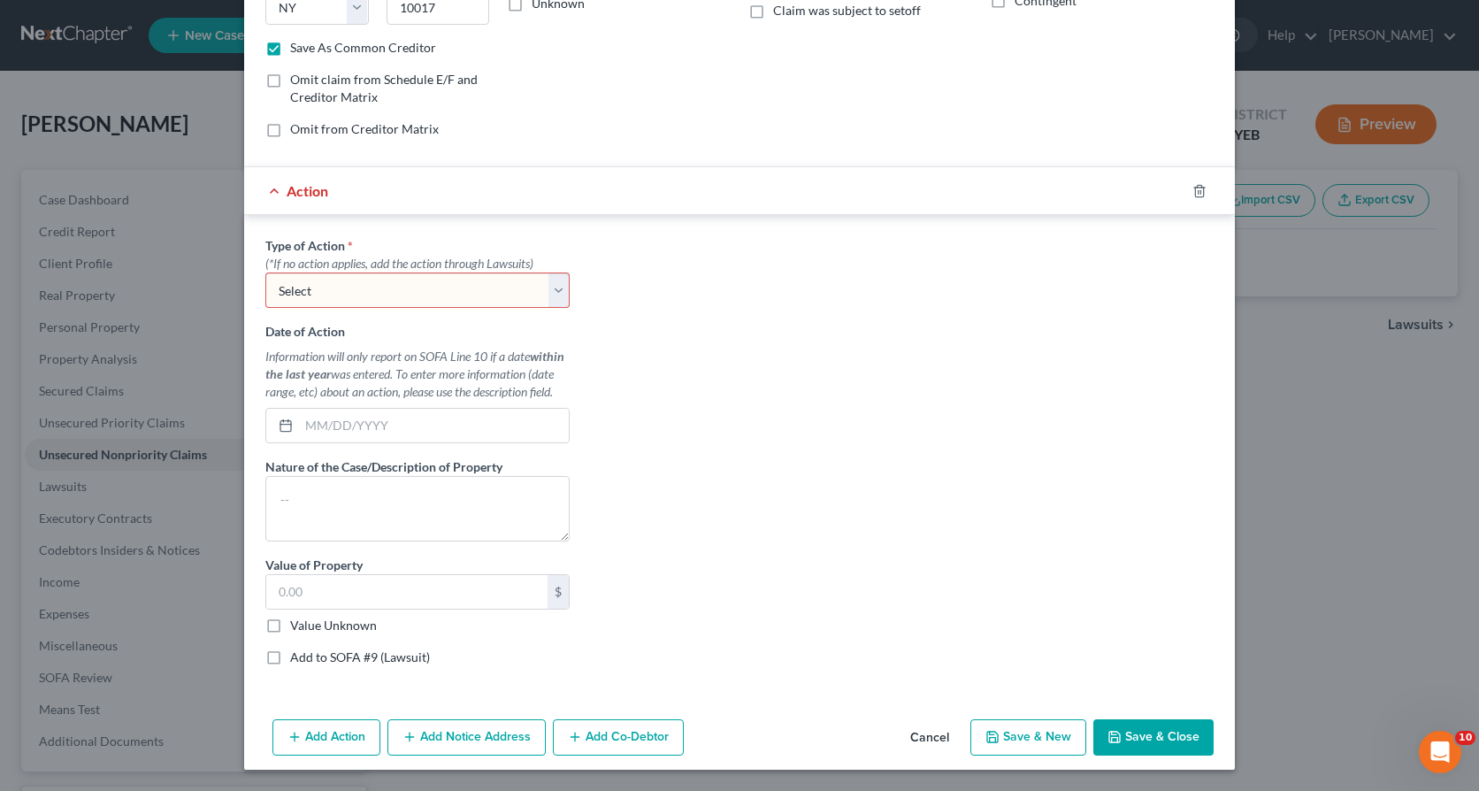
click at [931, 740] on button "Cancel" at bounding box center [929, 738] width 67 height 35
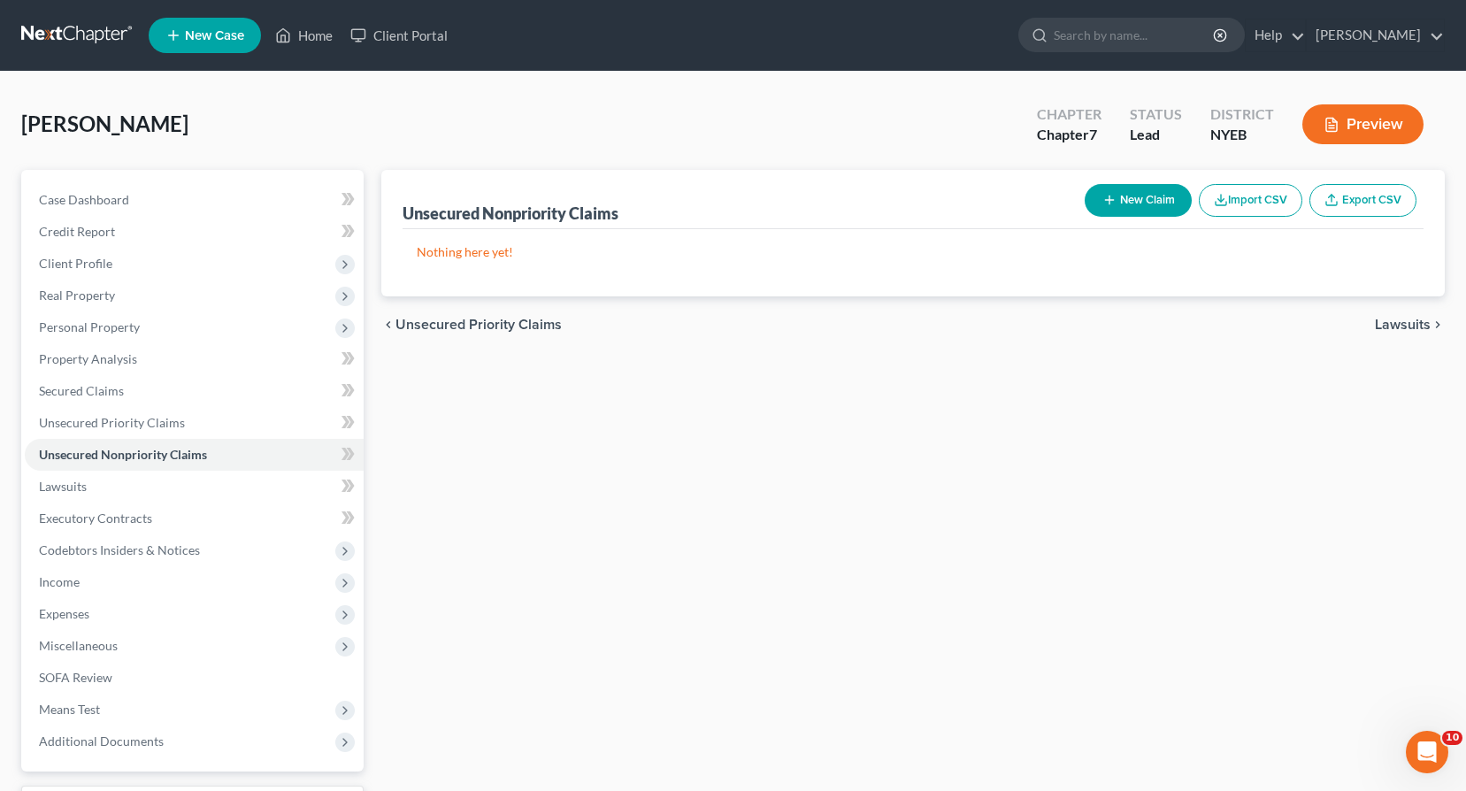
click at [1128, 202] on button "New Claim" at bounding box center [1138, 200] width 107 height 33
select select "0"
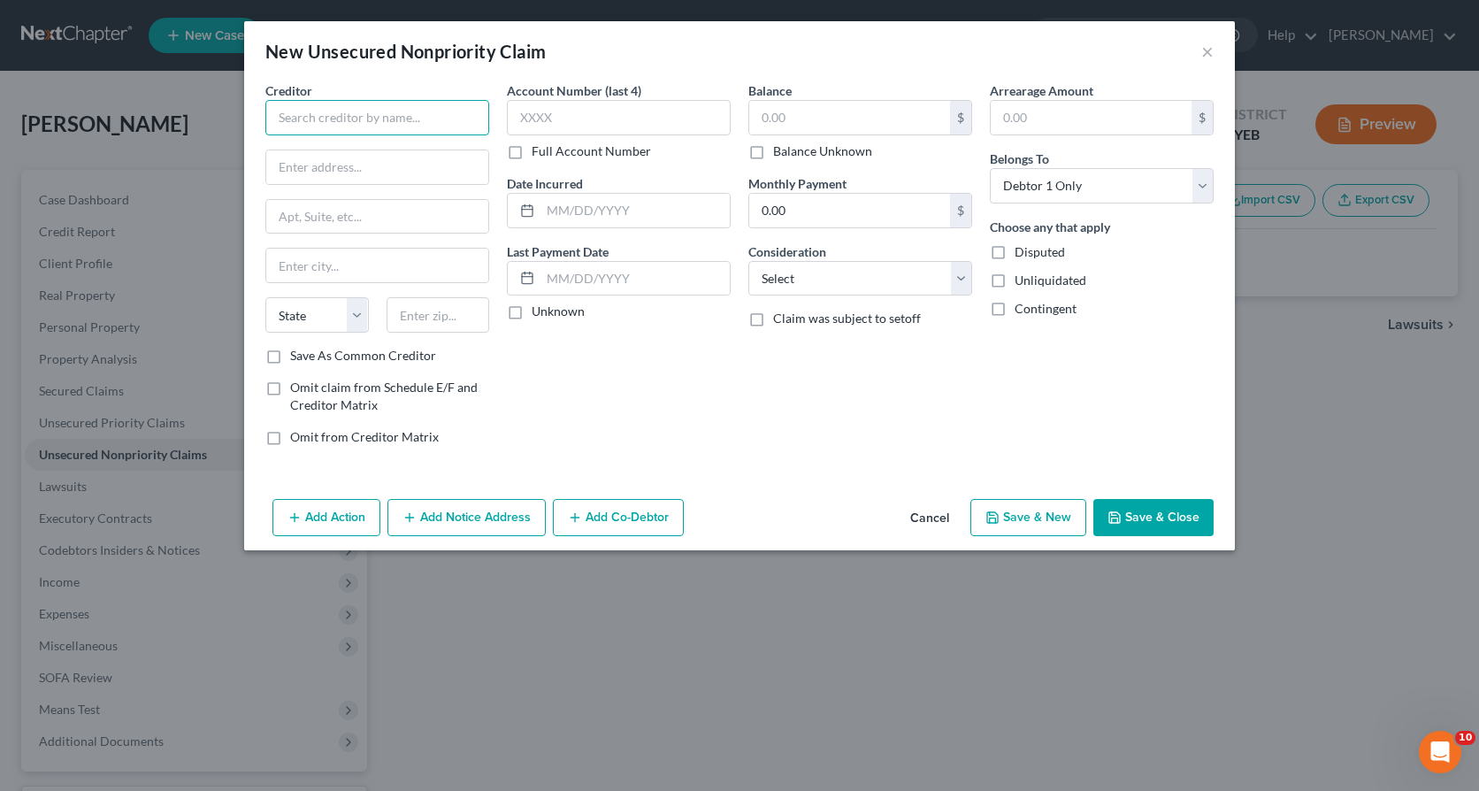
click at [383, 119] on input "text" at bounding box center [377, 117] width 224 height 35
type input "Cadlerock III, LLC"
type input "c/o VLOCK & ASSOCIATES, P.C."
type input "[US_STATE]"
select select "35"
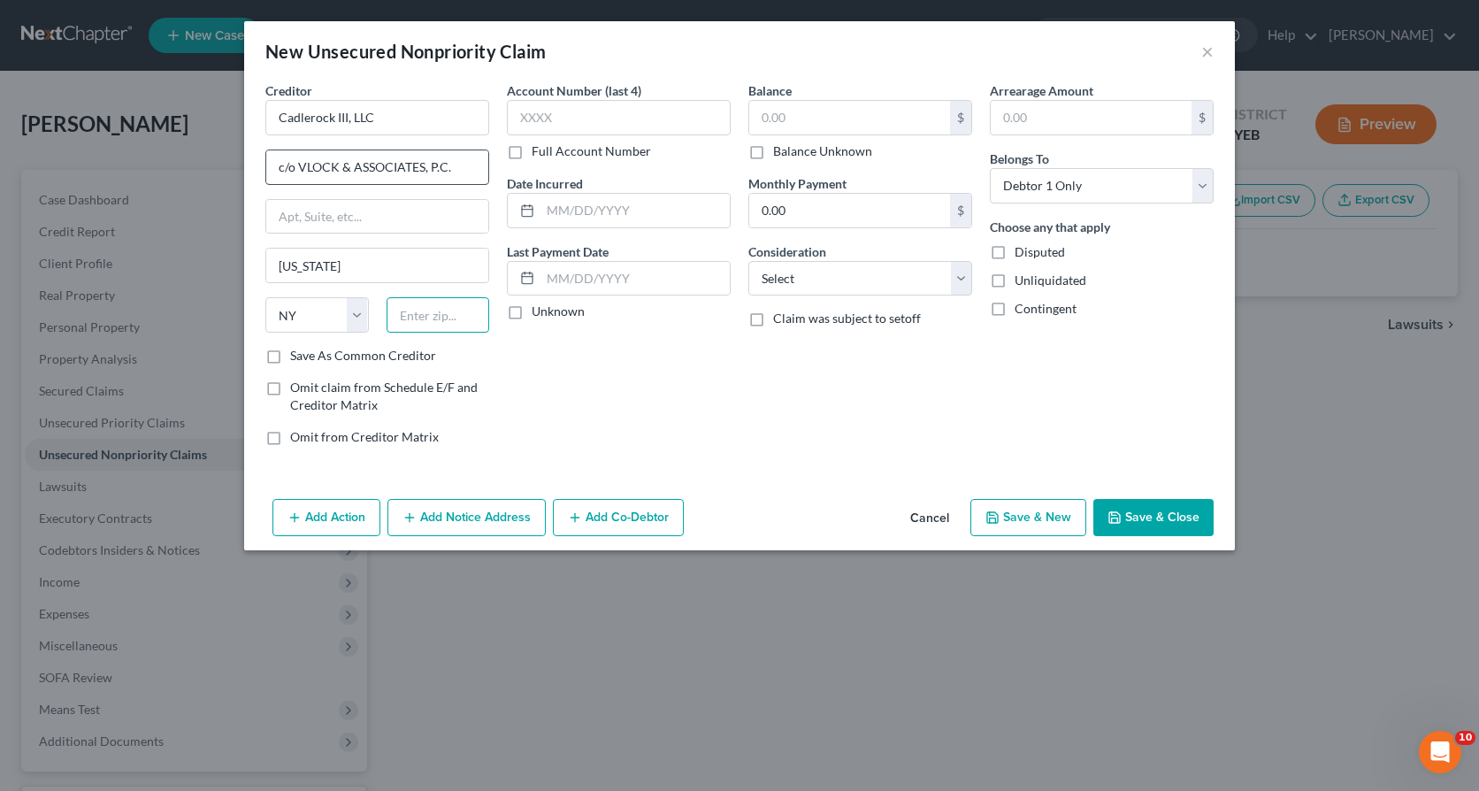
type input "10017"
type input "243,676.12"
click at [1125, 520] on button "Save & Close" at bounding box center [1153, 517] width 120 height 37
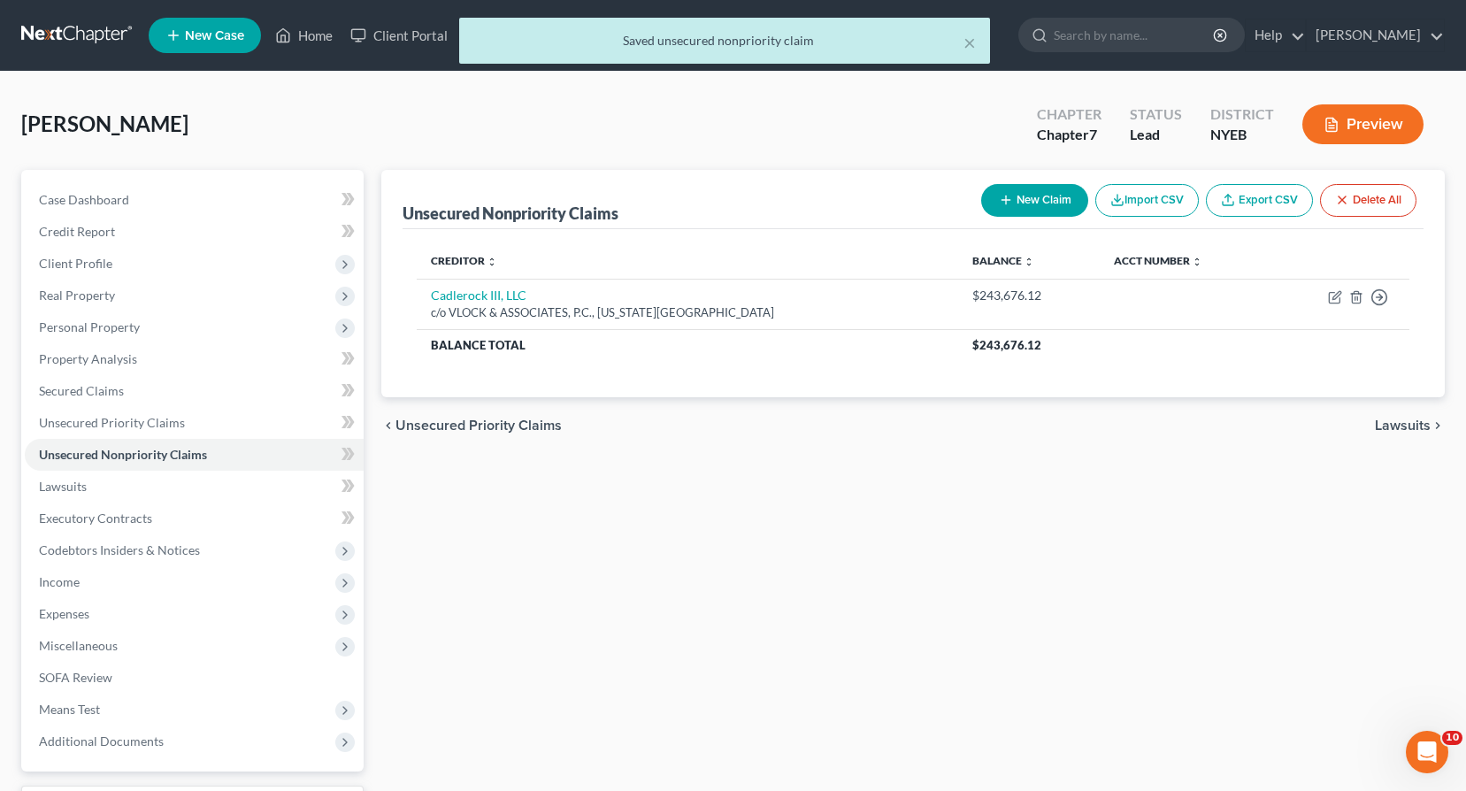
click at [1039, 203] on button "New Claim" at bounding box center [1034, 200] width 107 height 33
select select "0"
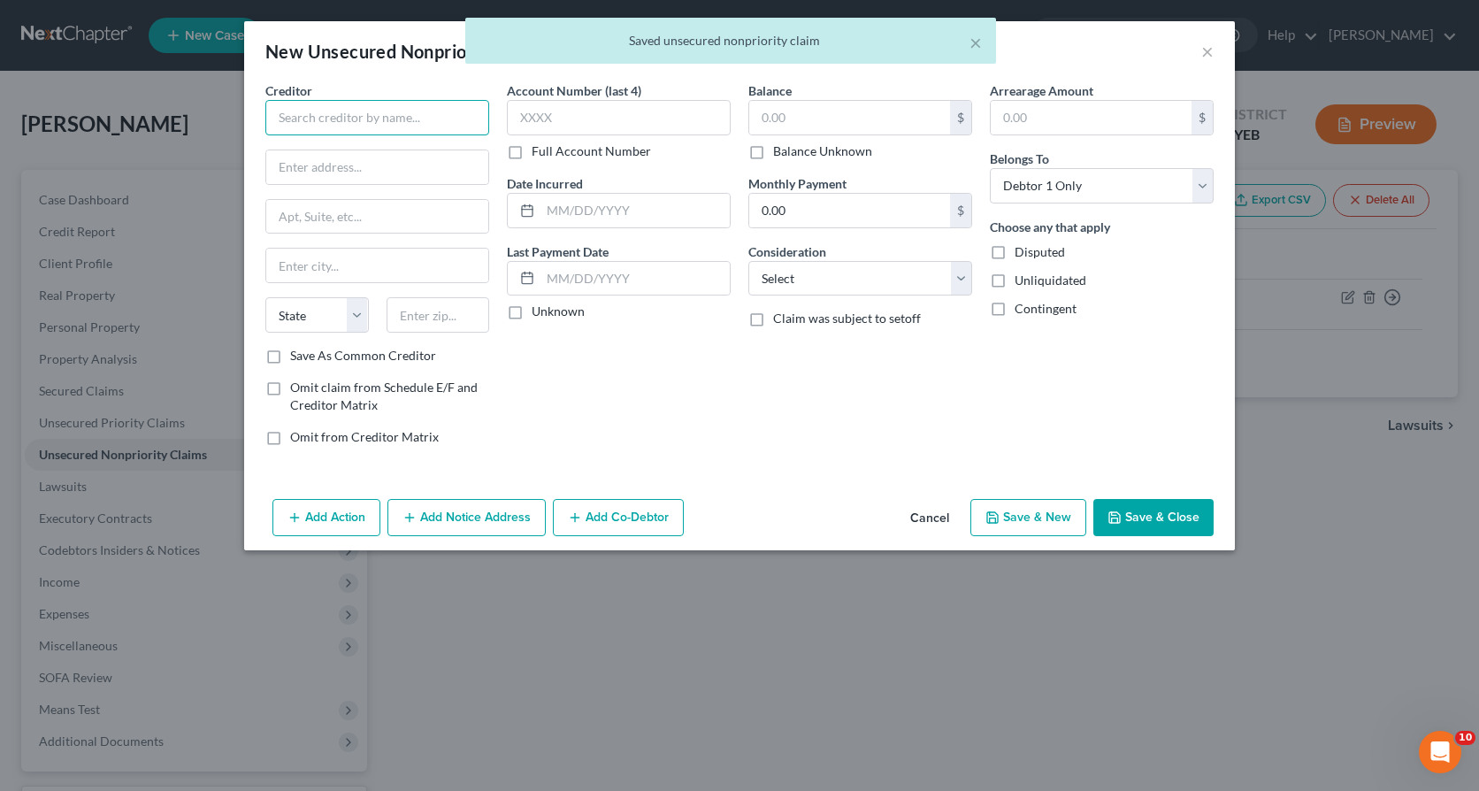
click at [348, 116] on input "text" at bounding box center [377, 117] width 224 height 35
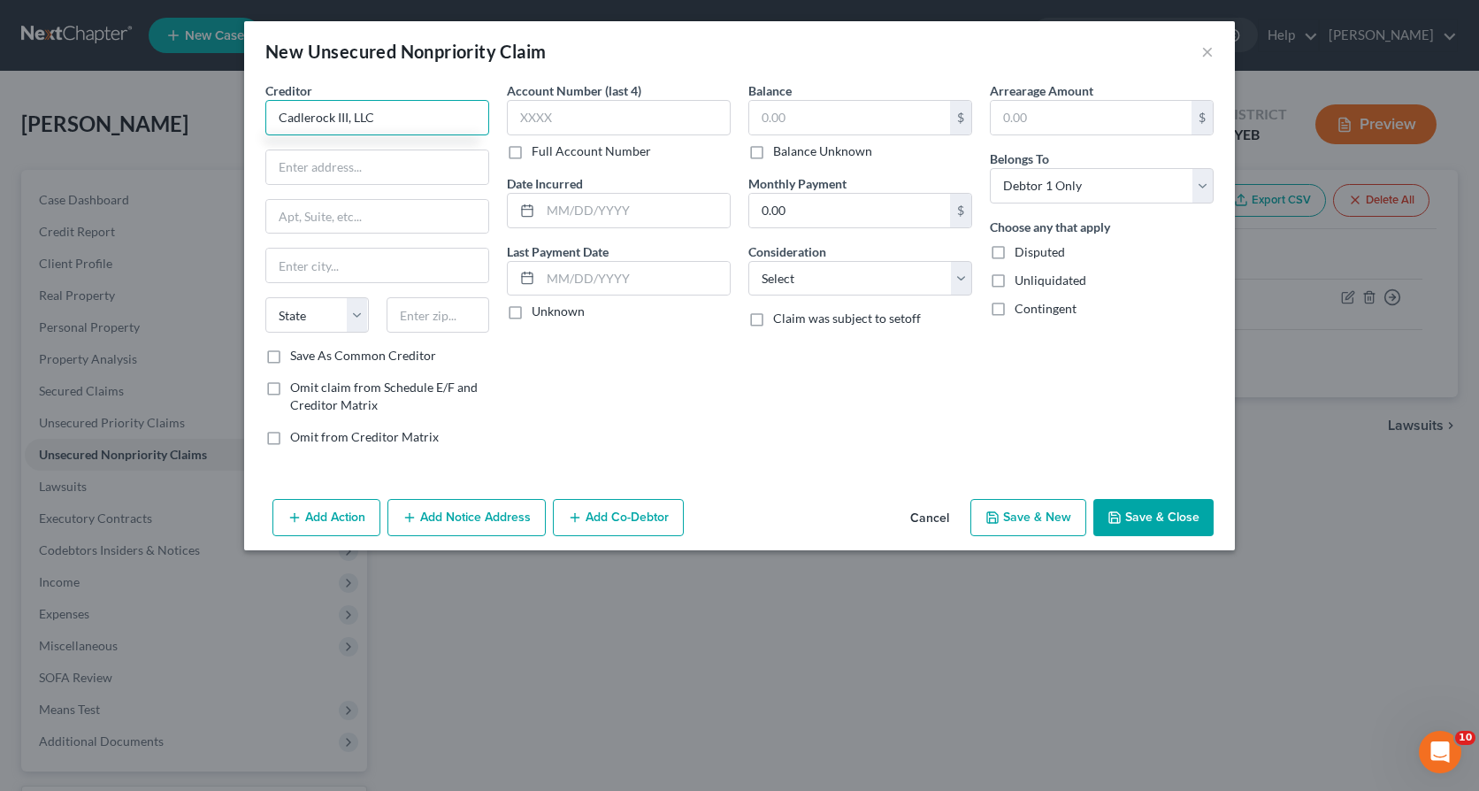
type input "Cadlerock III, LLC"
type input "c/o VLOCK & ASSOCIATES, P.C."
type input "[US_STATE]"
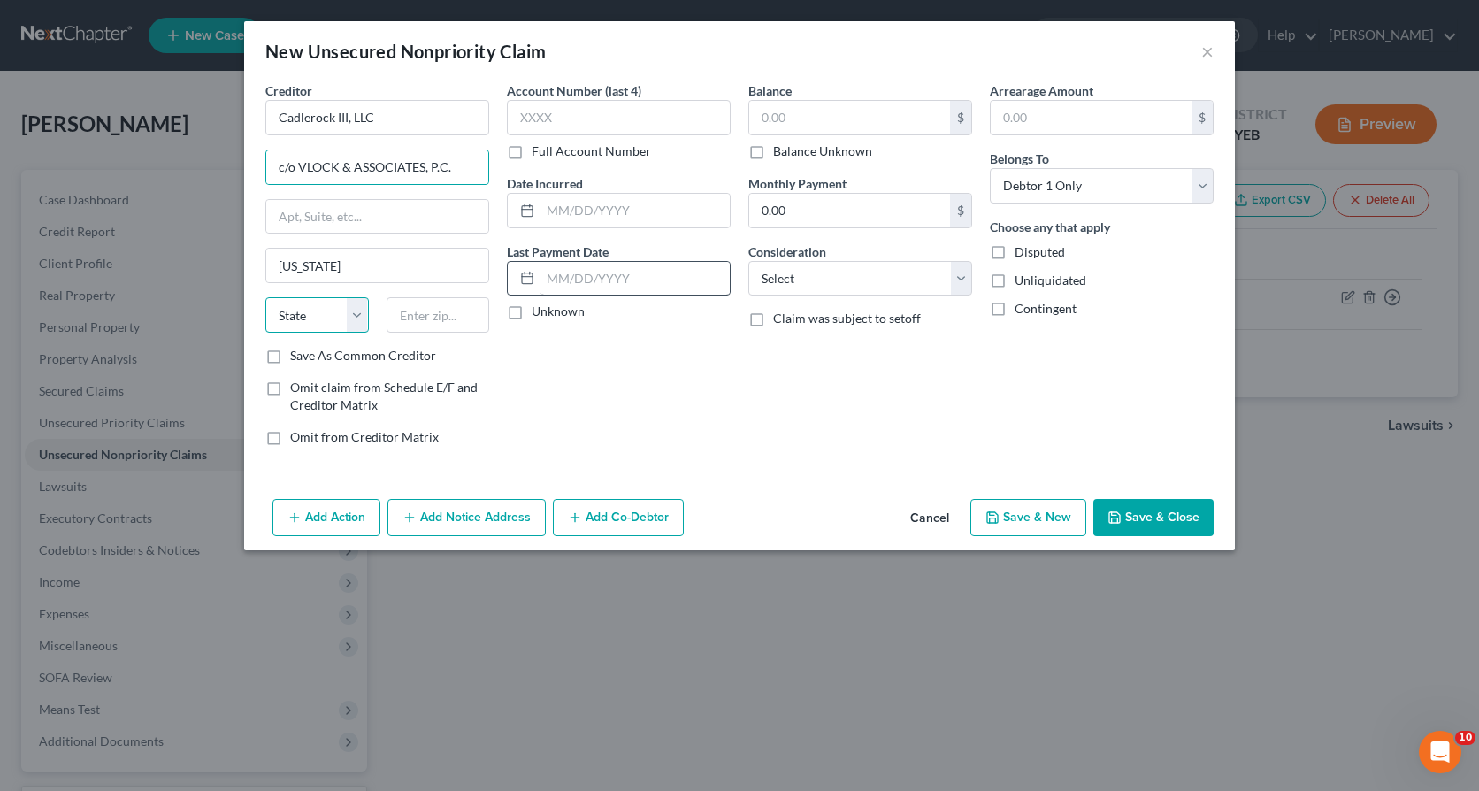
select select "35"
type input "10017"
click at [838, 118] on input "243,676.12" at bounding box center [849, 118] width 201 height 34
type input "127,883.99"
click at [1138, 518] on button "Save & Close" at bounding box center [1153, 517] width 120 height 37
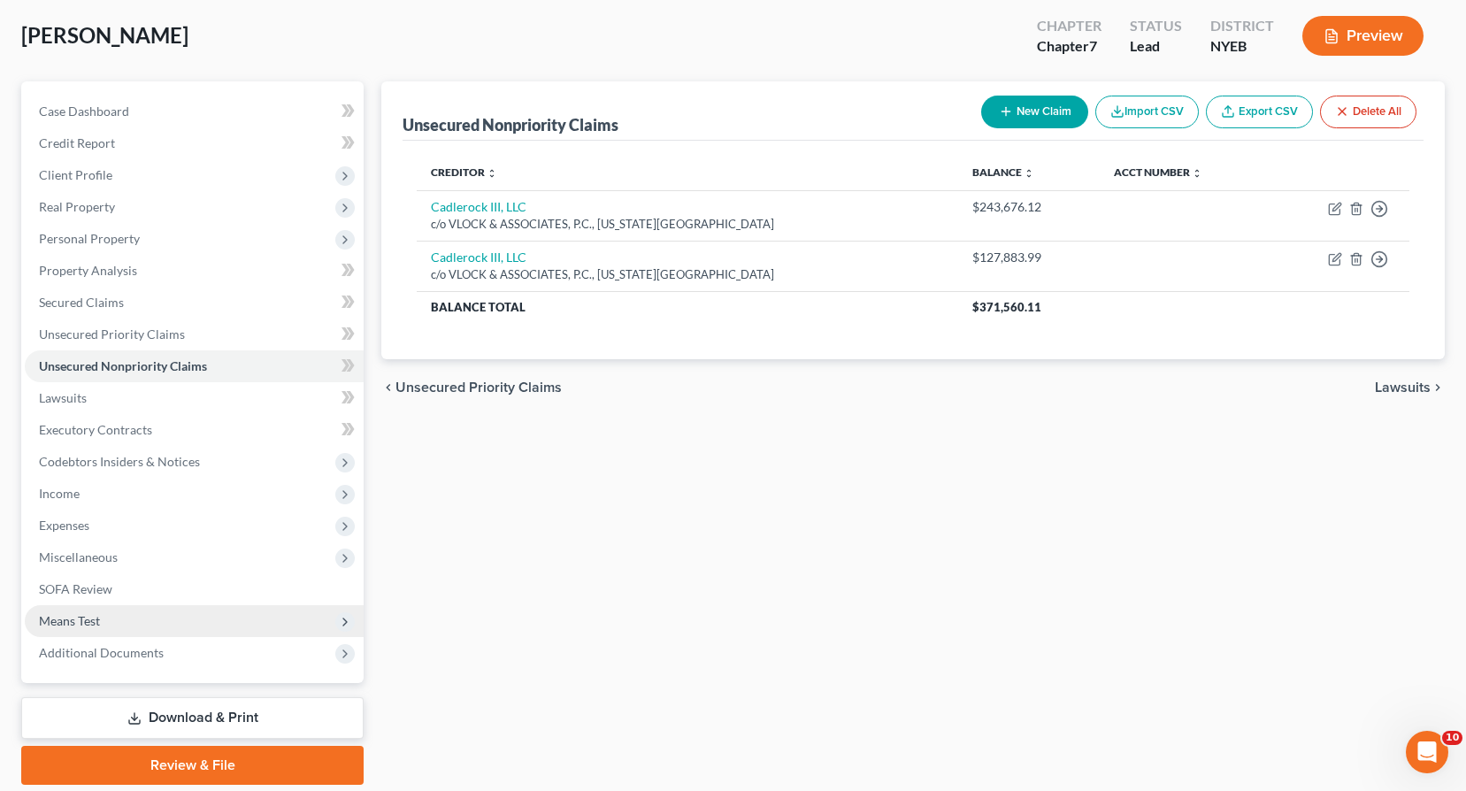
scroll to position [149, 0]
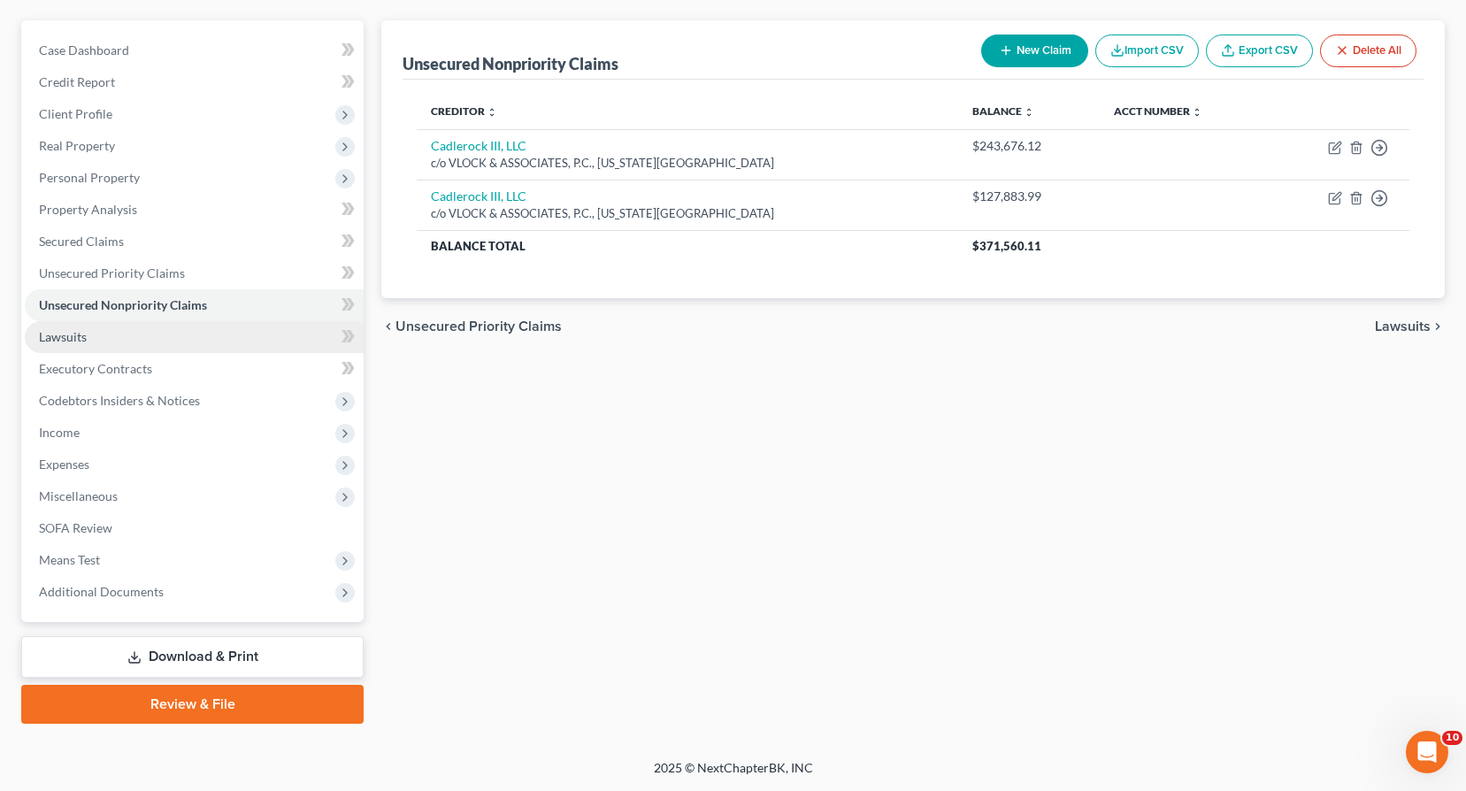
click at [88, 340] on link "Lawsuits" at bounding box center [194, 337] width 339 height 32
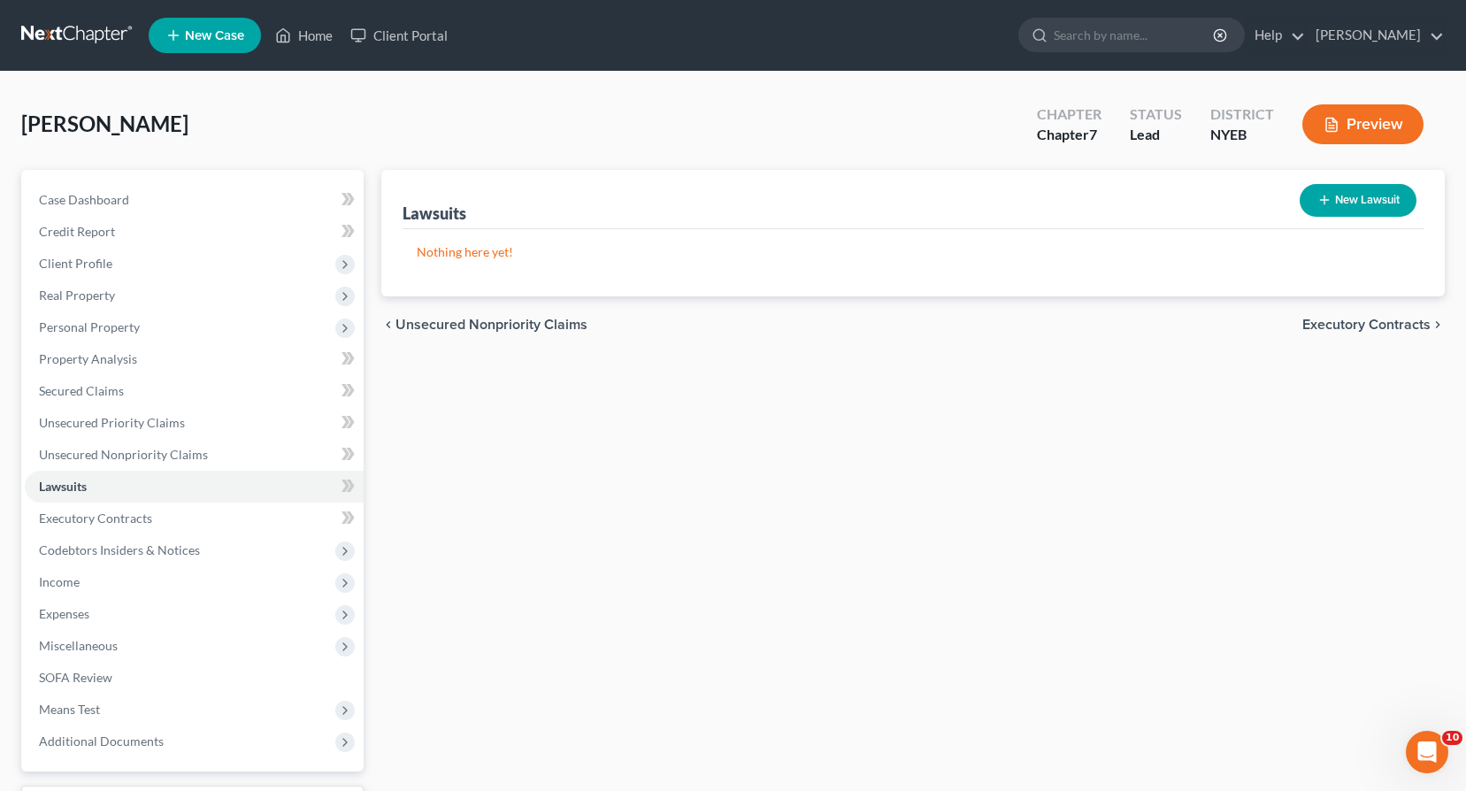
click at [1356, 201] on button "New Lawsuit" at bounding box center [1357, 200] width 117 height 33
select select "0"
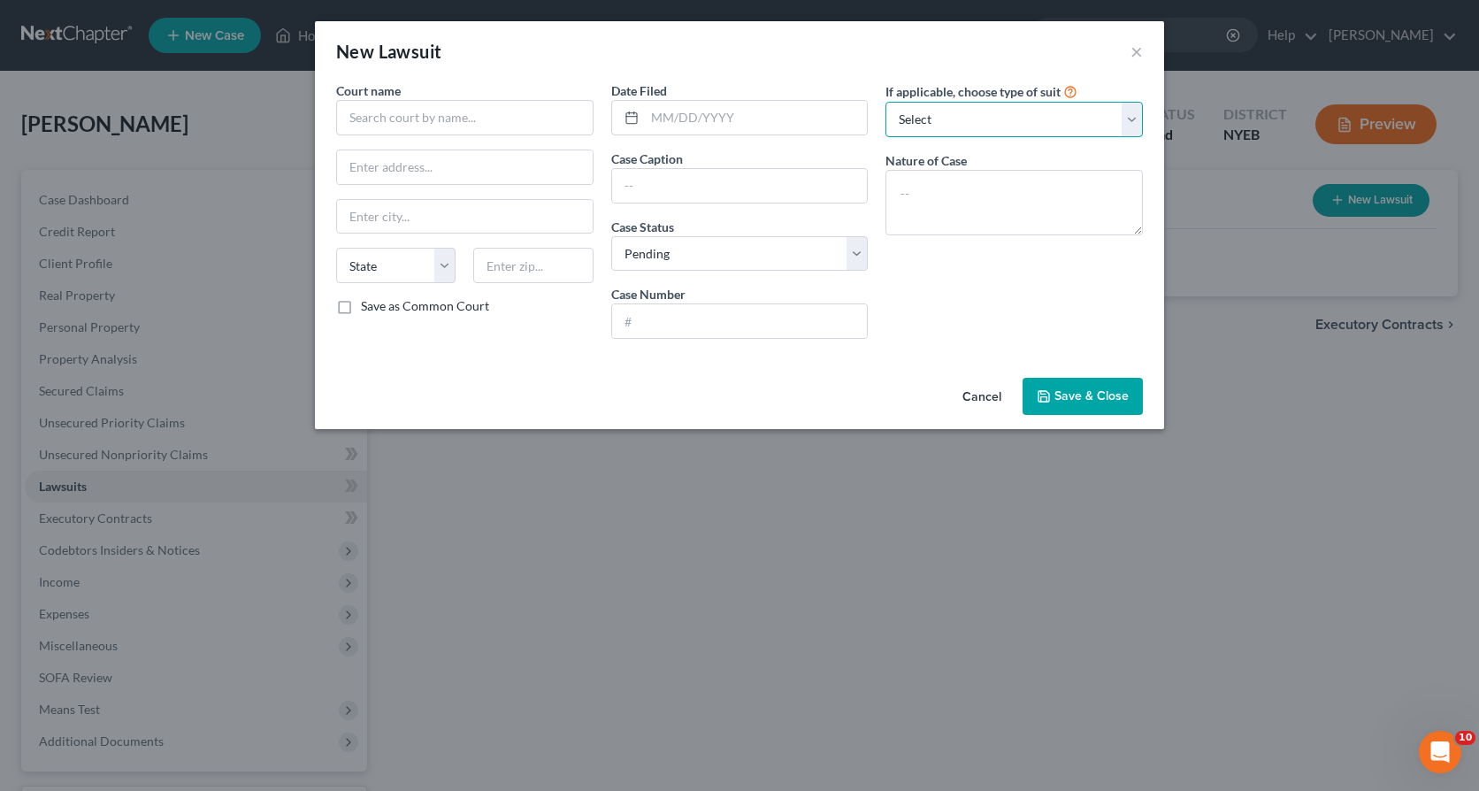
click at [1134, 127] on select "Select Repossession Garnishment Foreclosure Attached, Seized, Or Levied Other" at bounding box center [1013, 119] width 257 height 35
click at [1184, 287] on div "New Lawsuit × Court name * State [US_STATE] AK AR AZ CA CO CT DE DC [GEOGRAPHIC…" at bounding box center [739, 395] width 1479 height 791
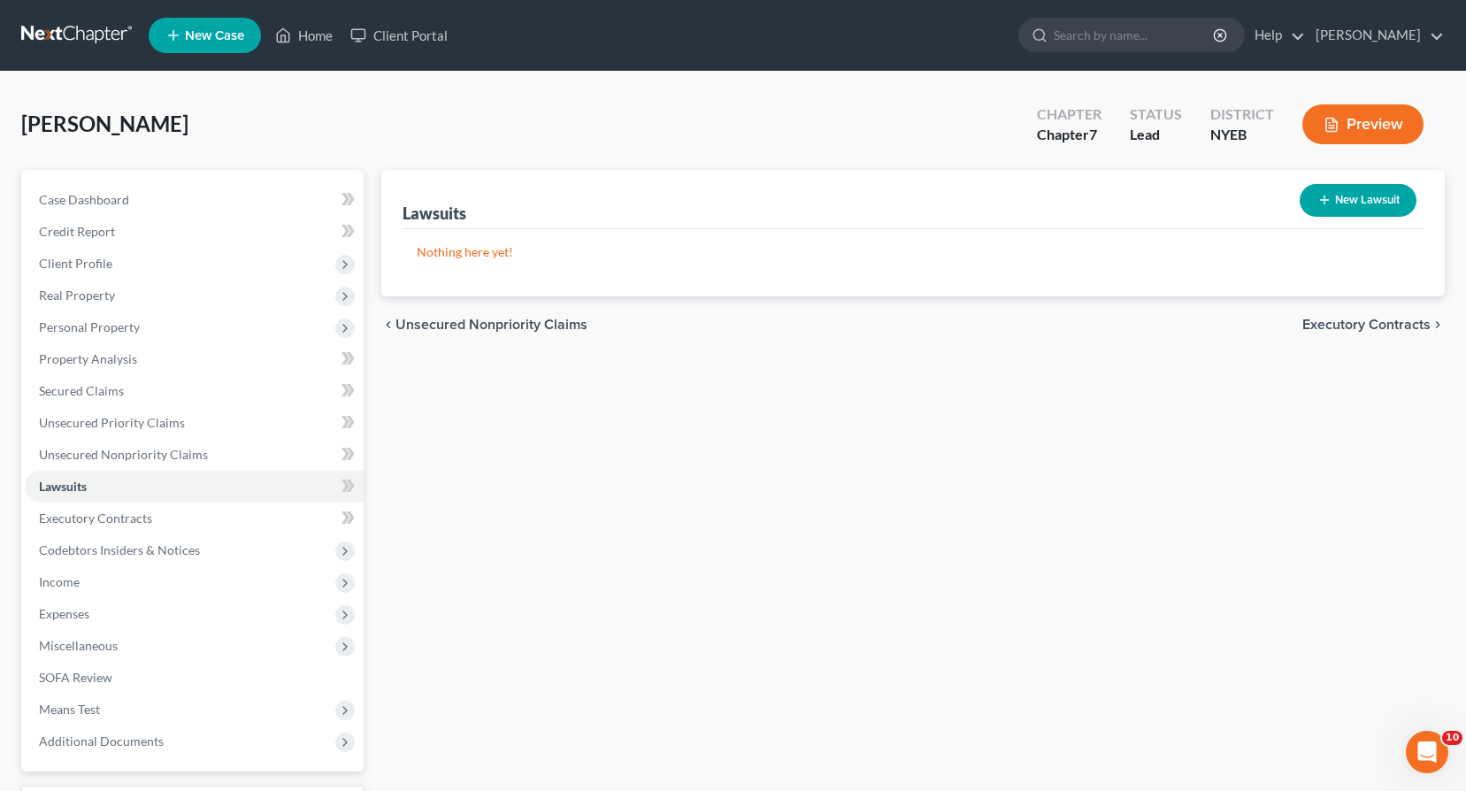
click at [1329, 195] on icon "button" at bounding box center [1324, 200] width 14 height 14
select select "0"
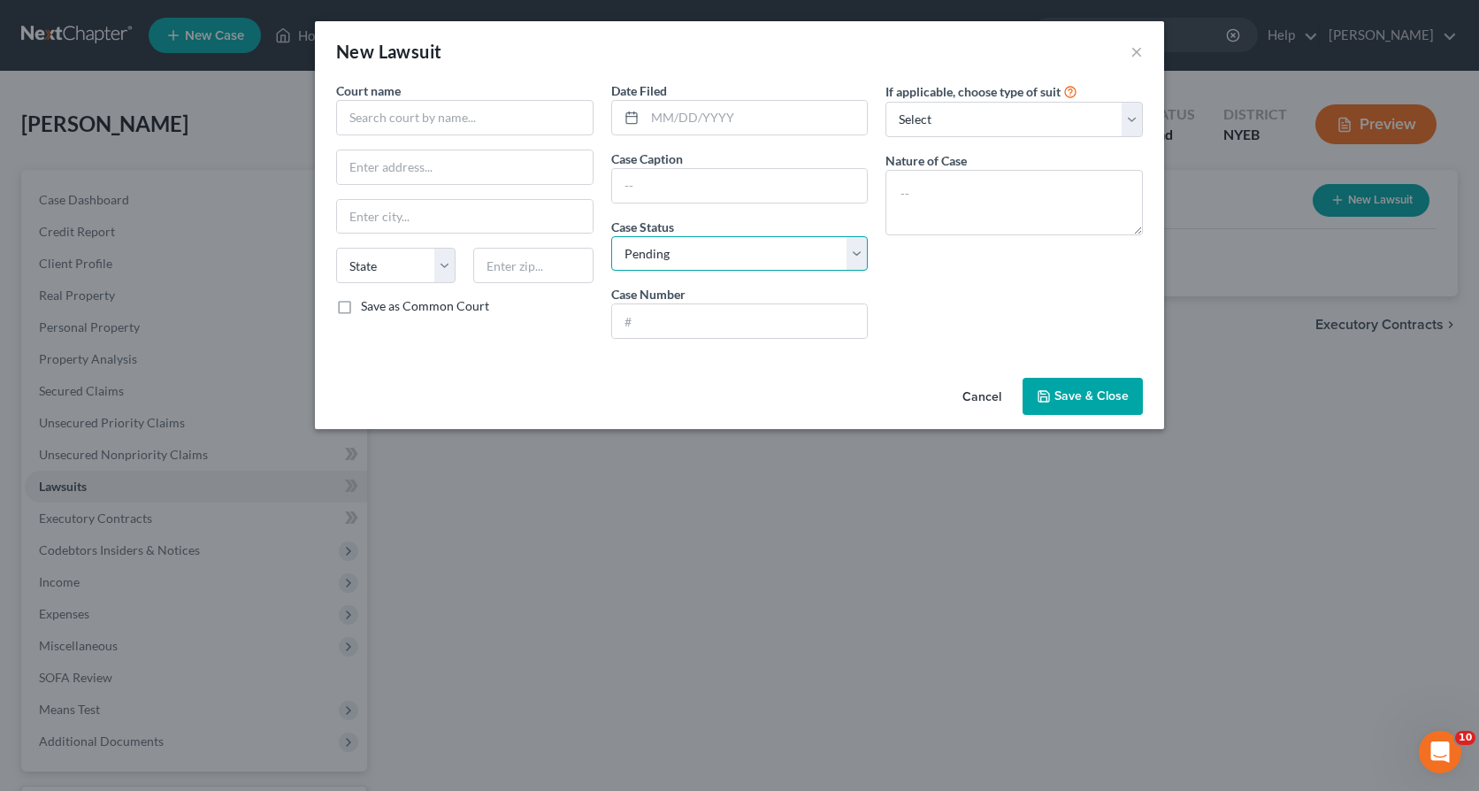
click at [855, 252] on select "Select Pending On Appeal Concluded" at bounding box center [739, 253] width 257 height 35
click at [979, 399] on button "Cancel" at bounding box center [981, 396] width 67 height 35
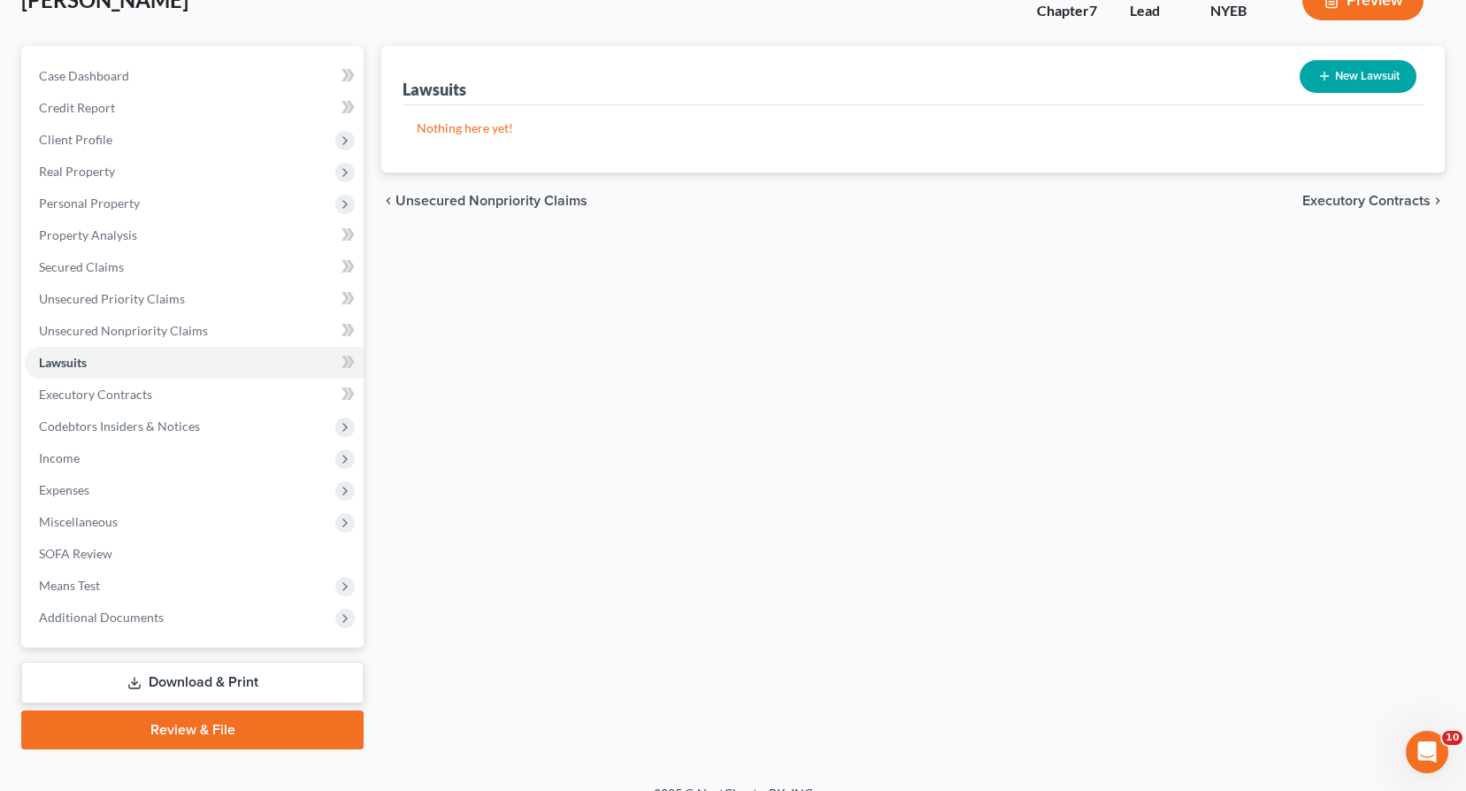
scroll to position [149, 0]
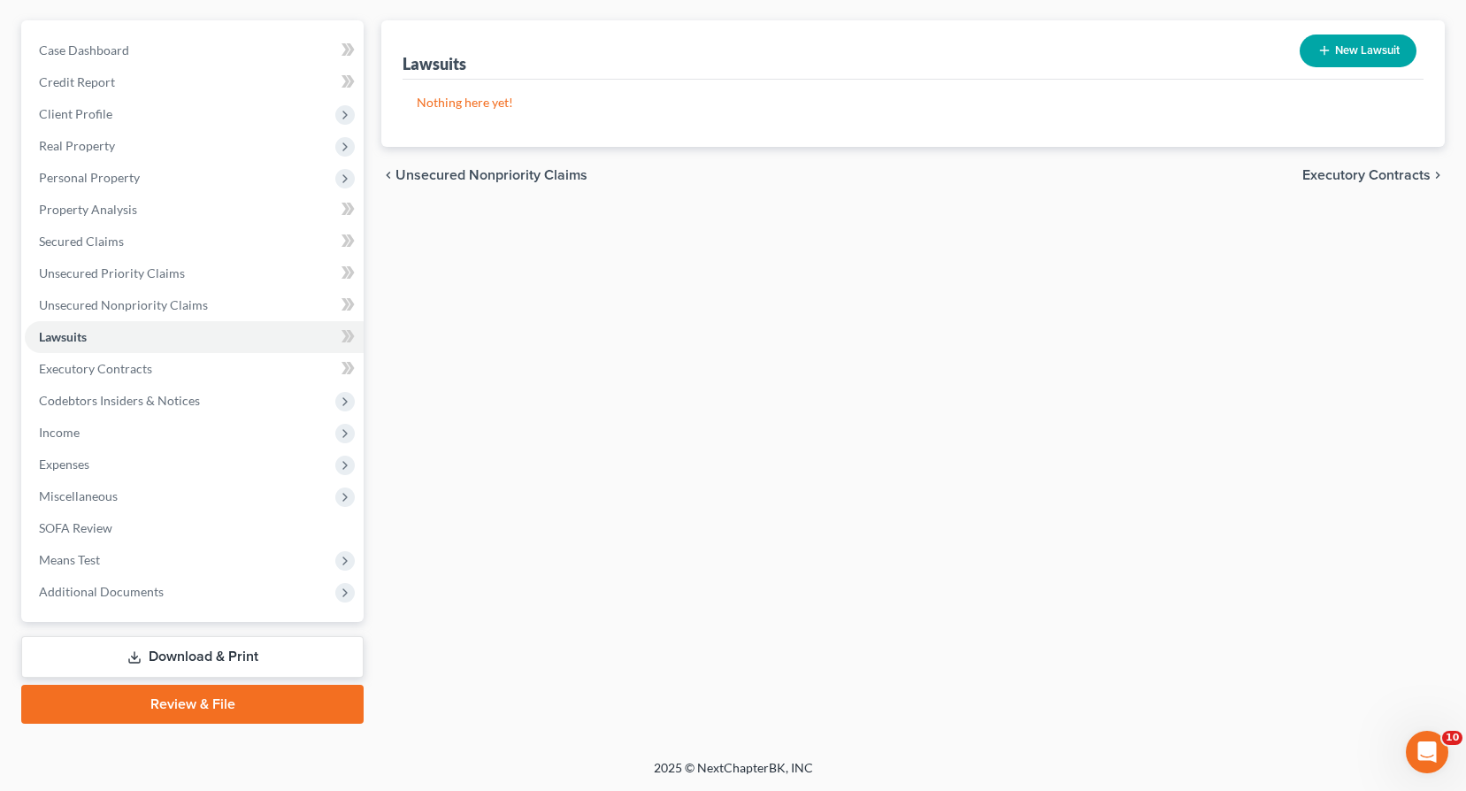
click at [196, 656] on link "Download & Print" at bounding box center [192, 657] width 342 height 42
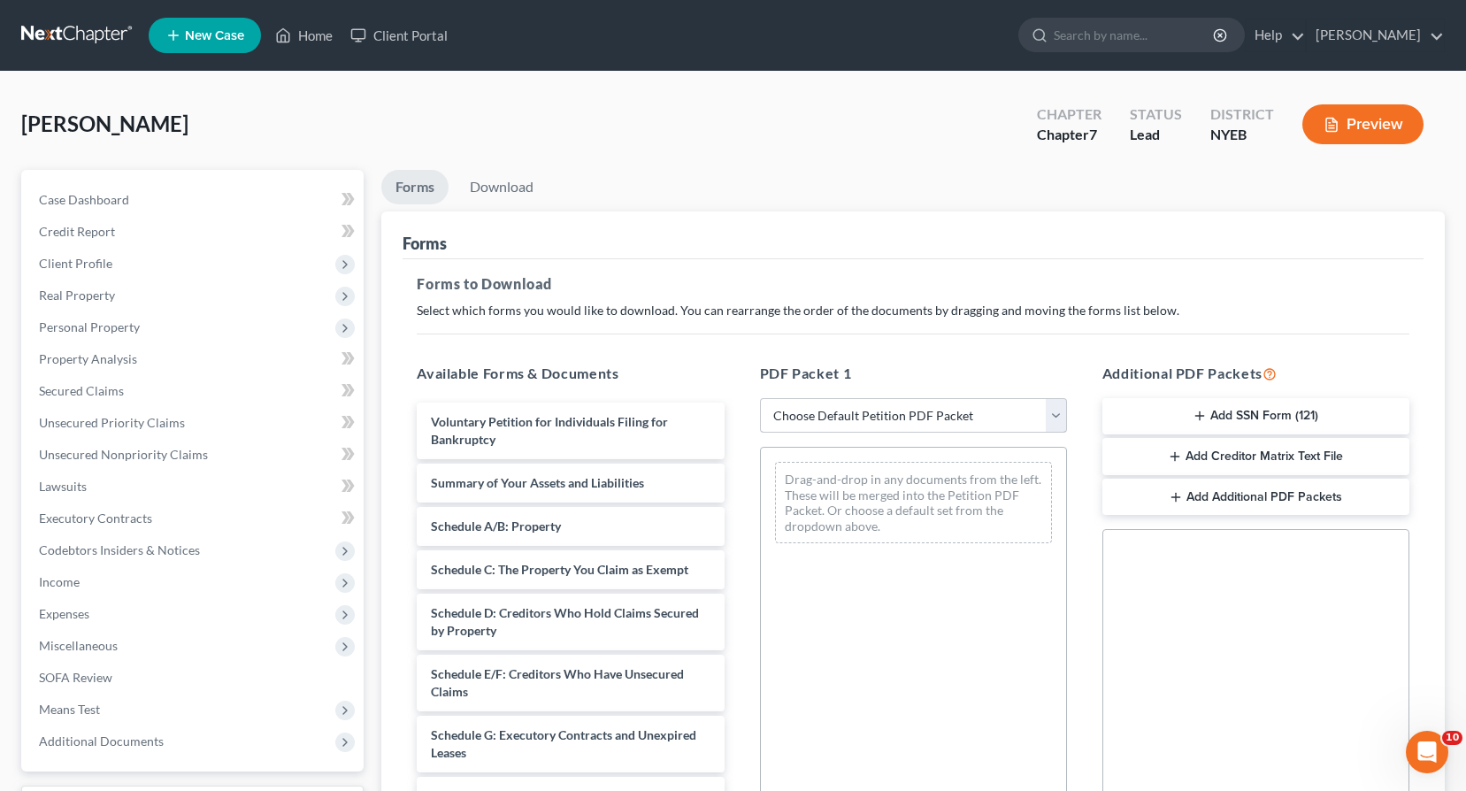
click at [1054, 418] on select "Choose Default Petition PDF Packet Complete Bankruptcy Petition (all forms and …" at bounding box center [913, 415] width 307 height 35
select select "0"
click at [766, 398] on select "Choose Default Petition PDF Packet Complete Bankruptcy Petition (all forms and …" at bounding box center [913, 415] width 307 height 35
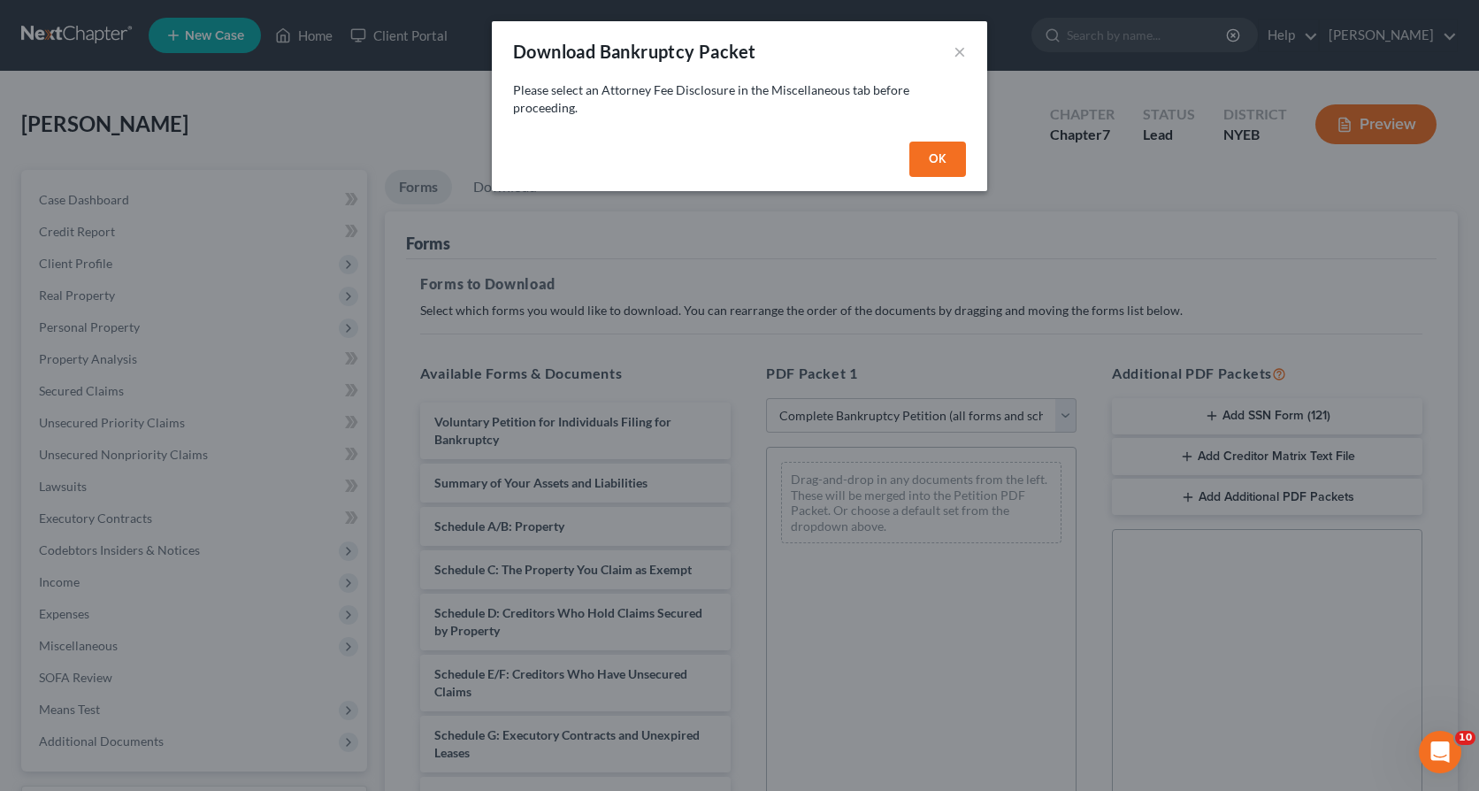
drag, startPoint x: 935, startPoint y: 157, endPoint x: 919, endPoint y: 169, distance: 19.6
click at [934, 158] on button "OK" at bounding box center [937, 159] width 57 height 35
select select
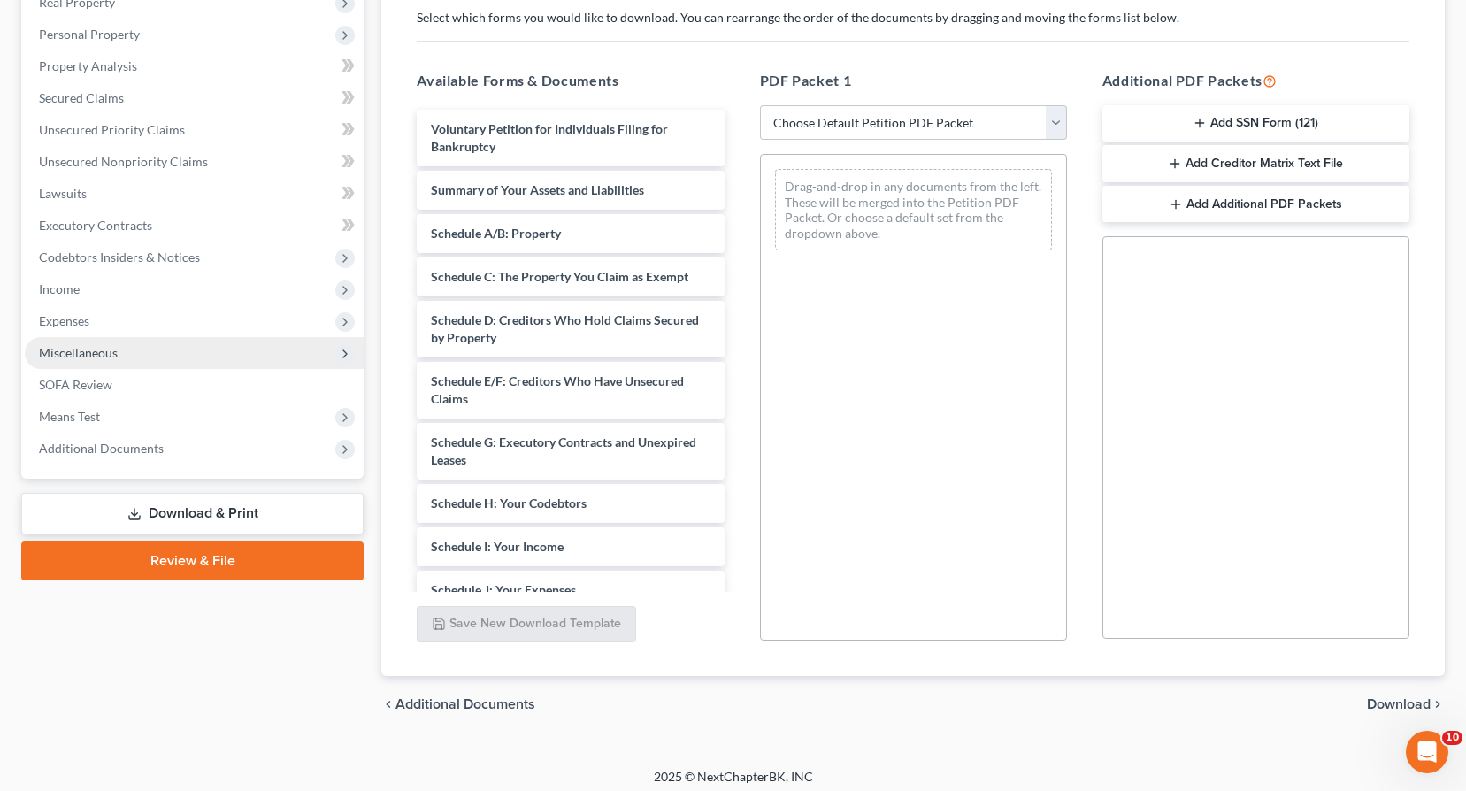
scroll to position [302, 0]
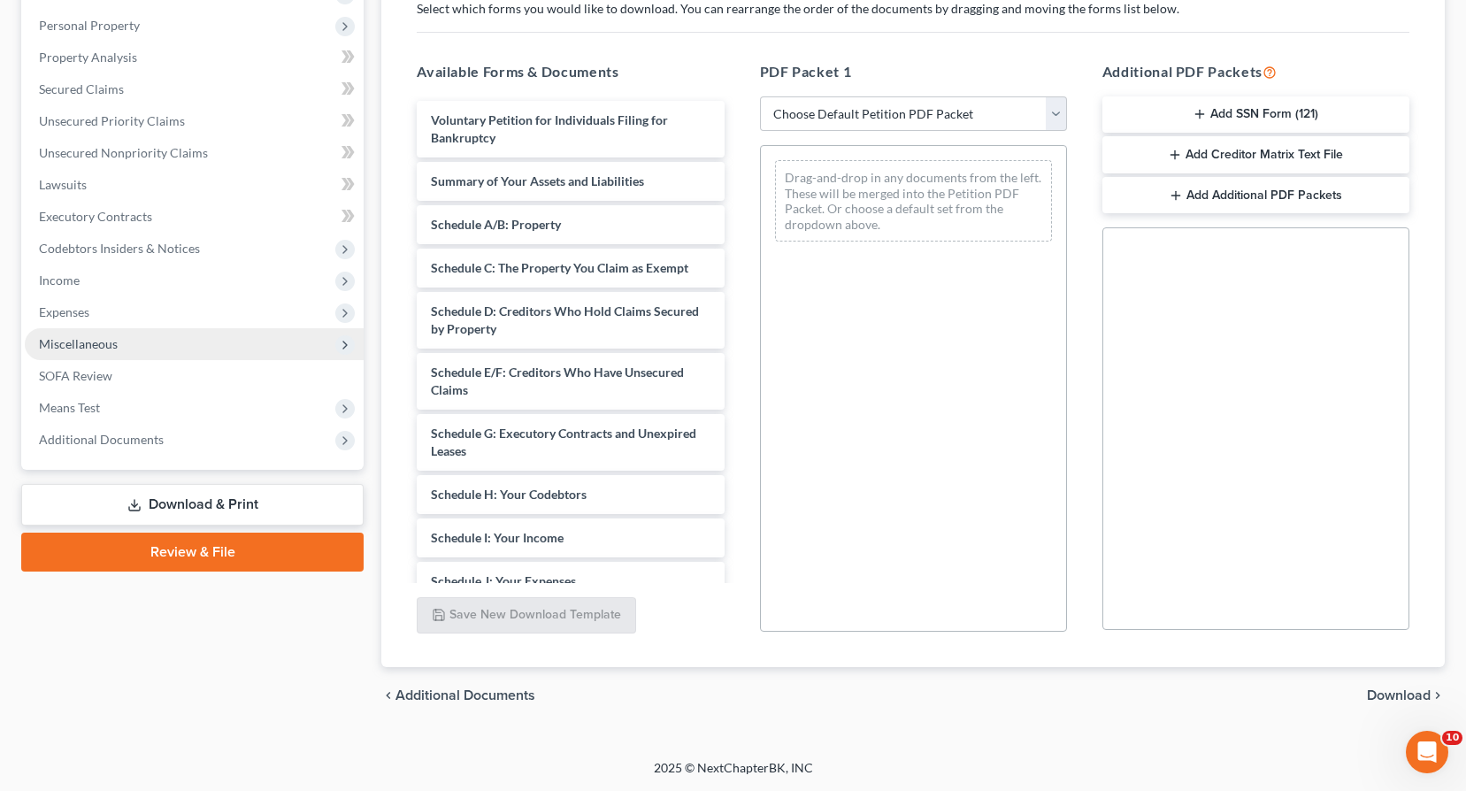
click at [97, 338] on span "Miscellaneous" at bounding box center [78, 343] width 79 height 15
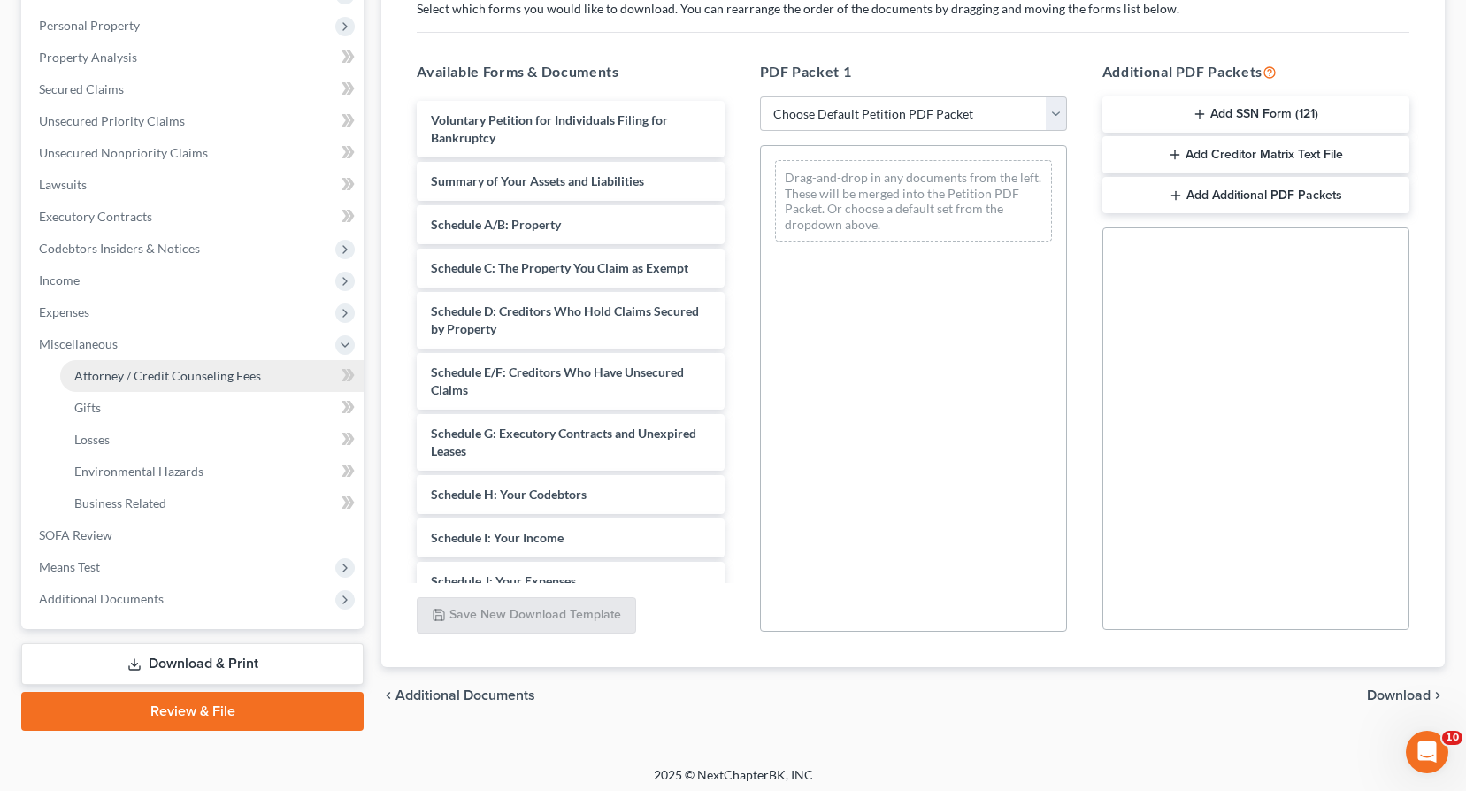
click at [136, 382] on span "Attorney / Credit Counseling Fees" at bounding box center [167, 375] width 187 height 15
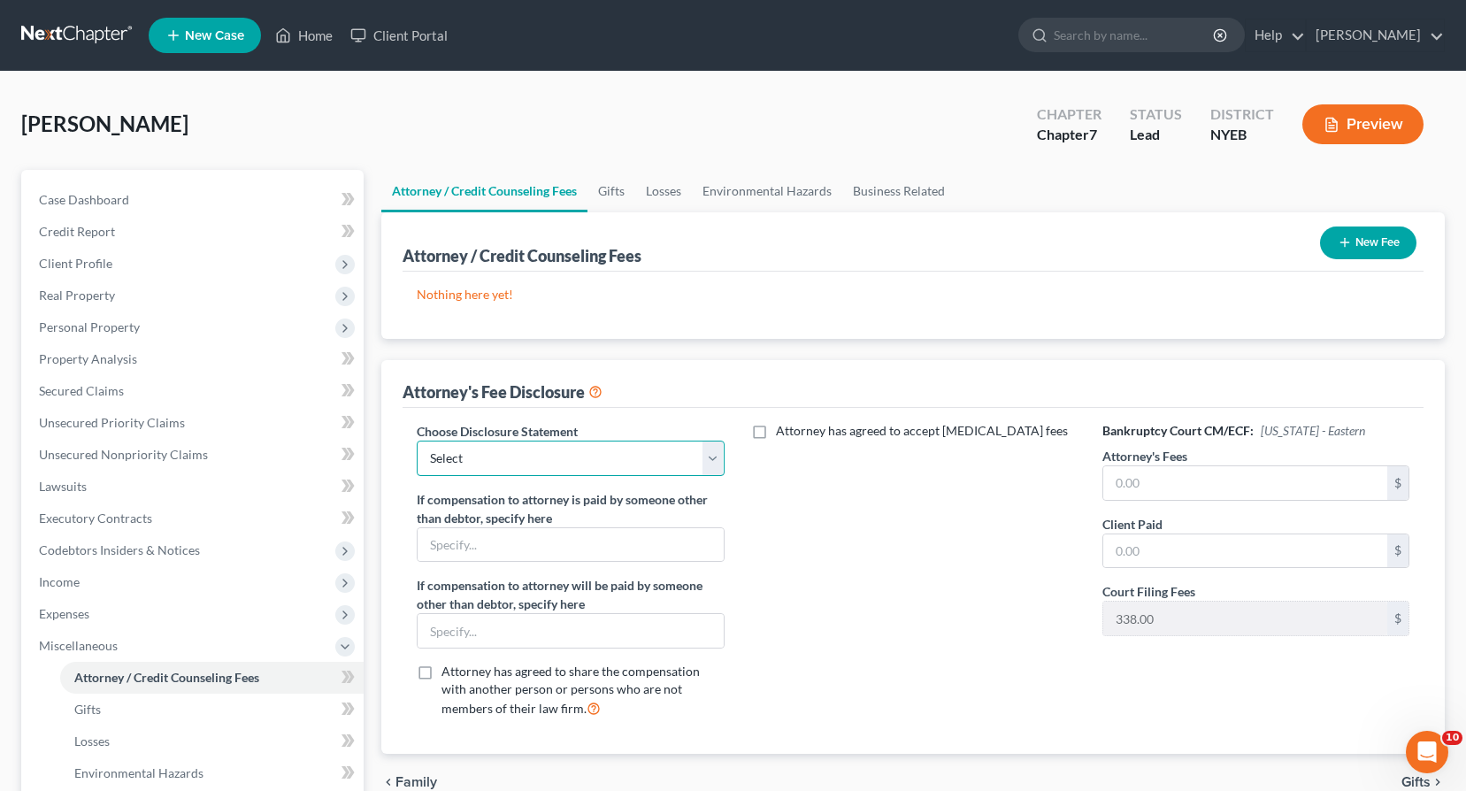
click at [717, 464] on select "Select Attorney" at bounding box center [570, 458] width 307 height 35
select select "0"
click at [417, 441] on select "Select Attorney" at bounding box center [570, 458] width 307 height 35
click at [1131, 477] on input "text" at bounding box center [1245, 483] width 284 height 34
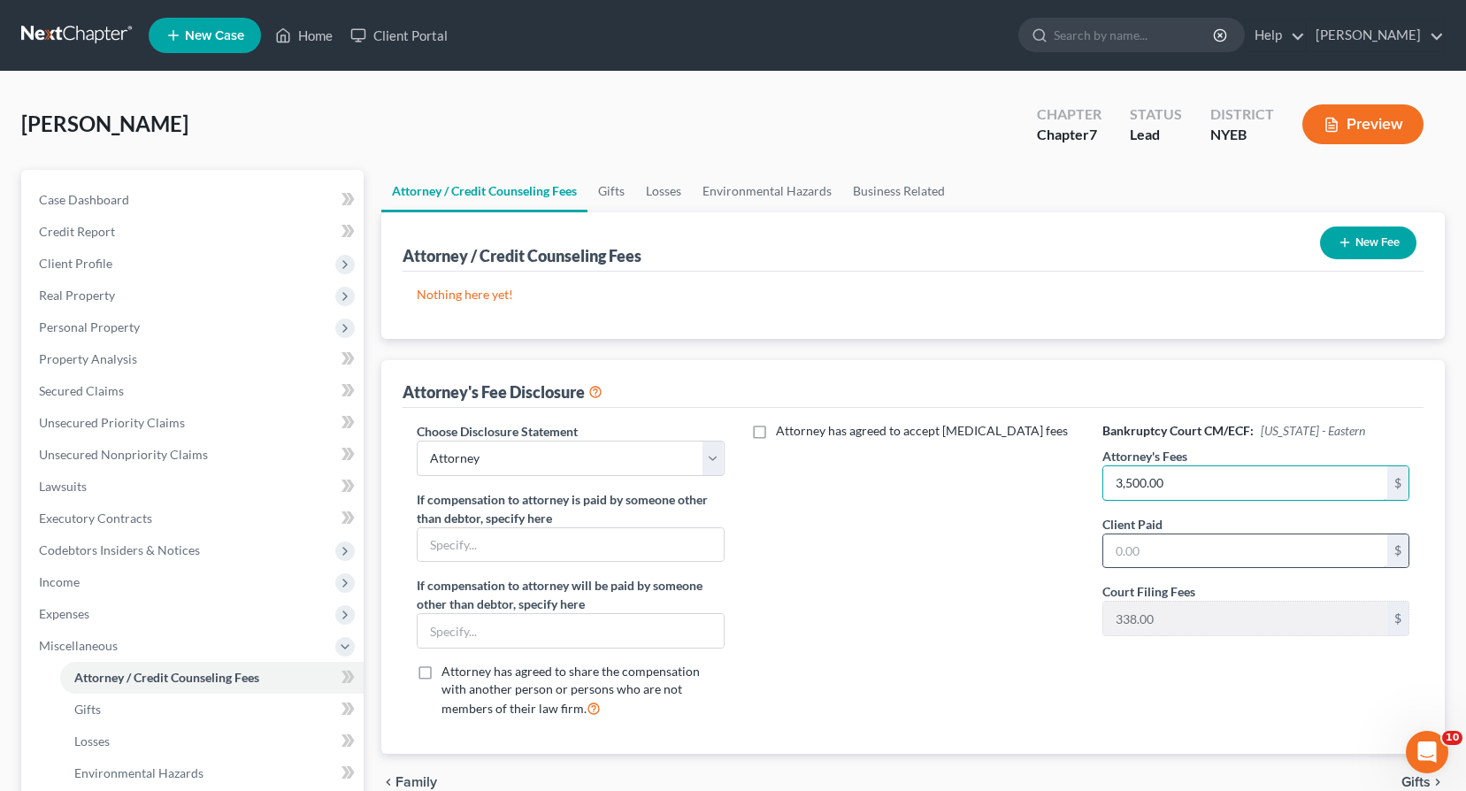
type input "3,500.00"
click at [1140, 545] on input "text" at bounding box center [1245, 551] width 284 height 34
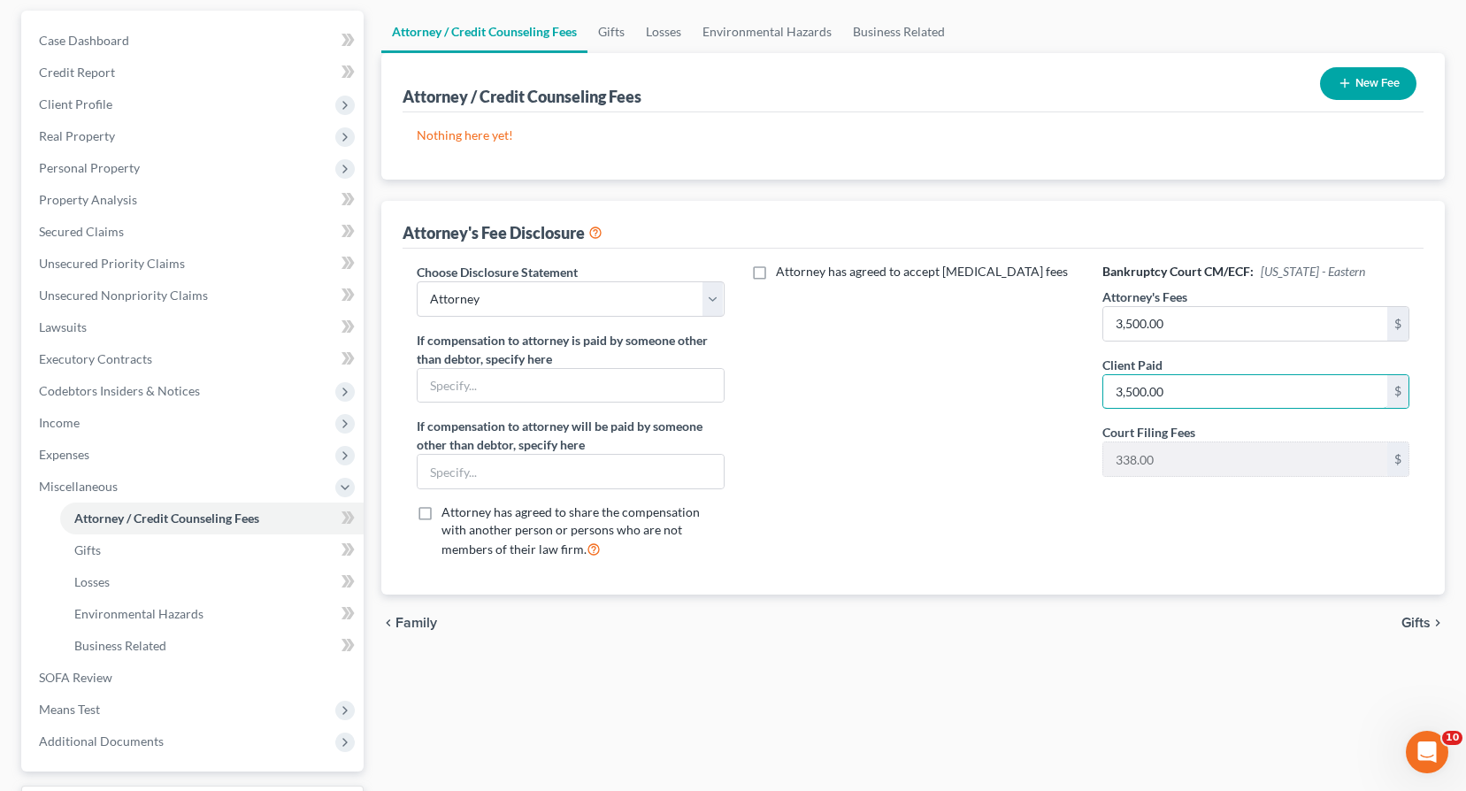
scroll to position [177, 0]
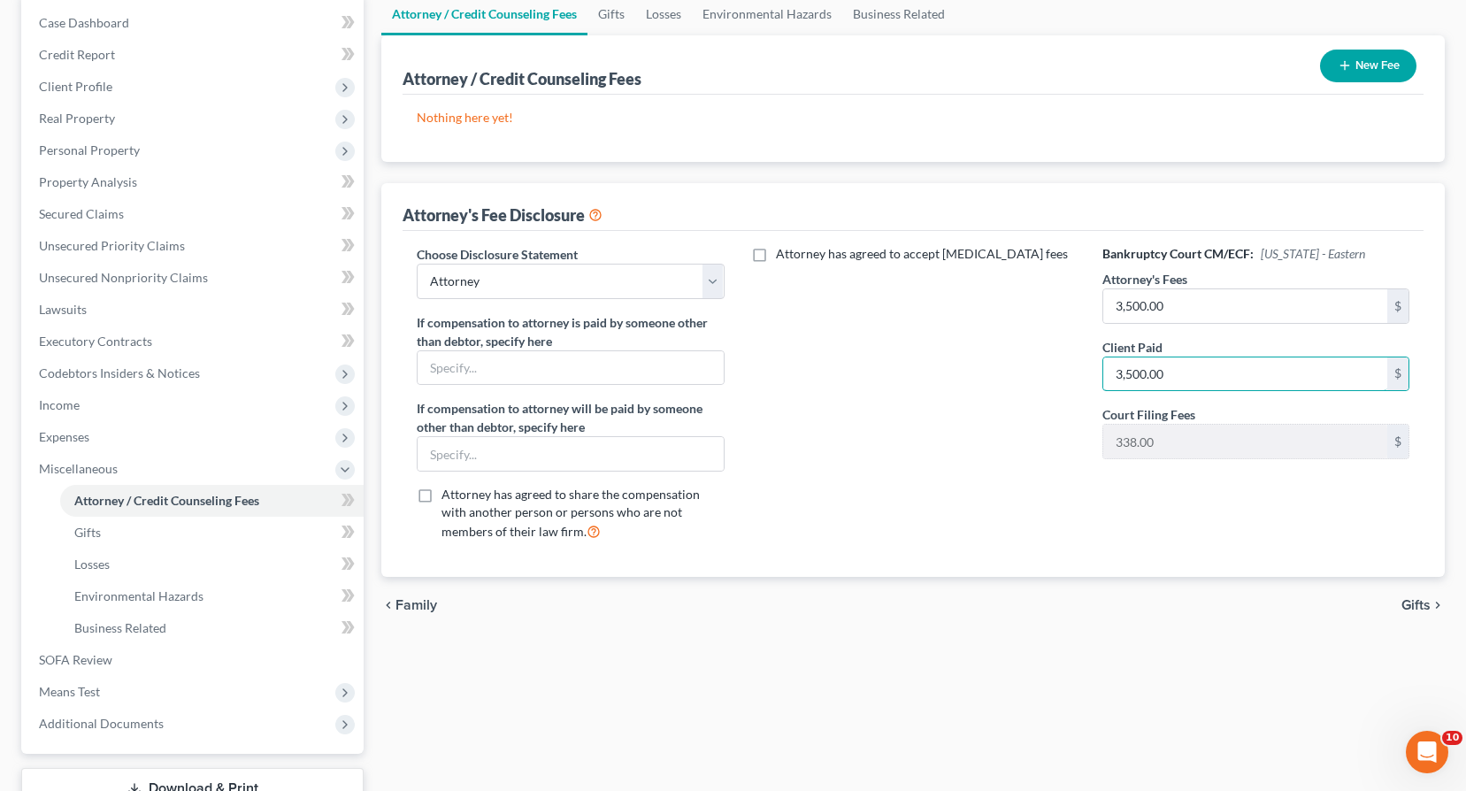
type input "3,500.00"
click at [1417, 602] on span "Gifts" at bounding box center [1415, 605] width 29 height 14
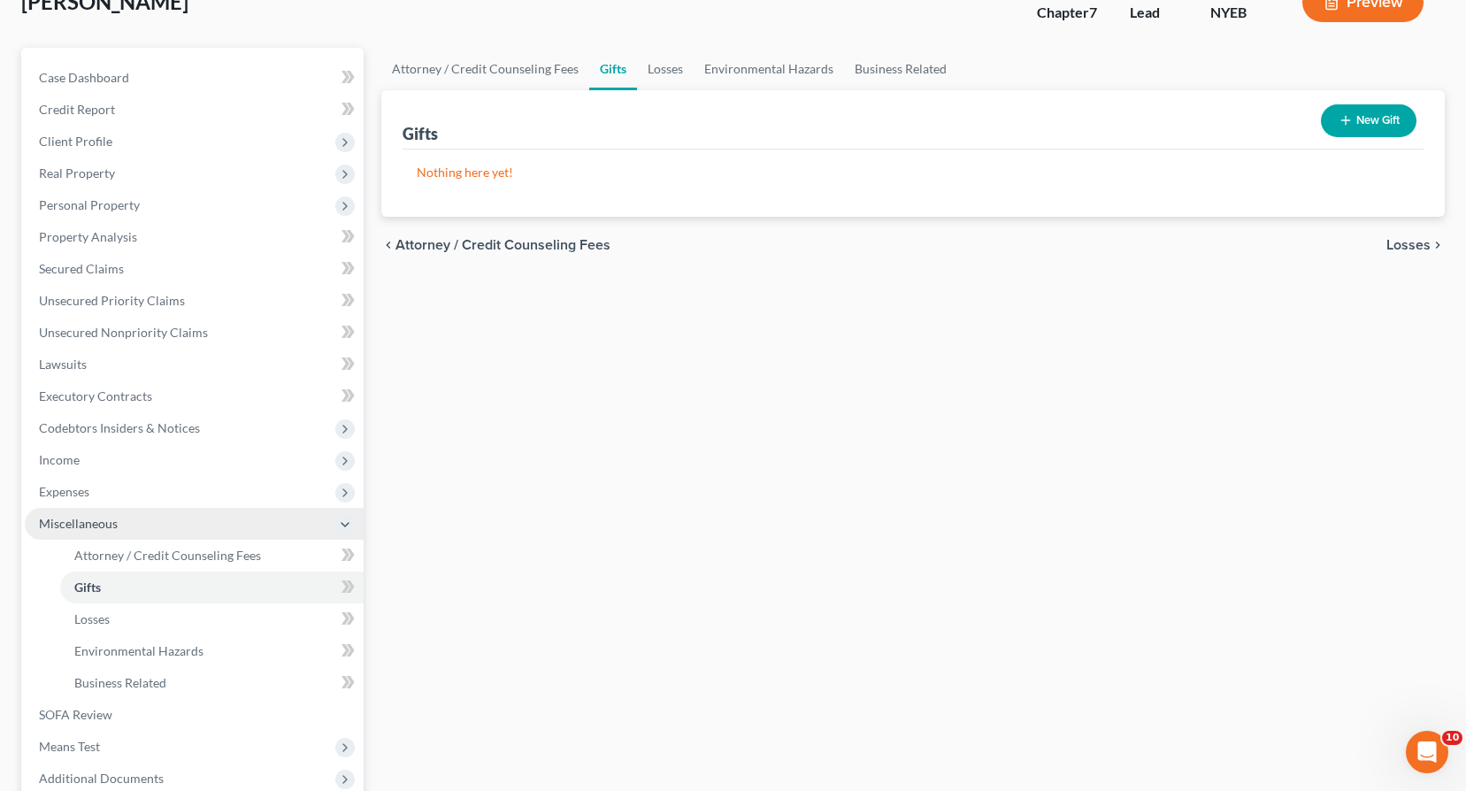
scroll to position [309, 0]
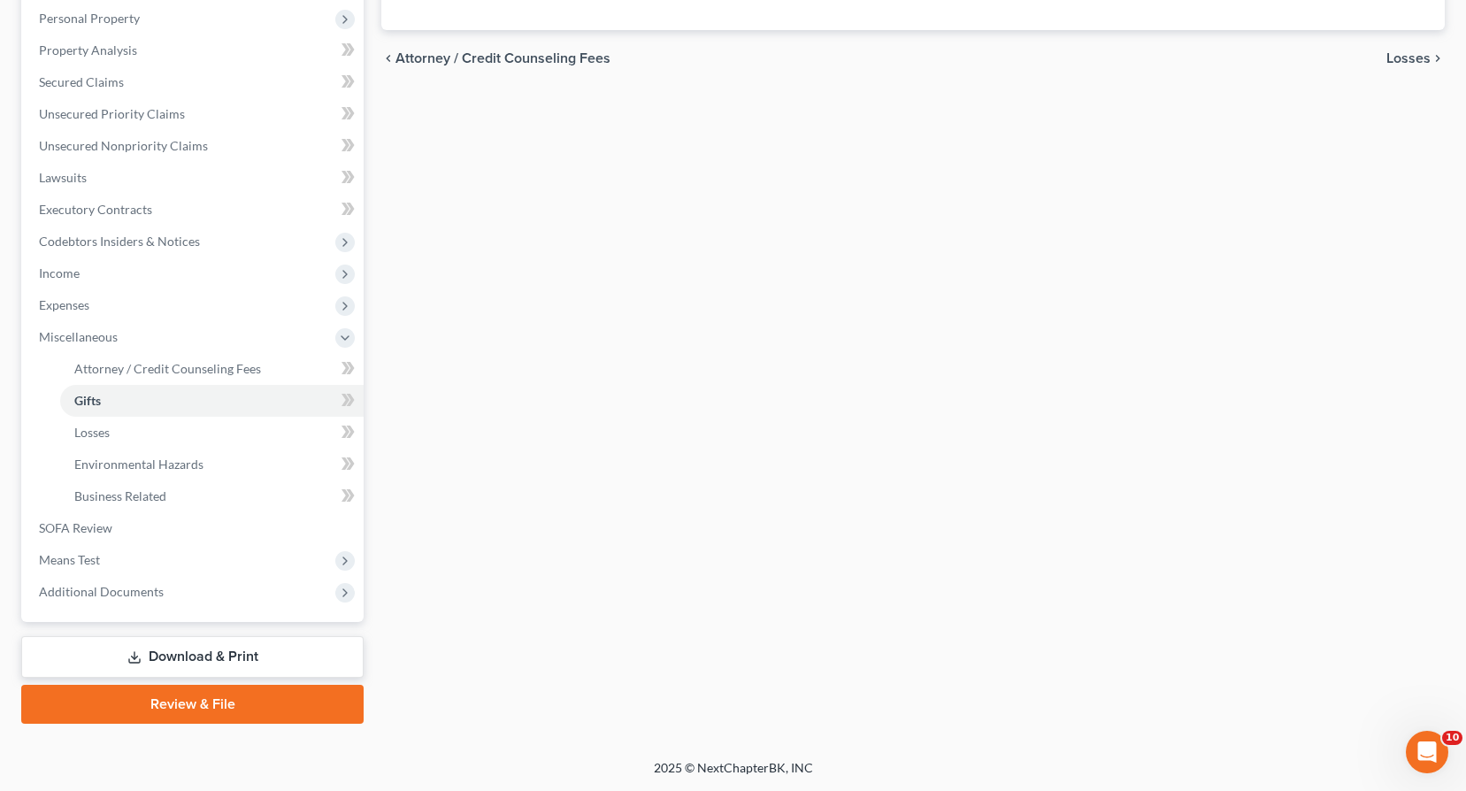
click at [195, 663] on link "Download & Print" at bounding box center [192, 657] width 342 height 42
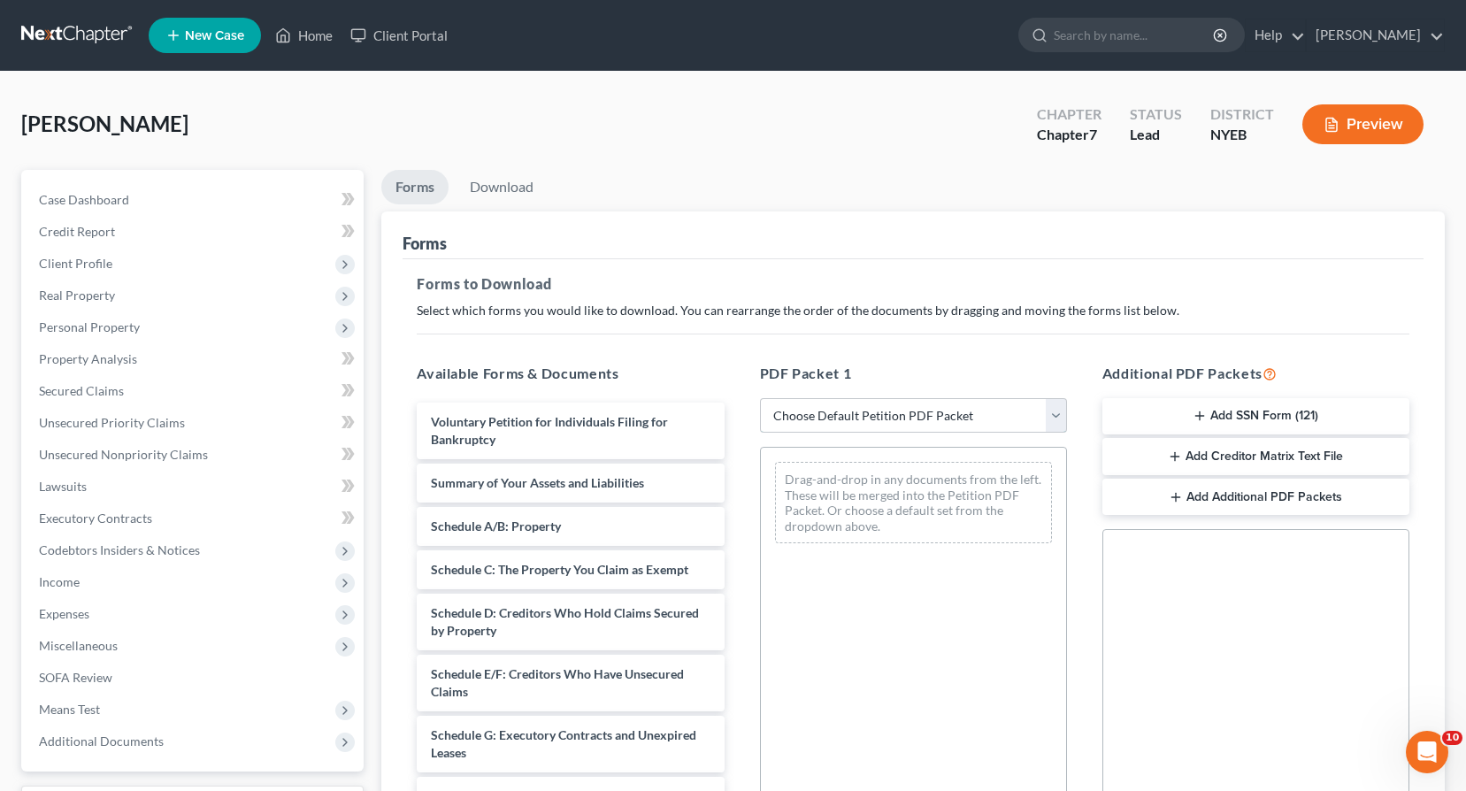
click at [1054, 415] on select "Choose Default Petition PDF Packet Complete Bankruptcy Petition (all forms and …" at bounding box center [913, 415] width 307 height 35
select select "0"
click at [760, 398] on select "Choose Default Petition PDF Packet Complete Bankruptcy Petition (all forms and …" at bounding box center [913, 415] width 307 height 35
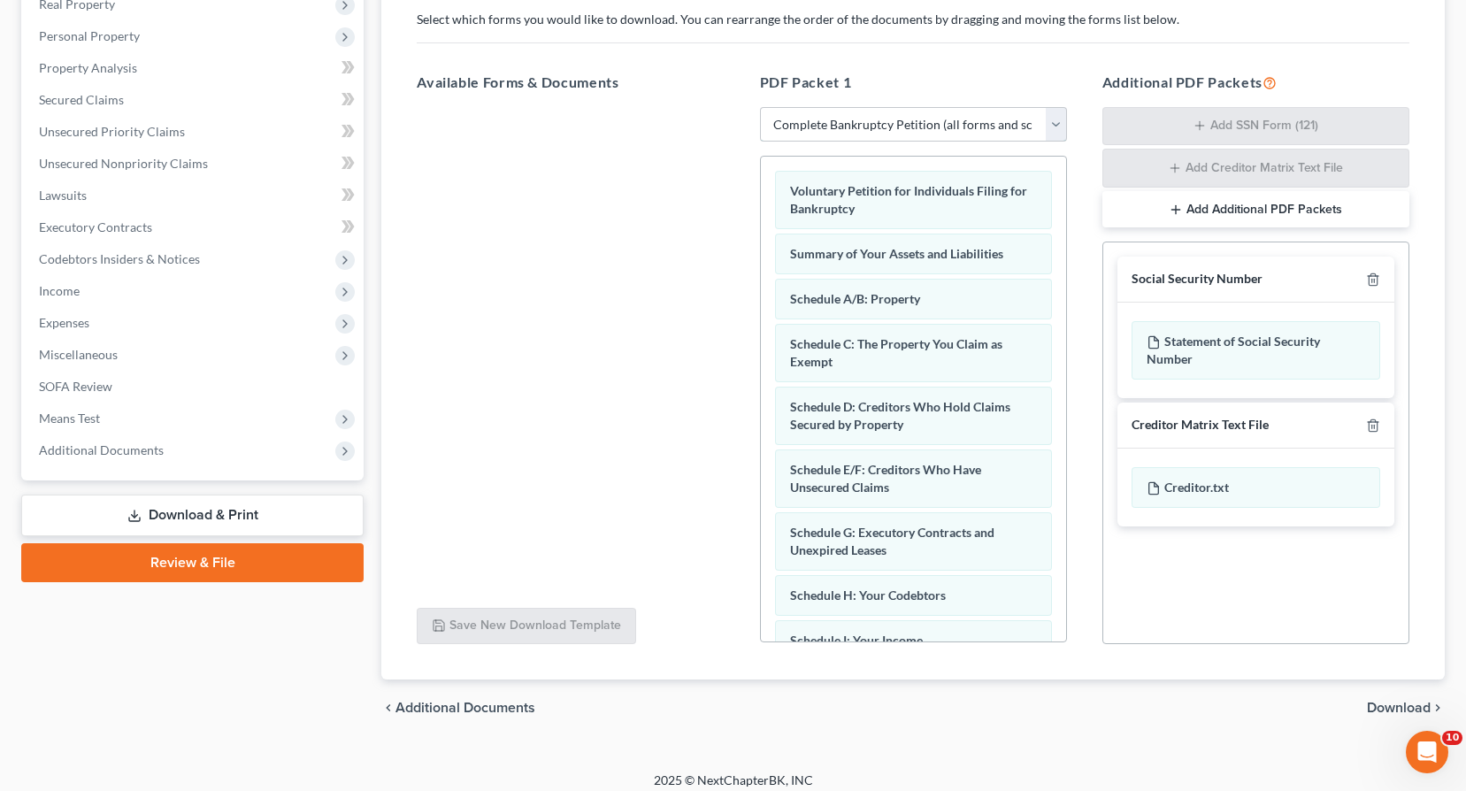
scroll to position [303, 0]
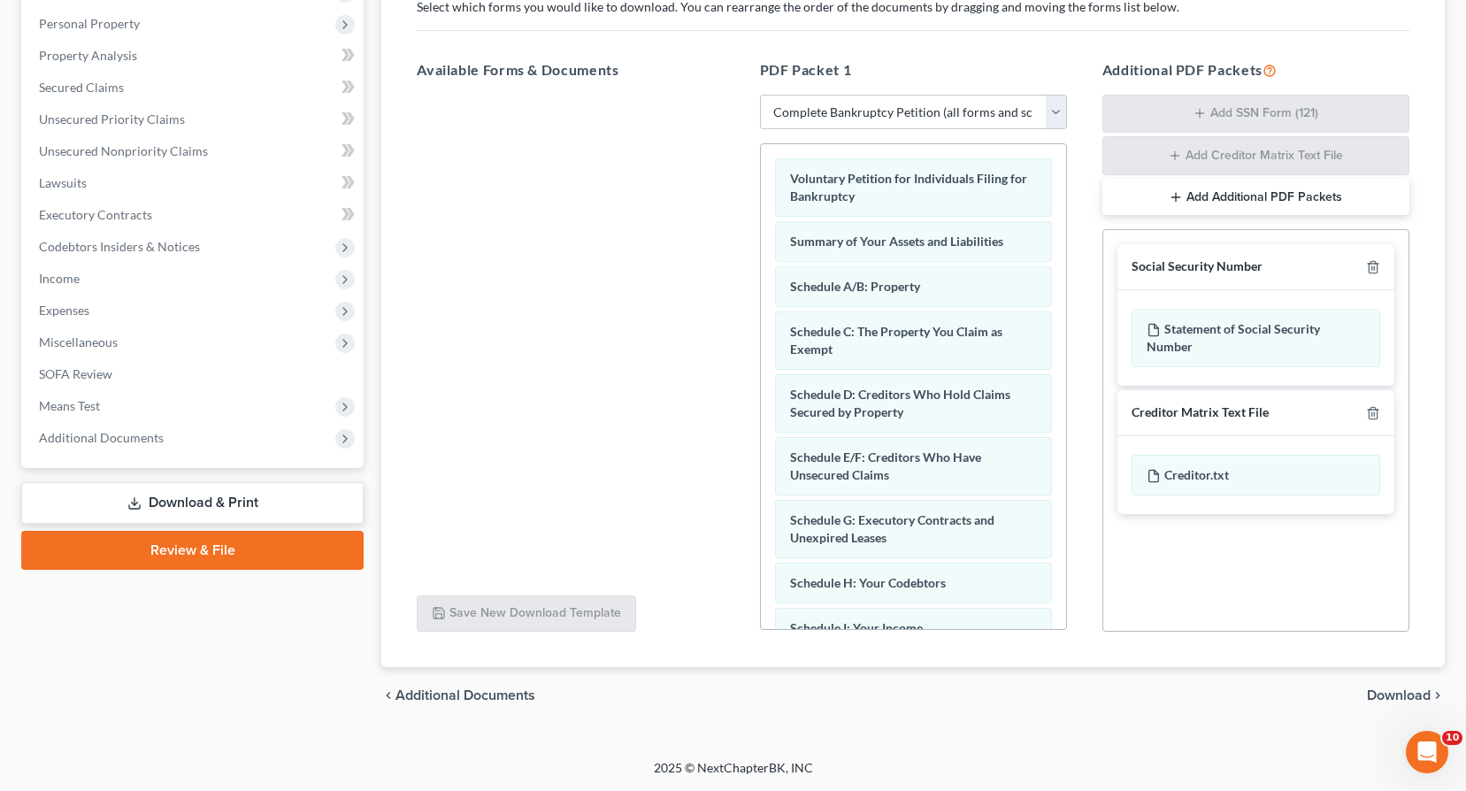
click at [1406, 696] on span "Download" at bounding box center [1399, 695] width 64 height 14
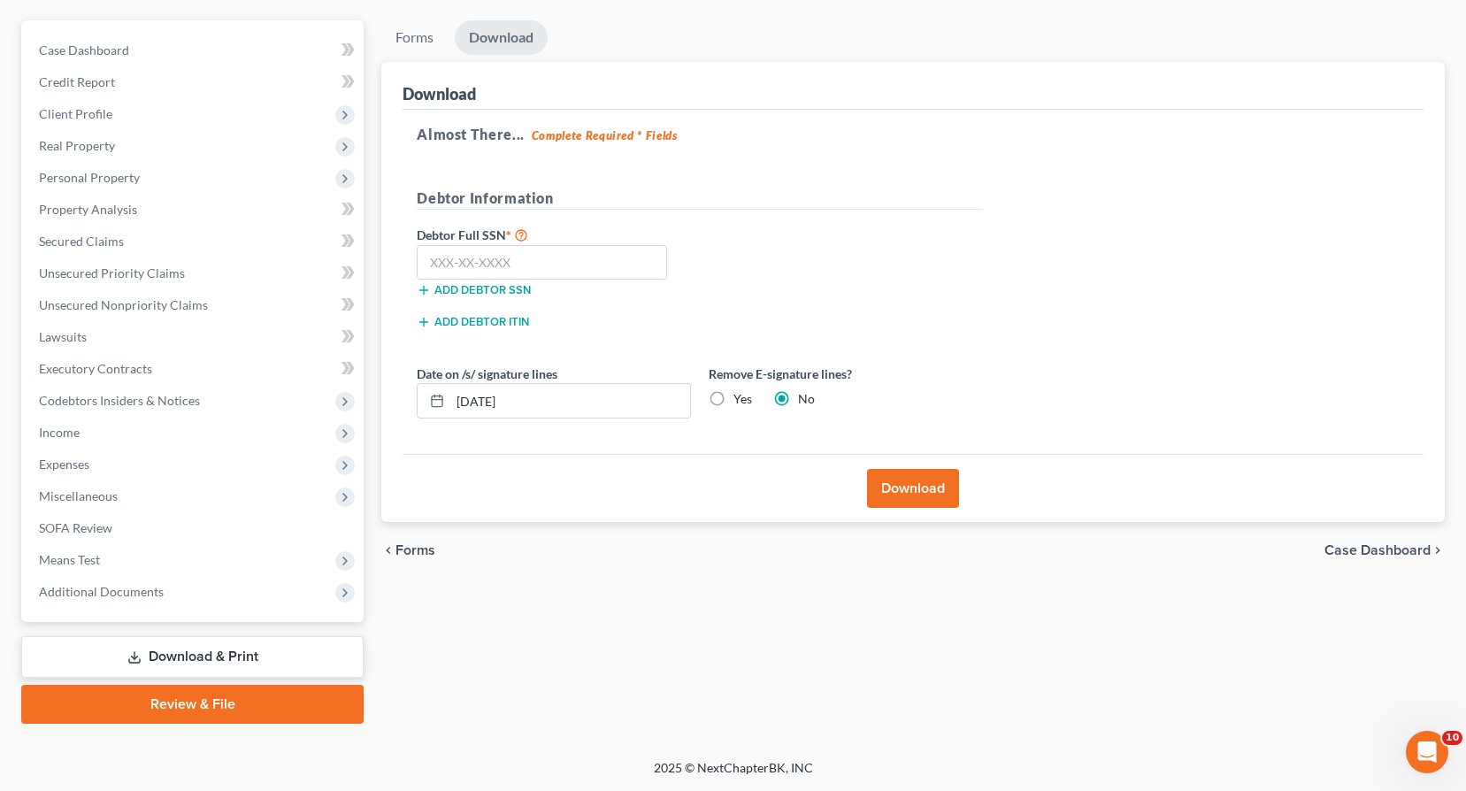
scroll to position [149, 0]
click at [431, 263] on input "text" at bounding box center [542, 262] width 250 height 35
type input "121-48-8123"
drag, startPoint x: 541, startPoint y: 405, endPoint x: 412, endPoint y: 392, distance: 129.8
click at [412, 392] on div "Date on /s/ signature lines [DATE]" at bounding box center [554, 391] width 292 height 54
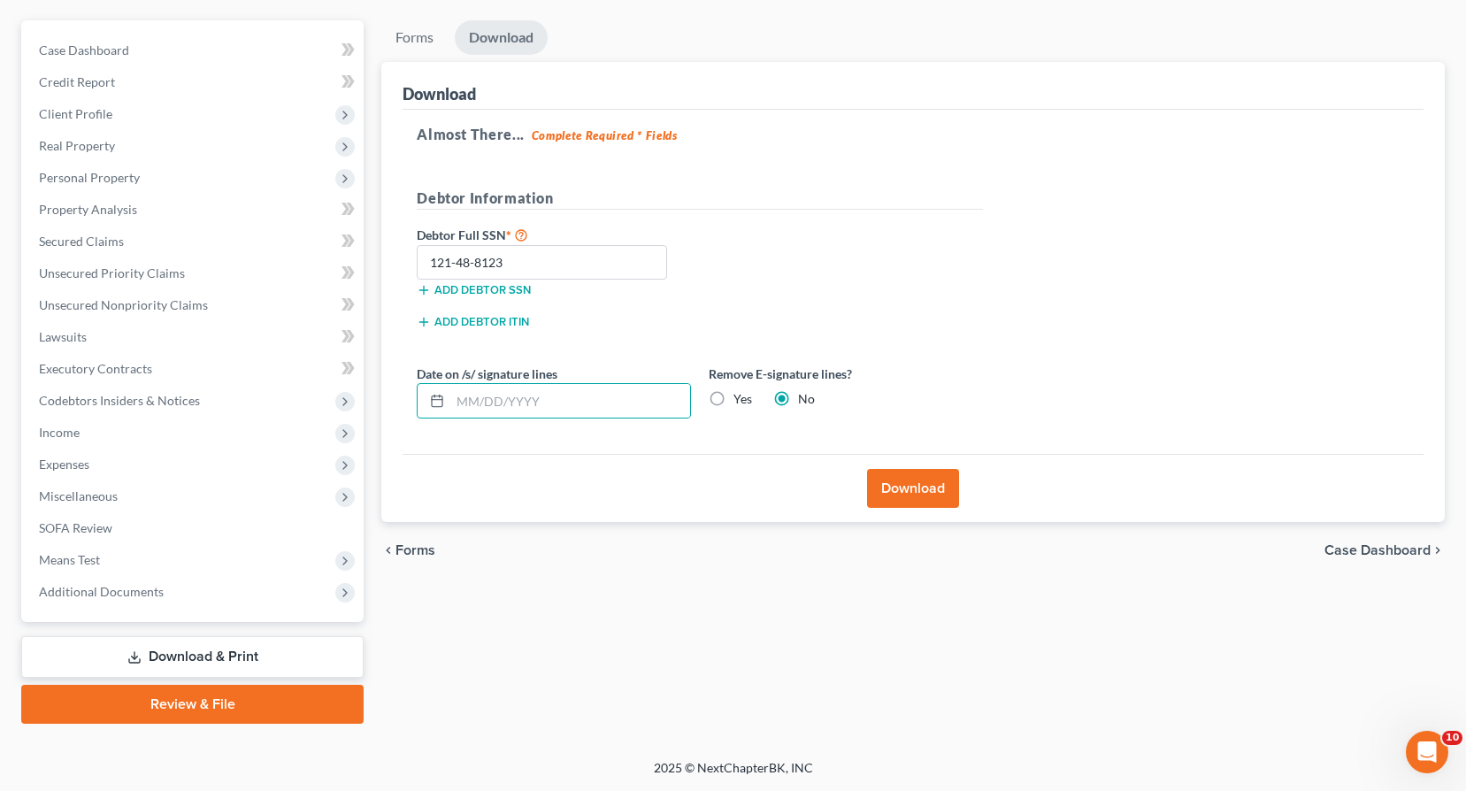
click at [733, 397] on label "Yes" at bounding box center [742, 399] width 19 height 18
click at [740, 397] on input "Yes" at bounding box center [745, 395] width 11 height 11
radio input "true"
radio input "false"
click at [897, 485] on button "Download" at bounding box center [913, 488] width 92 height 39
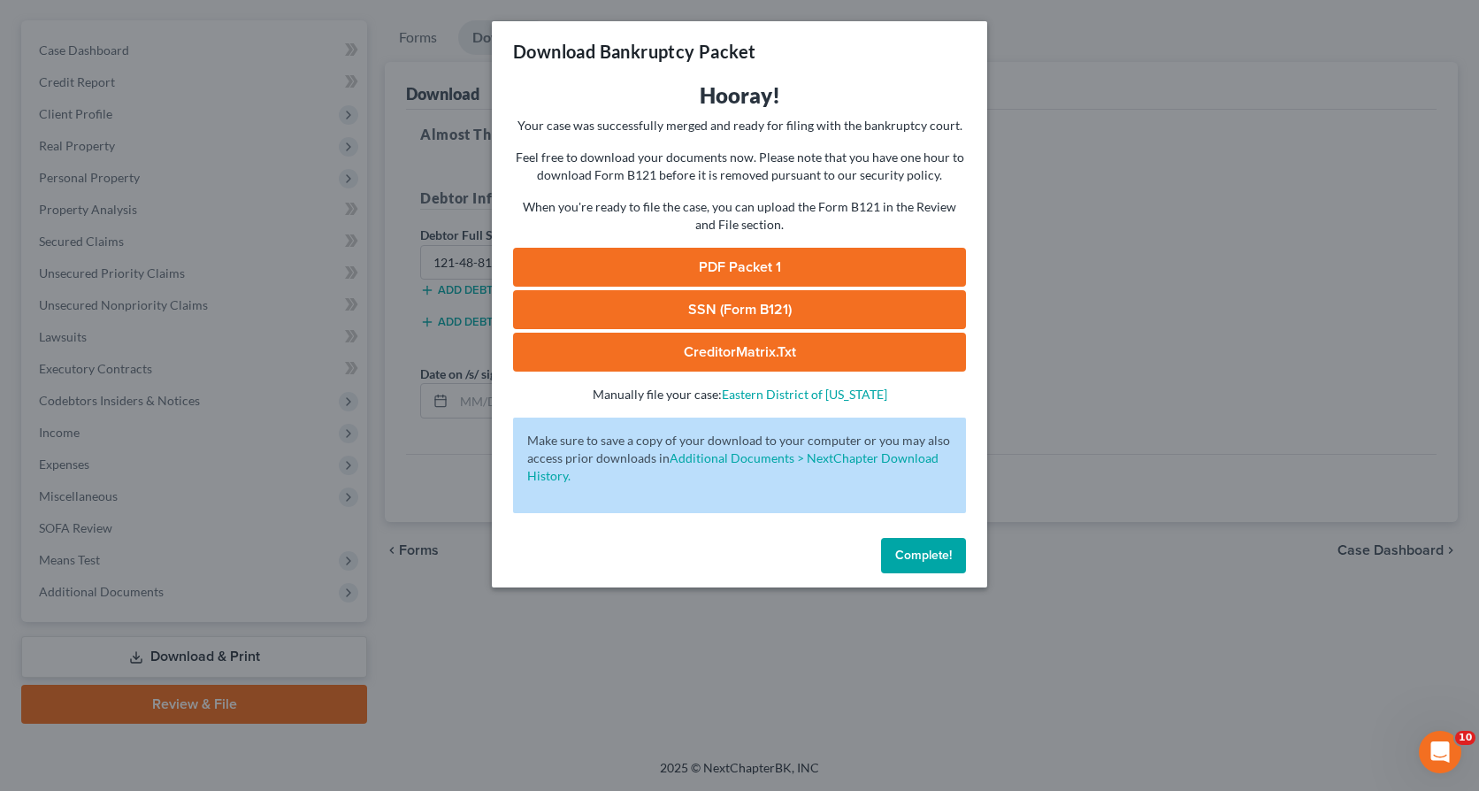
click at [754, 263] on link "PDF Packet 1" at bounding box center [739, 267] width 453 height 39
click at [725, 309] on link "SSN (Form B121)" at bounding box center [739, 309] width 453 height 39
click at [671, 352] on link "CreditorMatrix.txt" at bounding box center [739, 352] width 453 height 39
click at [904, 561] on span "Complete!" at bounding box center [923, 555] width 57 height 15
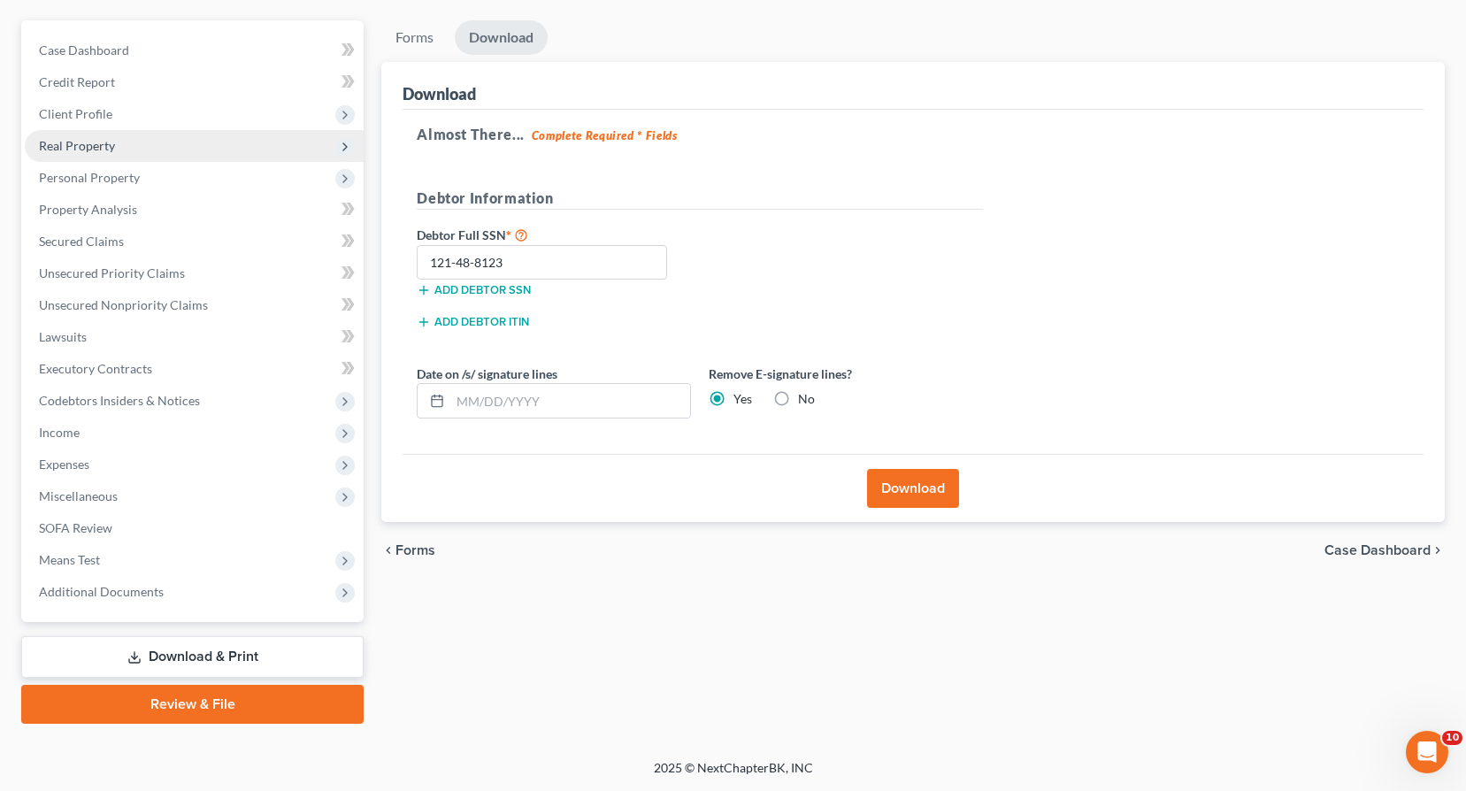
click at [96, 147] on span "Real Property" at bounding box center [77, 145] width 76 height 15
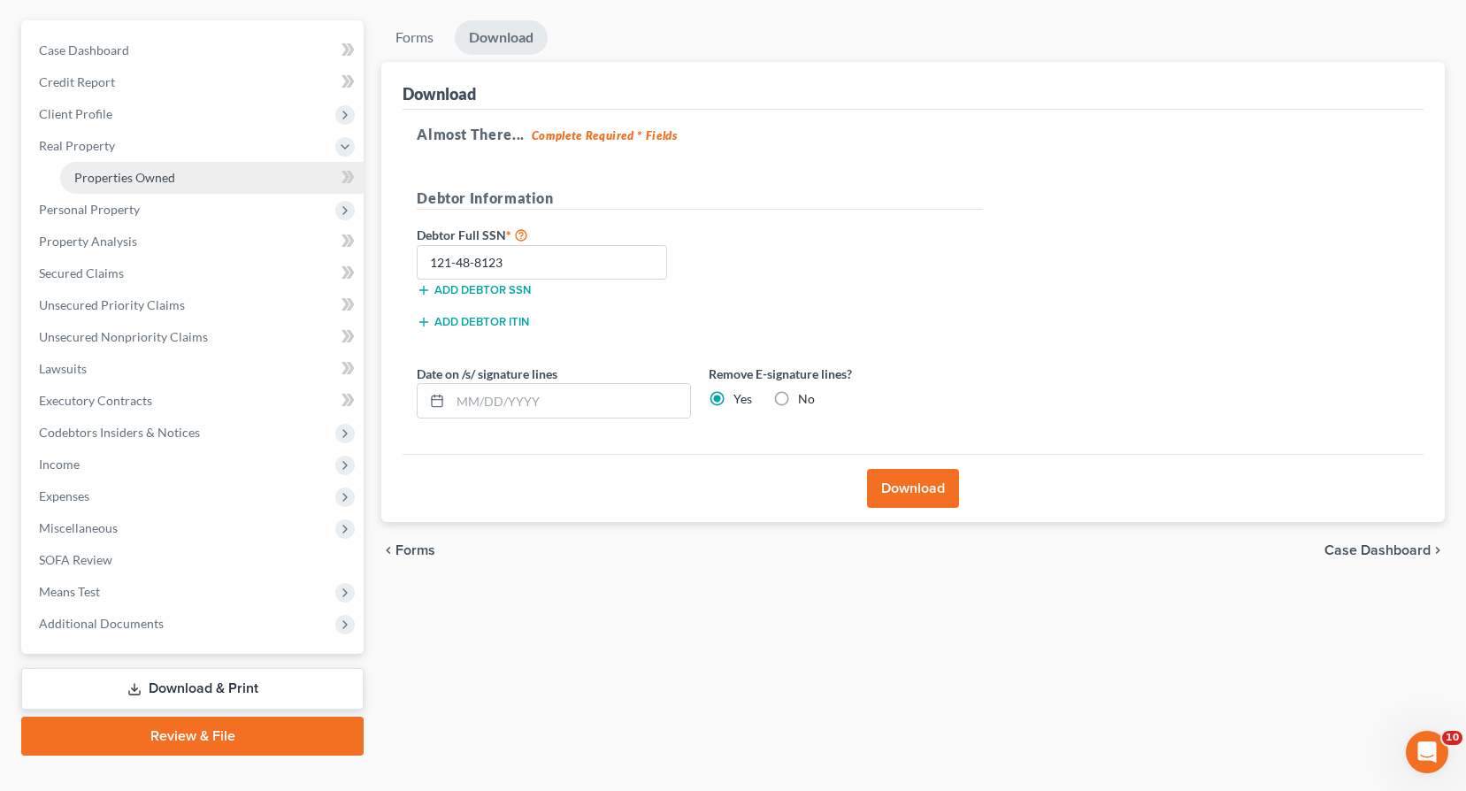
click at [132, 180] on span "Properties Owned" at bounding box center [124, 177] width 101 height 15
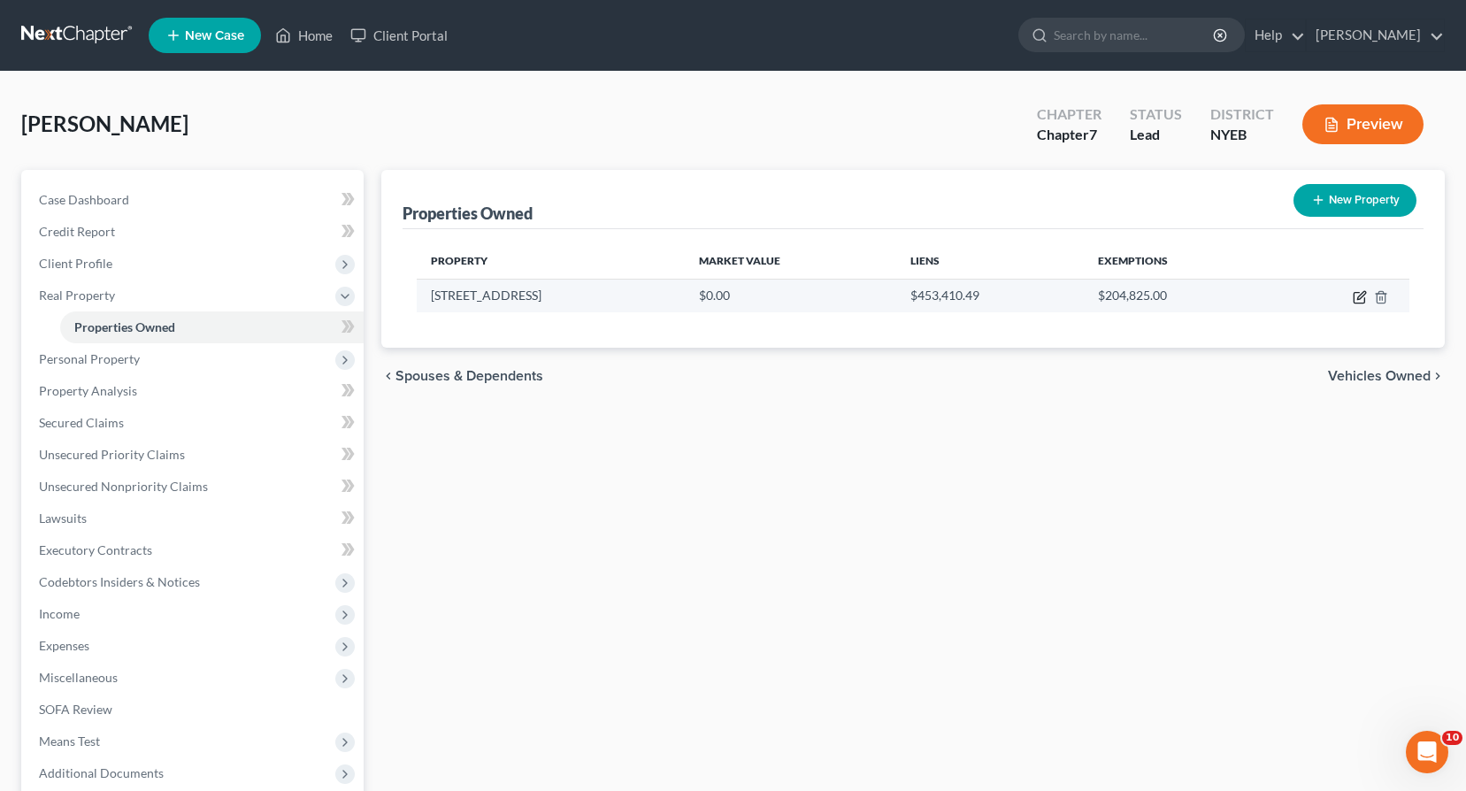
click at [1358, 299] on icon "button" at bounding box center [1361, 295] width 8 height 8
select select "35"
select select "51"
select select "0"
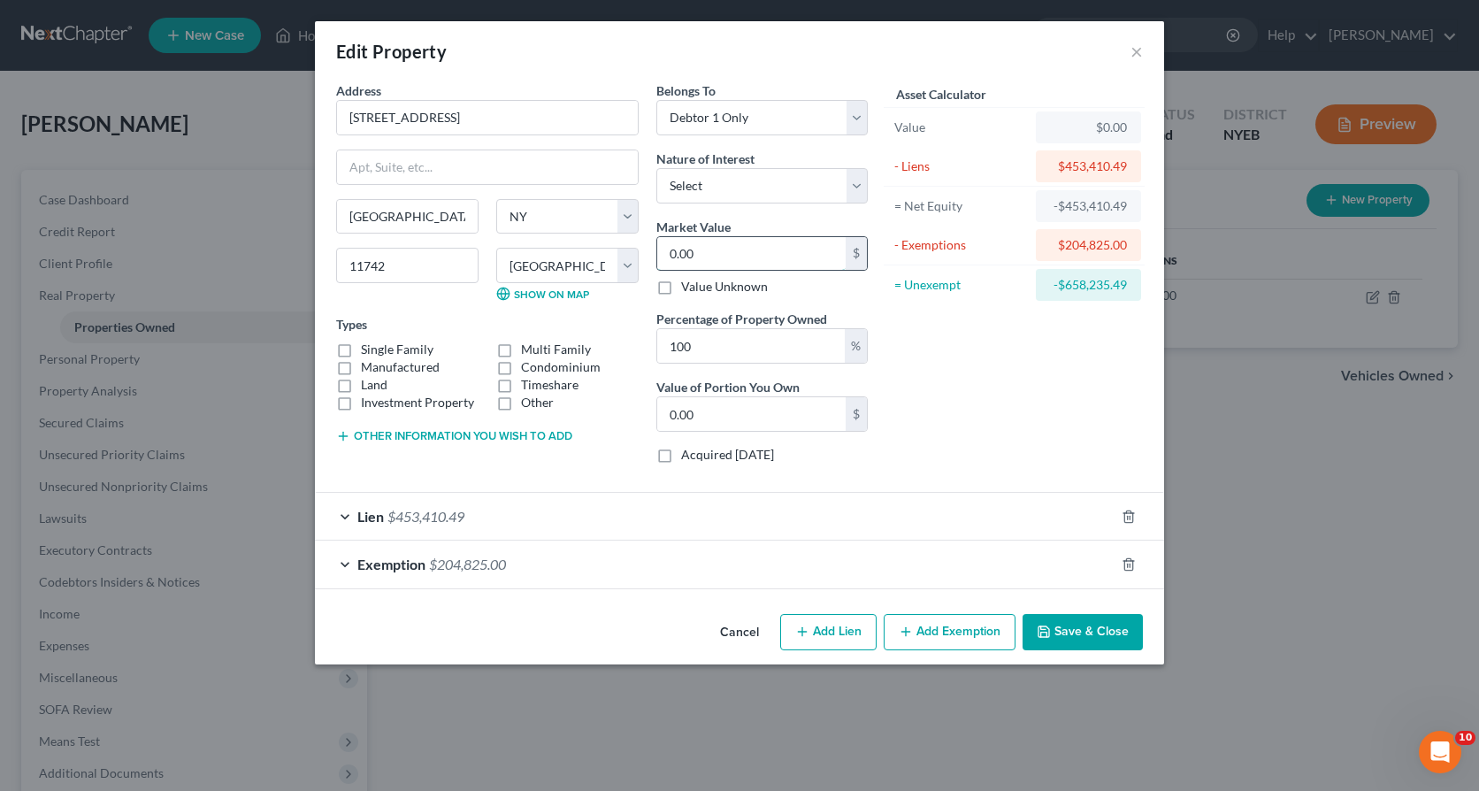
click at [670, 252] on input "0.00" at bounding box center [751, 254] width 188 height 34
type input "6"
type input "6.00"
type input "65"
type input "65.00"
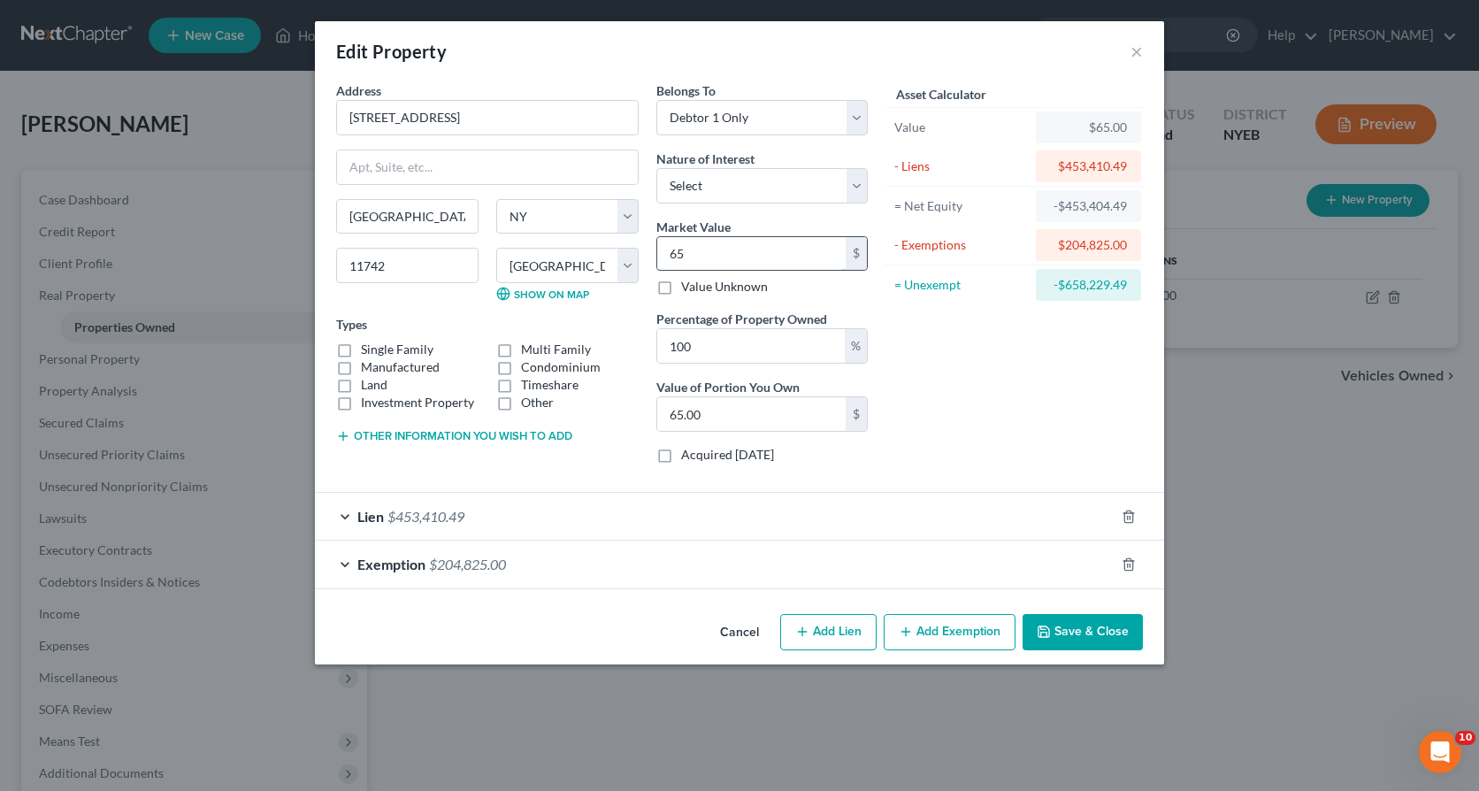
type input "650"
type input "650.00"
type input "6500"
type input "6,500.00"
type input "6,5000"
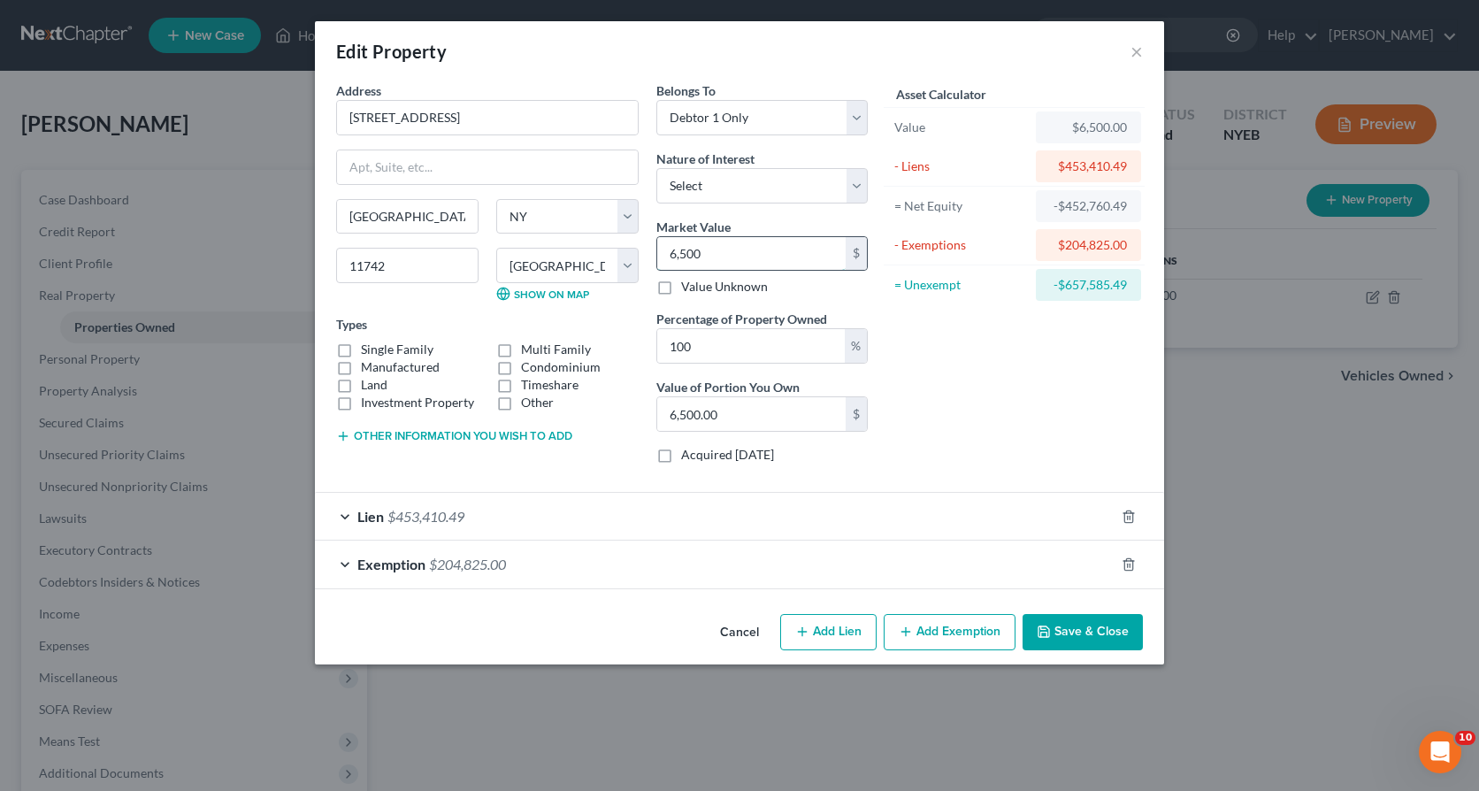
type input "65,000.00"
type input "65,0000"
type input "650,000.00"
click at [1067, 632] on button "Save & Close" at bounding box center [1083, 632] width 120 height 37
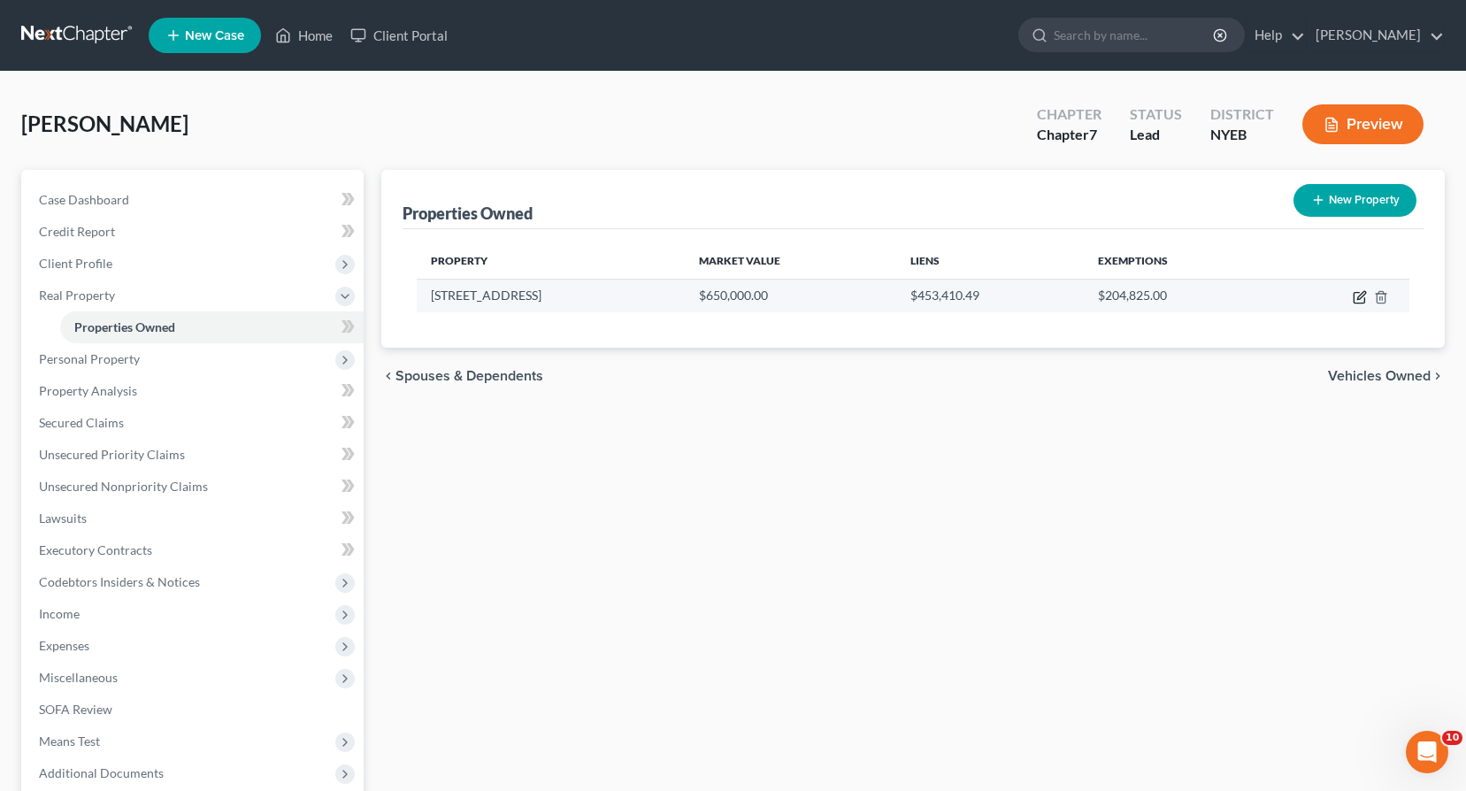
click at [1353, 294] on icon "button" at bounding box center [1360, 297] width 14 height 14
select select "35"
select select "51"
select select "0"
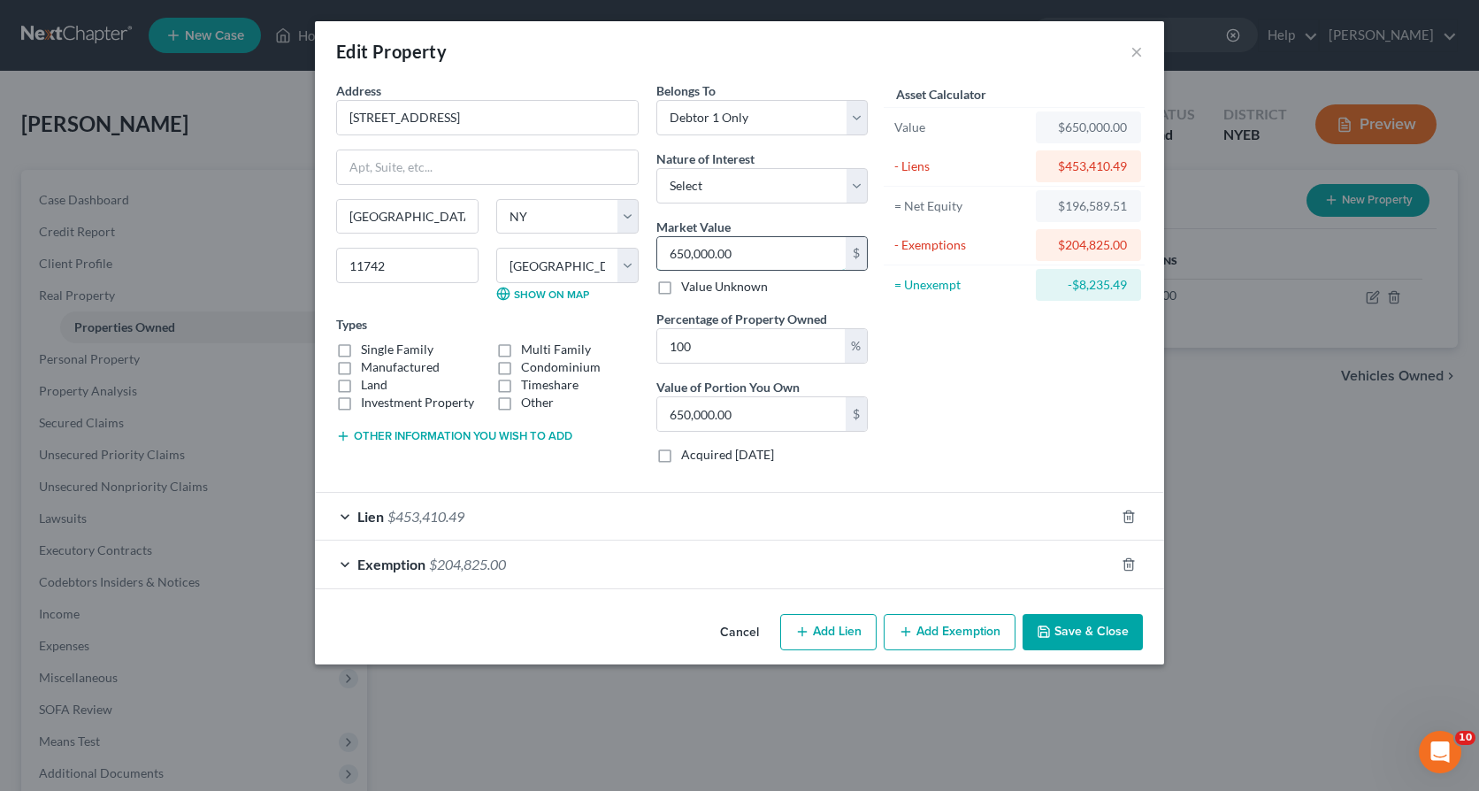
click at [675, 247] on input "650,000.00" at bounding box center [751, 254] width 188 height 34
click at [684, 250] on input "650,000.00" at bounding box center [751, 254] width 188 height 34
type input "60,000.00"
type input "670,000.00"
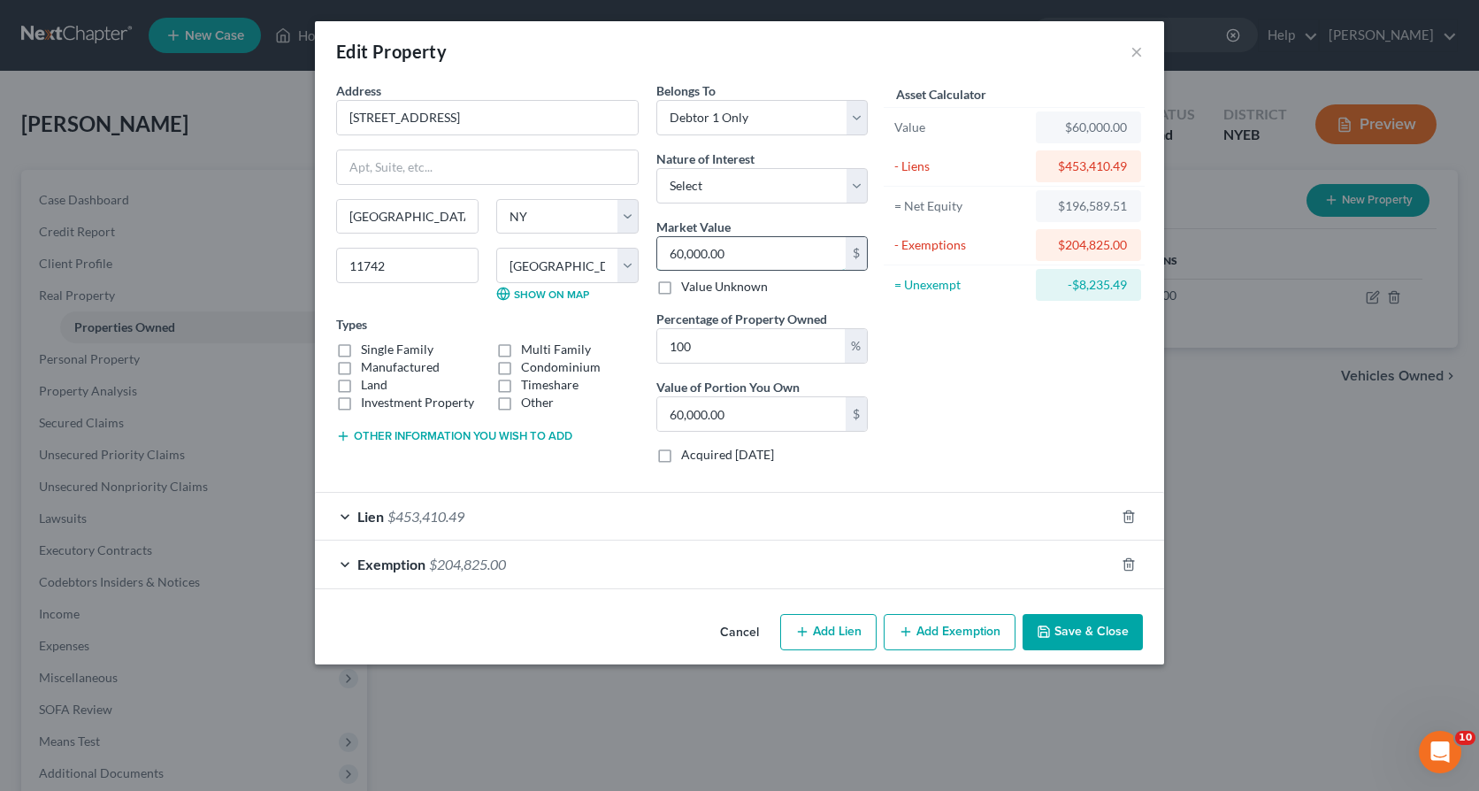
type input "670,000.00"
type input "6750,000.00"
type input "6,750,000.00"
type input "6,750,00"
type input "675,000.00"
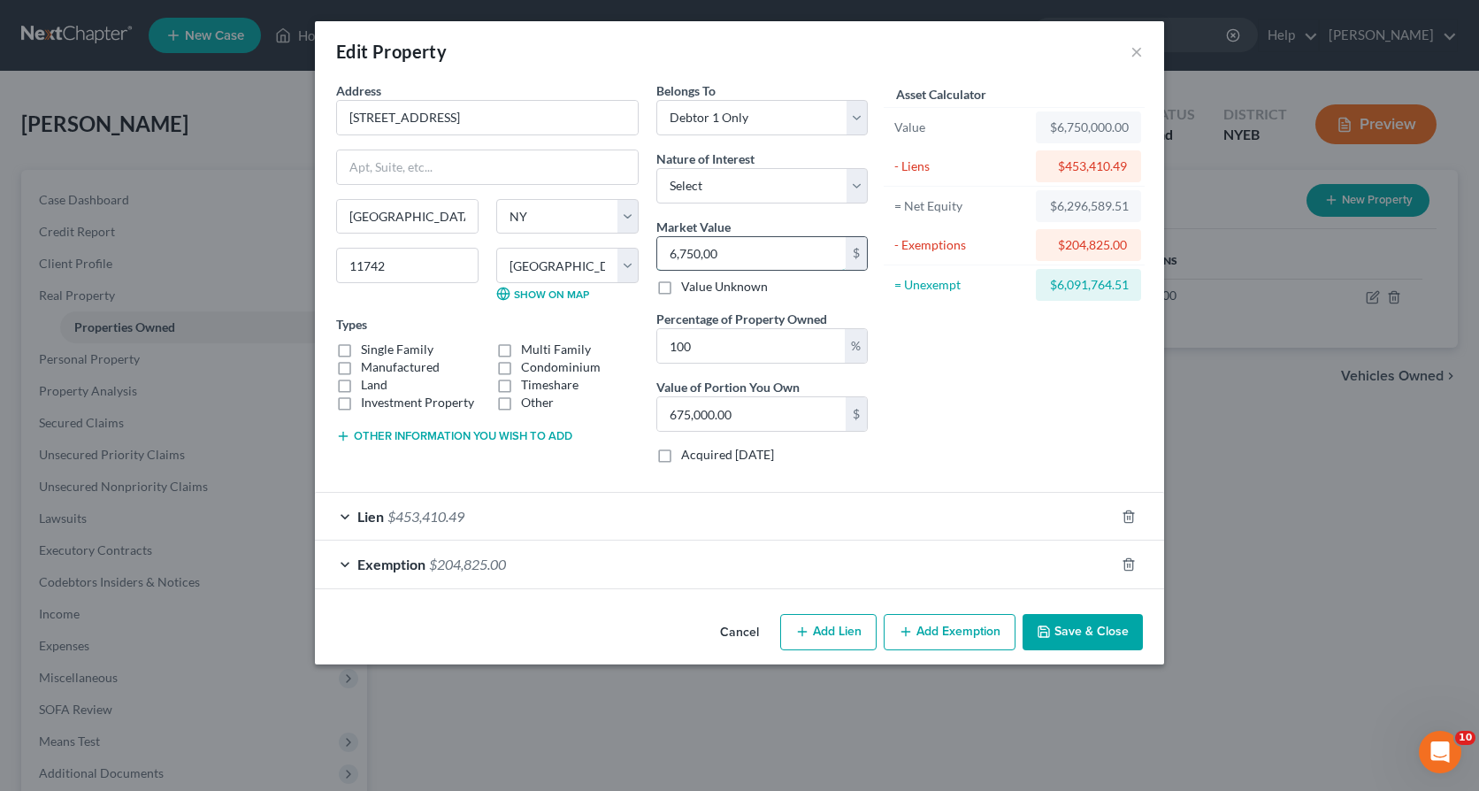
type input "6,750,0"
type input "67,500.00"
type input "6,750,"
type input "6,750.00"
type input "6,75"
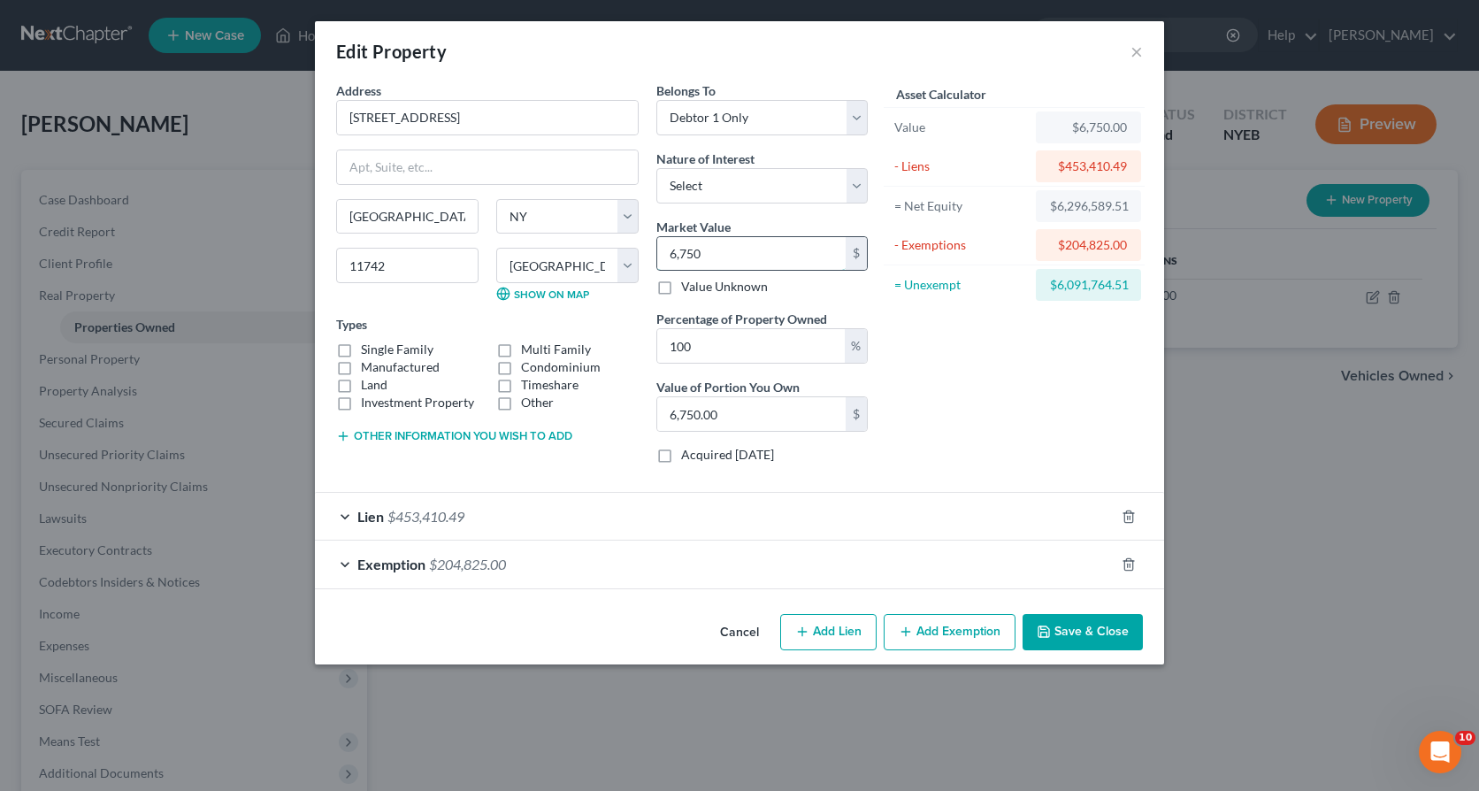
type input "675.00"
type input "6750"
type input "6,750.00"
type input "6,7500"
type input "67,500.00"
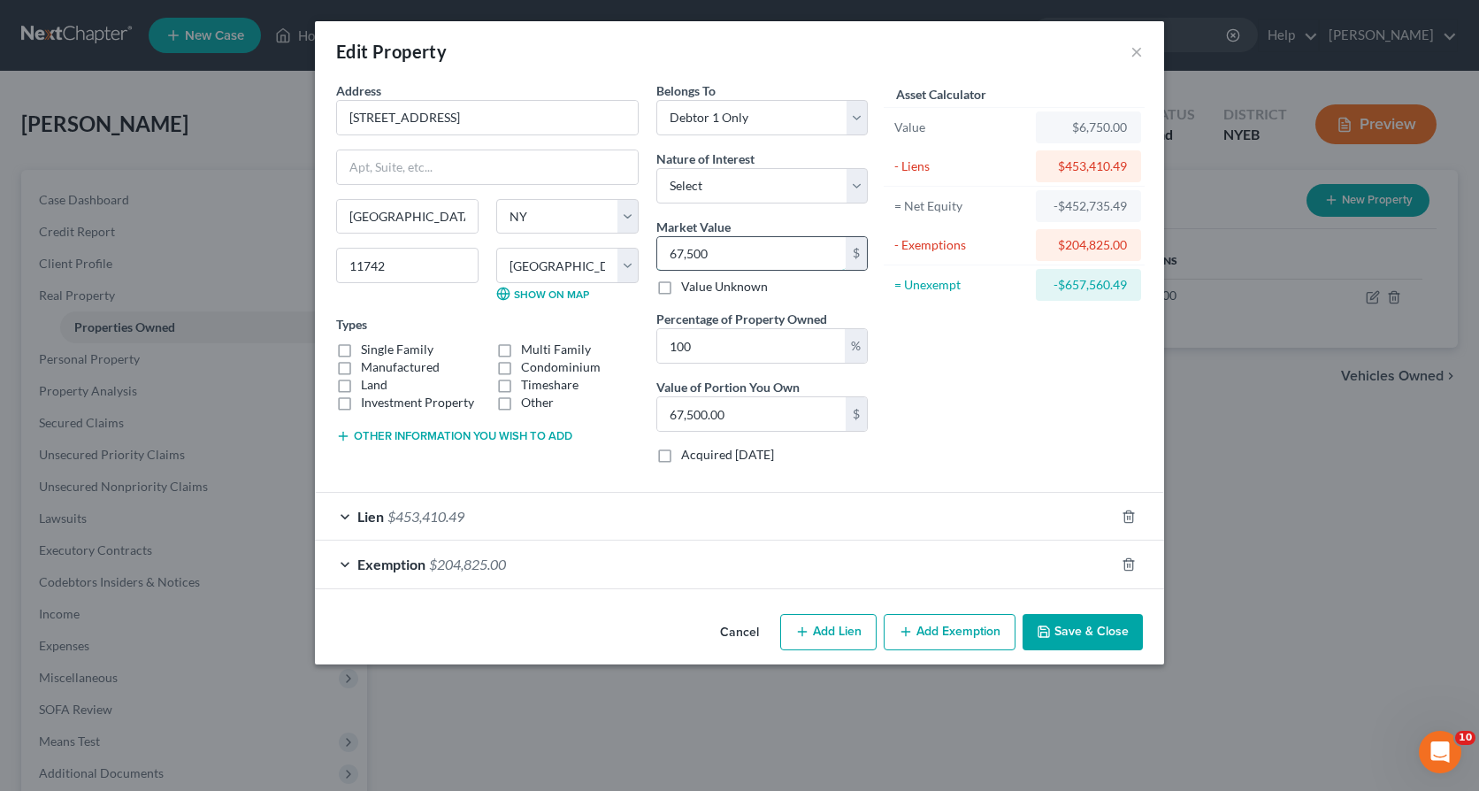
type input "67,5000"
type input "675,000.00"
click at [1083, 628] on button "Save & Close" at bounding box center [1083, 632] width 120 height 37
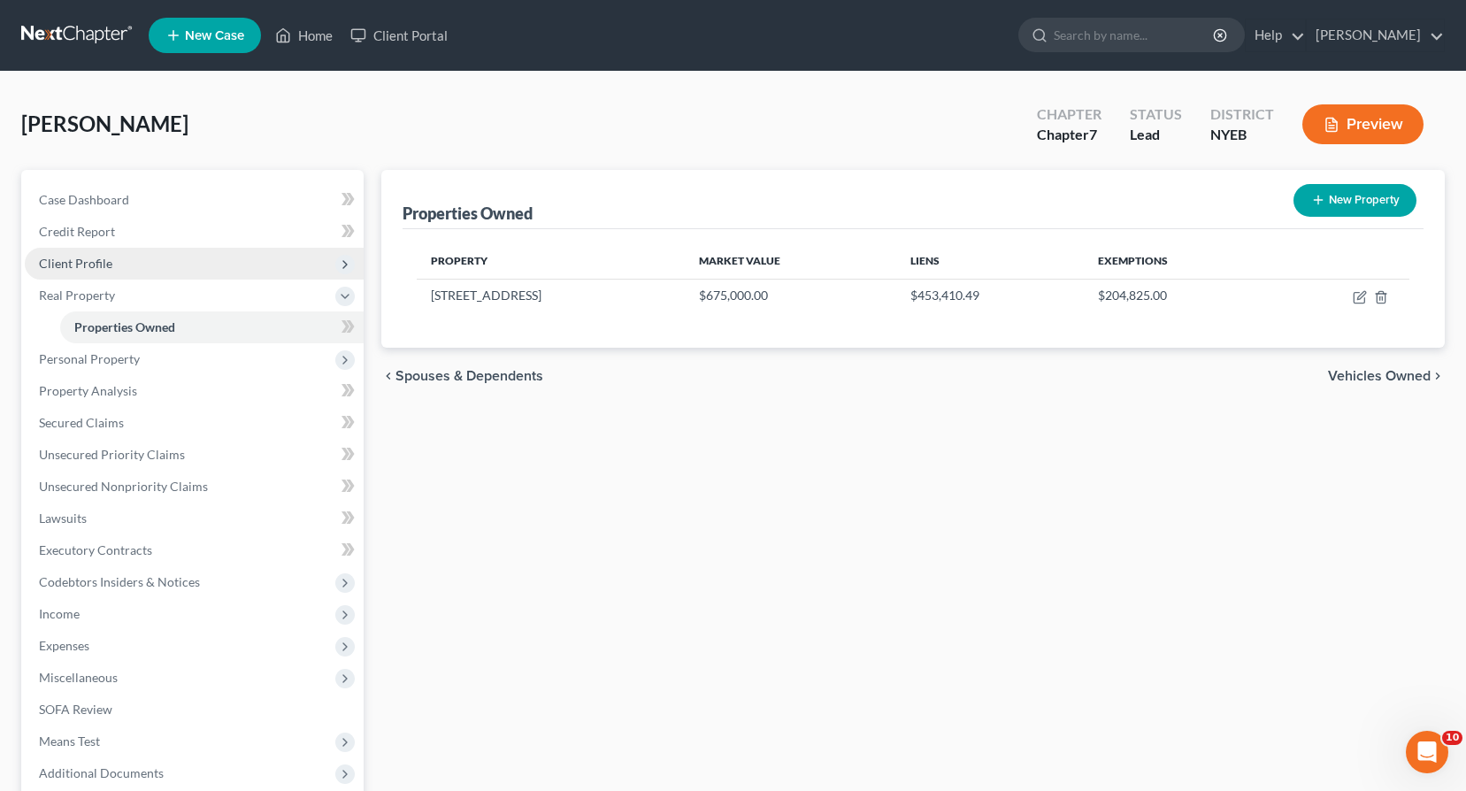
click at [87, 263] on span "Client Profile" at bounding box center [75, 263] width 73 height 15
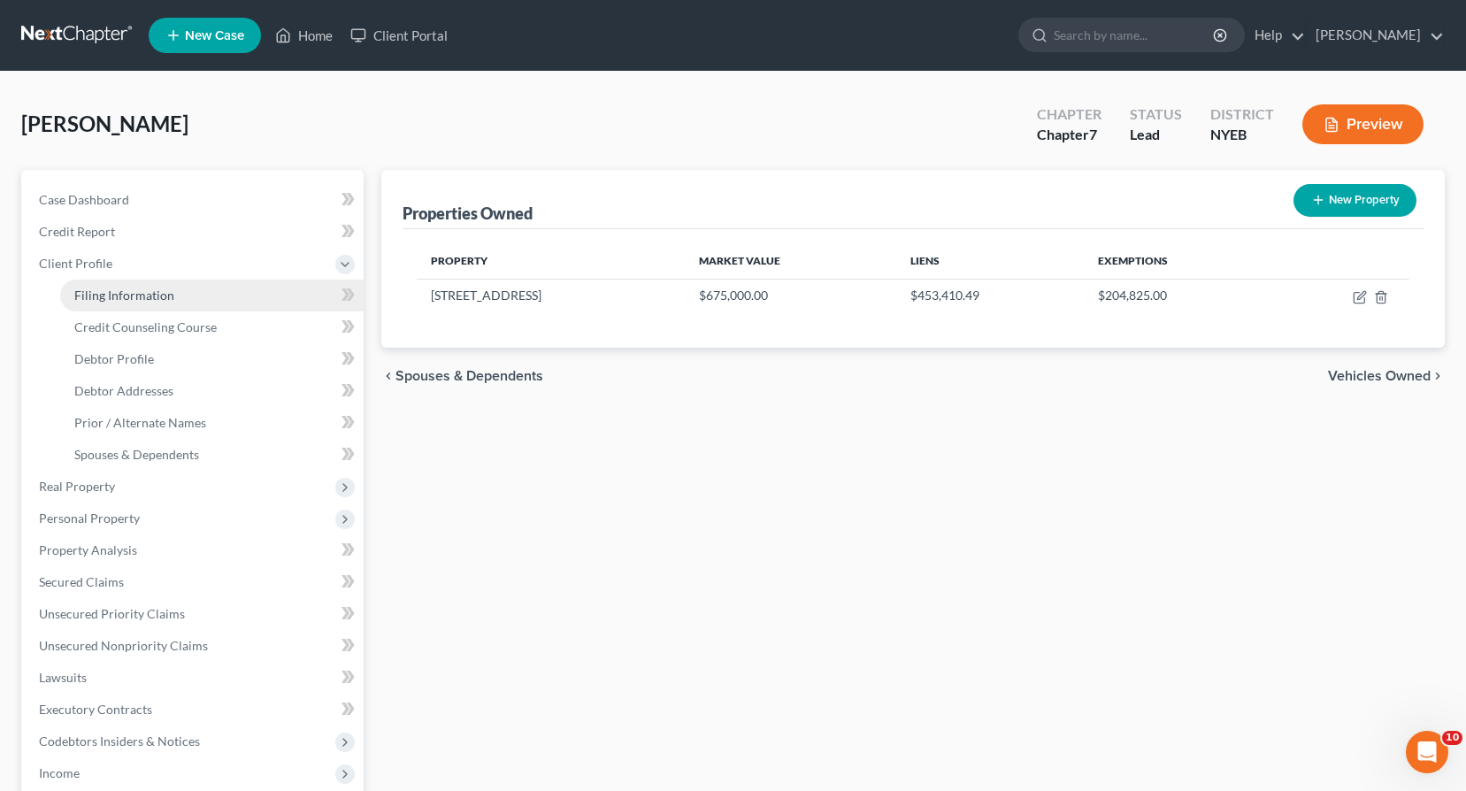
click at [137, 301] on span "Filing Information" at bounding box center [124, 294] width 100 height 15
select select "1"
select select "0"
select select "53"
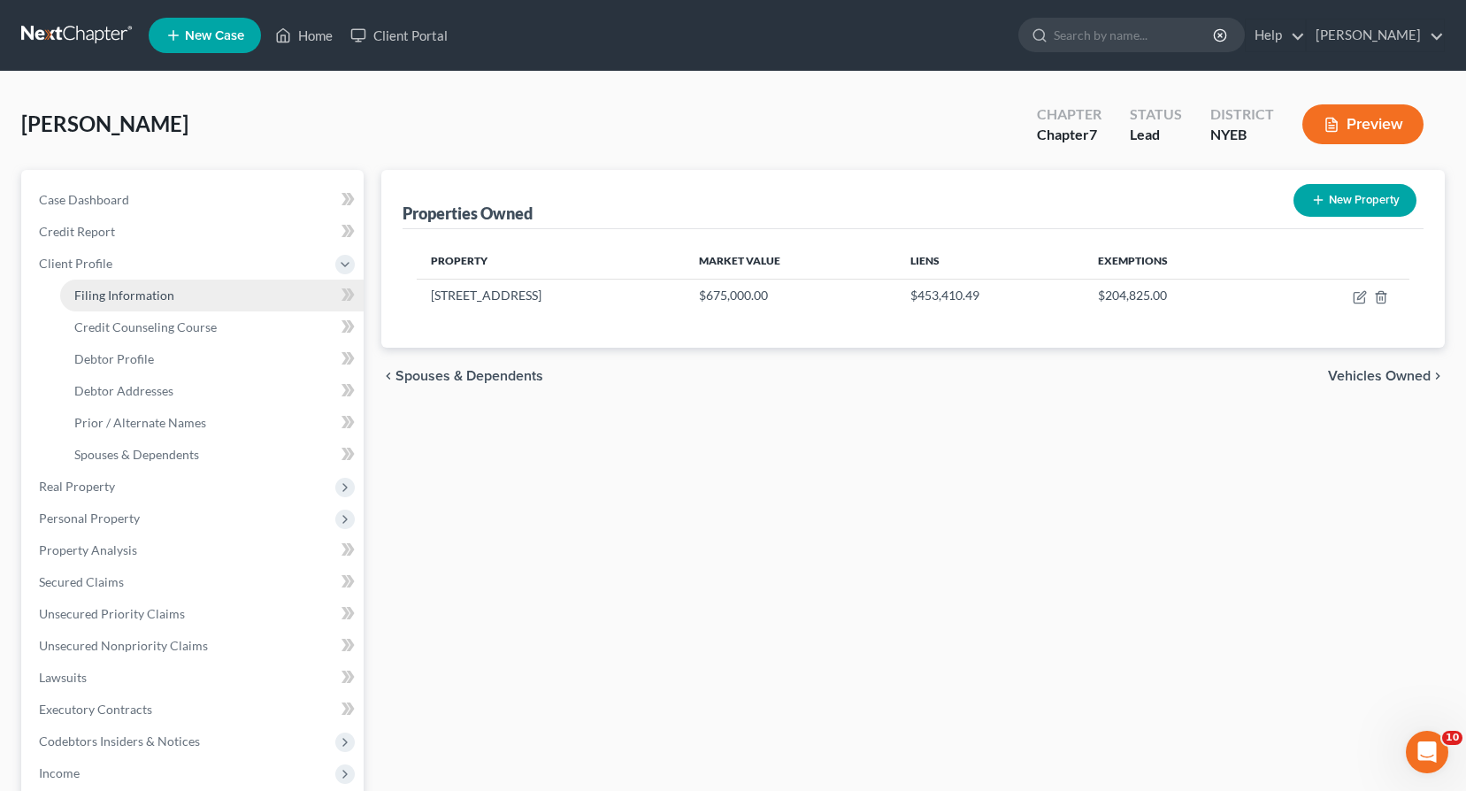
select select "0"
select select "35"
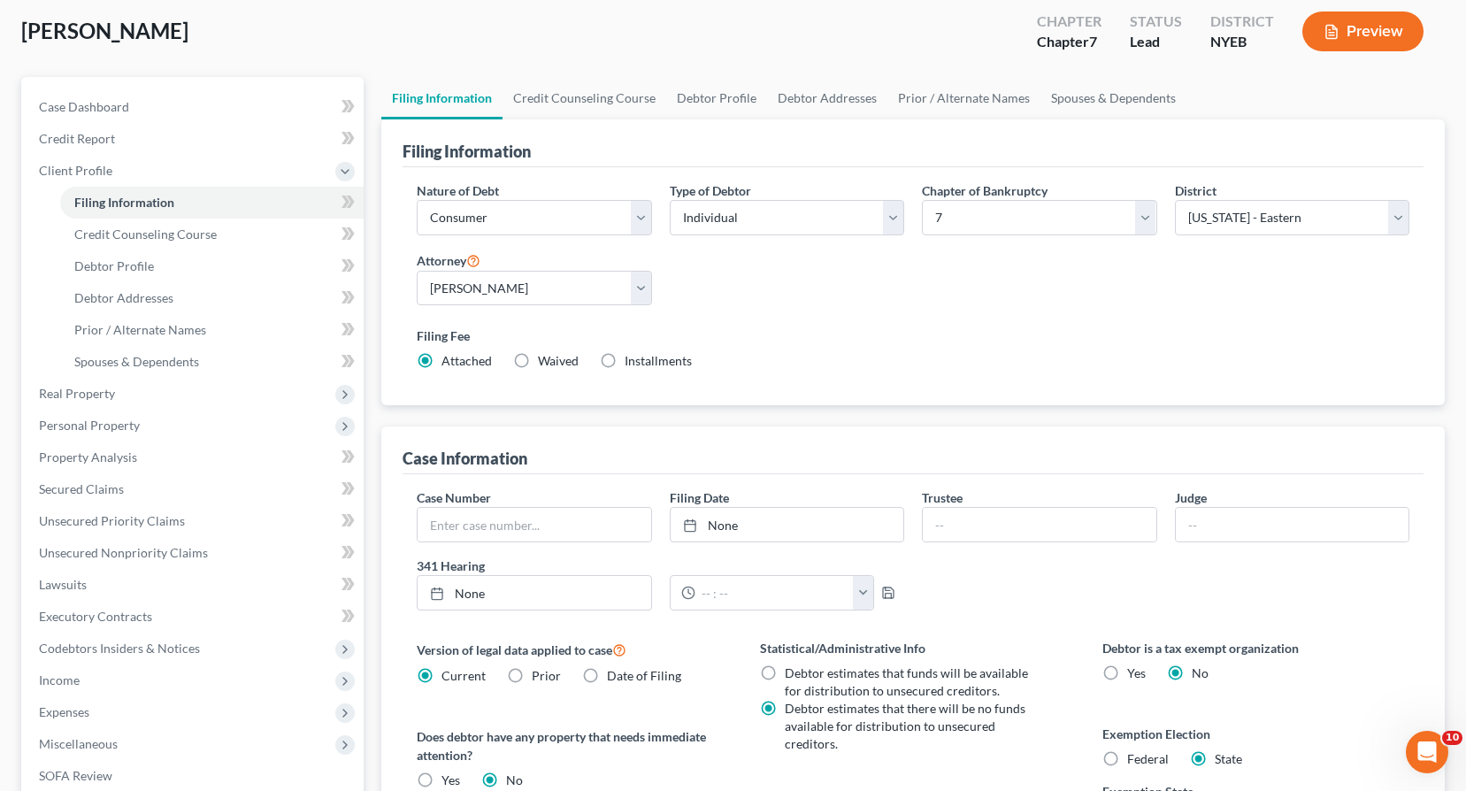
scroll to position [393, 0]
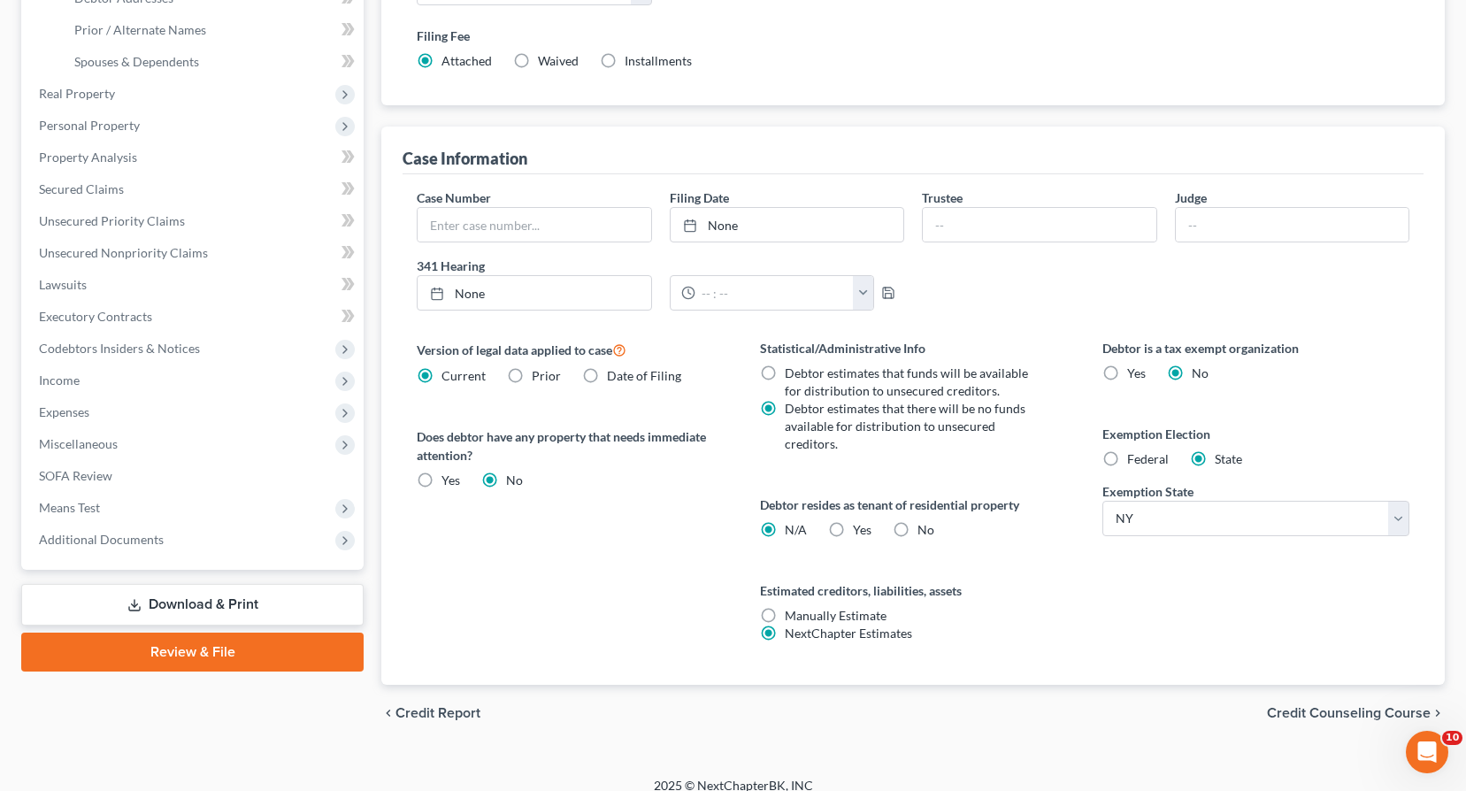
click at [1338, 706] on span "Credit Counseling Course" at bounding box center [1349, 713] width 164 height 14
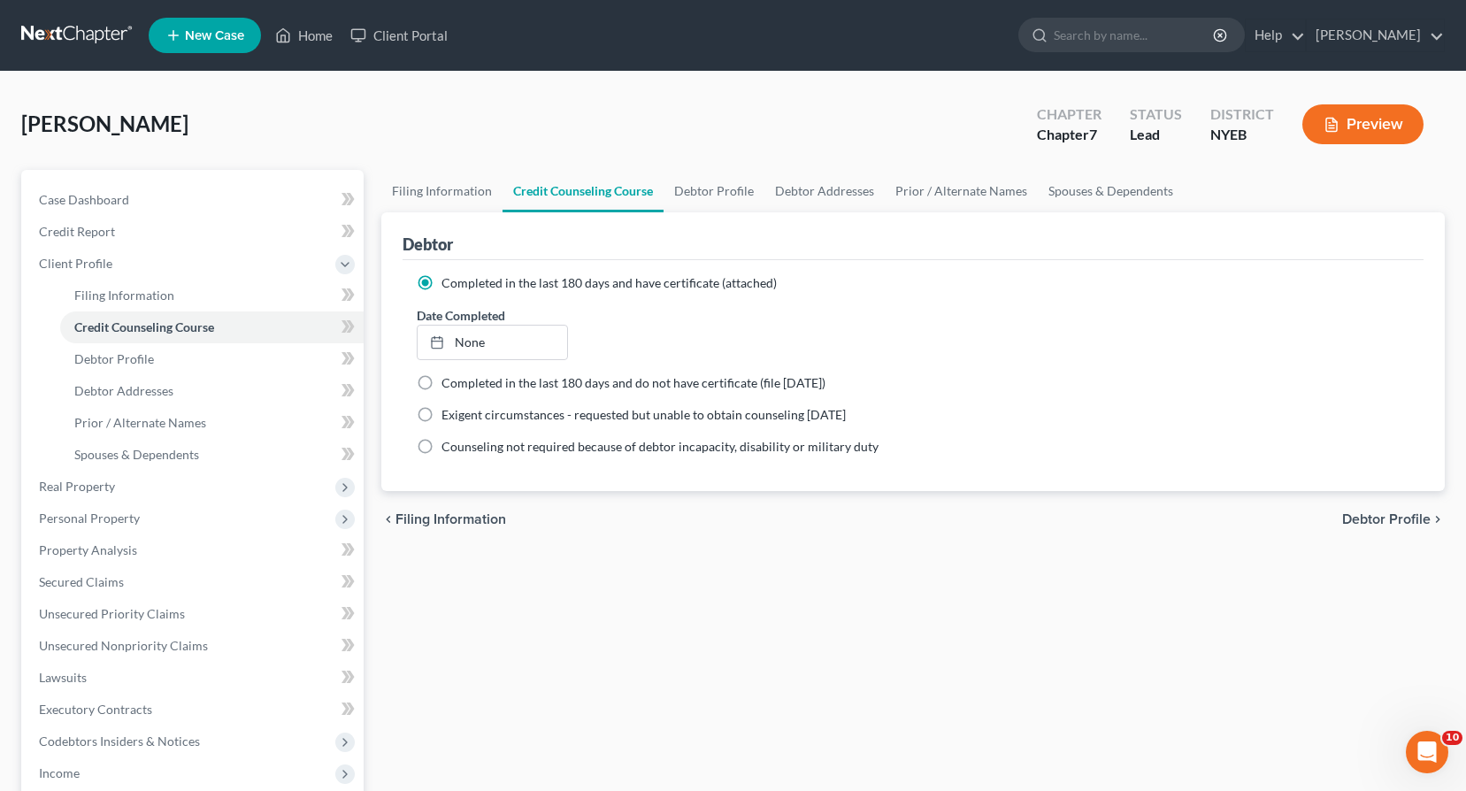
click at [1367, 517] on span "Debtor Profile" at bounding box center [1386, 519] width 88 height 14
select select "0"
select select "1"
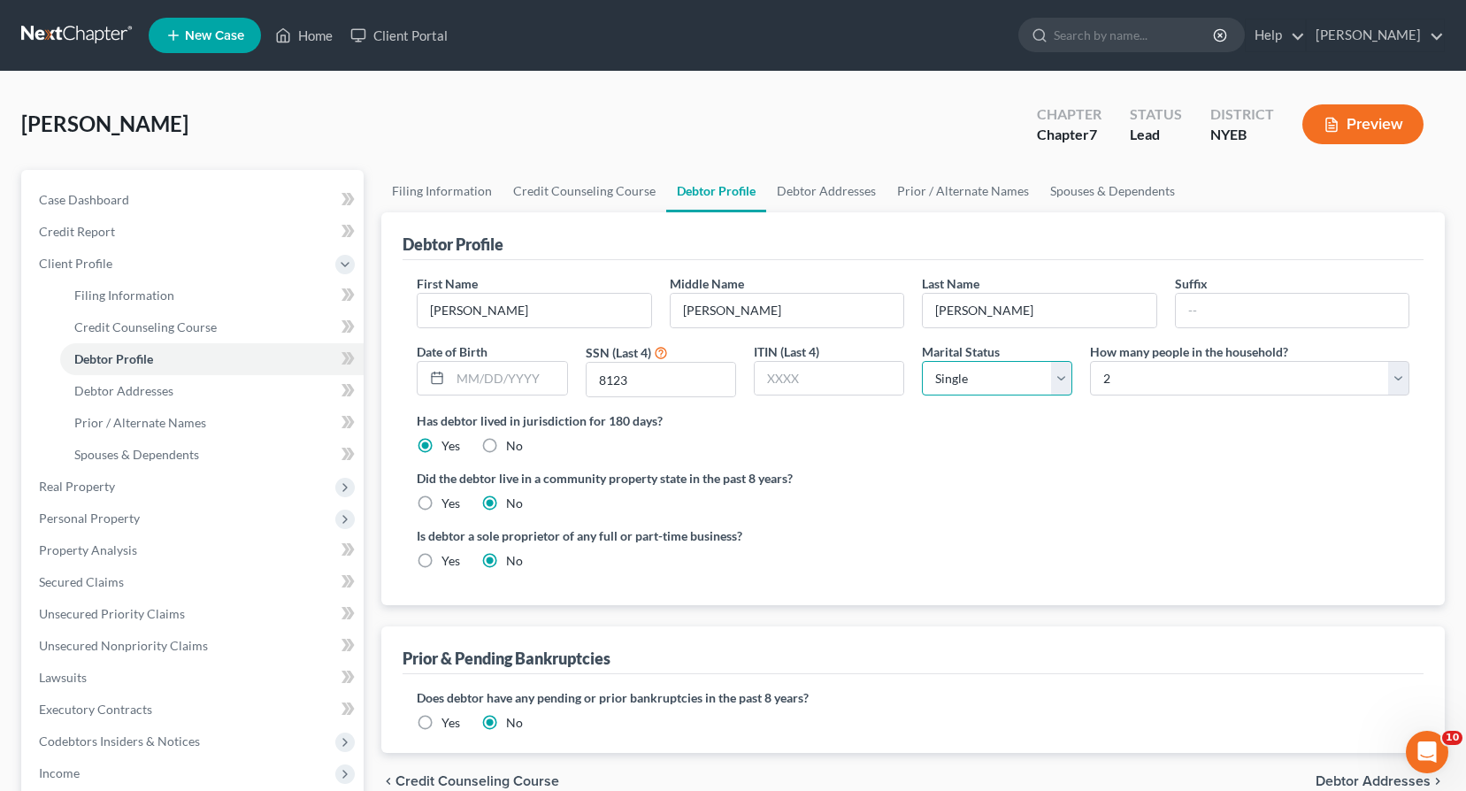
click at [1063, 379] on select "Select Single Married Separated Divorced Widowed" at bounding box center [997, 378] width 150 height 35
select select "1"
click at [922, 361] on select "Select Single Married Separated Divorced Widowed" at bounding box center [997, 378] width 150 height 35
click at [1405, 378] on select "Select 1 2 3 4 5 6 7 8 9 10 11 12 13 14 15 16 17 18 19 20" at bounding box center [1249, 378] width 319 height 35
select select "2"
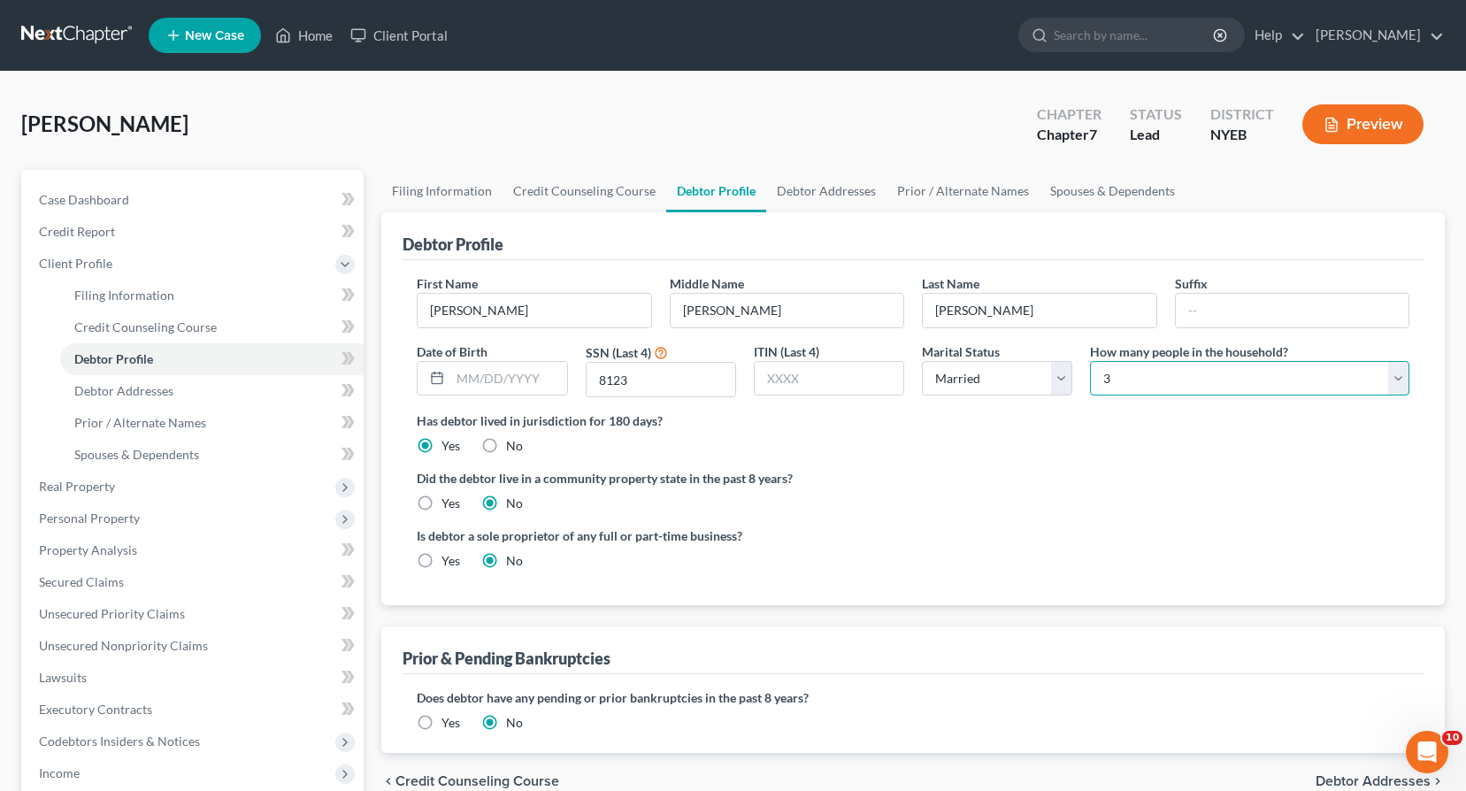
click at [1090, 361] on select "Select 1 2 3 4 5 6 7 8 9 10 11 12 13 14 15 16 17 18 19 20" at bounding box center [1249, 378] width 319 height 35
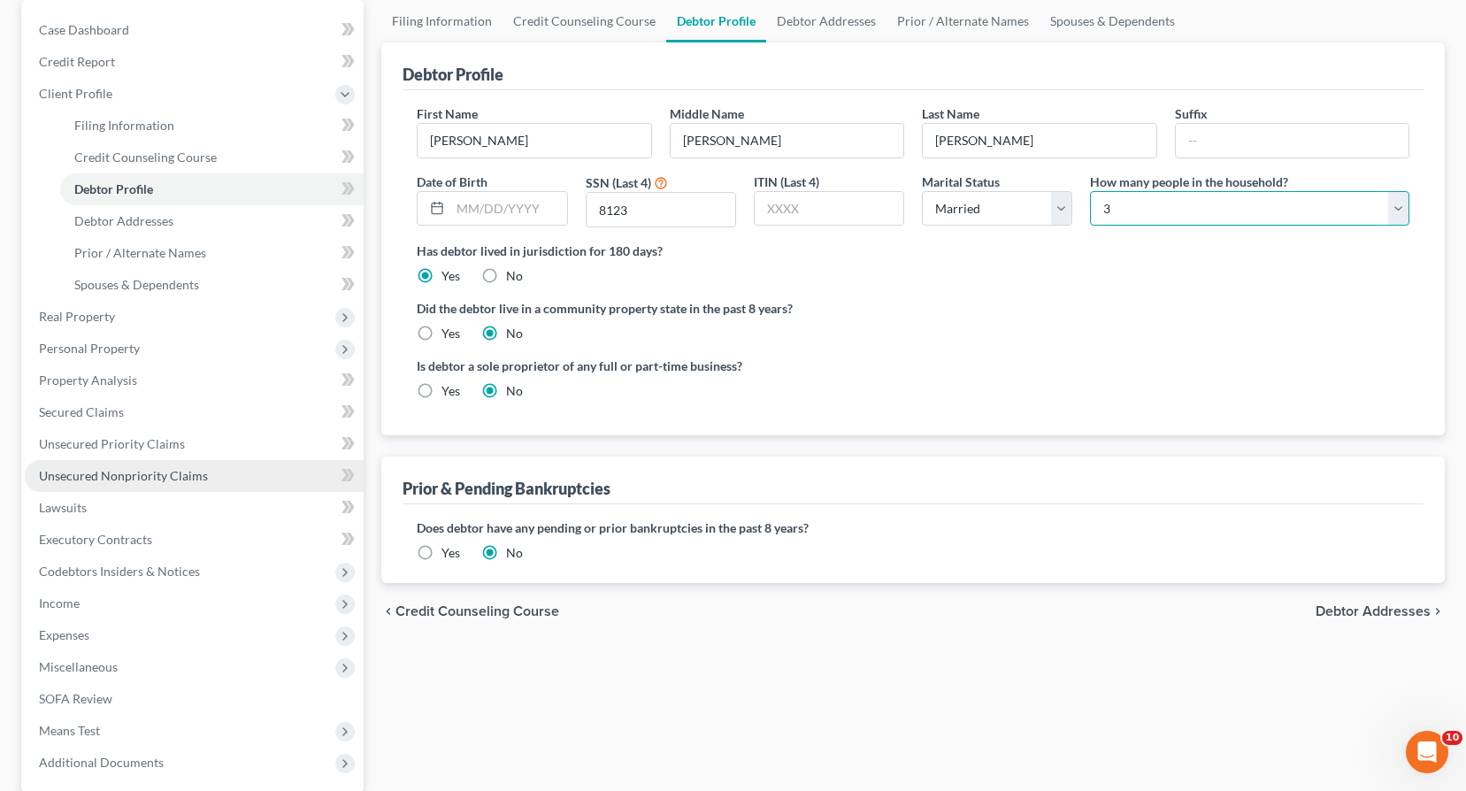
scroll to position [177, 0]
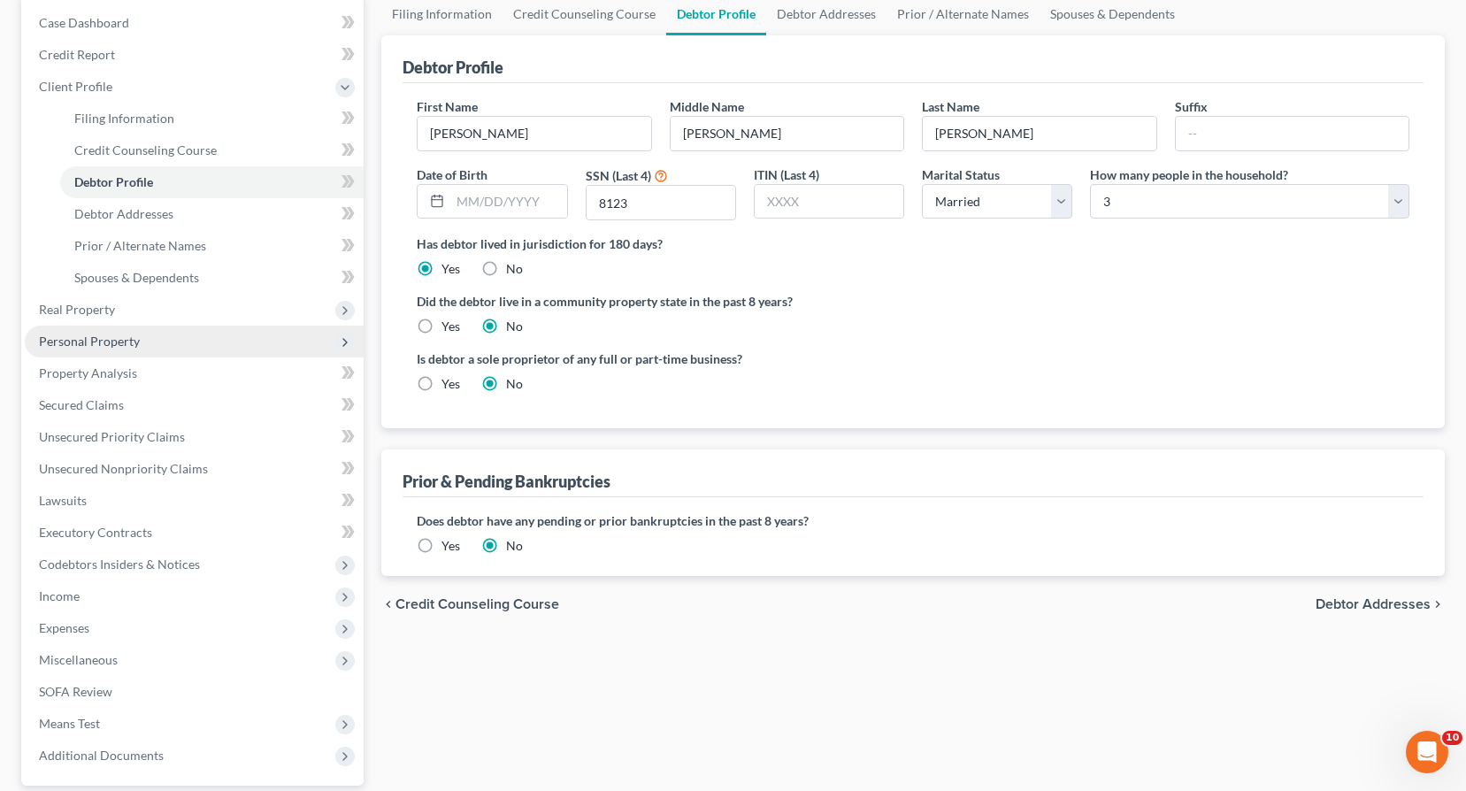
click at [96, 342] on span "Personal Property" at bounding box center [89, 340] width 101 height 15
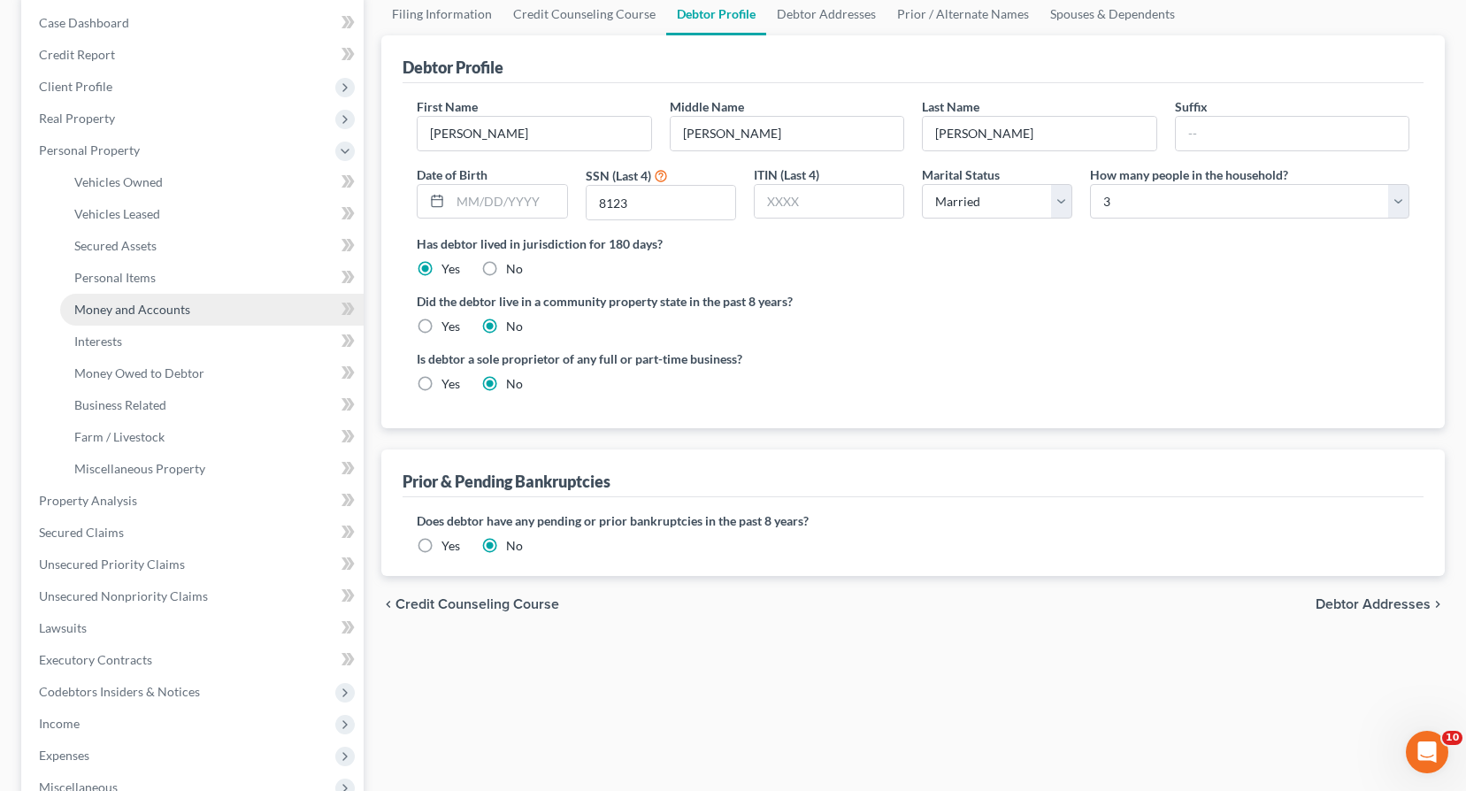
click at [129, 308] on span "Money and Accounts" at bounding box center [132, 309] width 116 height 15
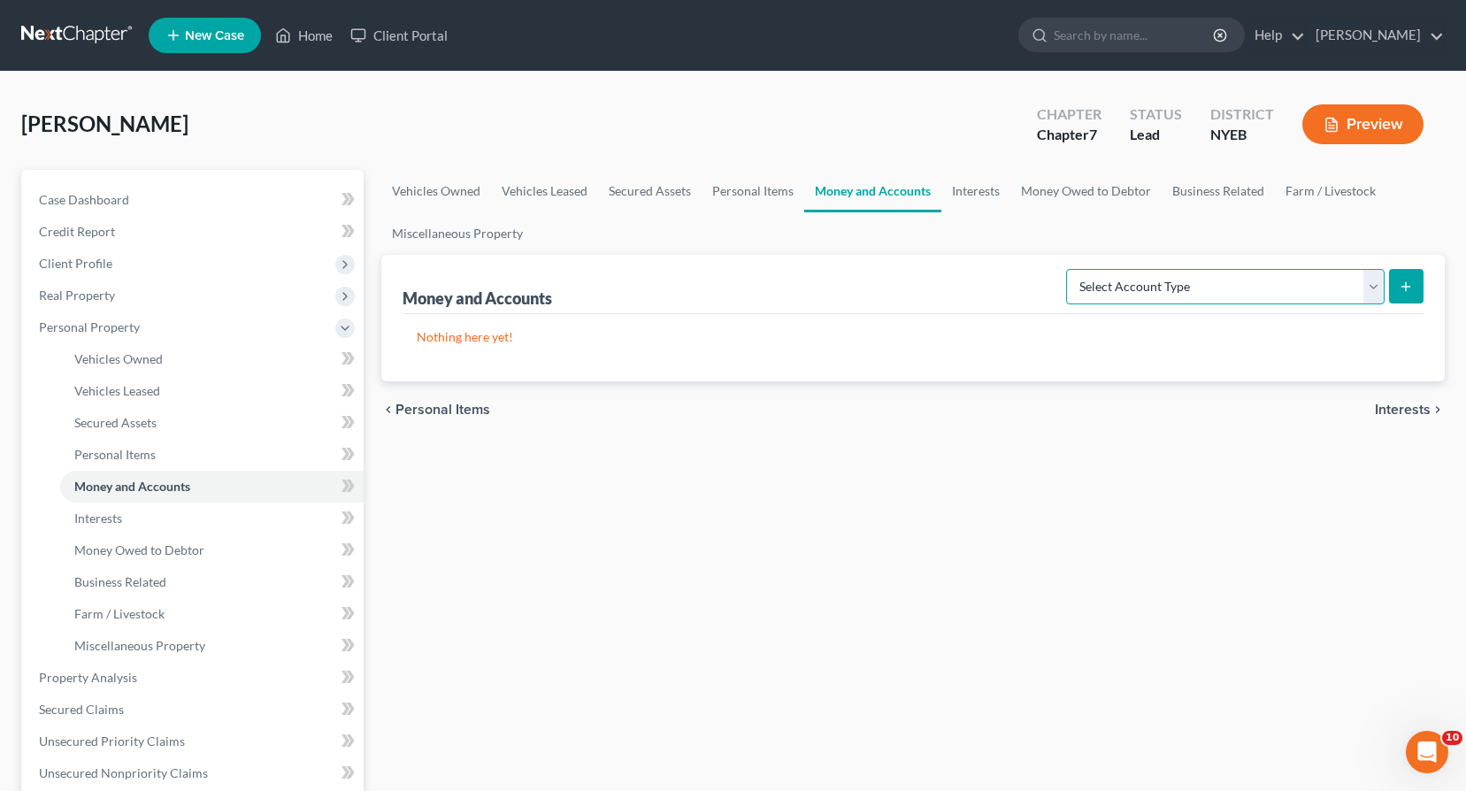
click at [1370, 289] on select "Select Account Type Brokerage Cash on Hand Certificates of Deposit Checking Acc…" at bounding box center [1225, 286] width 318 height 35
select select "checking"
click at [1069, 269] on select "Select Account Type Brokerage Cash on Hand Certificates of Deposit Checking Acc…" at bounding box center [1225, 286] width 318 height 35
click at [1404, 284] on icon "submit" at bounding box center [1406, 287] width 14 height 14
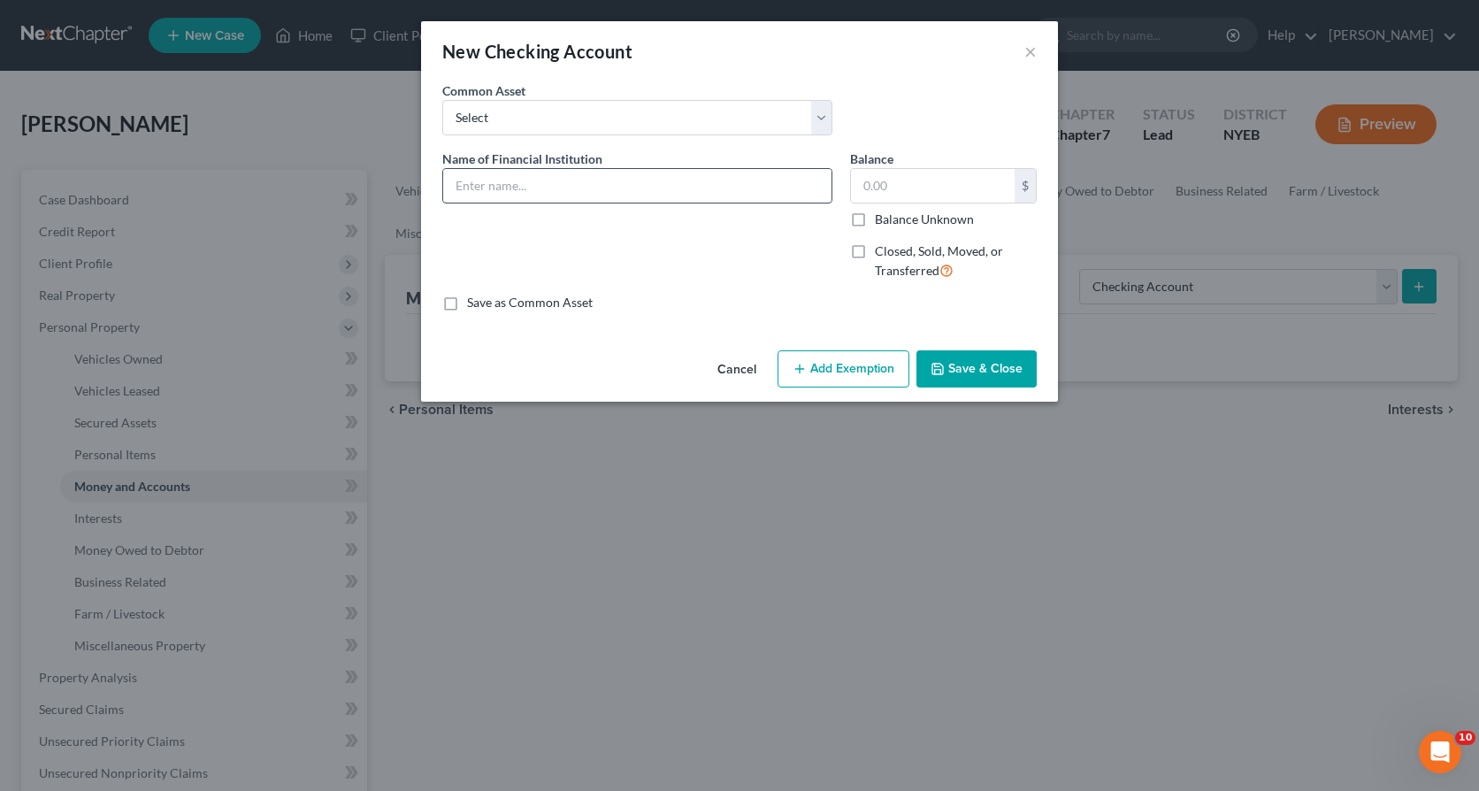
click at [623, 190] on input "text" at bounding box center [637, 186] width 388 height 34
type input "M&T Bank"
drag, startPoint x: 862, startPoint y: 219, endPoint x: 865, endPoint y: 230, distance: 11.2
click at [875, 219] on label "Balance Unknown" at bounding box center [924, 220] width 99 height 18
click at [882, 219] on input "Balance Unknown" at bounding box center [887, 216] width 11 height 11
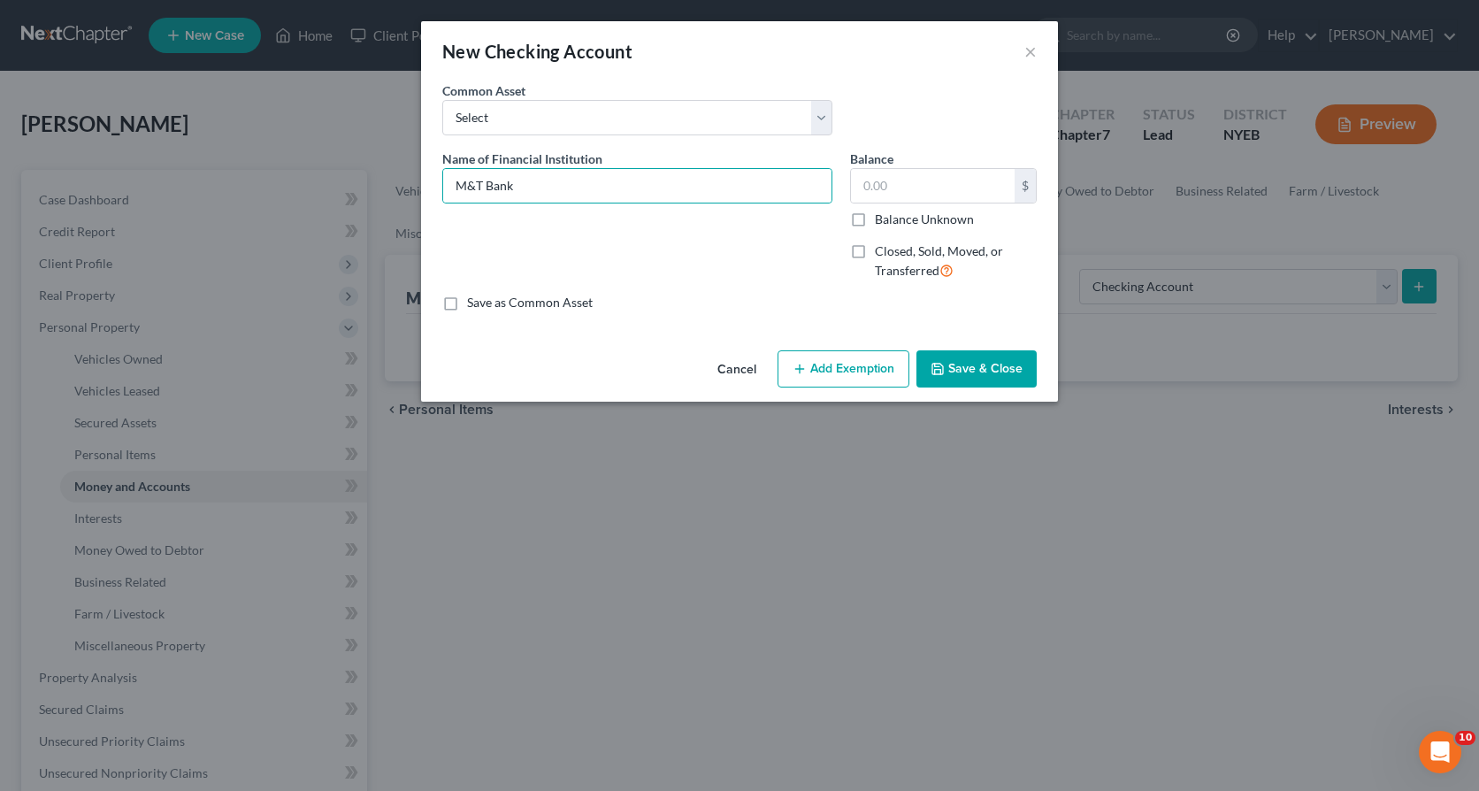
checkbox input "true"
type input "0.00"
click at [956, 369] on button "Save & Close" at bounding box center [976, 368] width 120 height 37
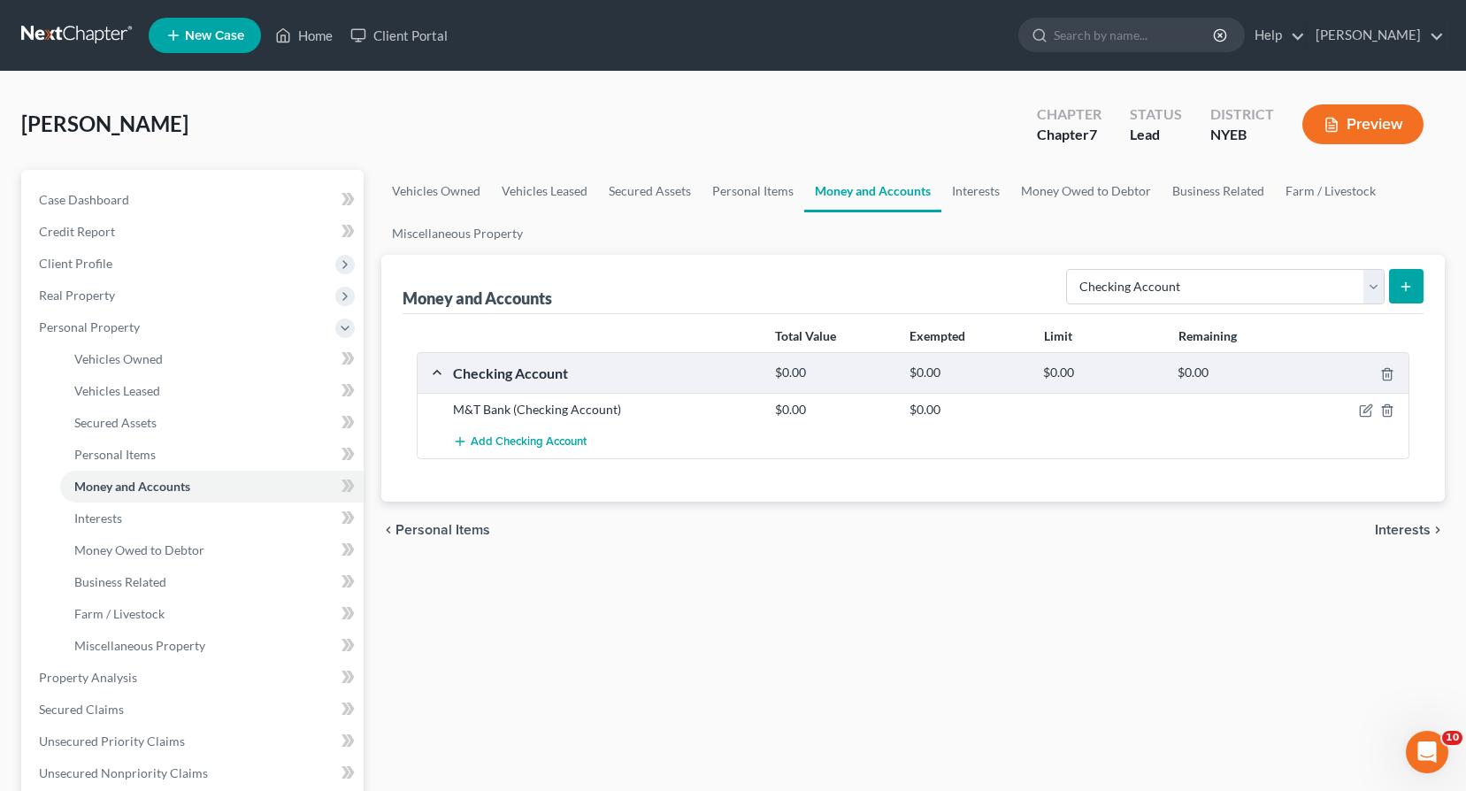
click at [1405, 527] on span "Interests" at bounding box center [1403, 530] width 56 height 14
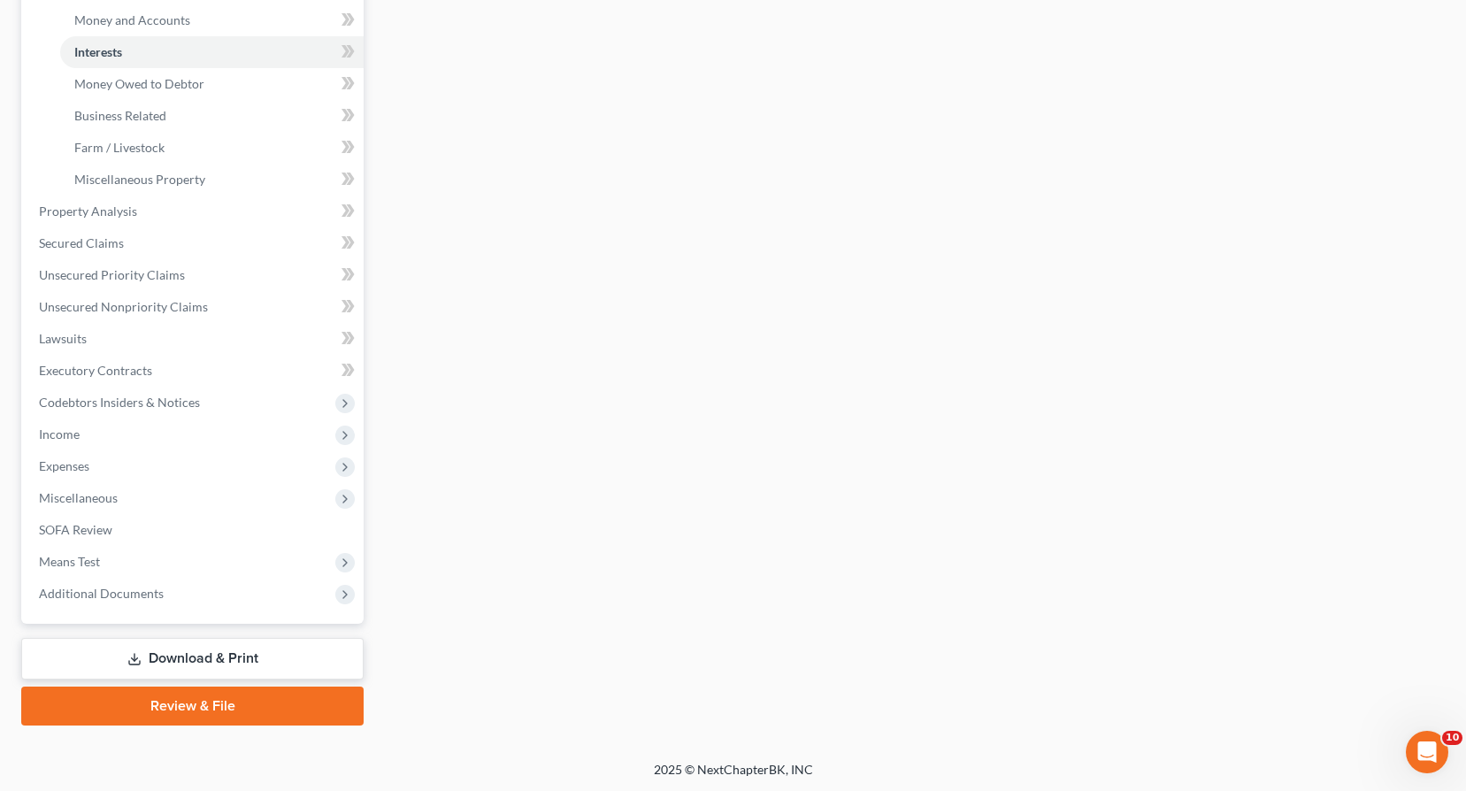
scroll to position [468, 0]
click at [177, 651] on link "Download & Print" at bounding box center [192, 657] width 342 height 42
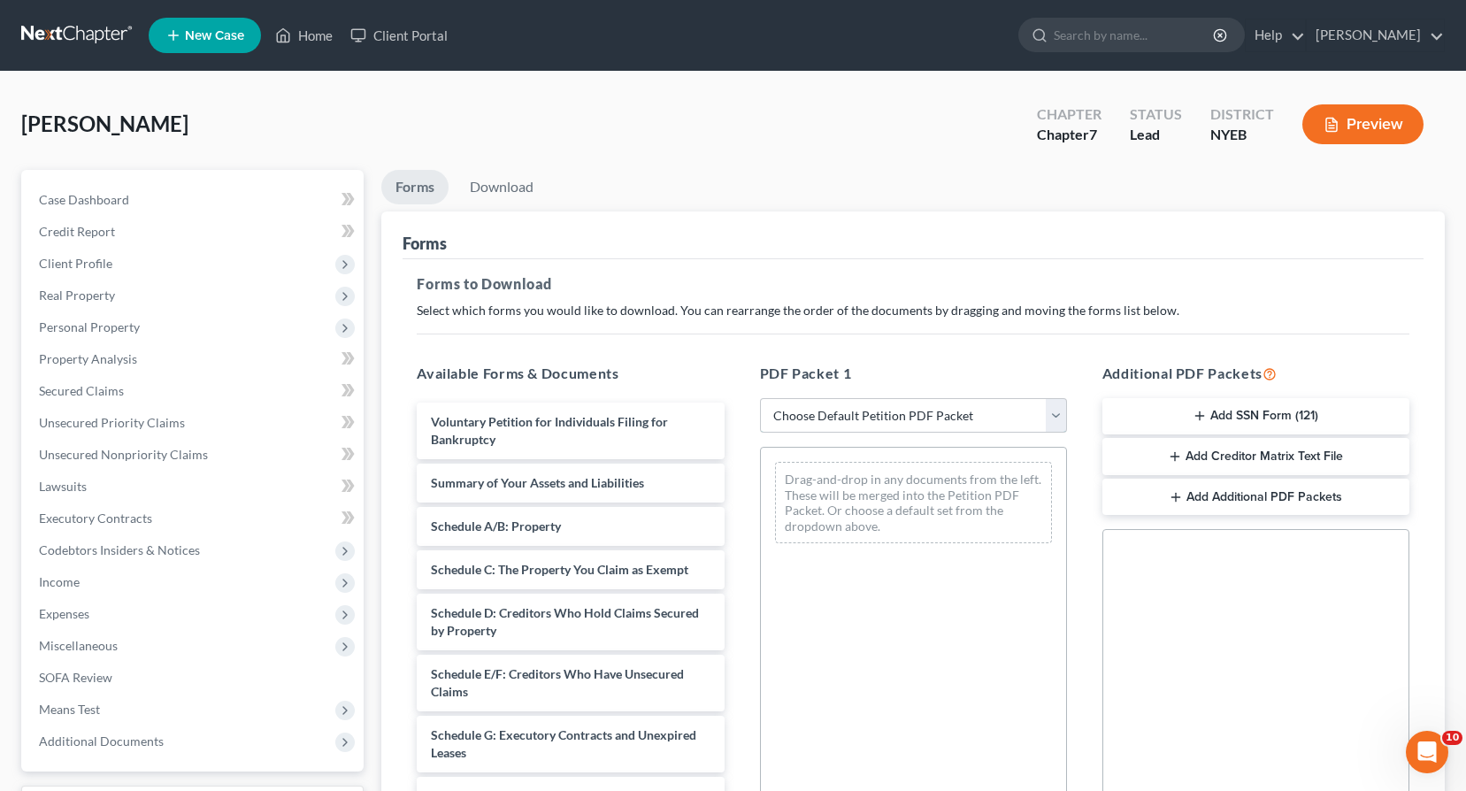
click at [1060, 410] on select "Choose Default Petition PDF Packet Complete Bankruptcy Petition (all forms and …" at bounding box center [913, 415] width 307 height 35
select select "0"
click at [760, 398] on select "Choose Default Petition PDF Packet Complete Bankruptcy Petition (all forms and …" at bounding box center [913, 415] width 307 height 35
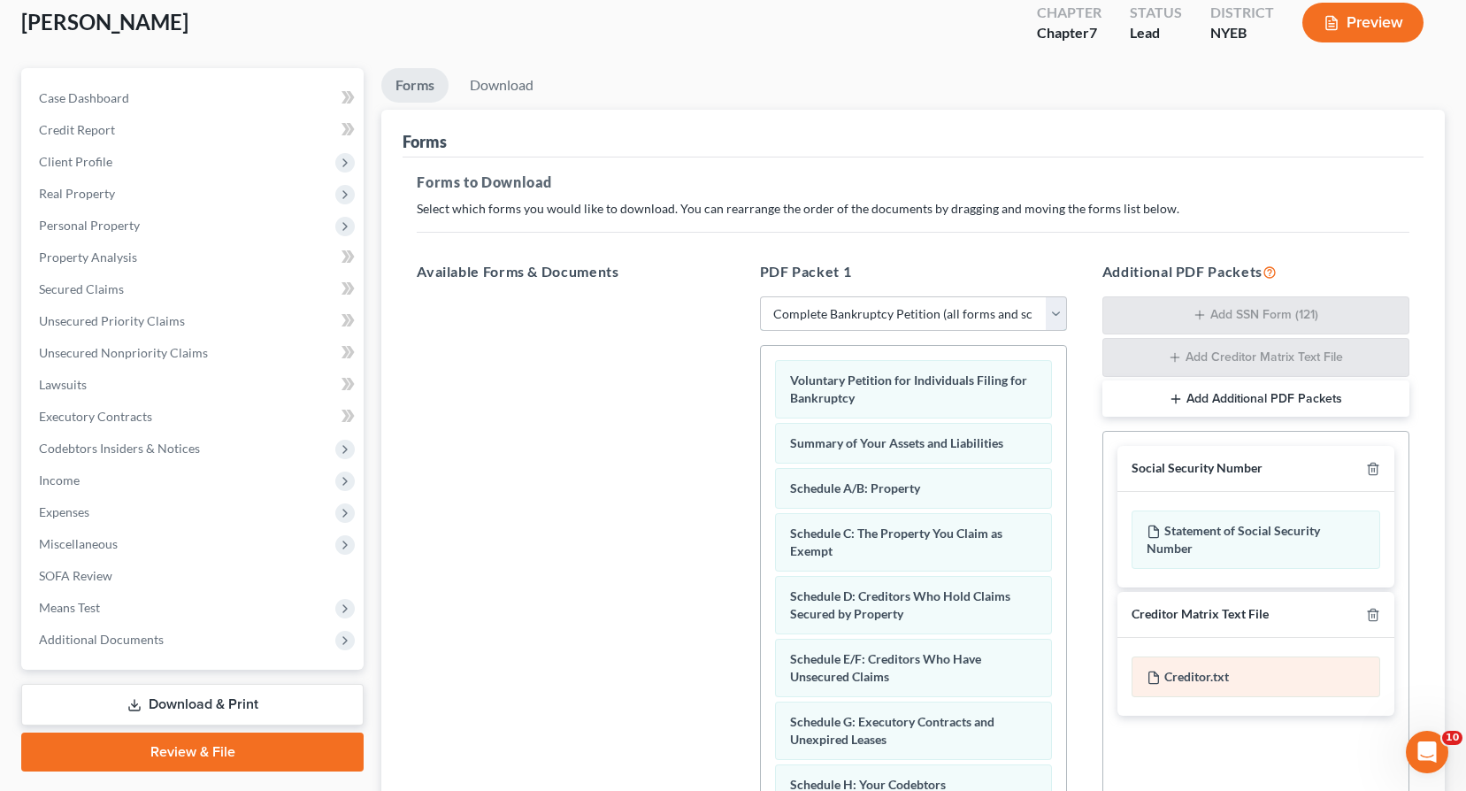
scroll to position [303, 0]
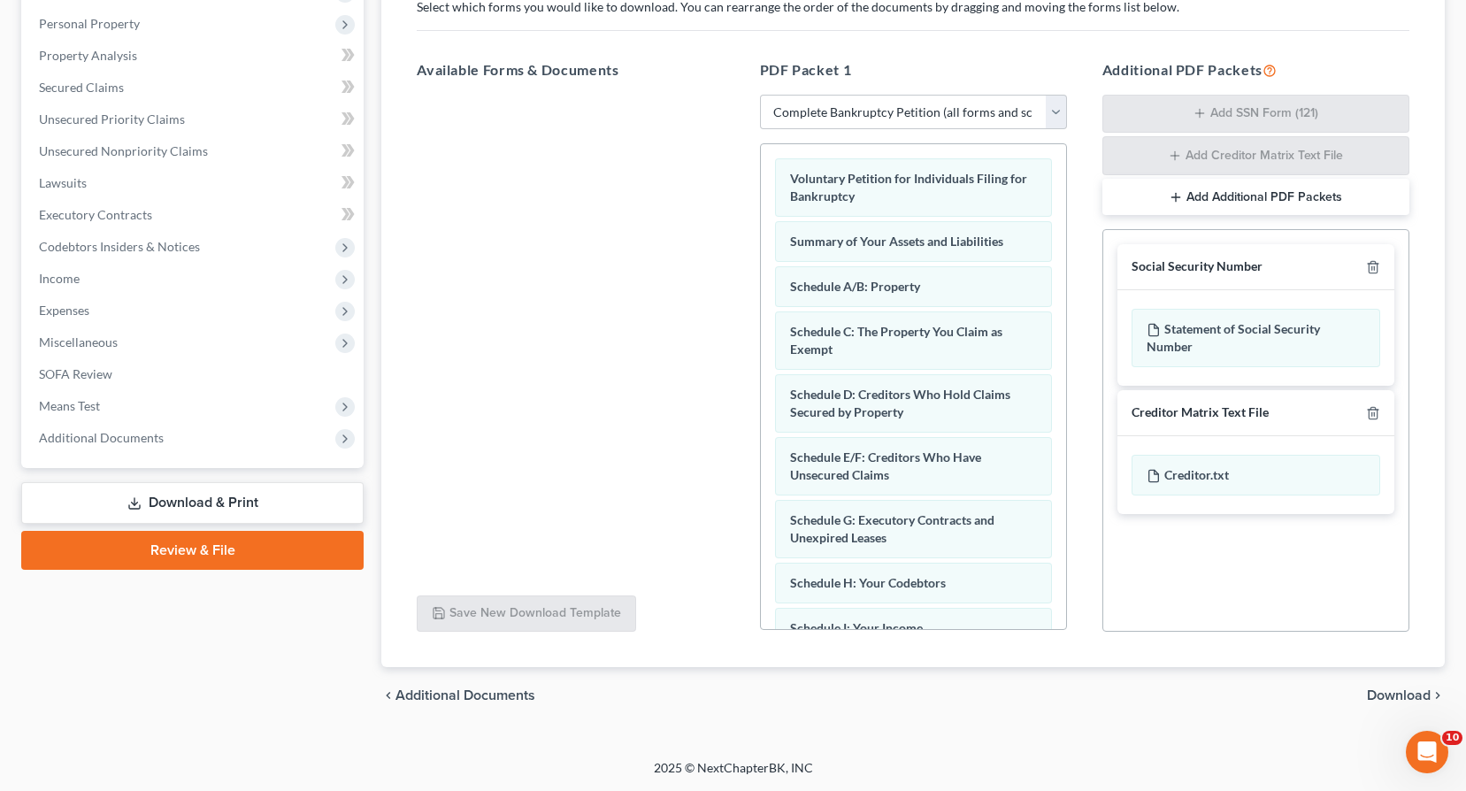
click at [1413, 691] on span "Download" at bounding box center [1399, 695] width 64 height 14
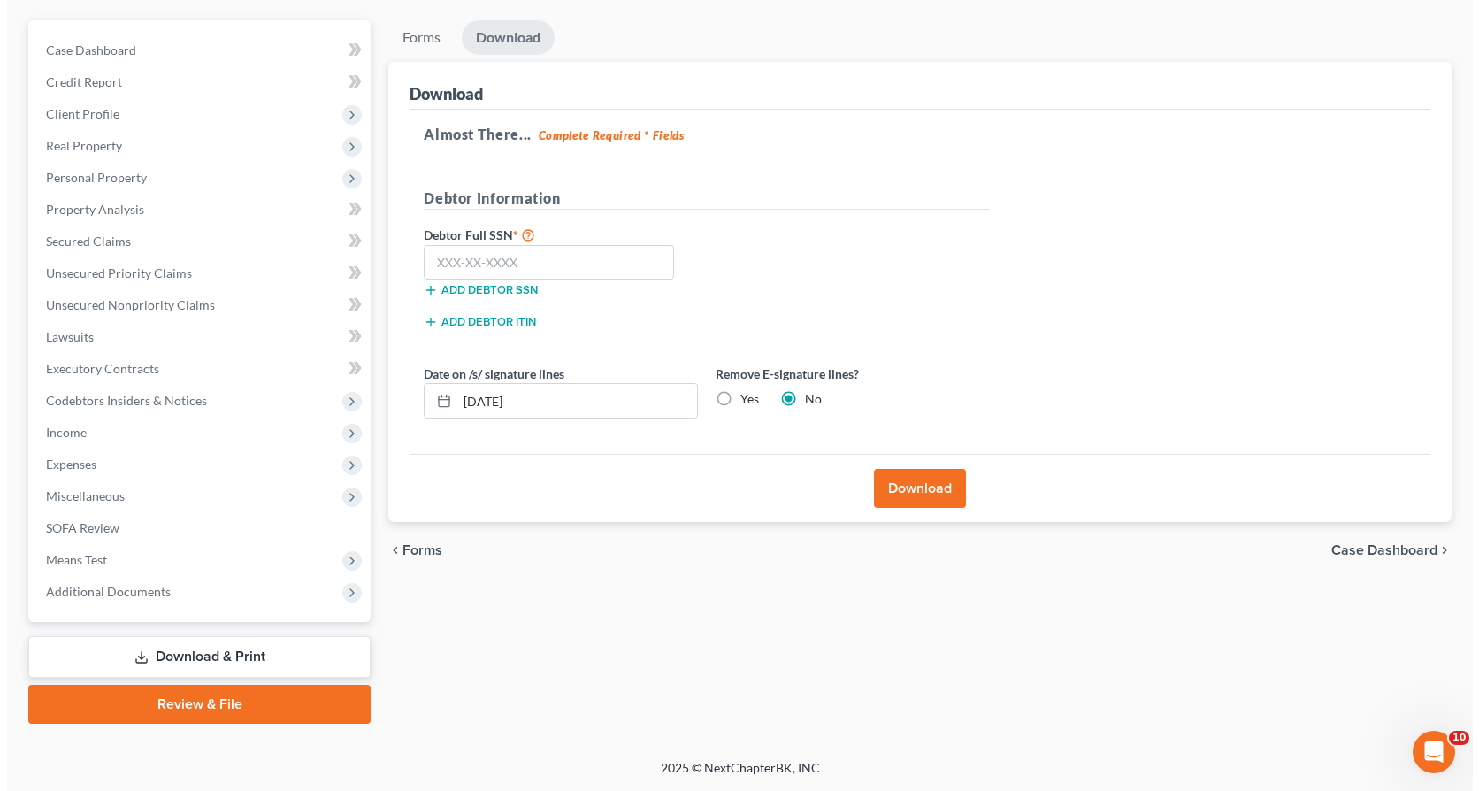
scroll to position [149, 0]
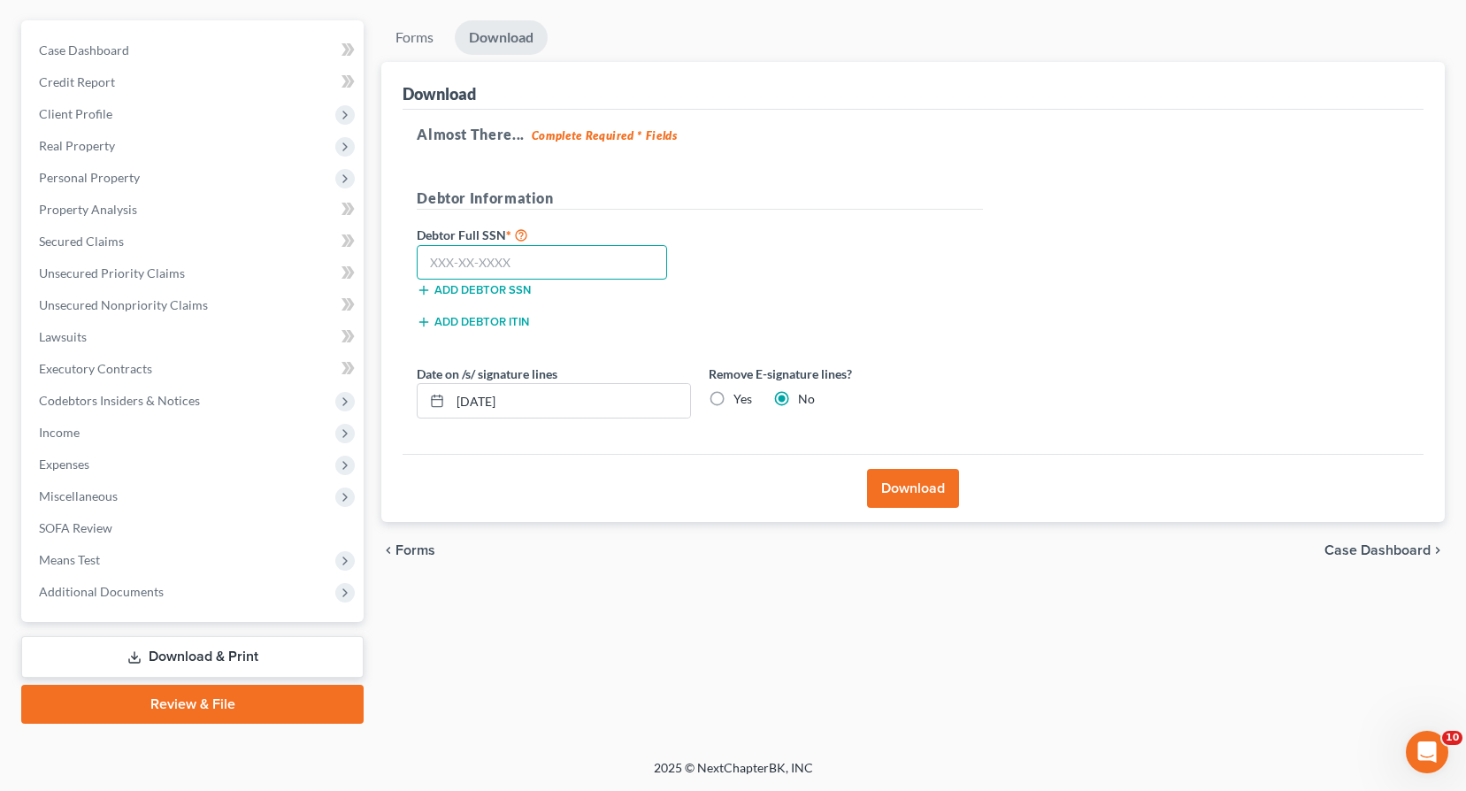
click at [433, 258] on input "text" at bounding box center [542, 262] width 250 height 35
type input "121-48-8123"
drag, startPoint x: 541, startPoint y: 404, endPoint x: 433, endPoint y: 402, distance: 107.9
click at [433, 402] on div "[DATE]" at bounding box center [554, 400] width 274 height 35
click at [733, 399] on label "Yes" at bounding box center [742, 399] width 19 height 18
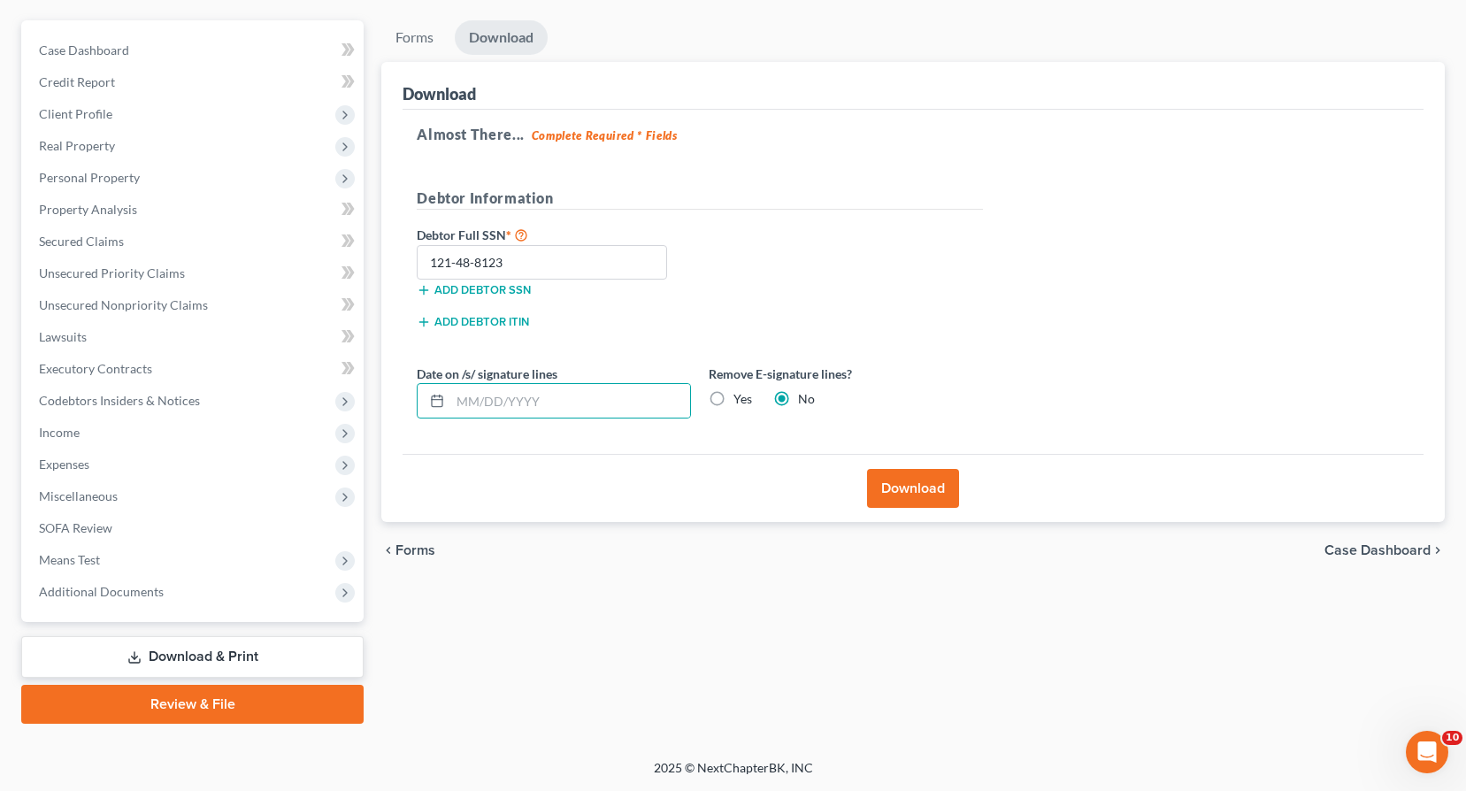
click at [740, 399] on input "Yes" at bounding box center [745, 395] width 11 height 11
radio input "true"
radio input "false"
click at [925, 485] on button "Download" at bounding box center [913, 488] width 92 height 39
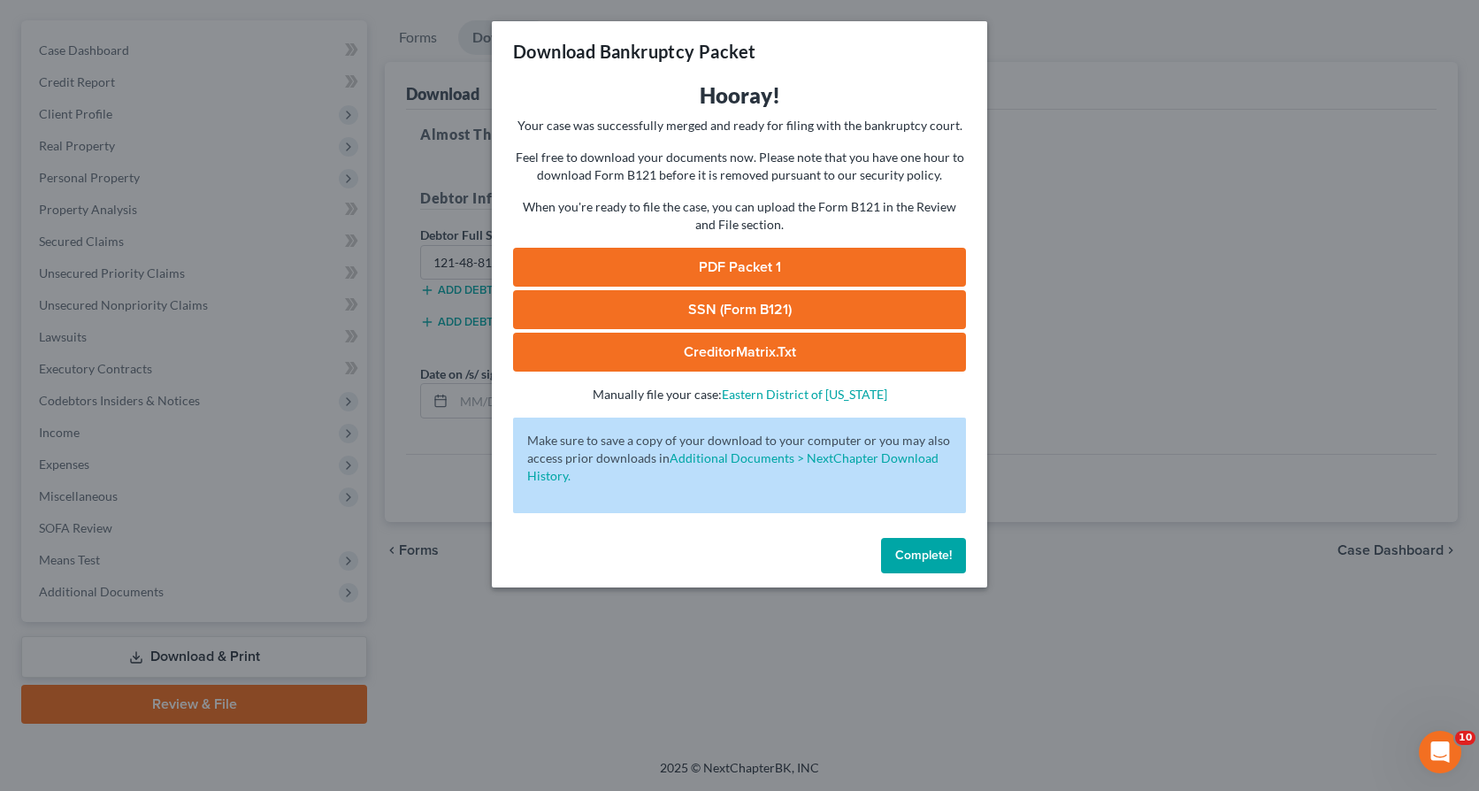
click at [828, 253] on link "PDF Packet 1" at bounding box center [739, 267] width 453 height 39
